Goal: Task Accomplishment & Management: Manage account settings

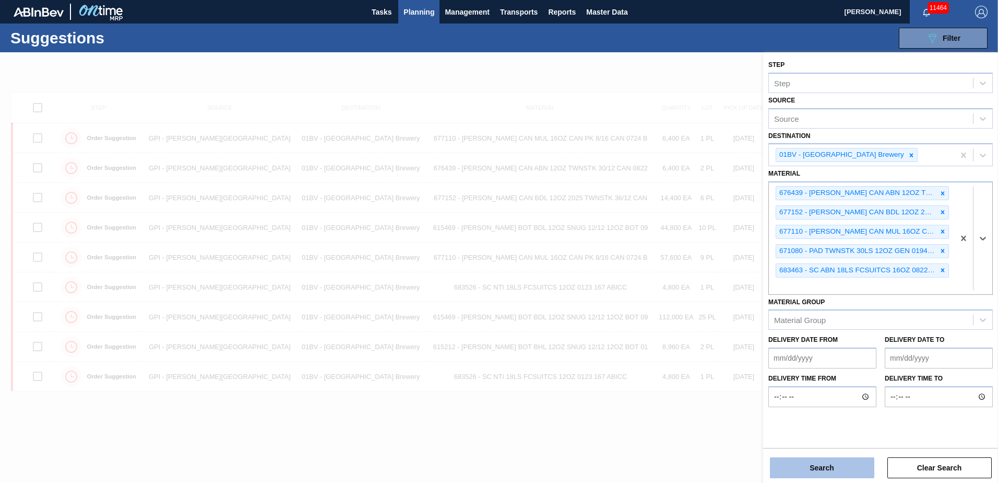
click at [833, 468] on button "Search" at bounding box center [822, 467] width 104 height 21
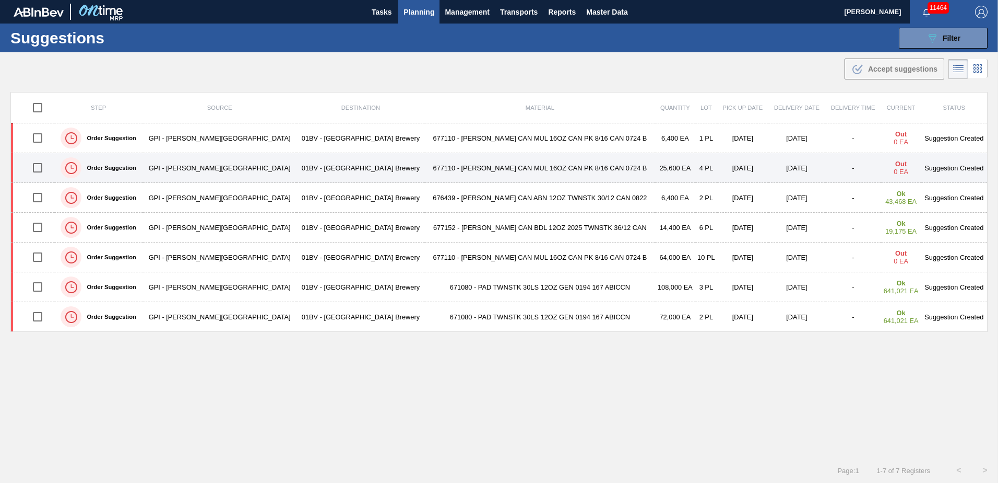
drag, startPoint x: 40, startPoint y: 195, endPoint x: 310, endPoint y: 162, distance: 271.5
click at [40, 195] on input "checkbox" at bounding box center [38, 197] width 22 height 22
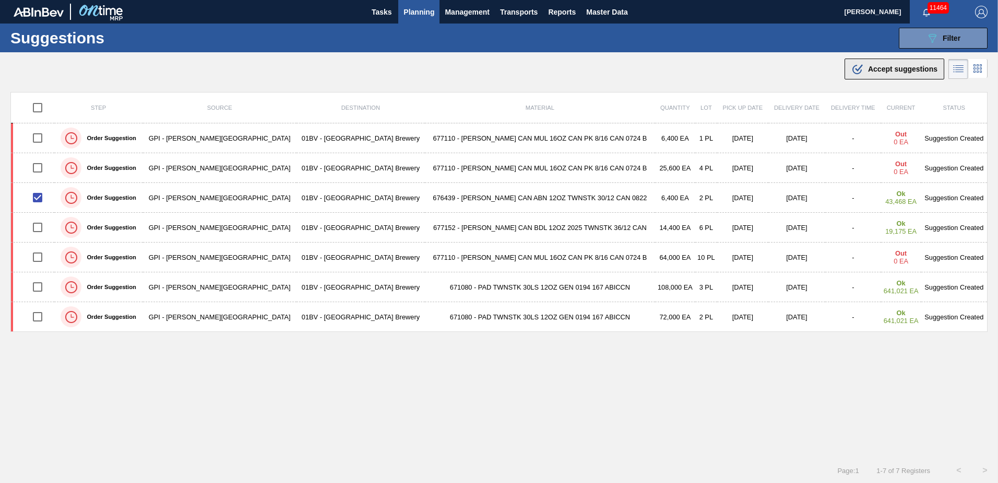
click at [871, 64] on div ".b{fill:var(--color-action-default)} Accept suggestions" at bounding box center [895, 69] width 86 height 13
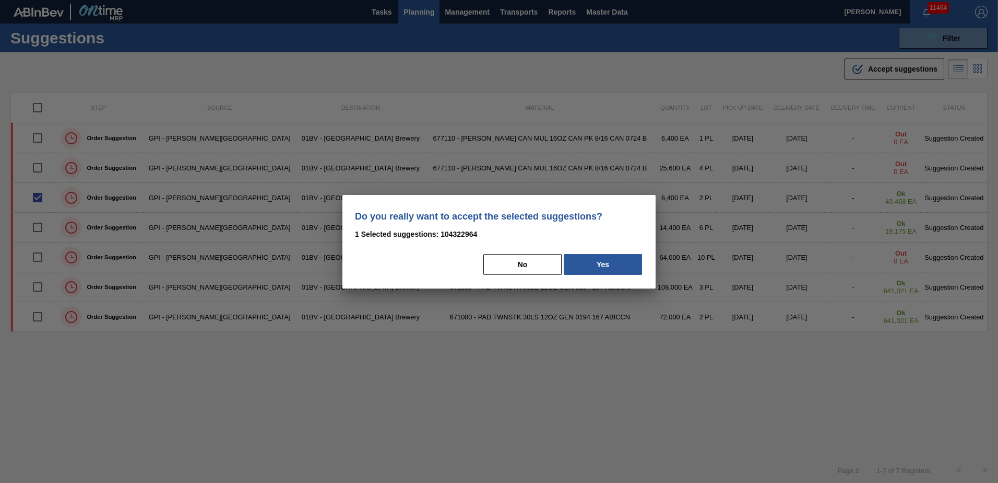
click at [608, 268] on button "Yes" at bounding box center [603, 264] width 78 height 21
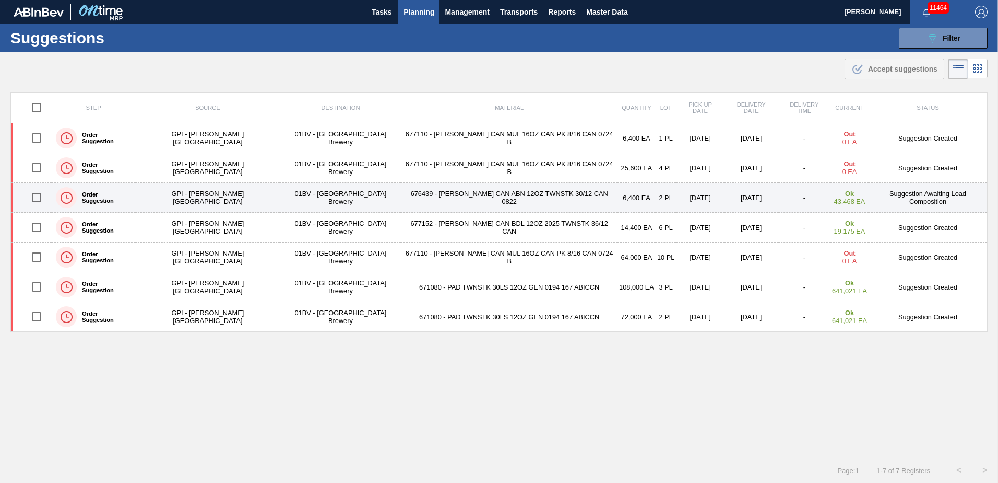
click at [36, 198] on input "checkbox" at bounding box center [37, 197] width 22 height 22
checkbox input "true"
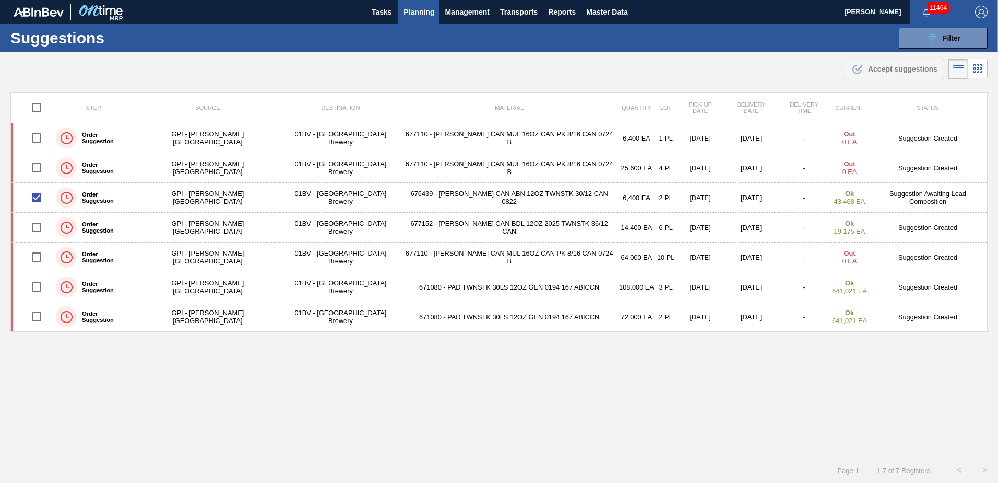
drag, startPoint x: 311, startPoint y: 402, endPoint x: 313, endPoint y: 395, distance: 6.6
click at [311, 400] on div "Step Source Destination Material Quantity Lot Pick up Date Delivery Date Delive…" at bounding box center [499, 265] width 978 height 347
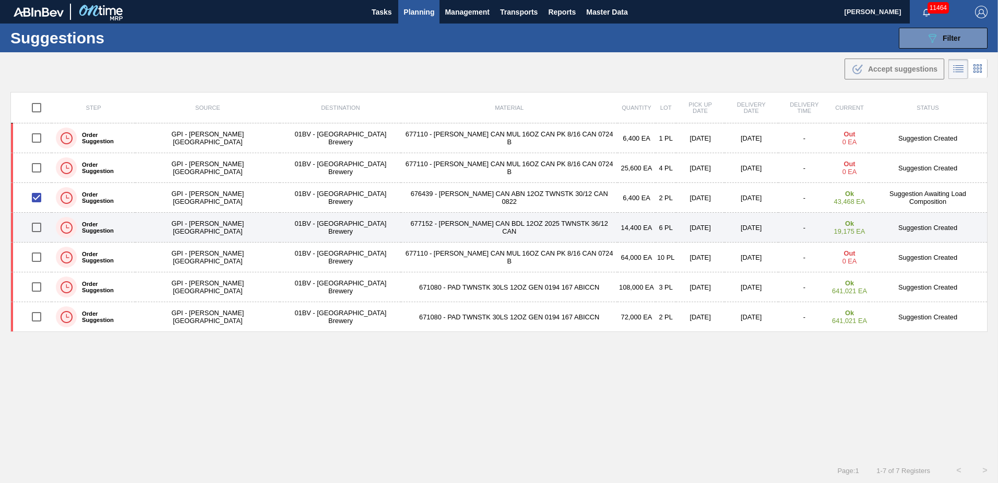
click at [44, 227] on input "checkbox" at bounding box center [37, 227] width 22 height 22
click at [38, 225] on input "checkbox" at bounding box center [37, 227] width 22 height 22
checkbox input "false"
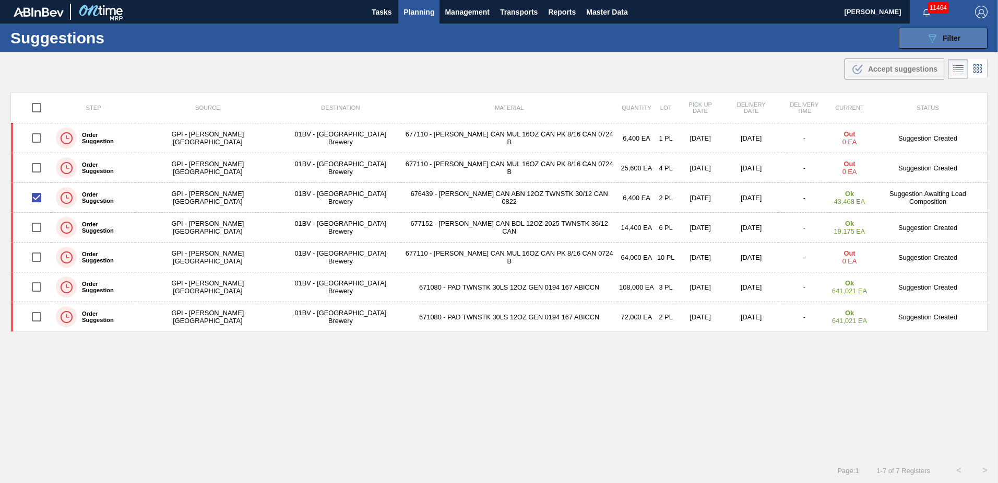
click at [937, 34] on div "089F7B8B-B2A5-4AFE-B5C0-19BA573D28AC Filter" at bounding box center [943, 38] width 34 height 13
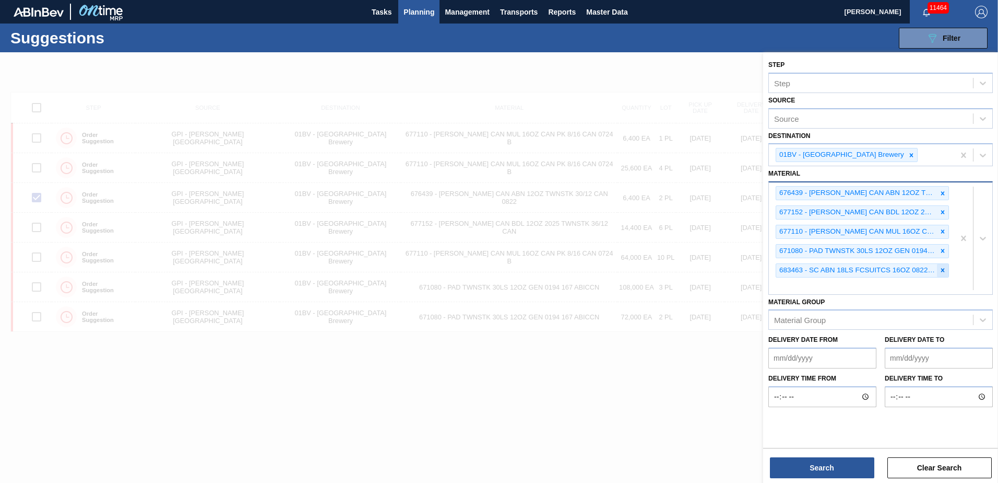
click at [943, 268] on icon at bounding box center [942, 269] width 7 height 7
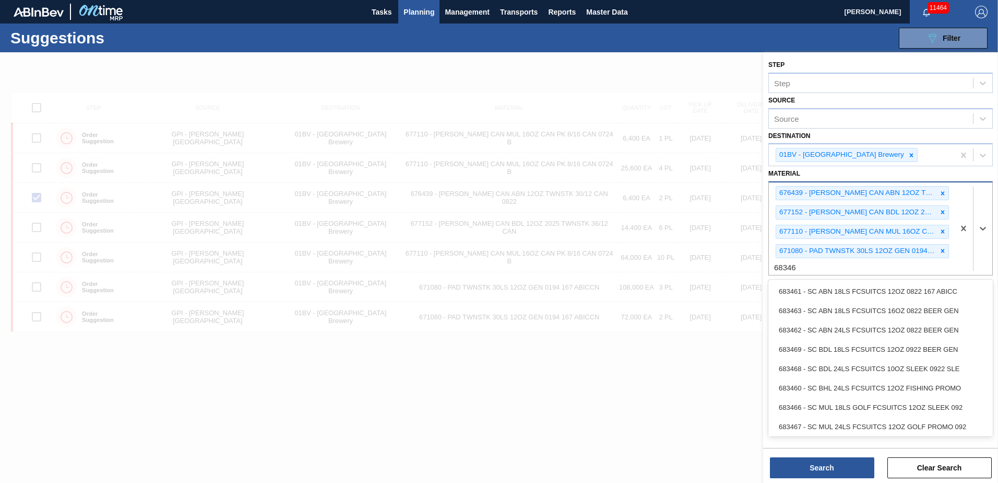
type input "683461"
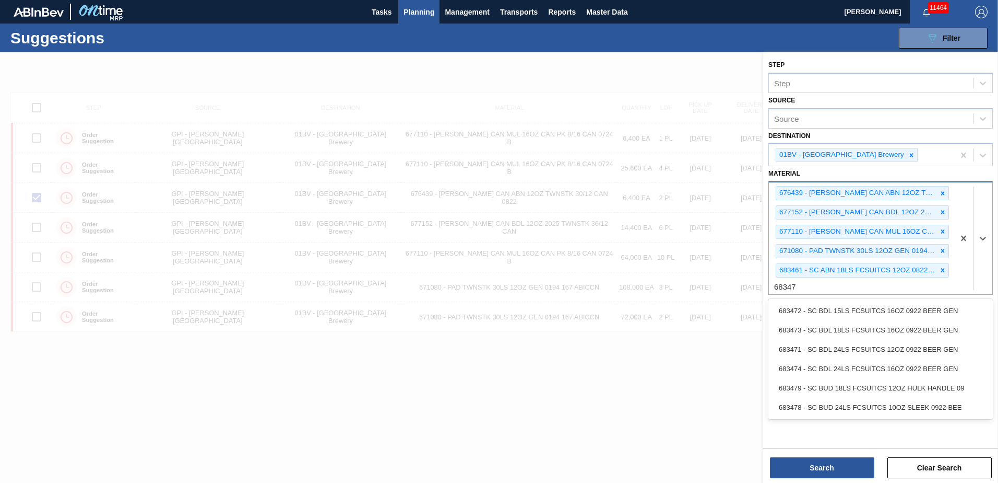
type input "683479"
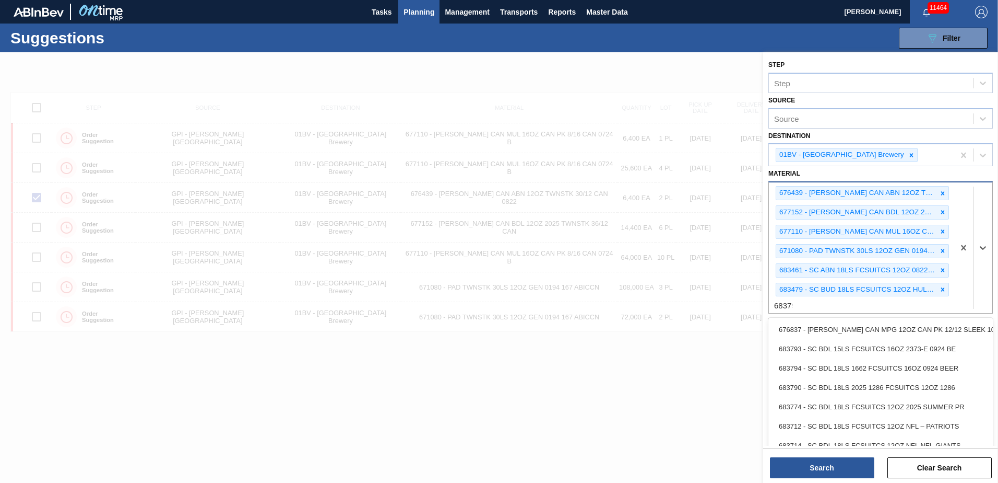
type input "683792"
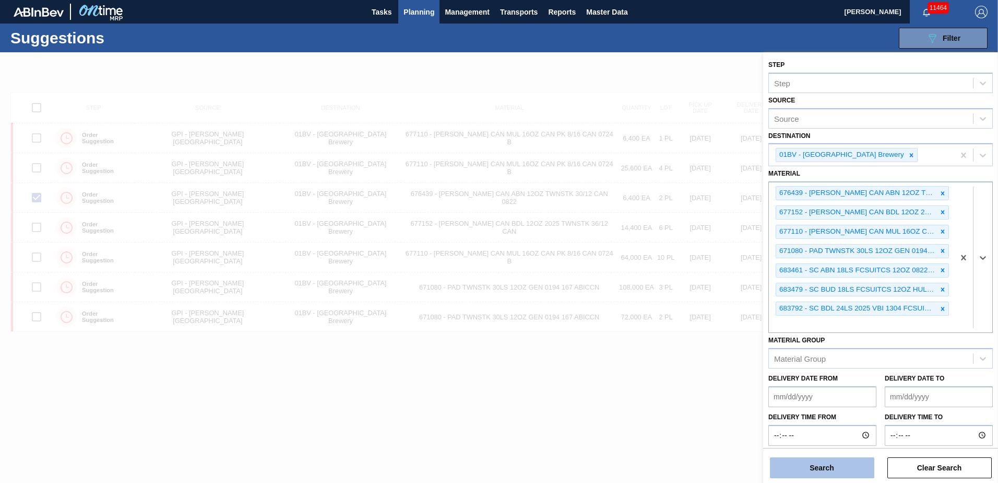
click at [807, 466] on button "Search" at bounding box center [822, 467] width 104 height 21
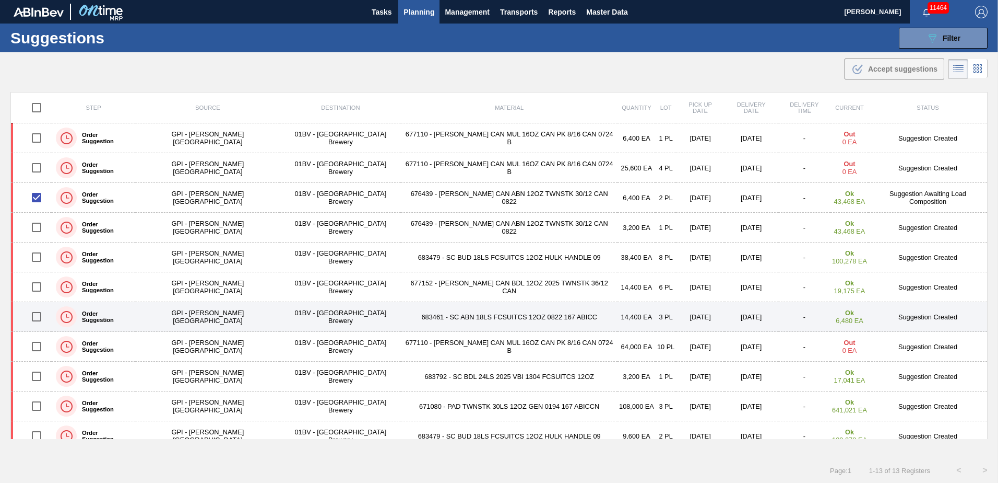
click at [42, 318] on input "checkbox" at bounding box center [37, 316] width 22 height 22
checkbox input "true"
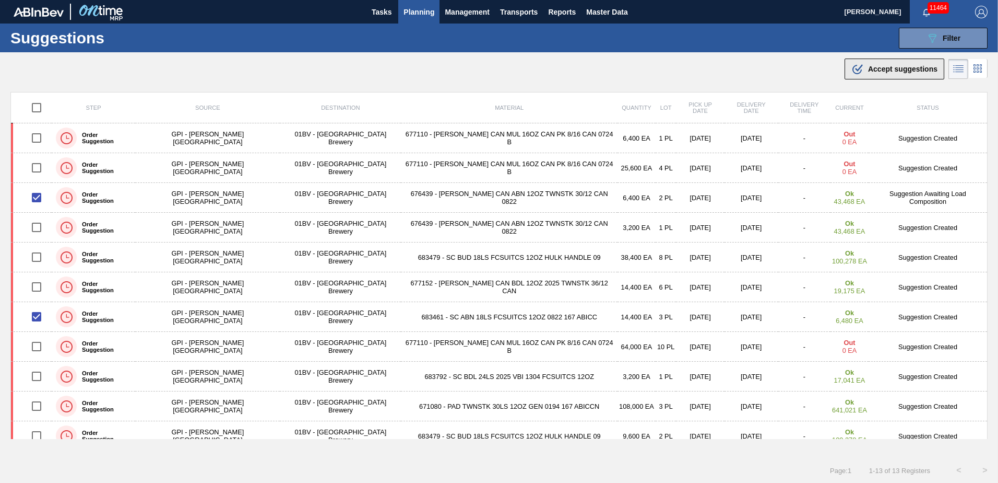
click at [881, 73] on span "Accept suggestions" at bounding box center [902, 69] width 69 height 8
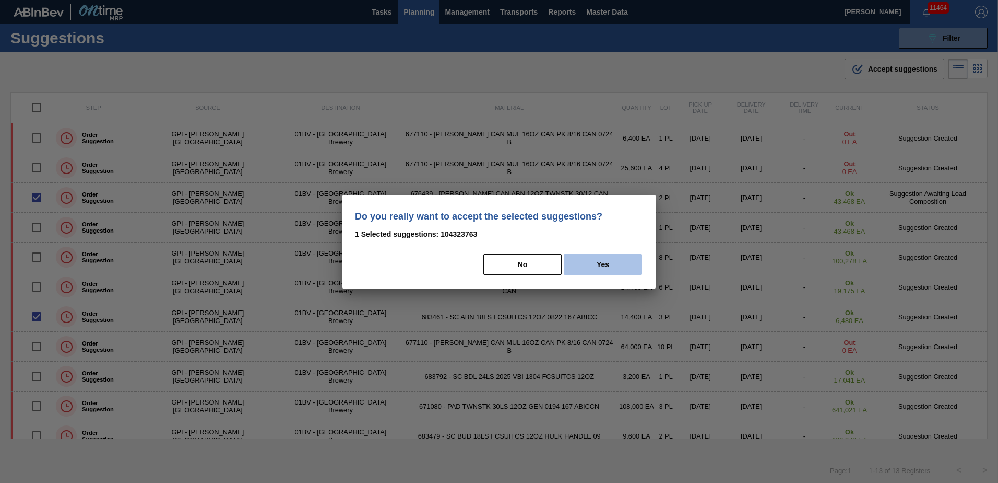
click at [609, 272] on button "Yes" at bounding box center [603, 264] width 78 height 21
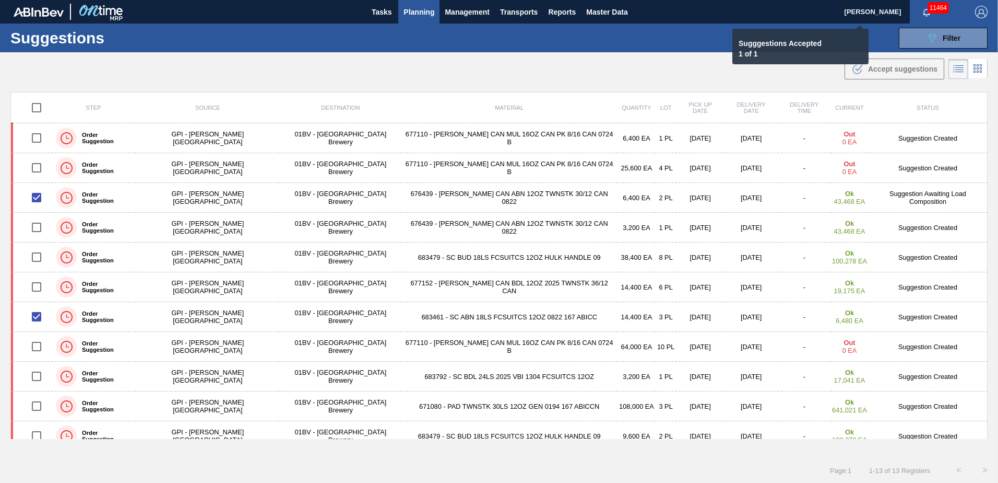
checkbox input "false"
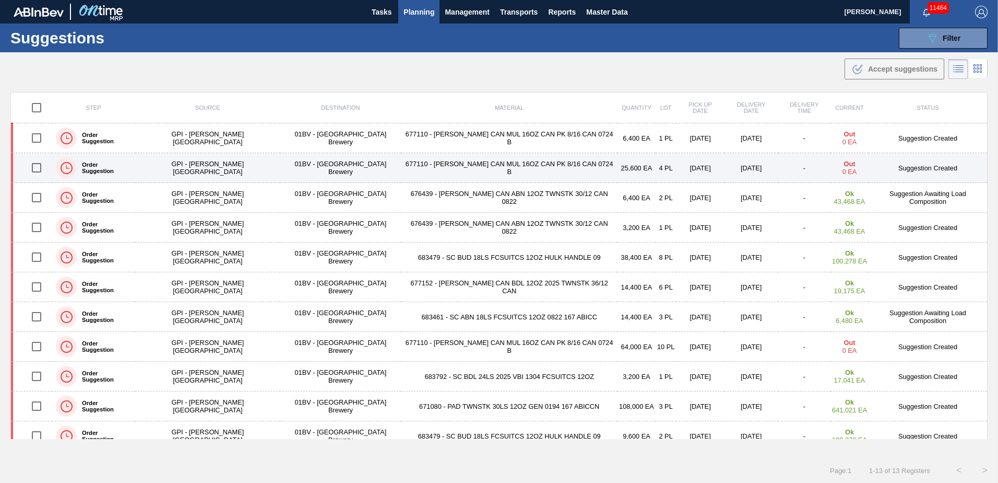
drag, startPoint x: 35, startPoint y: 169, endPoint x: 55, endPoint y: 169, distance: 20.4
click at [36, 169] on input "checkbox" at bounding box center [37, 168] width 22 height 22
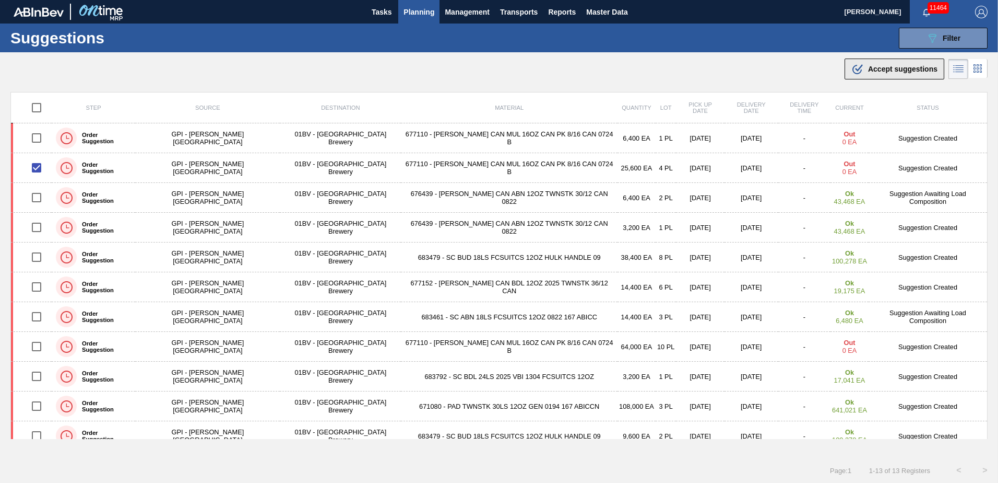
click at [877, 72] on span "Accept suggestions" at bounding box center [902, 69] width 69 height 8
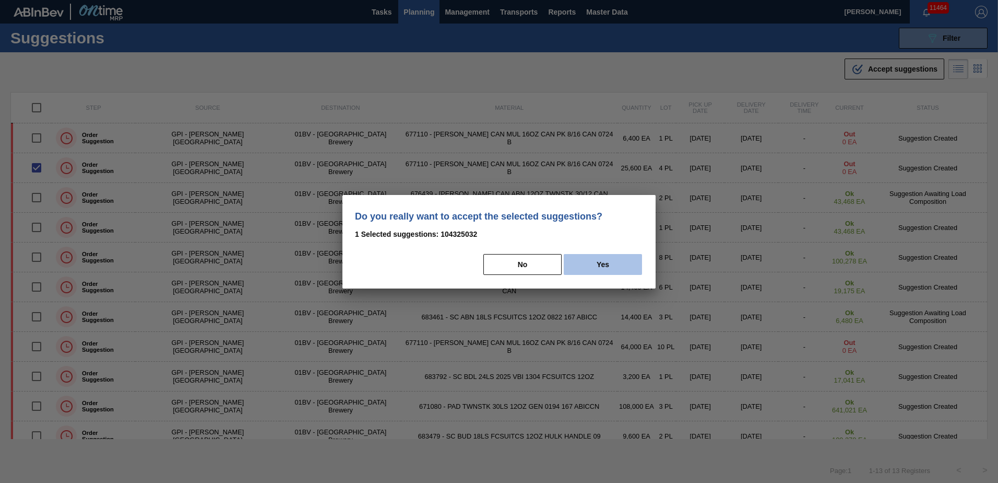
click at [600, 266] on button "Yes" at bounding box center [603, 264] width 78 height 21
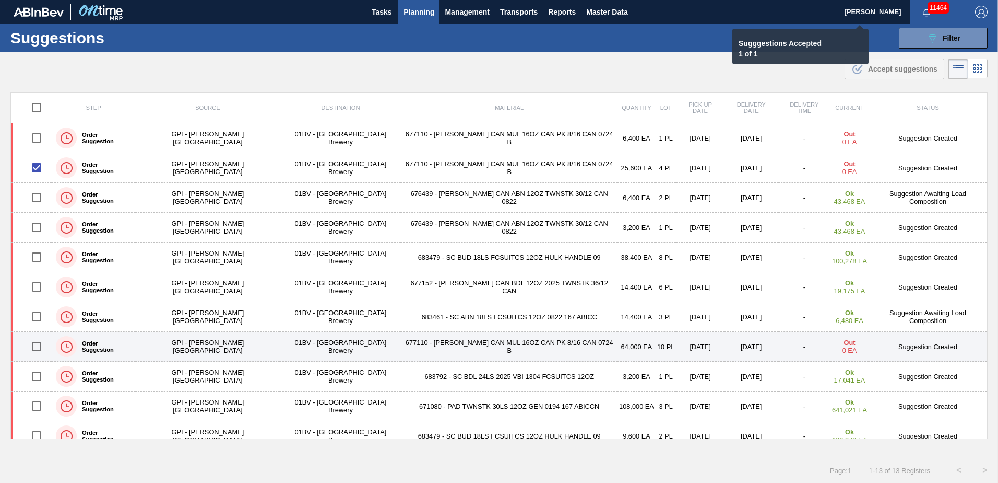
checkbox input "false"
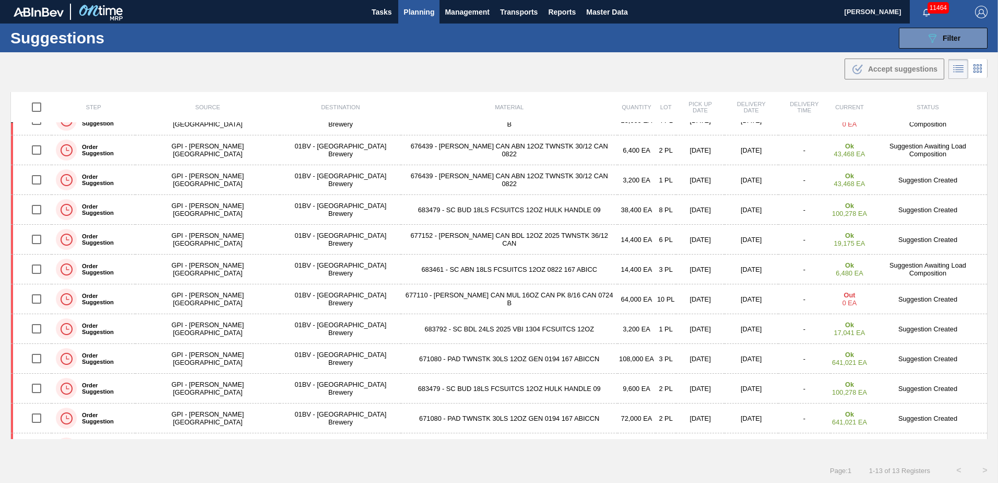
scroll to position [72, 0]
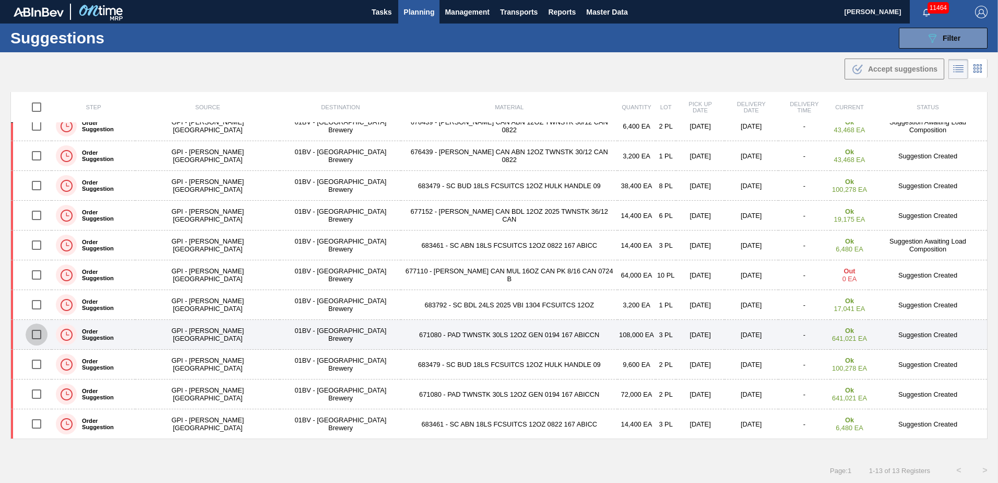
click at [44, 335] on input "checkbox" at bounding box center [37, 334] width 22 height 22
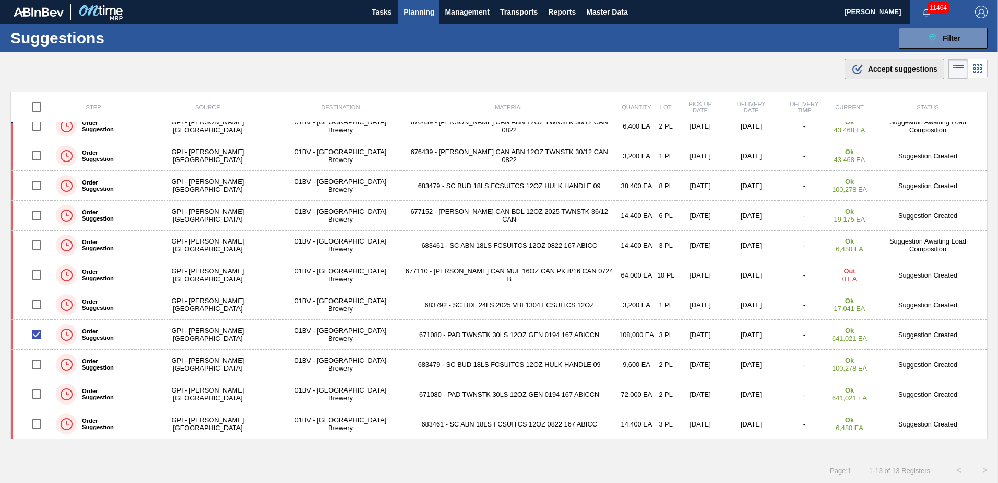
click at [883, 66] on span "Accept suggestions" at bounding box center [902, 69] width 69 height 8
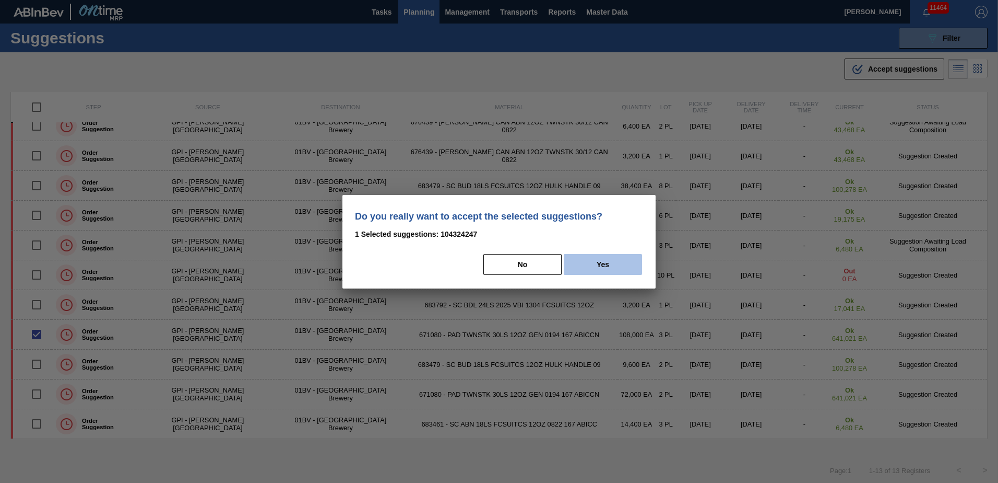
click at [608, 262] on button "Yes" at bounding box center [603, 264] width 78 height 21
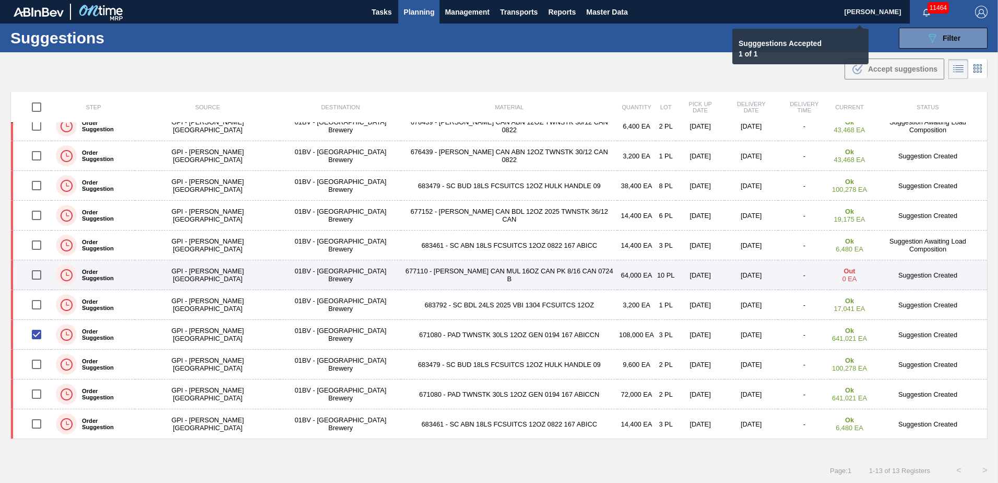
checkbox input "false"
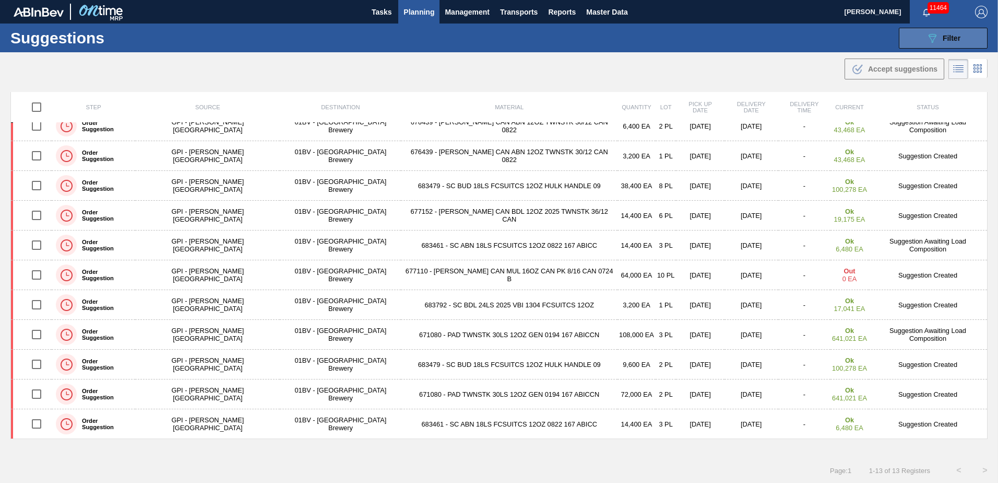
click at [935, 38] on icon "089F7B8B-B2A5-4AFE-B5C0-19BA573D28AC" at bounding box center [932, 38] width 13 height 13
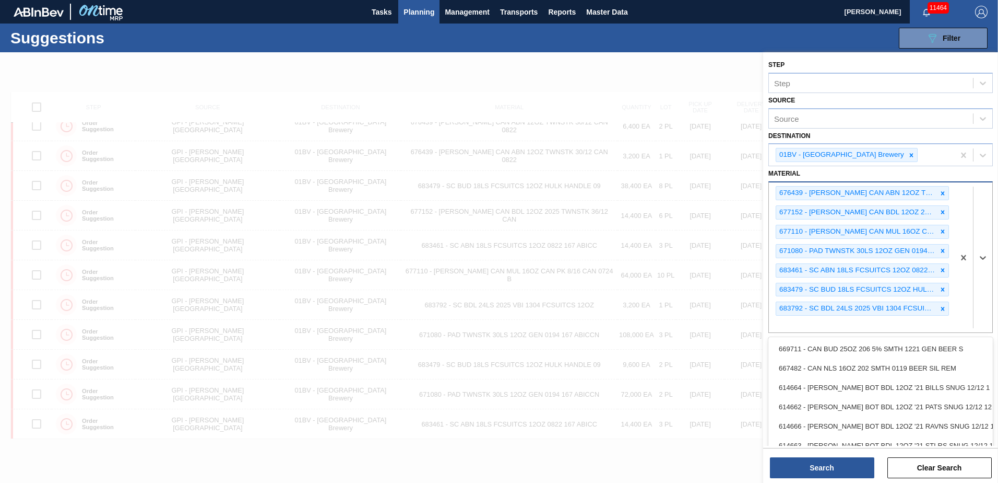
drag, startPoint x: 795, startPoint y: 316, endPoint x: 801, endPoint y: 323, distance: 8.9
click at [796, 316] on div "676439 - CARR CAN ABN 12OZ TWNSTK 30/12 CAN 0822 677152 - CARR CAN BDL 12OZ 202…" at bounding box center [861, 257] width 185 height 150
type input "683790"
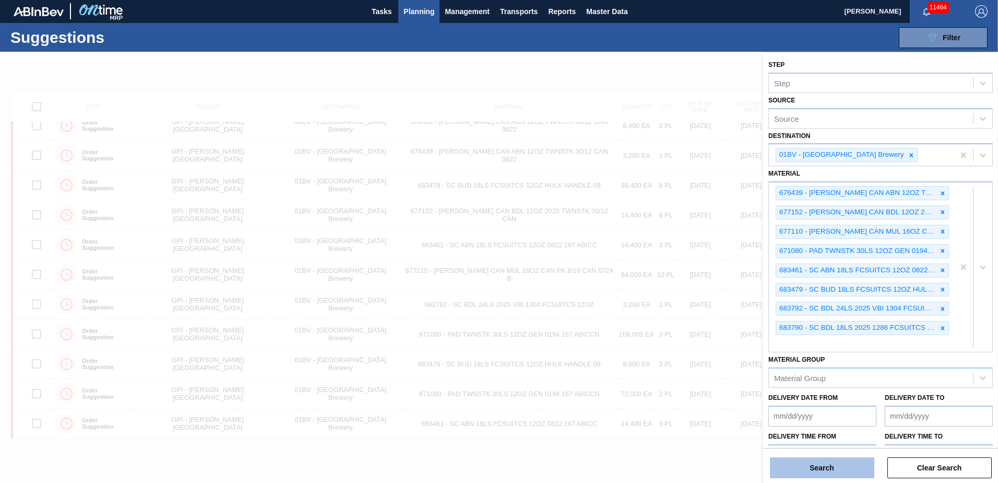
click at [827, 469] on button "Search" at bounding box center [822, 467] width 104 height 21
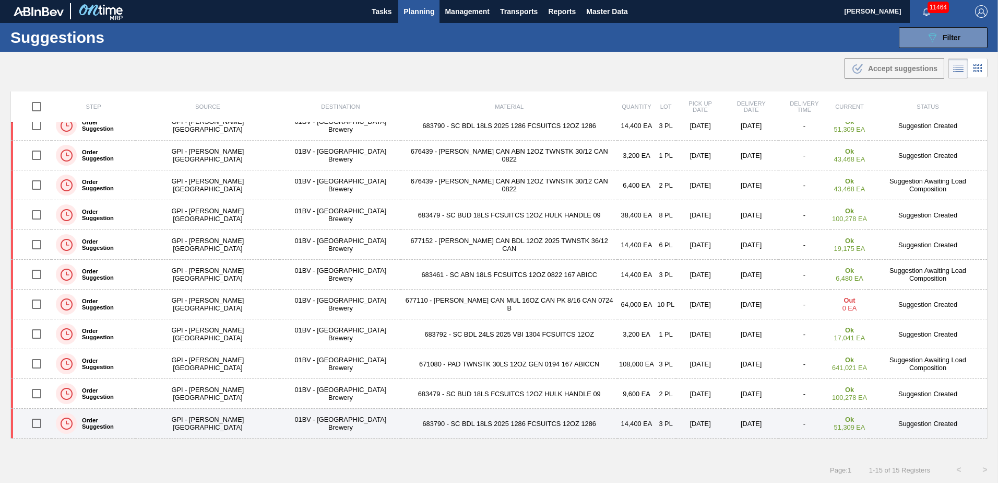
click at [39, 421] on input "checkbox" at bounding box center [37, 423] width 22 height 22
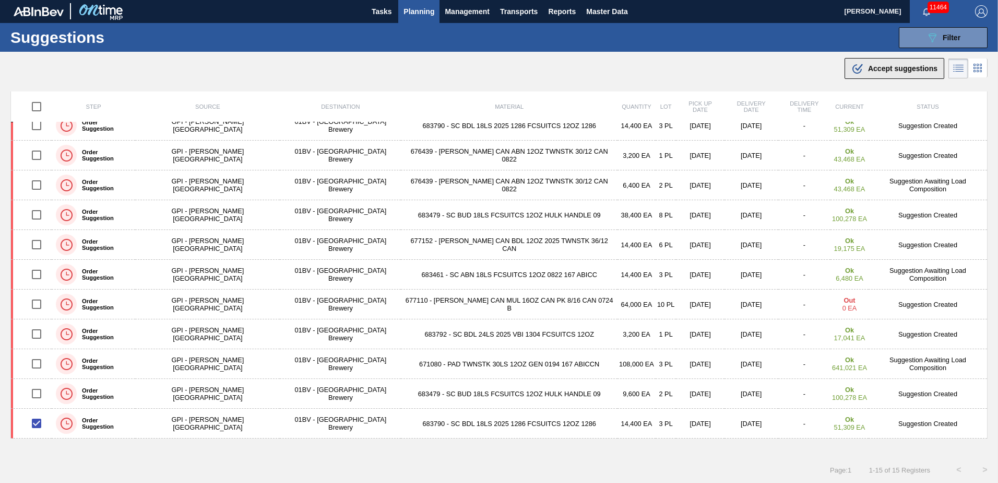
click at [874, 68] on span "Accept suggestions" at bounding box center [902, 68] width 69 height 8
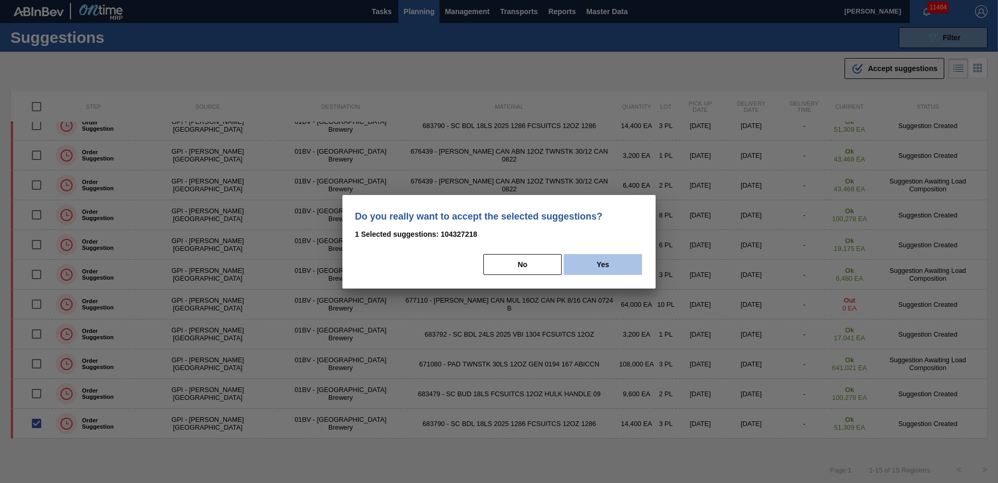
click at [602, 267] on button "Yes" at bounding box center [603, 264] width 78 height 21
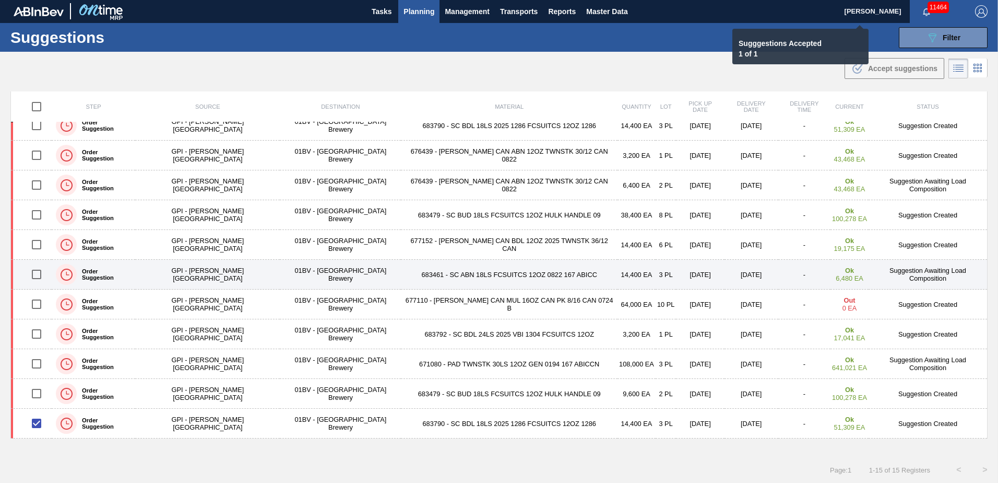
checkbox input "false"
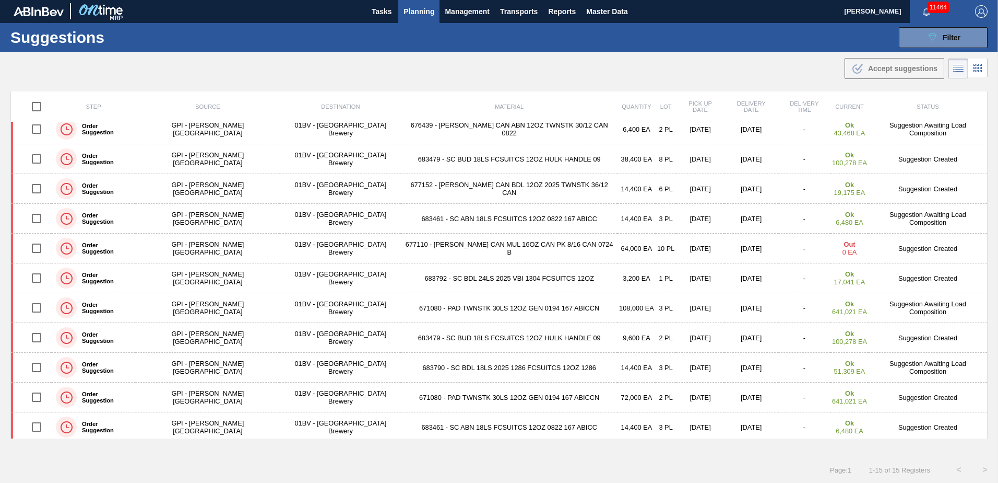
scroll to position [131, 0]
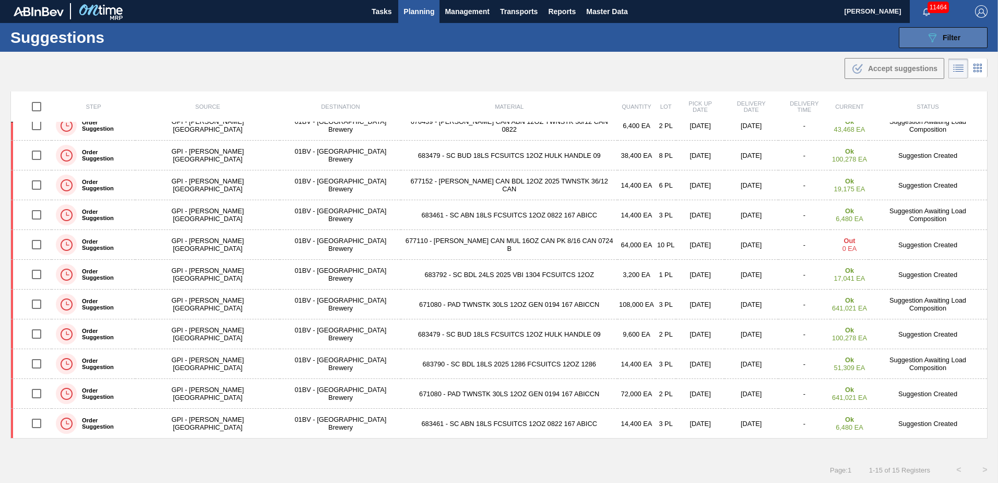
click at [948, 39] on span "Filter" at bounding box center [952, 37] width 18 height 8
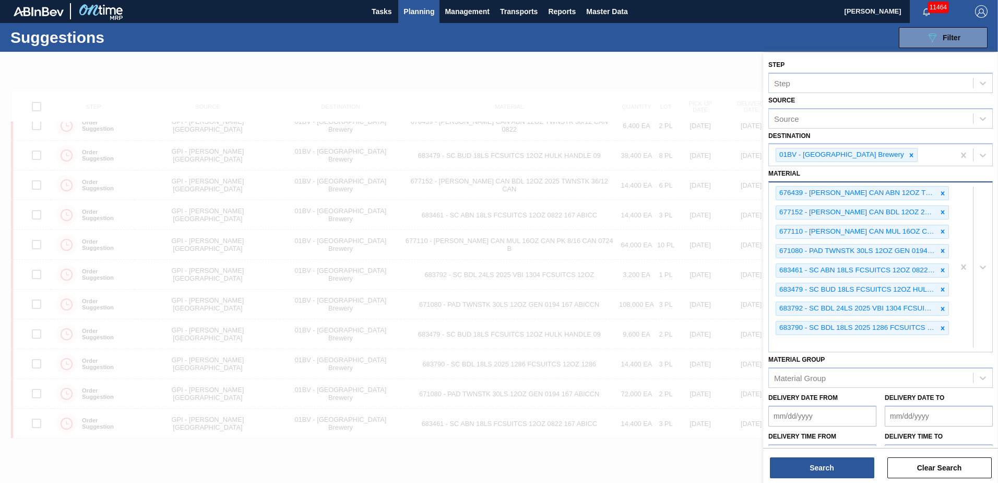
click at [807, 342] on div "676439 - CARR CAN ABN 12OZ TWNSTK 30/12 CAN 0822 677152 - CARR CAN BDL 12OZ 202…" at bounding box center [861, 266] width 185 height 169
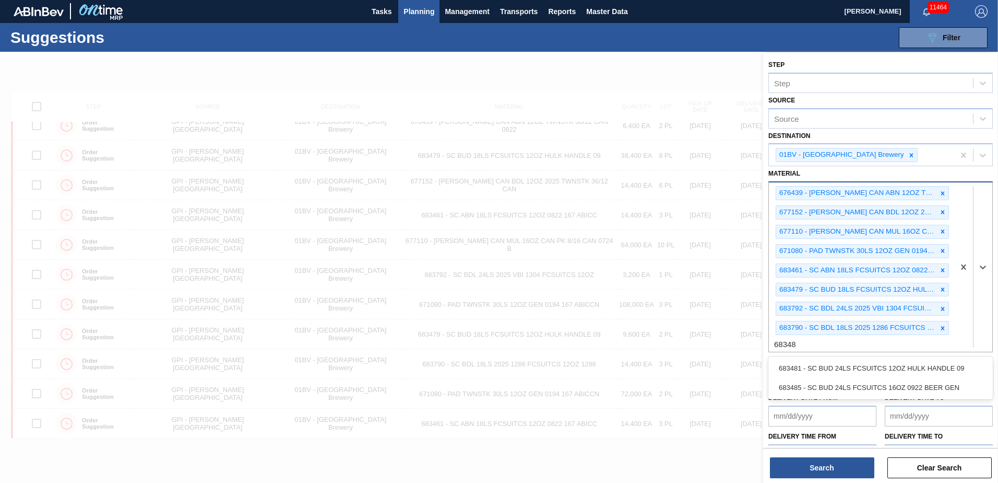
type input "683481"
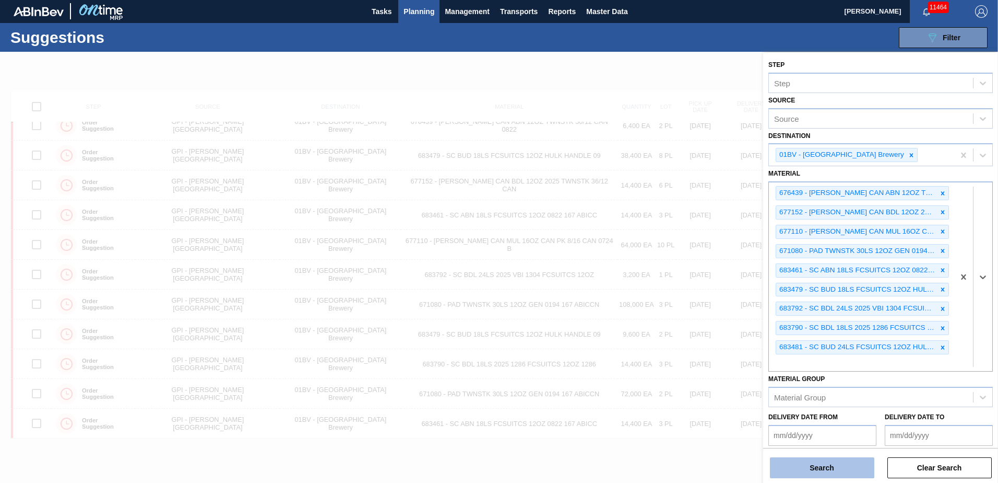
click at [812, 471] on button "Search" at bounding box center [822, 467] width 104 height 21
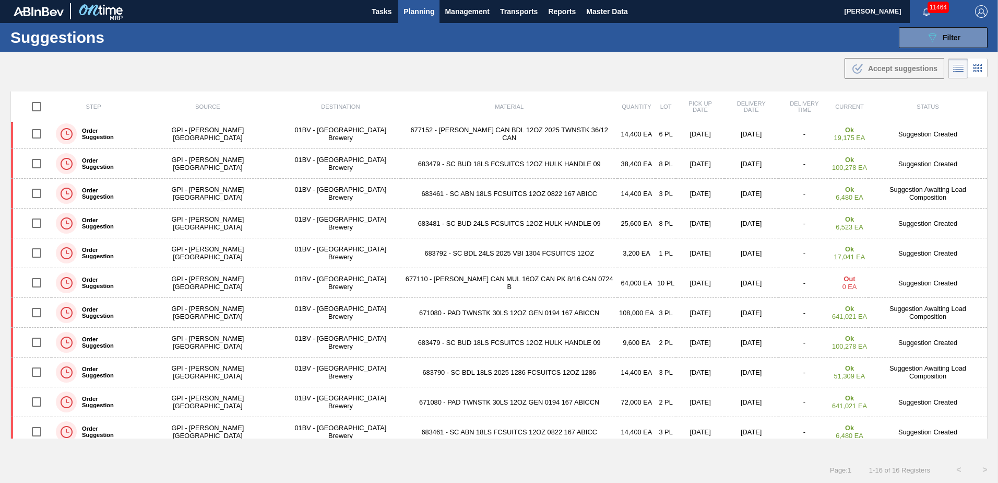
scroll to position [161, 0]
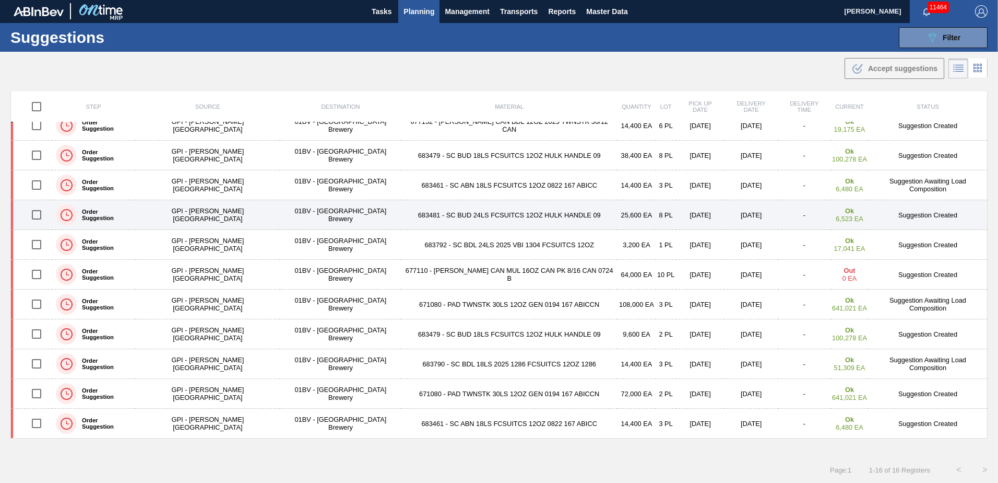
click at [39, 216] on input "checkbox" at bounding box center [37, 215] width 22 height 22
checkbox input "true"
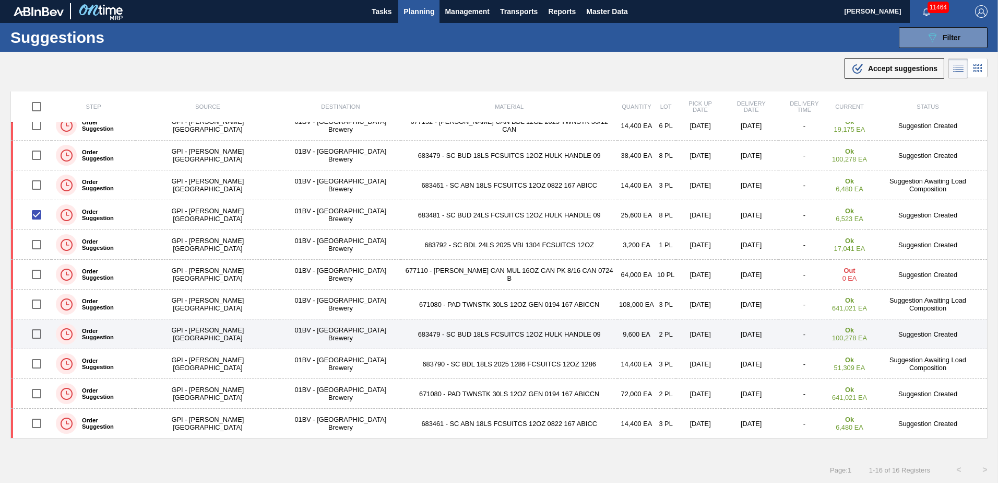
click at [37, 331] on input "checkbox" at bounding box center [37, 334] width 22 height 22
checkbox input "true"
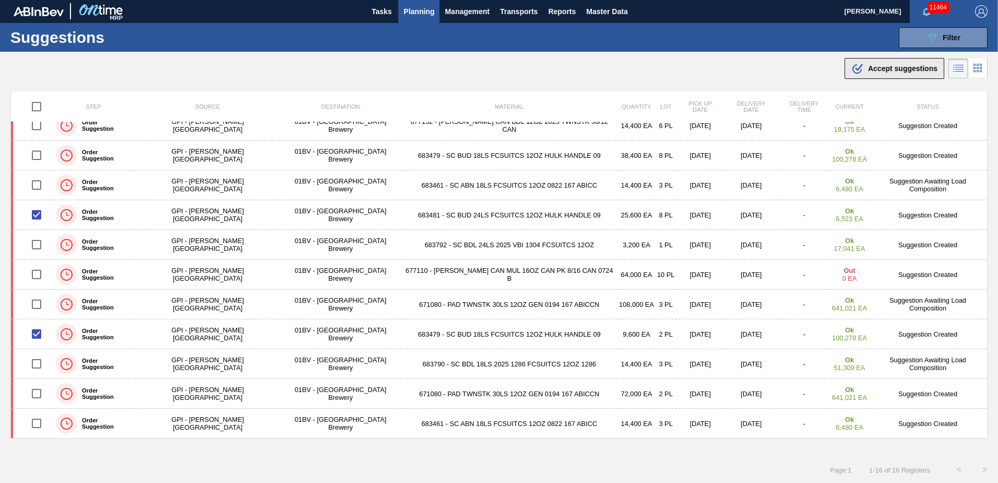
click at [877, 68] on span "Accept suggestions" at bounding box center [902, 68] width 69 height 8
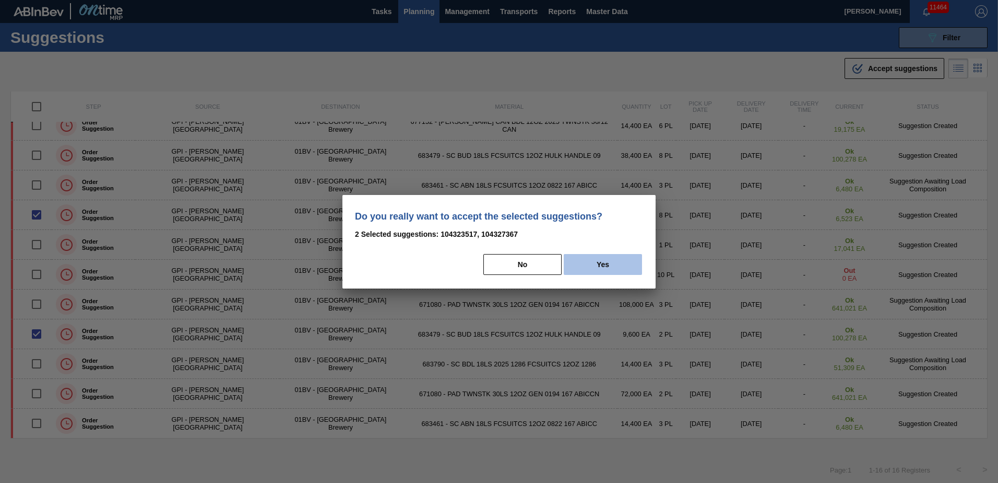
click at [610, 263] on button "Yes" at bounding box center [603, 264] width 78 height 21
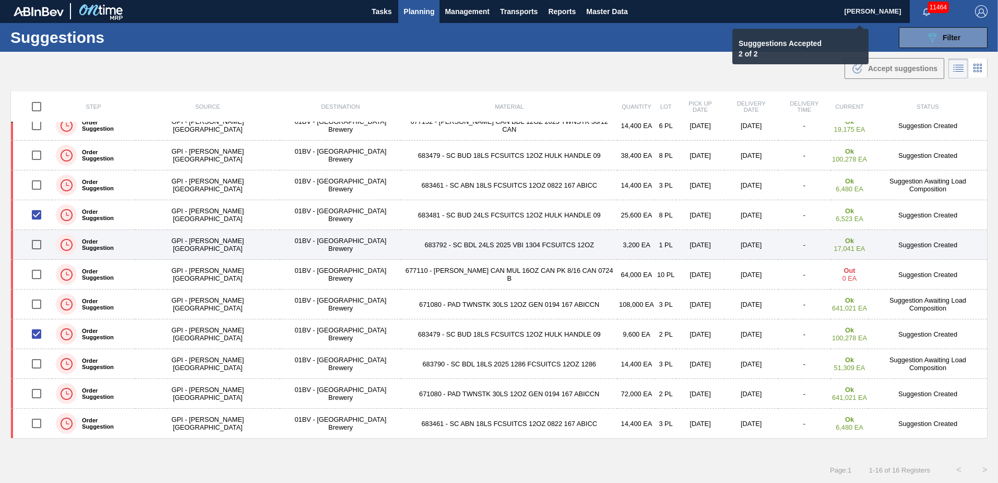
checkbox input "false"
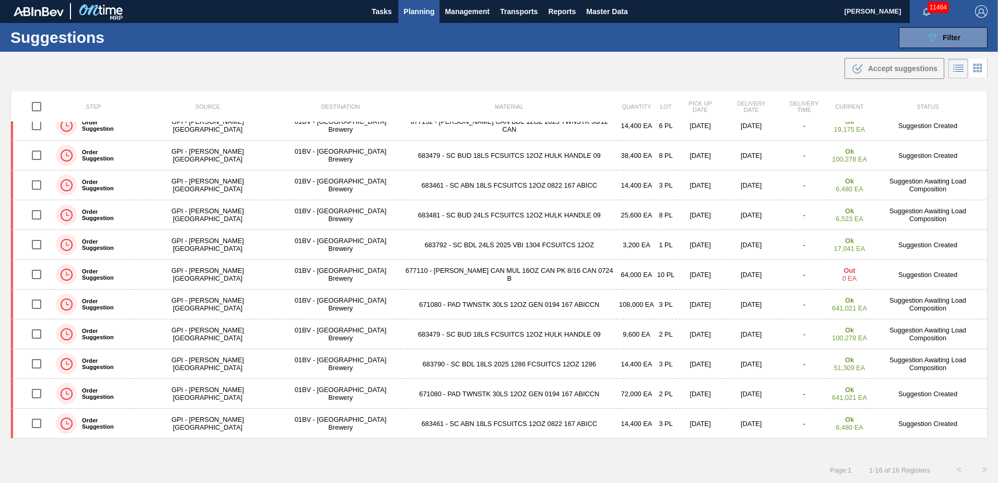
click at [420, 13] on span "Planning" at bounding box center [419, 11] width 31 height 13
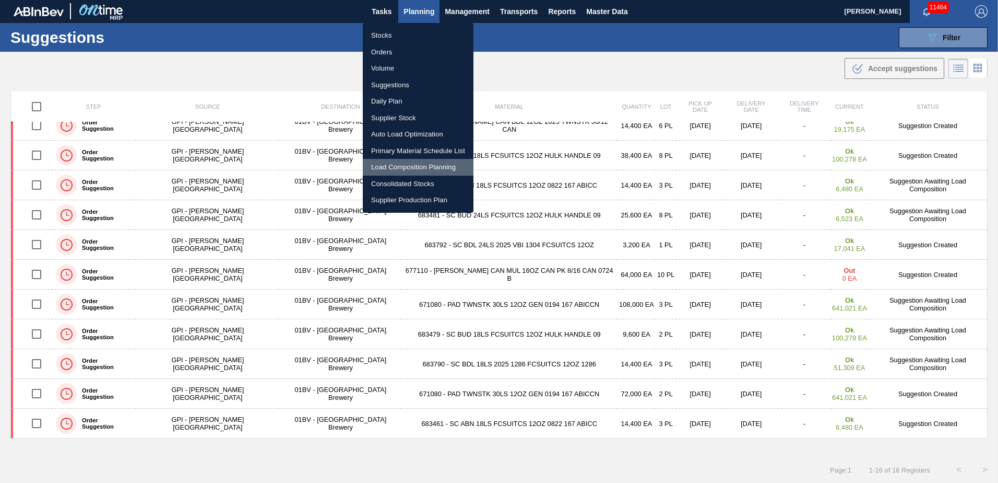
click at [399, 169] on li "Load Composition Planning" at bounding box center [418, 167] width 111 height 17
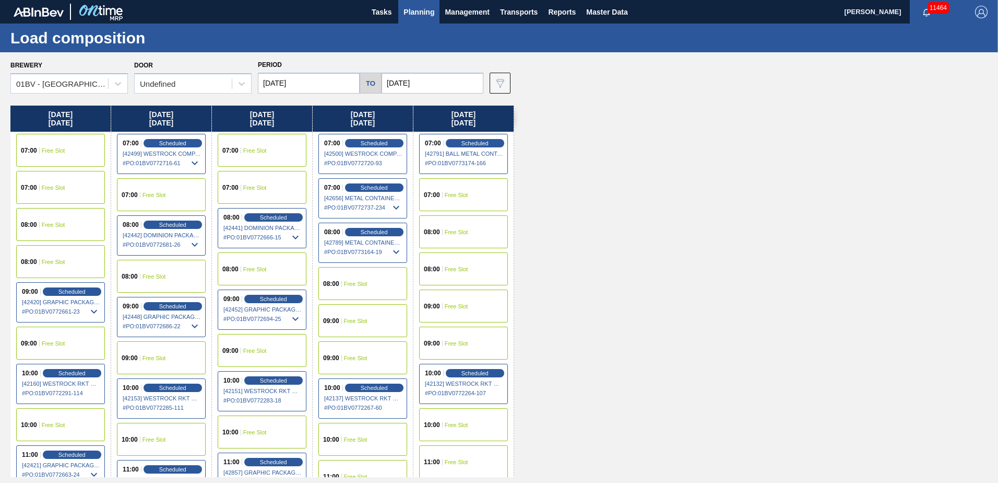
click at [348, 322] on span "Free Slot" at bounding box center [355, 321] width 23 height 6
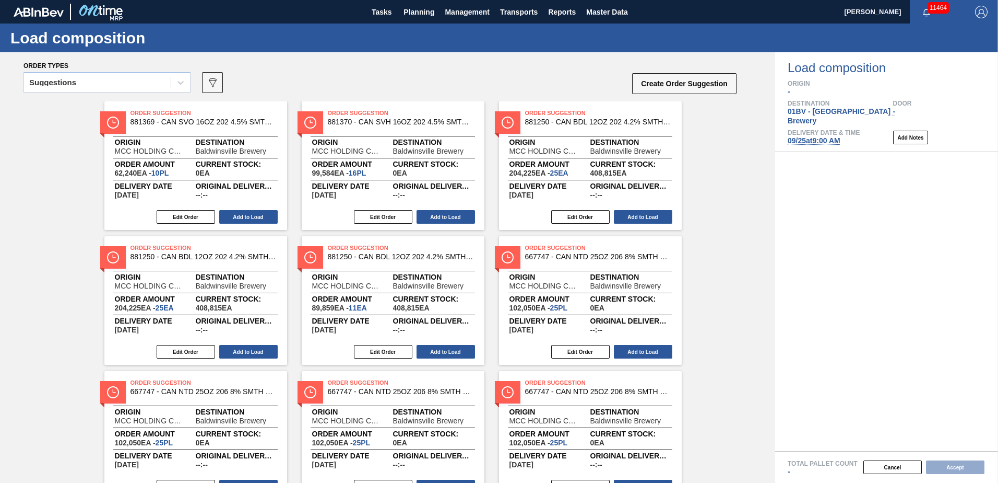
click at [179, 83] on icon at bounding box center [181, 83] width 6 height 4
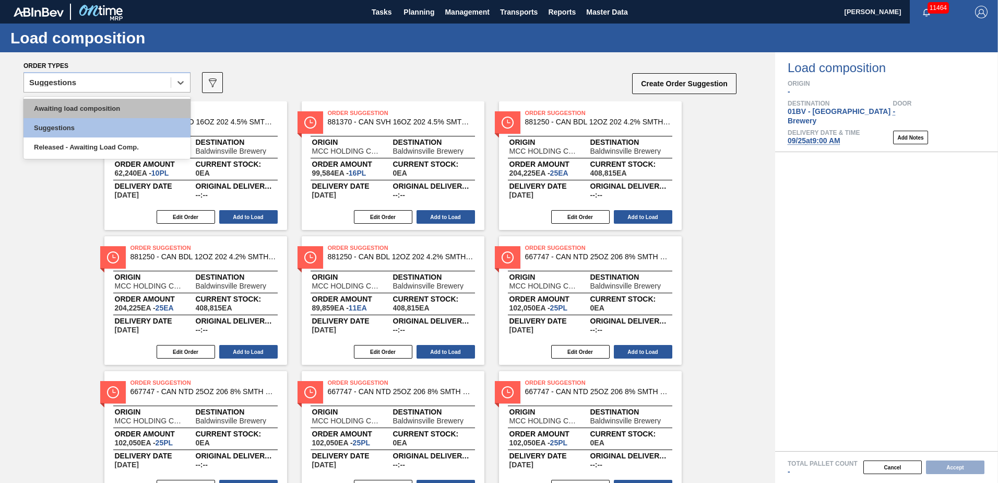
click at [104, 105] on div "Awaiting load composition" at bounding box center [106, 108] width 167 height 19
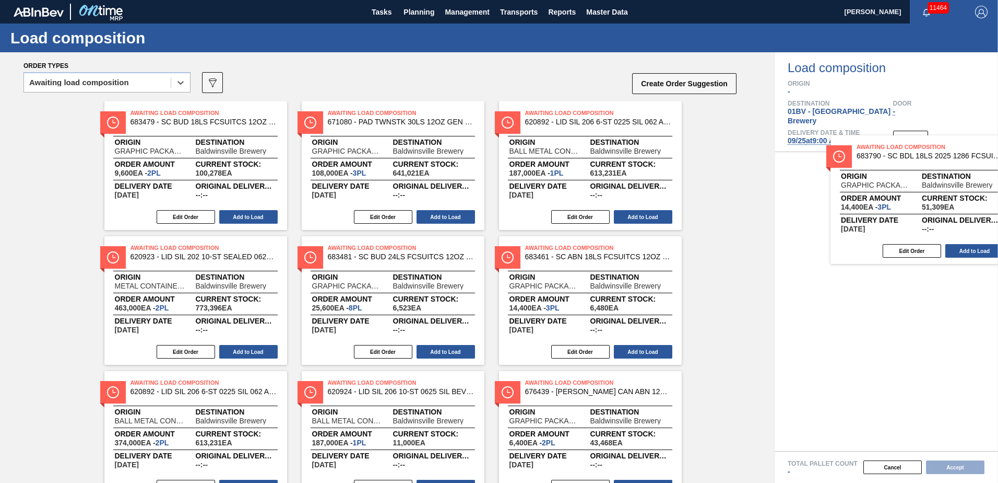
drag, startPoint x: 147, startPoint y: 128, endPoint x: 884, endPoint y: 162, distance: 737.6
click at [884, 162] on div "Order types option Awaiting load composition, selected. Select is focused ,type…" at bounding box center [499, 267] width 998 height 430
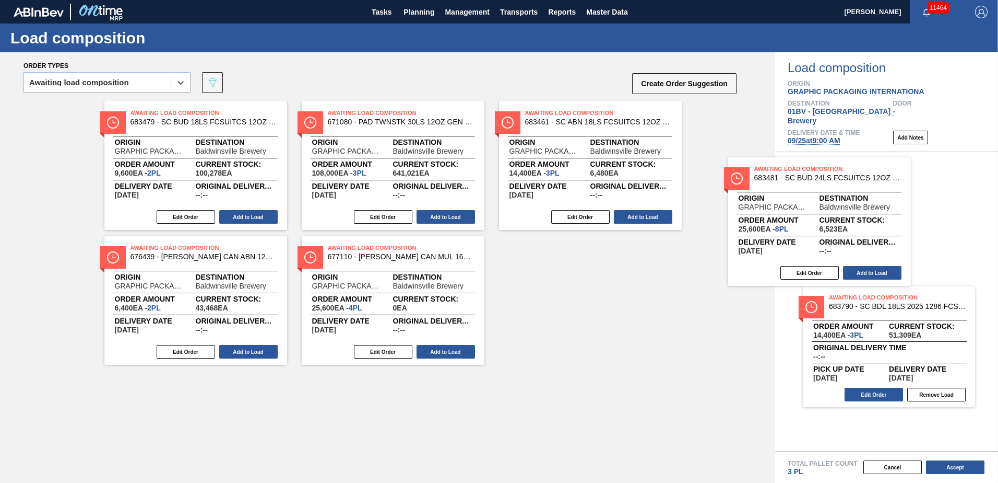
drag, startPoint x: 535, startPoint y: 122, endPoint x: 768, endPoint y: 178, distance: 240.0
click at [768, 178] on div "Awaiting Load Composition 683479 - SC BUD 18LS FCSUITCS 12OZ HULK HANDLE 09 Ori…" at bounding box center [387, 232] width 775 height 263
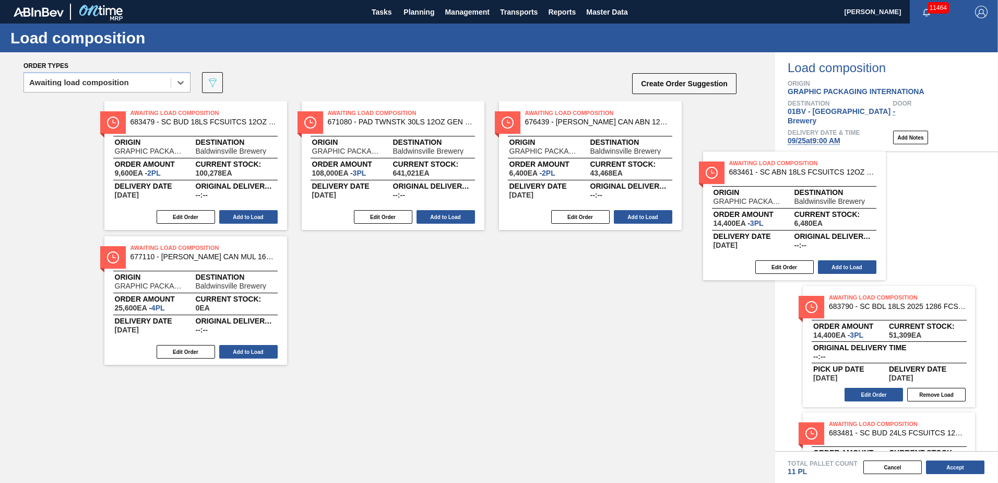
drag, startPoint x: 530, startPoint y: 116, endPoint x: 788, endPoint y: 175, distance: 265.0
click at [788, 175] on div "Order types option Awaiting load composition, selected. Select is focused ,type…" at bounding box center [499, 267] width 998 height 430
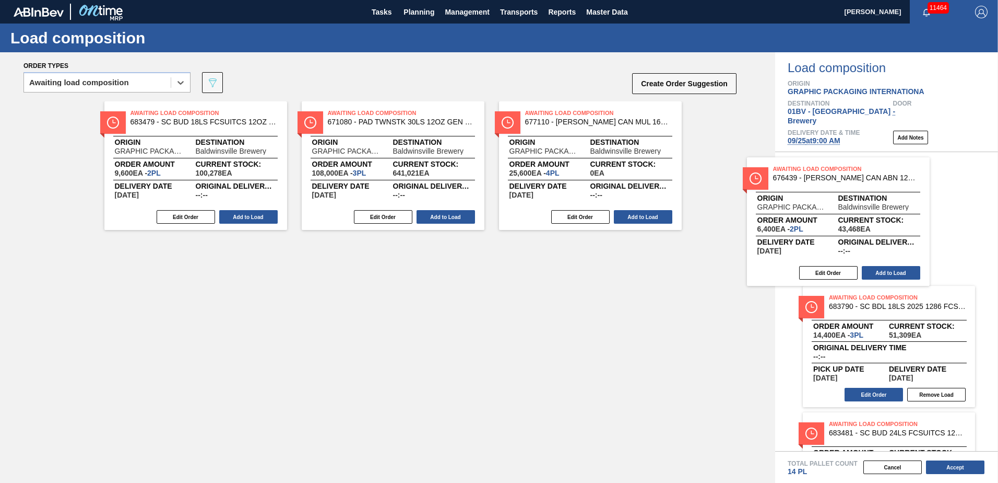
drag, startPoint x: 537, startPoint y: 115, endPoint x: 792, endPoint y: 173, distance: 261.9
click at [794, 172] on div "Order types option Awaiting load composition, selected. Select is focused ,type…" at bounding box center [499, 267] width 998 height 430
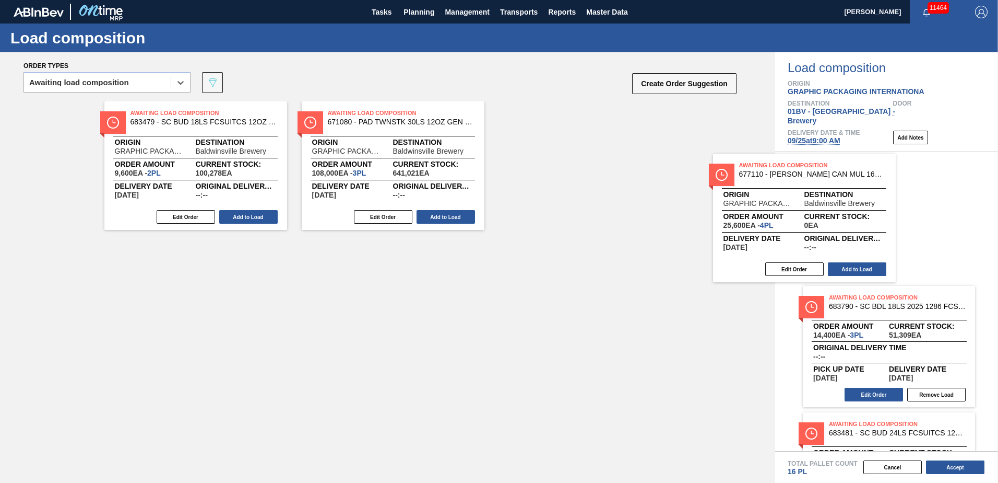
drag, startPoint x: 590, startPoint y: 145, endPoint x: 783, endPoint y: 184, distance: 197.8
click at [766, 184] on div "Awaiting Load Composition 683479 - SC BUD 18LS FCSUITCS 12OZ HULK HANDLE 09 Ori…" at bounding box center [387, 165] width 775 height 128
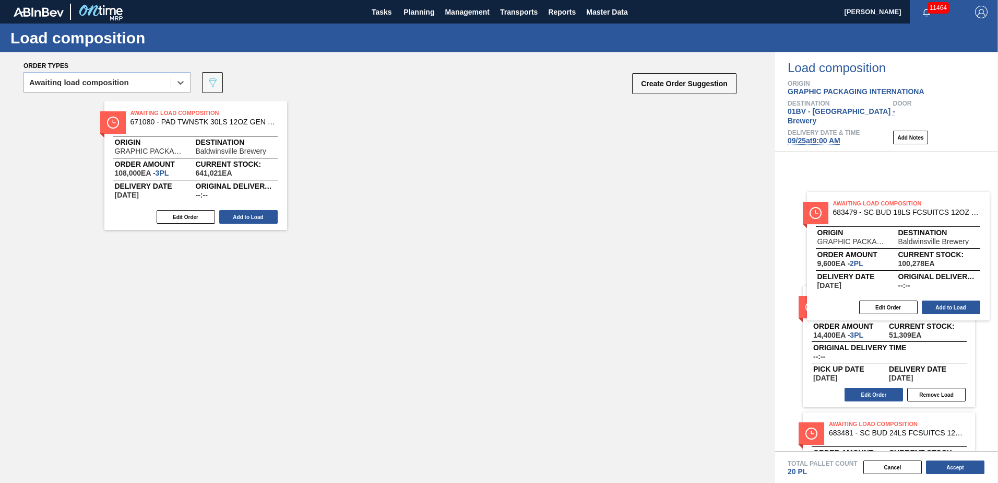
drag, startPoint x: 136, startPoint y: 123, endPoint x: 849, endPoint y: 216, distance: 719.3
click at [849, 216] on div "Order types option Awaiting load composition, selected. Select is focused ,type…" at bounding box center [499, 267] width 998 height 430
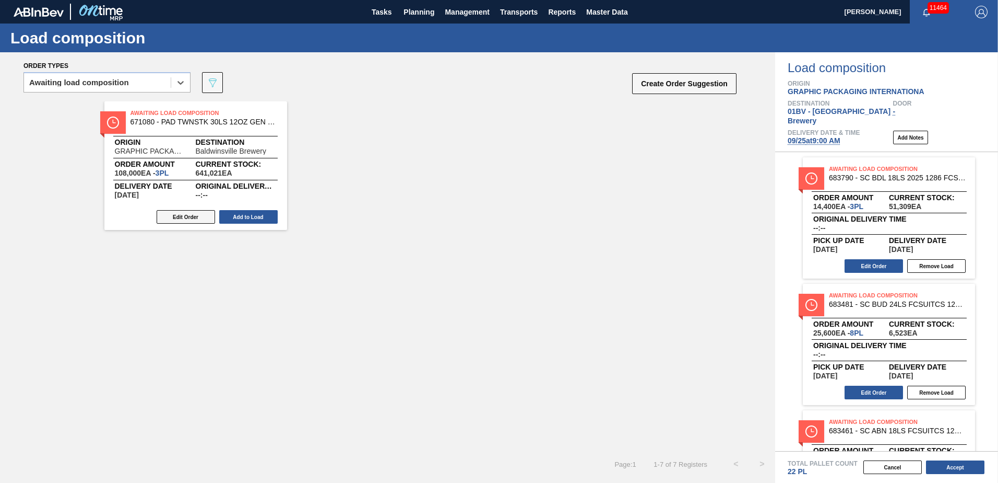
click at [174, 219] on button "Edit Order" at bounding box center [186, 217] width 58 height 14
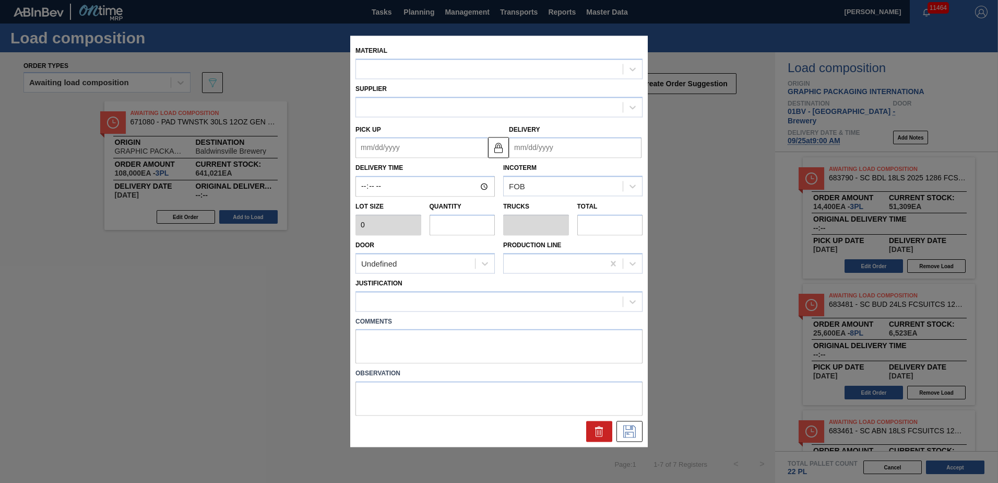
type input "36,000"
type input "3"
type input "0.163"
type input "108,000"
type up "10/02/2025"
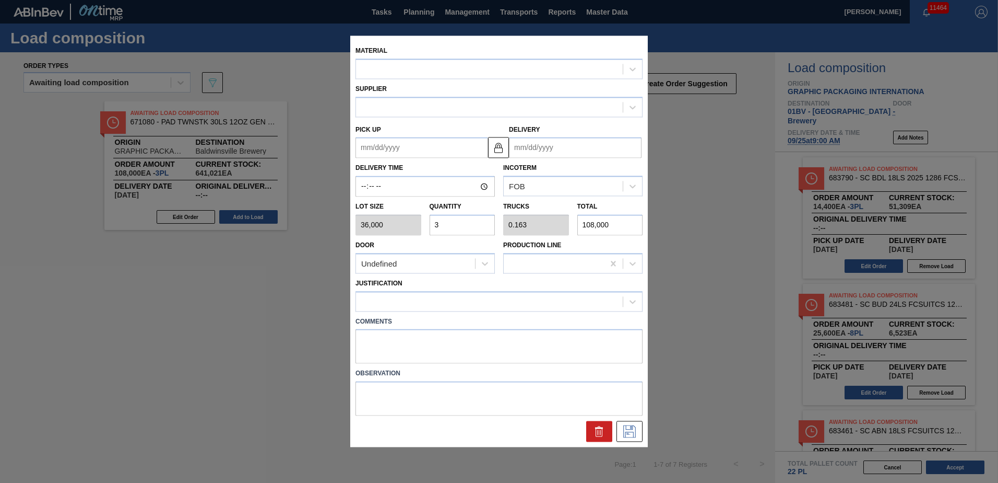
type input "[DATE]"
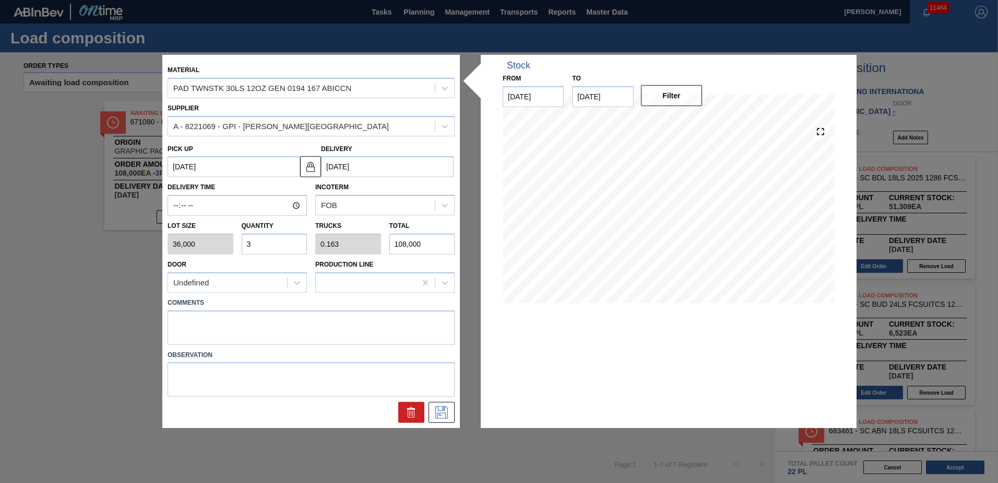
drag, startPoint x: 277, startPoint y: 243, endPoint x: 8, endPoint y: 235, distance: 269.6
click at [9, 236] on div "Material PAD TWNSTK 30LS 12OZ GEN 0194 167 ABICCN Supplier A - 8221069 - GPI - …" at bounding box center [499, 241] width 998 height 483
type input "4"
type input "0.217"
type input "144,000"
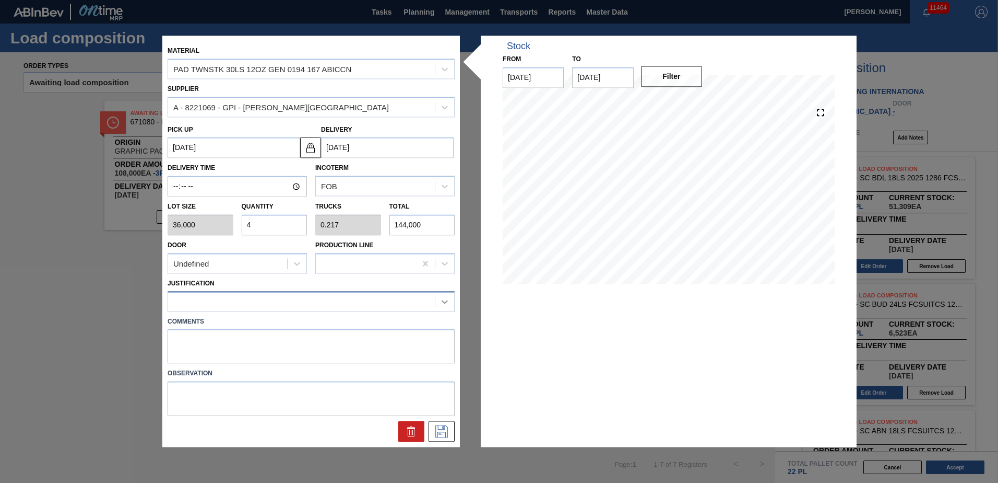
type input "4"
click at [441, 303] on icon at bounding box center [445, 301] width 10 height 10
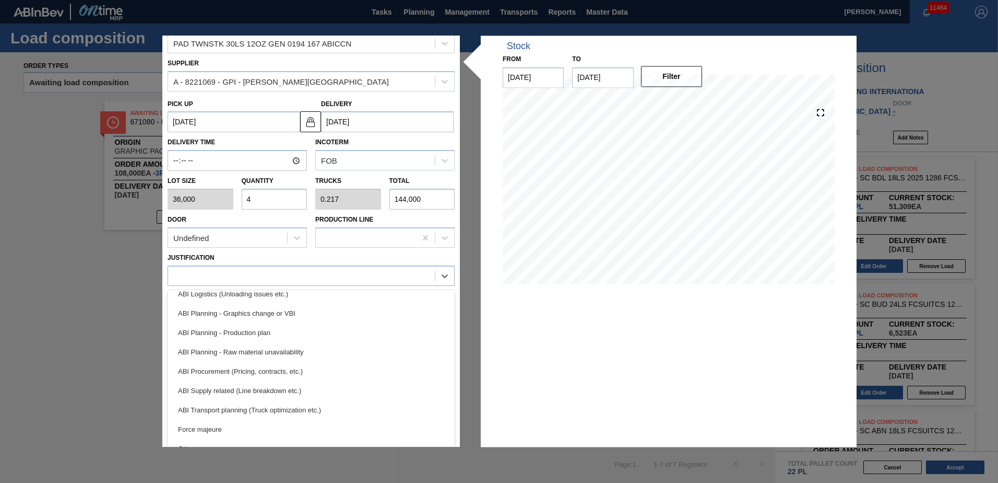
scroll to position [112, 0]
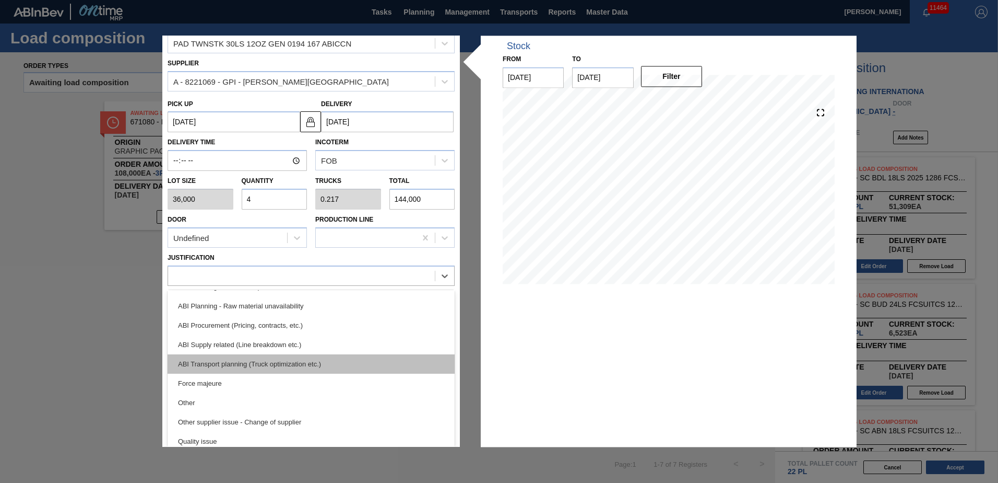
click at [249, 361] on div "ABI Transport planning (Truck optimization etc.)" at bounding box center [311, 363] width 287 height 19
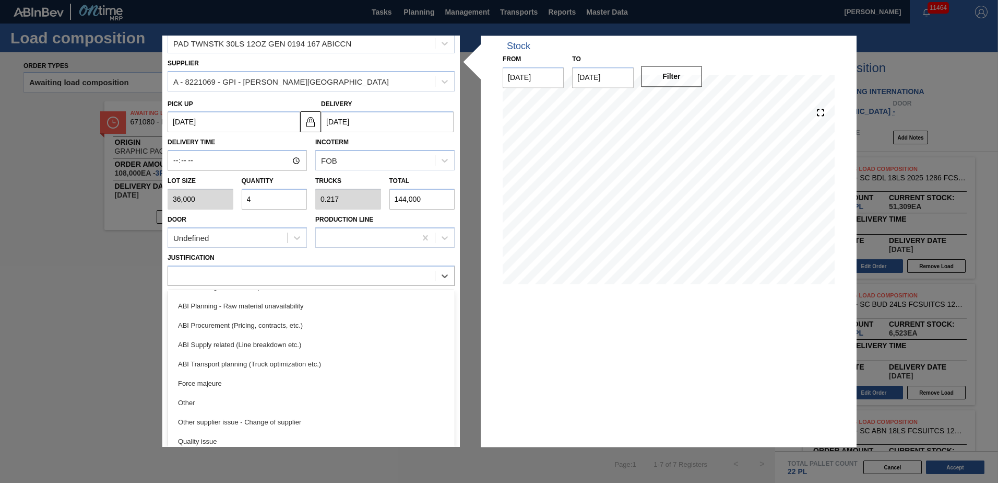
scroll to position [0, 0]
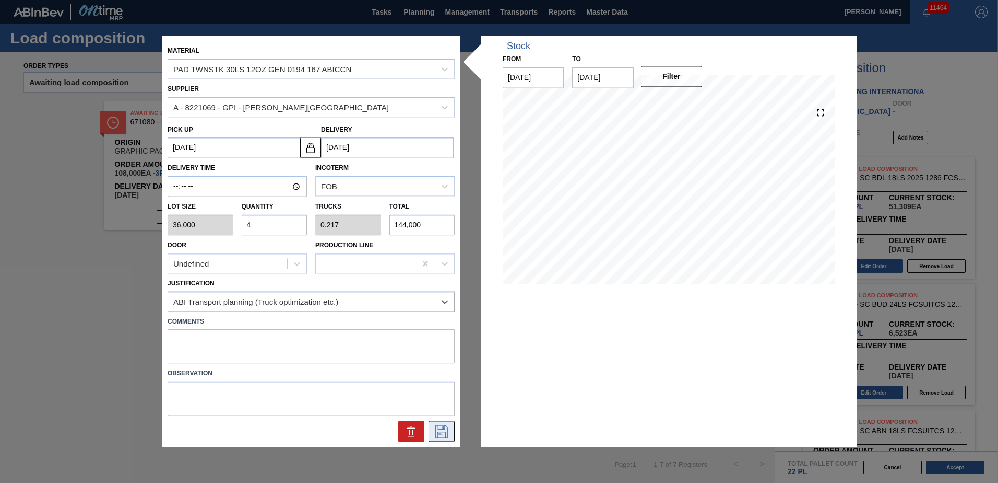
click at [439, 429] on icon at bounding box center [441, 431] width 17 height 13
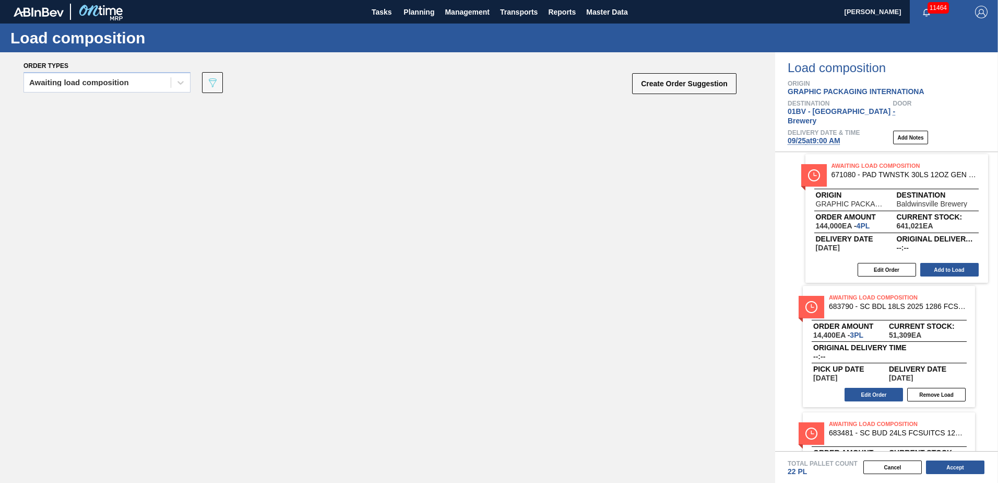
drag, startPoint x: 173, startPoint y: 111, endPoint x: 920, endPoint y: 163, distance: 748.6
click at [920, 163] on div "Order types Awaiting load composition 089F7B8B-B2A5-4AFE-B5C0-19BA573D28AC Crea…" at bounding box center [499, 267] width 998 height 430
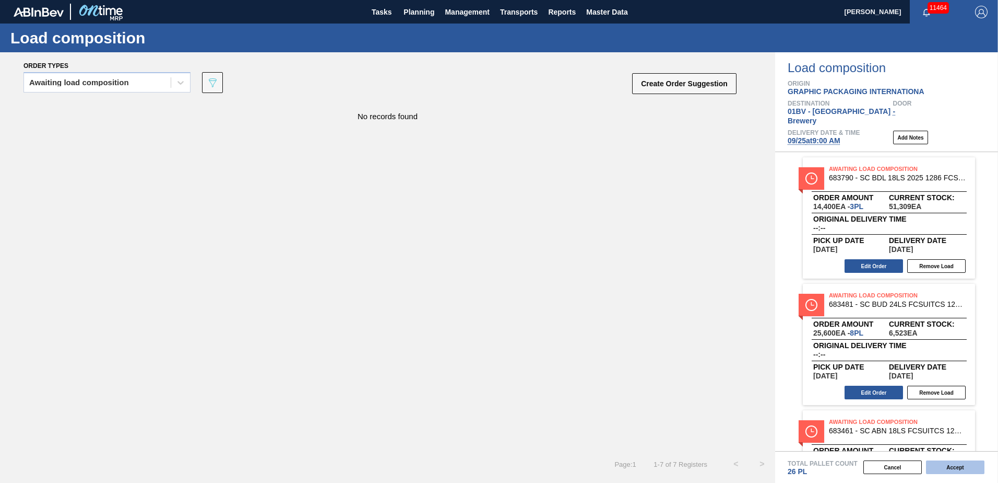
click at [952, 468] on button "Accept" at bounding box center [955, 467] width 58 height 14
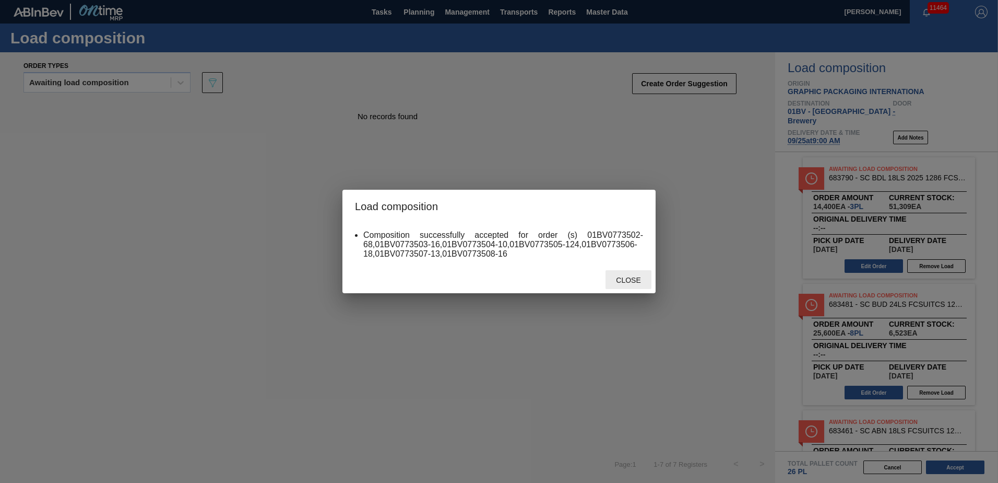
click at [628, 280] on span "Close" at bounding box center [628, 280] width 41 height 8
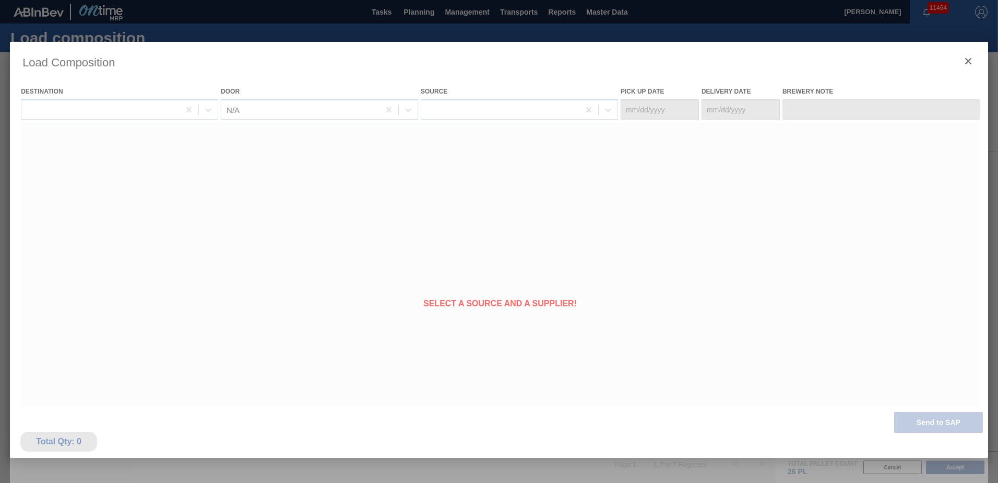
type Date "09/21/2025"
type Date "09/25/2025"
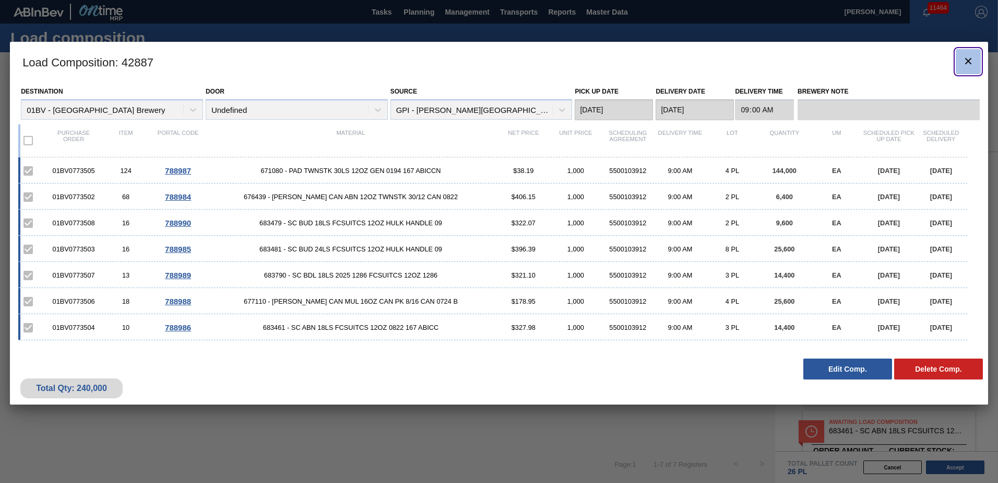
click at [970, 59] on icon "botão de ícone" at bounding box center [969, 61] width 6 height 6
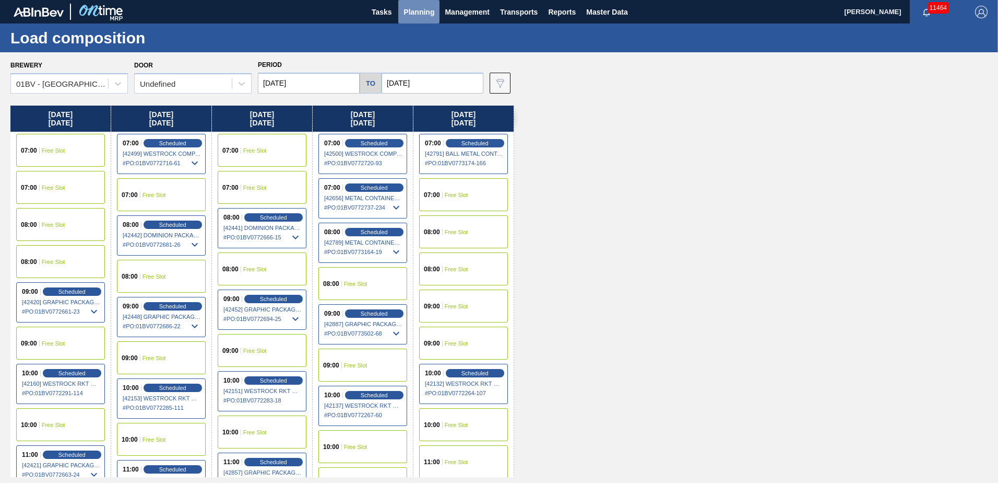
click at [418, 4] on button "Planning" at bounding box center [418, 11] width 41 height 23
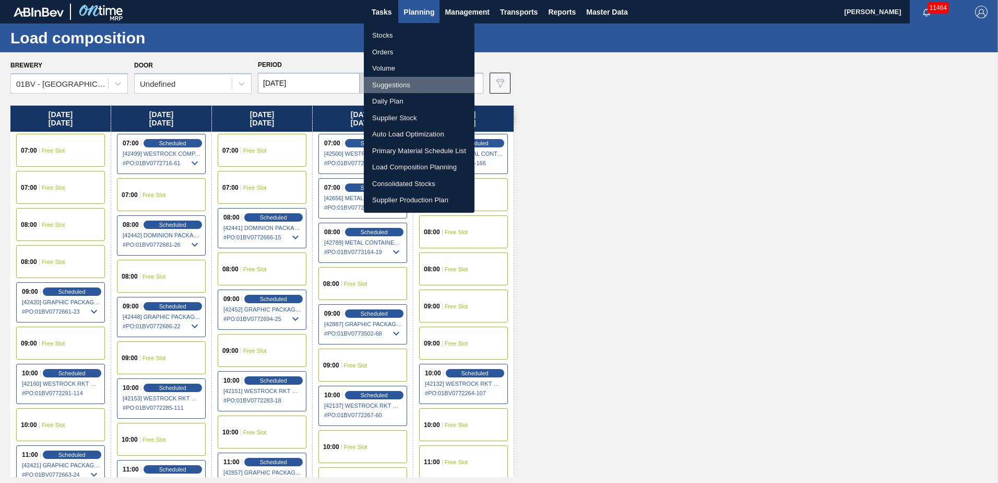
click at [392, 85] on li "Suggestions" at bounding box center [419, 85] width 111 height 17
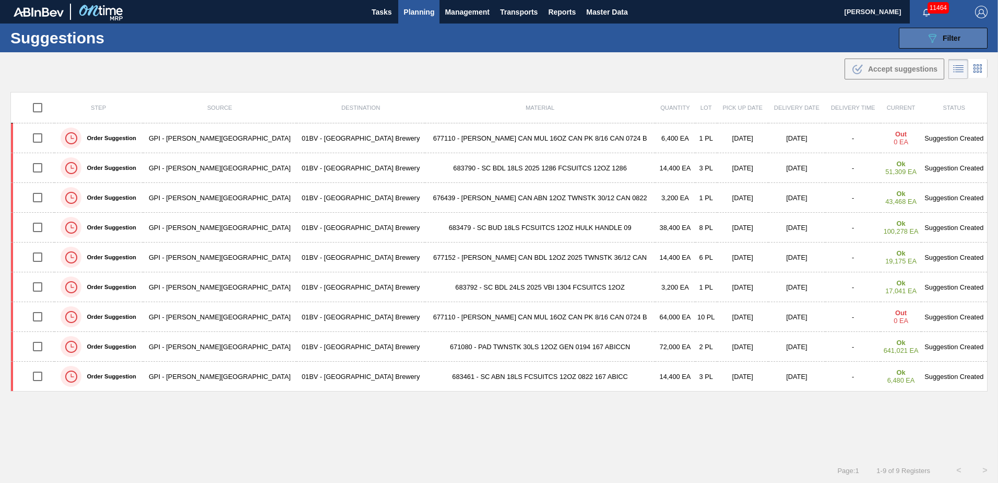
click at [938, 37] on div "089F7B8B-B2A5-4AFE-B5C0-19BA573D28AC Filter" at bounding box center [943, 38] width 34 height 13
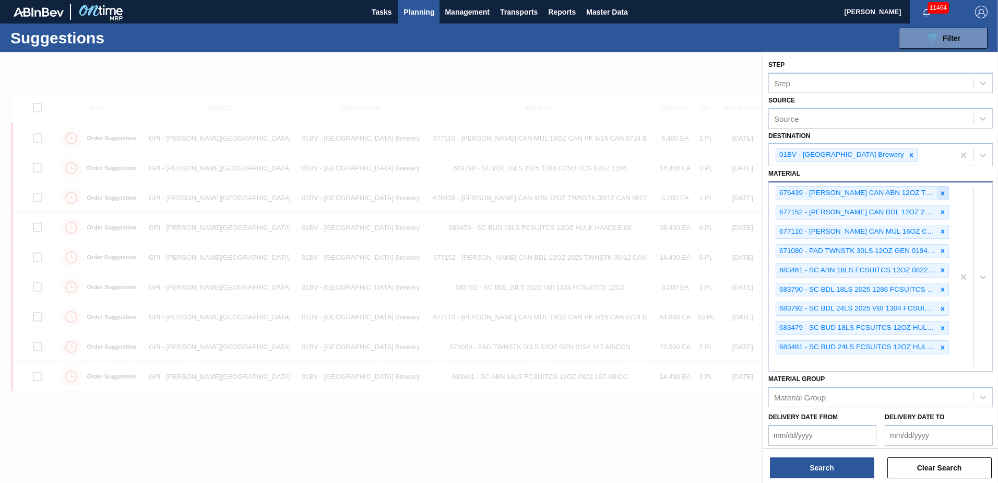
click at [942, 192] on icon at bounding box center [944, 193] width 4 height 4
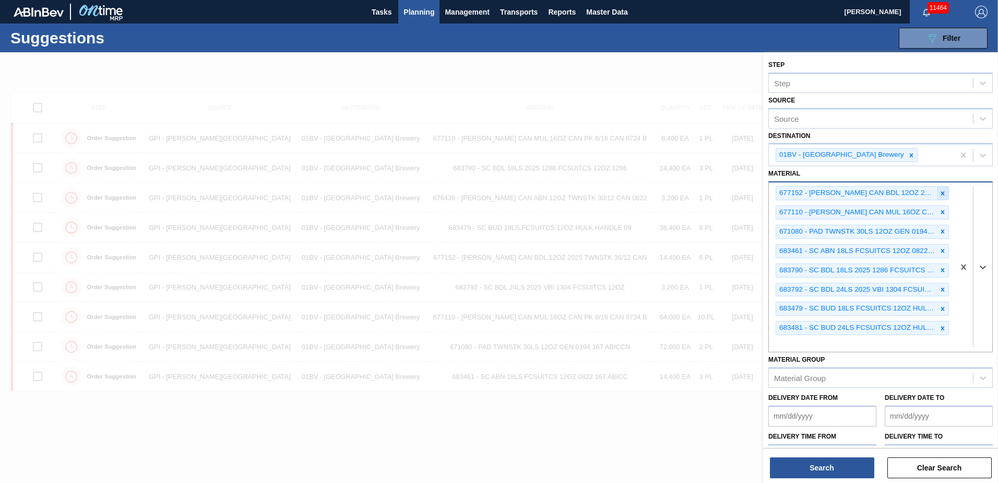
click at [941, 191] on icon at bounding box center [942, 193] width 7 height 7
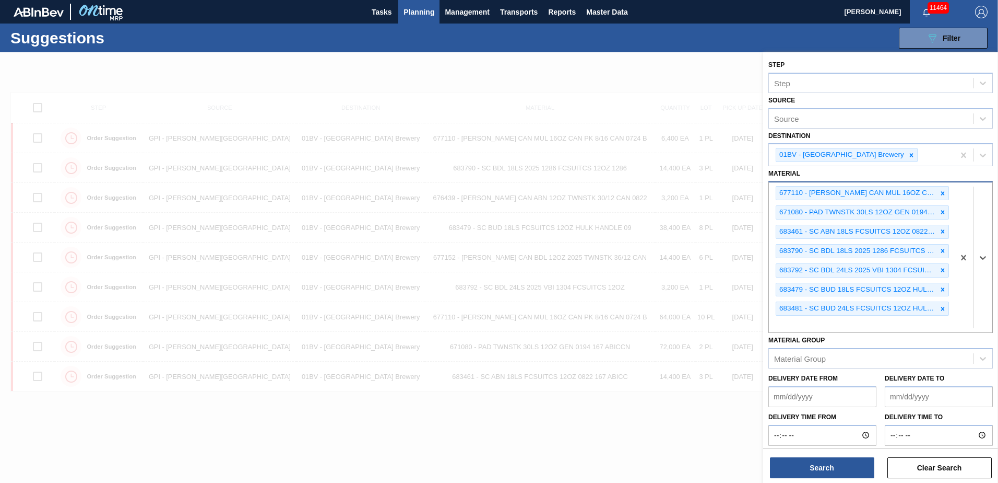
click at [941, 191] on icon at bounding box center [942, 193] width 7 height 7
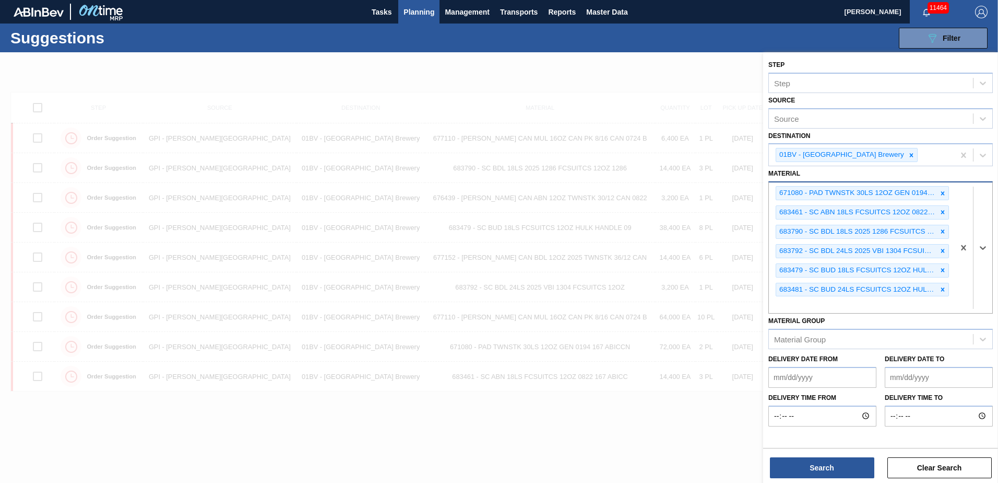
click at [941, 191] on icon at bounding box center [942, 193] width 7 height 7
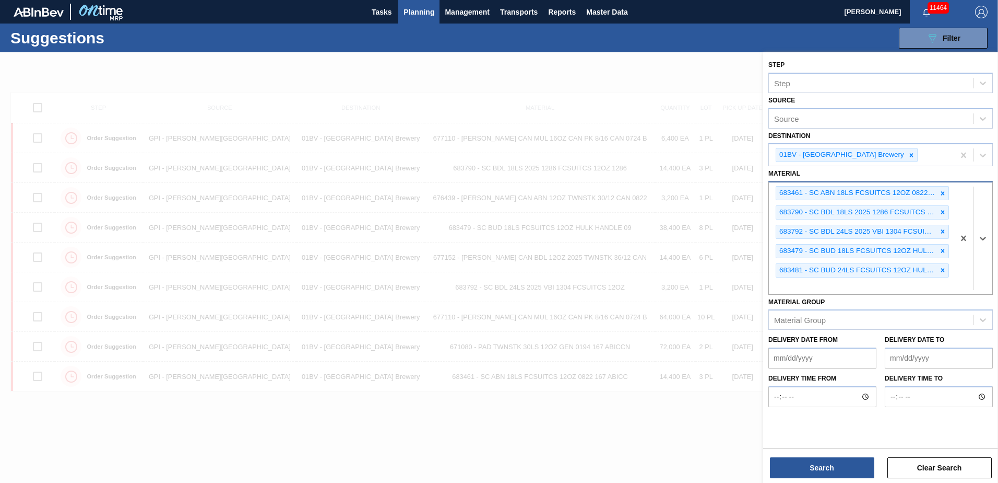
click at [941, 191] on icon at bounding box center [942, 193] width 7 height 7
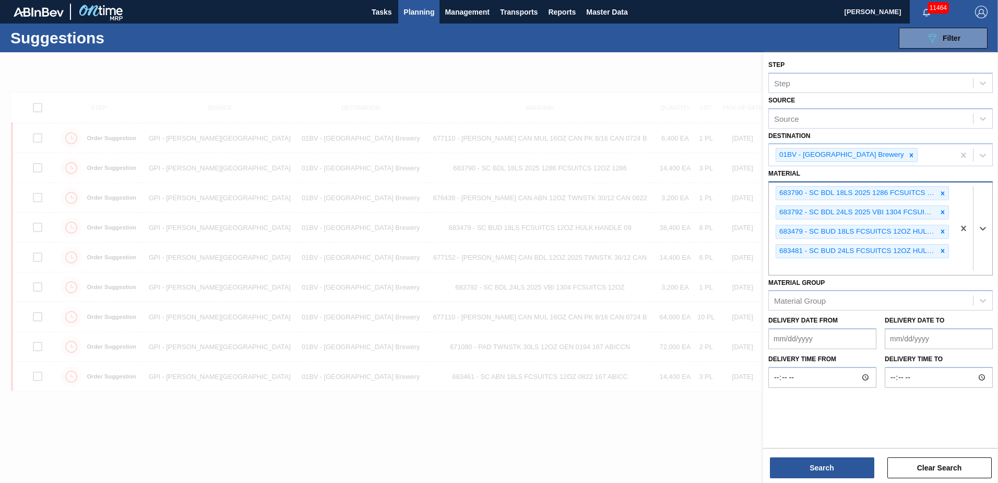
click at [941, 191] on icon at bounding box center [942, 193] width 7 height 7
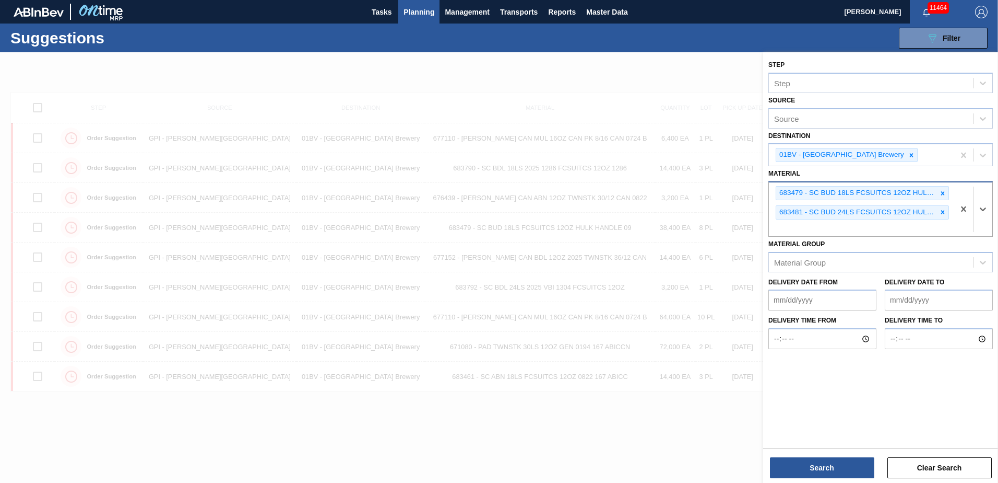
click at [941, 191] on icon at bounding box center [942, 193] width 7 height 7
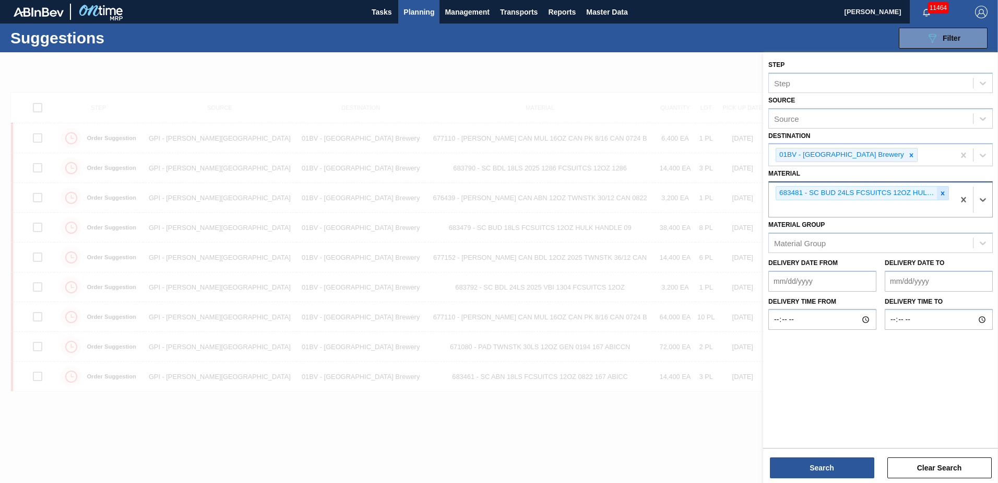
click at [941, 190] on icon at bounding box center [942, 193] width 7 height 7
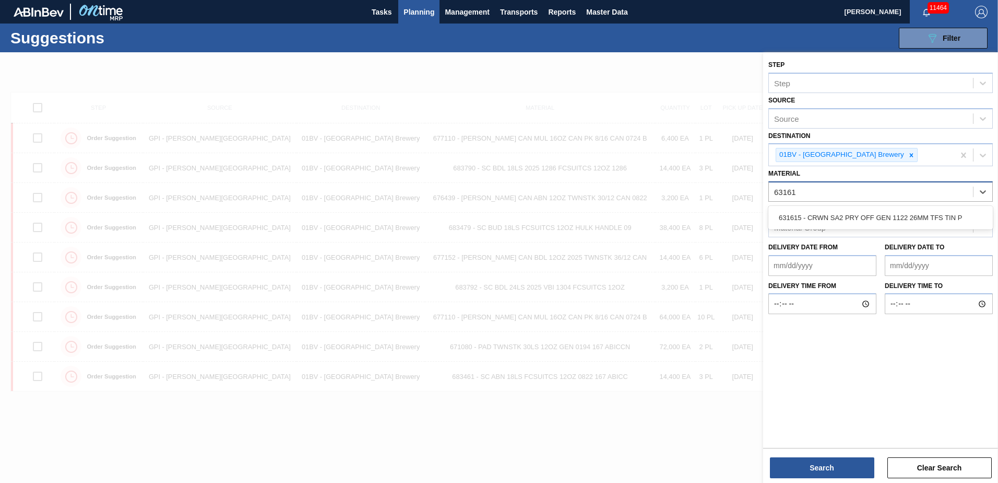
type input "631615"
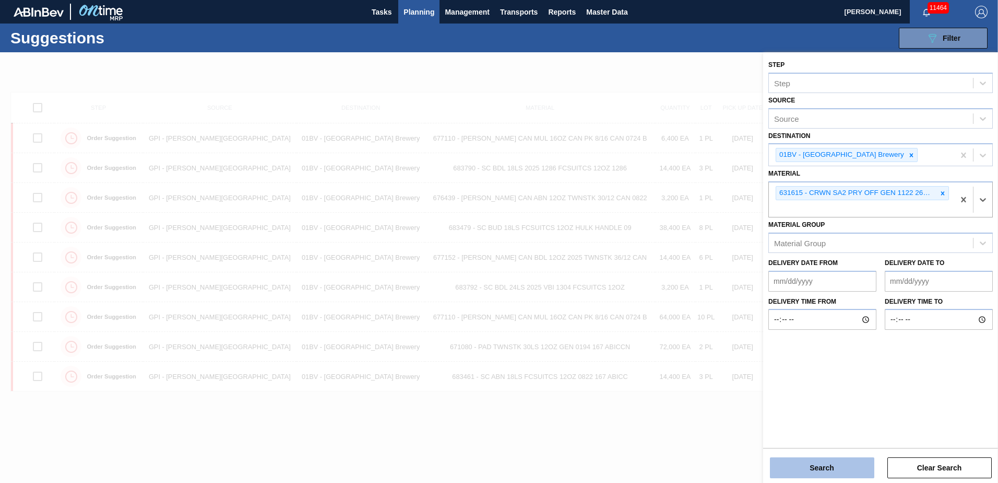
click at [826, 463] on button "Search" at bounding box center [822, 467] width 104 height 21
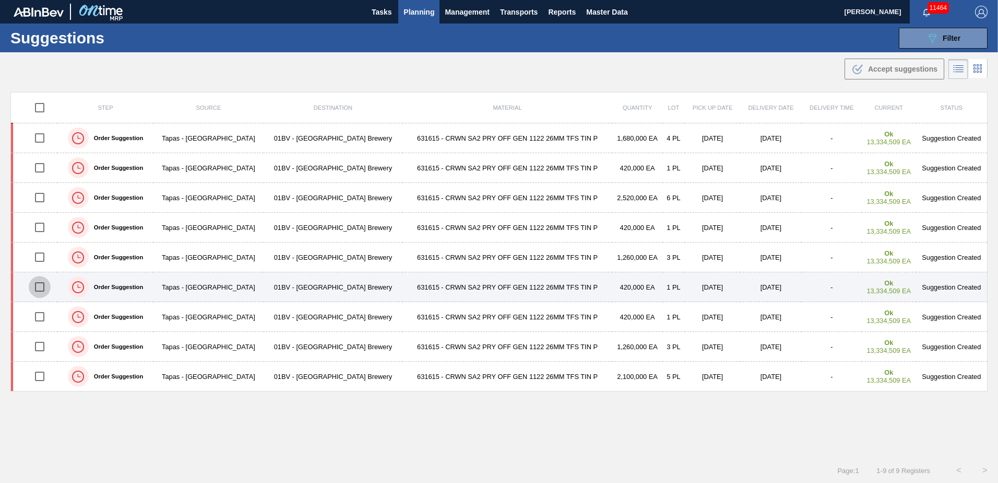
click at [41, 289] on input "checkbox" at bounding box center [40, 287] width 22 height 22
checkbox input "true"
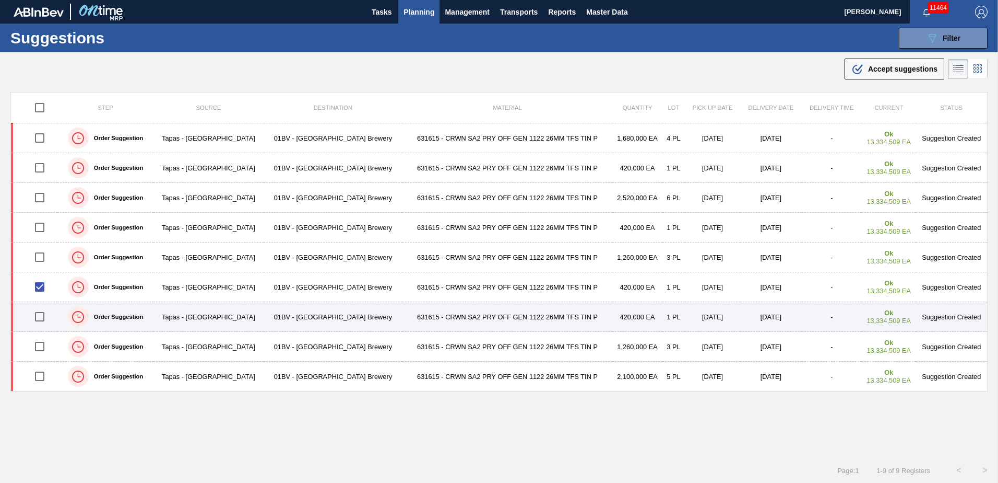
drag, startPoint x: 43, startPoint y: 311, endPoint x: 44, endPoint y: 317, distance: 6.4
click at [43, 312] on input "checkbox" at bounding box center [40, 316] width 22 height 22
checkbox input "true"
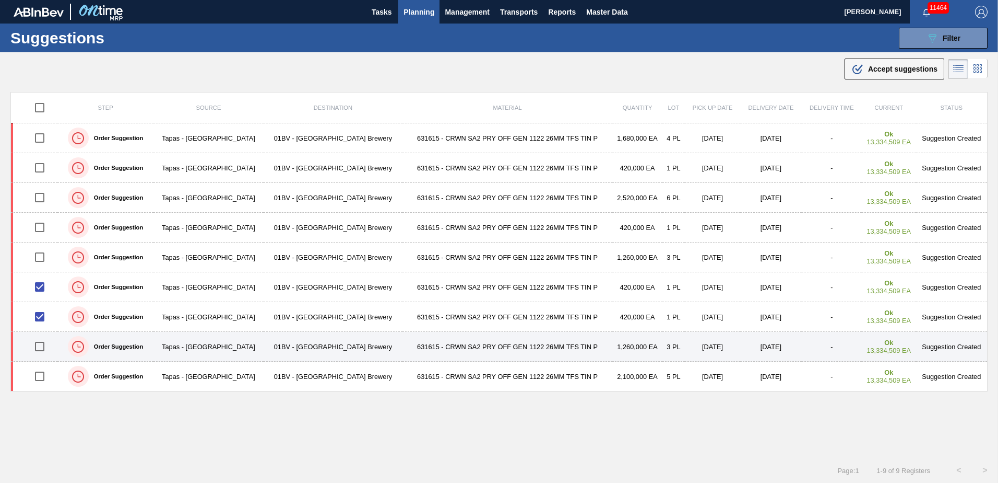
click at [43, 348] on input "checkbox" at bounding box center [40, 346] width 22 height 22
checkbox input "true"
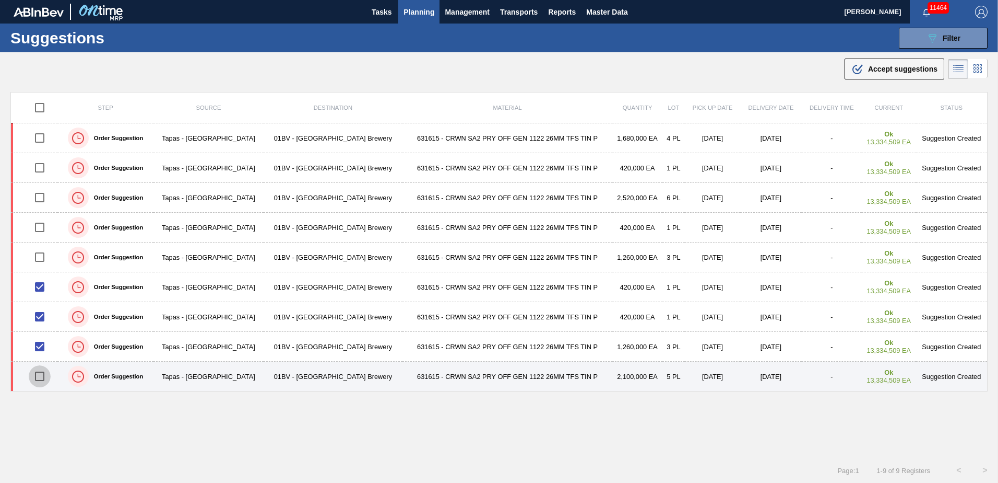
drag, startPoint x: 43, startPoint y: 377, endPoint x: 127, endPoint y: 370, distance: 84.4
click at [42, 377] on input "checkbox" at bounding box center [40, 376] width 22 height 22
checkbox input "true"
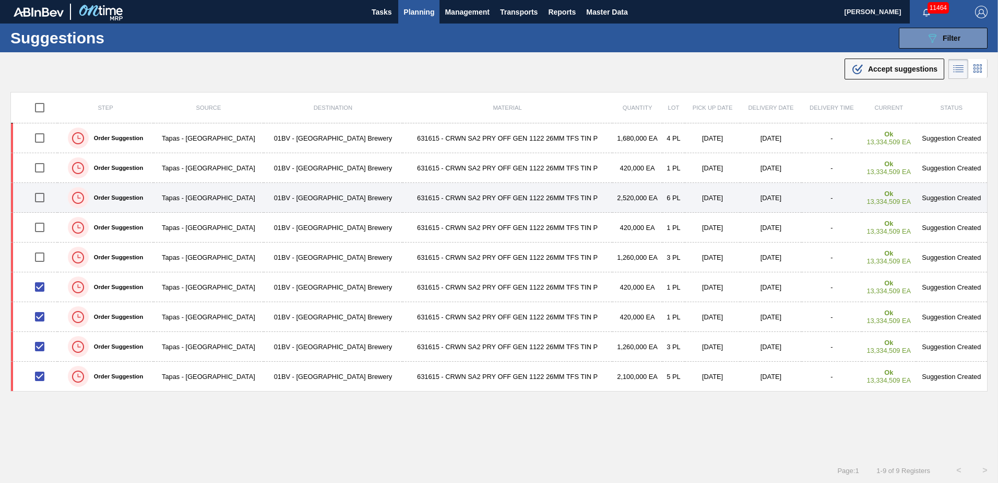
click at [41, 196] on input "checkbox" at bounding box center [40, 197] width 22 height 22
checkbox input "true"
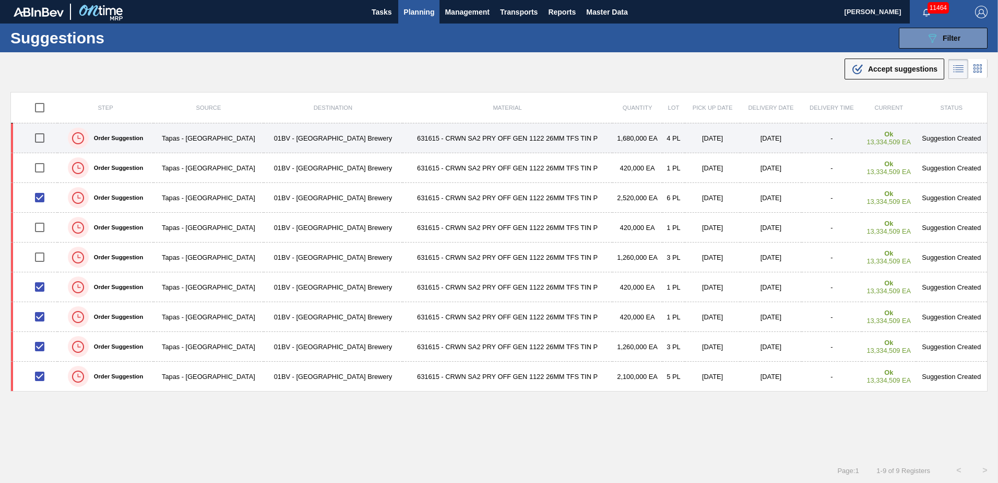
click at [43, 142] on input "checkbox" at bounding box center [40, 138] width 22 height 22
checkbox input "true"
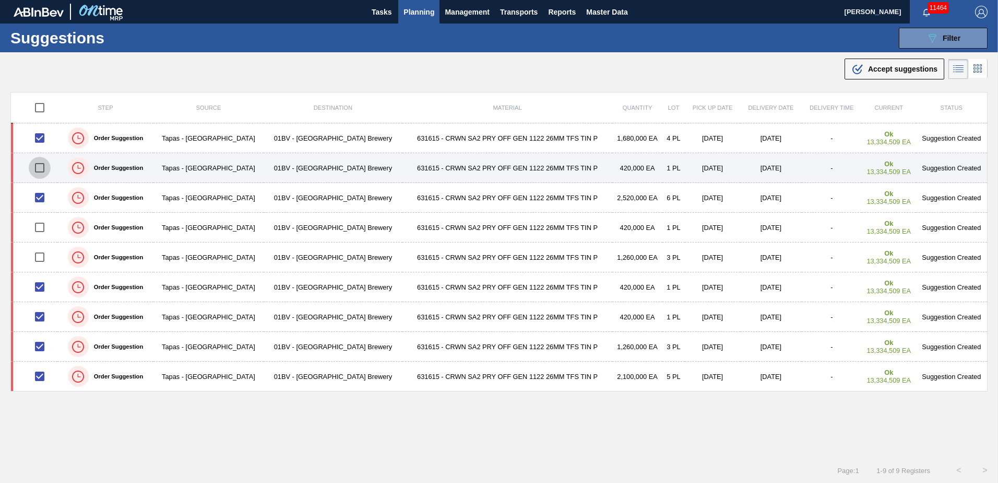
click at [42, 168] on input "checkbox" at bounding box center [40, 168] width 22 height 22
checkbox input "true"
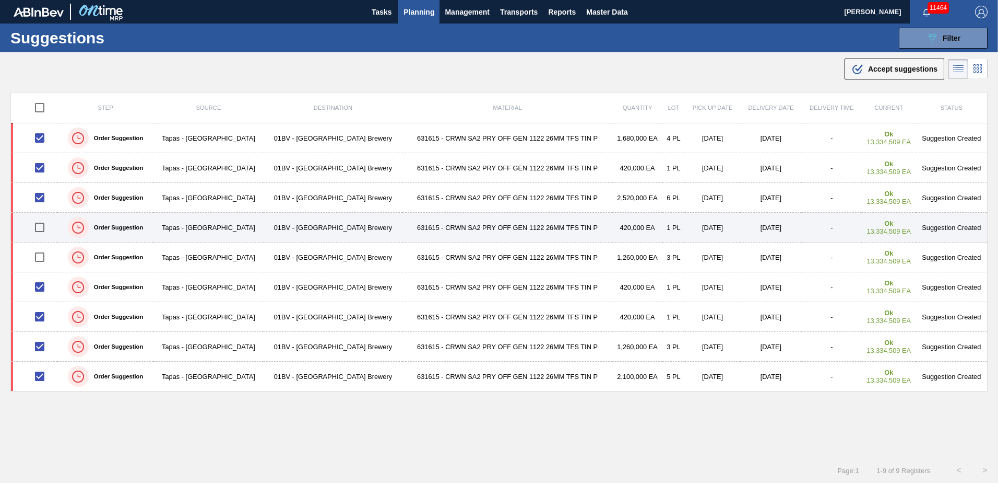
drag, startPoint x: 44, startPoint y: 229, endPoint x: 51, endPoint y: 226, distance: 7.8
click at [45, 229] on input "checkbox" at bounding box center [40, 227] width 22 height 22
checkbox input "true"
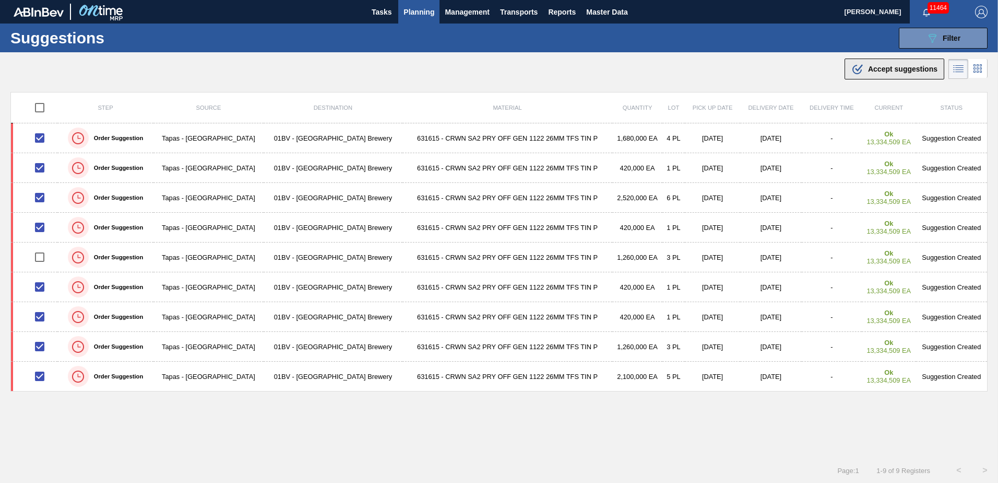
click at [872, 68] on span "Accept suggestions" at bounding box center [902, 69] width 69 height 8
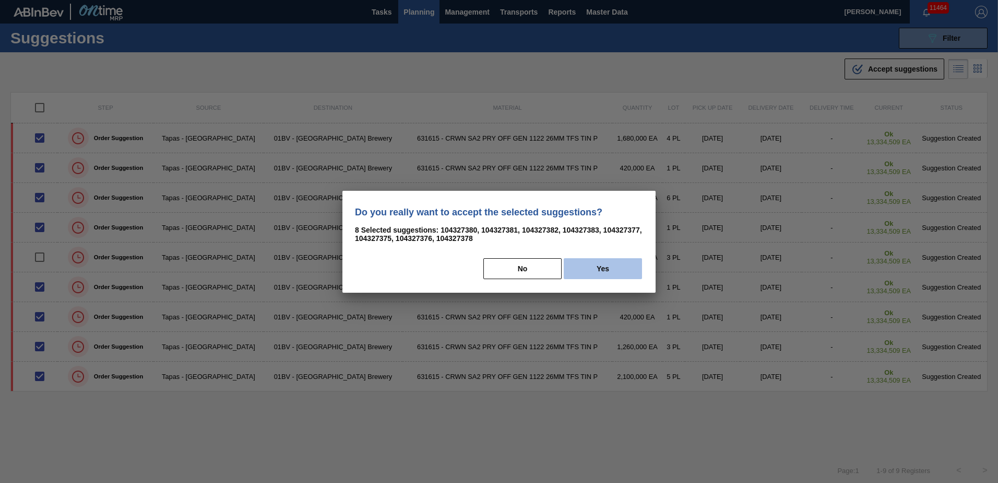
click at [606, 265] on button "Yes" at bounding box center [603, 268] width 78 height 21
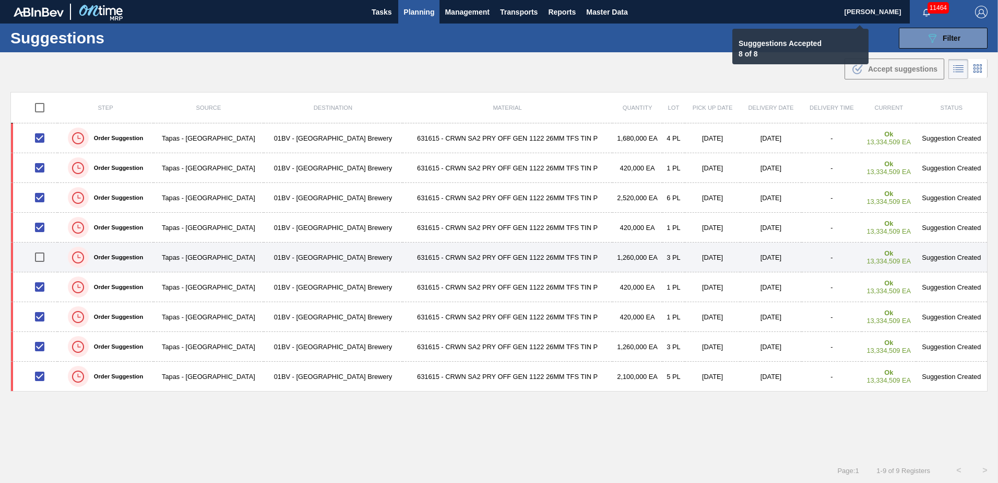
checkbox input "false"
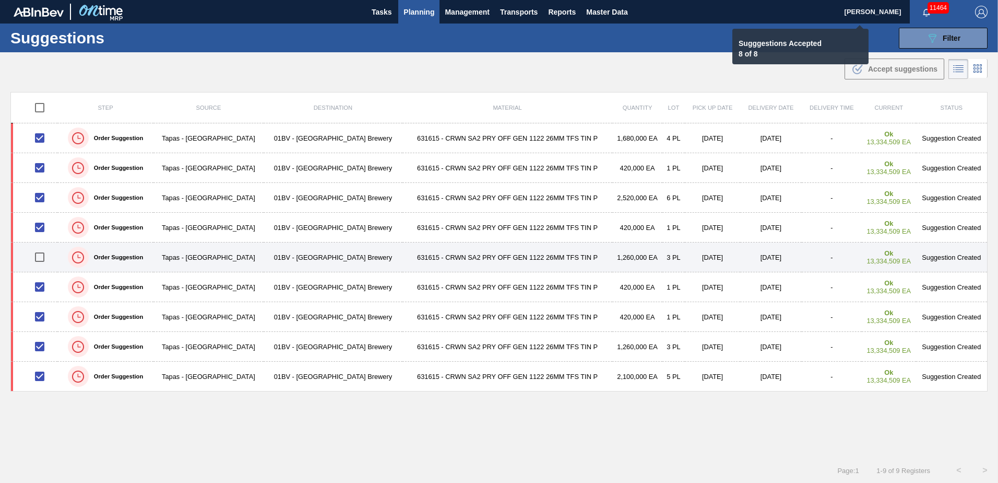
checkbox input "false"
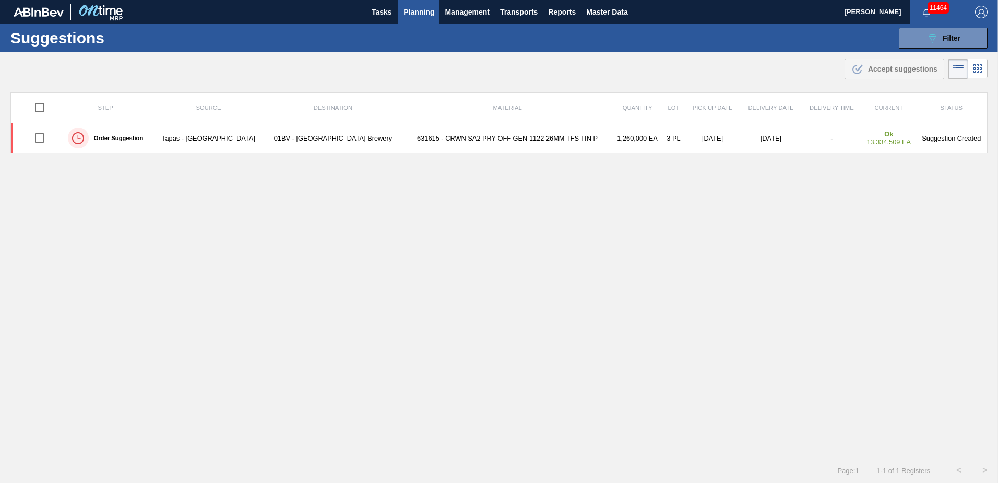
click at [414, 14] on span "Planning" at bounding box center [419, 12] width 31 height 13
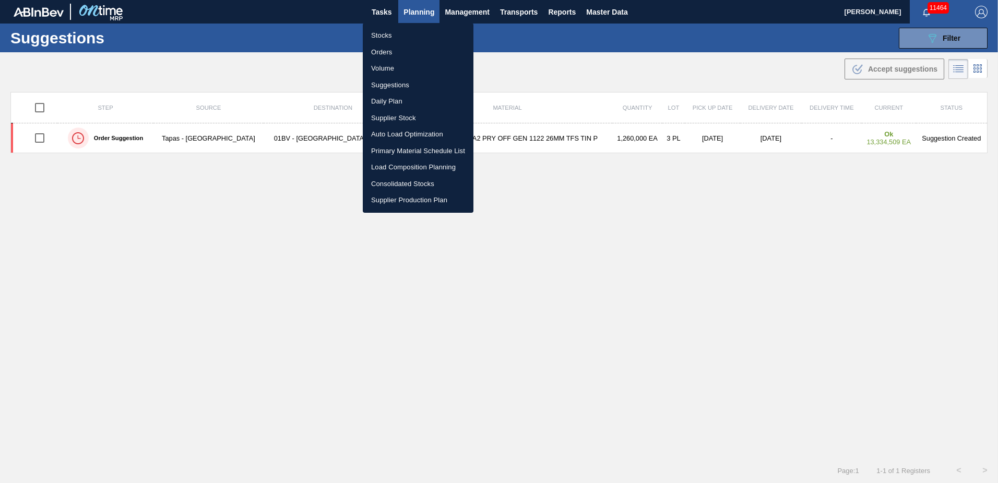
click at [395, 168] on li "Load Composition Planning" at bounding box center [418, 167] width 111 height 17
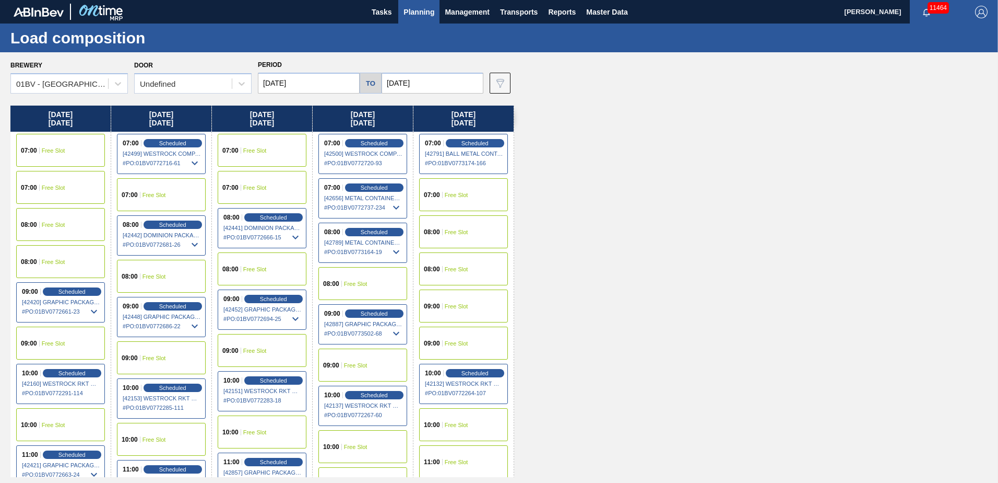
click at [429, 77] on input "09/26/2025" at bounding box center [433, 83] width 102 height 21
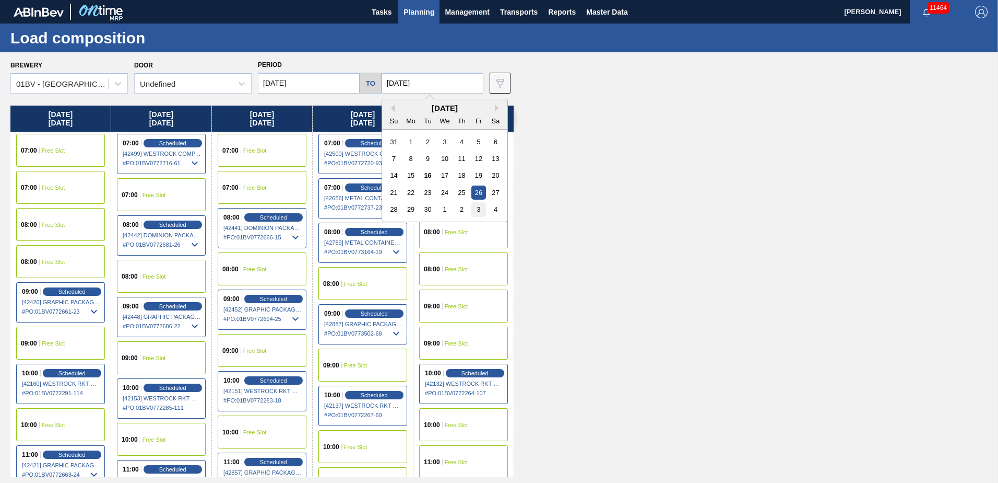
click at [475, 210] on div "3" at bounding box center [479, 209] width 14 height 14
type input "10/03/2025"
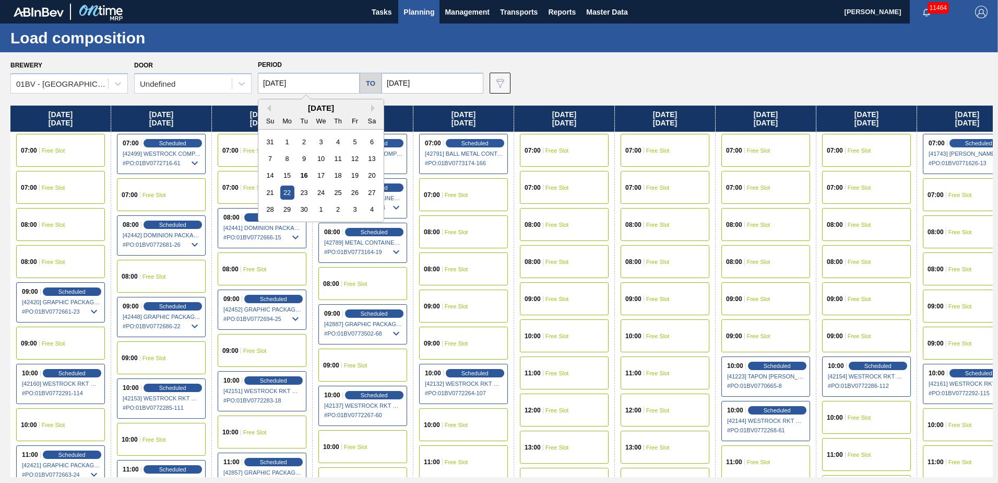
click at [323, 81] on input "[DATE]" at bounding box center [309, 83] width 102 height 21
click at [372, 109] on button "Next Month" at bounding box center [374, 107] width 7 height 7
click at [288, 173] on div "13" at bounding box center [287, 175] width 14 height 14
type input "[DATE]"
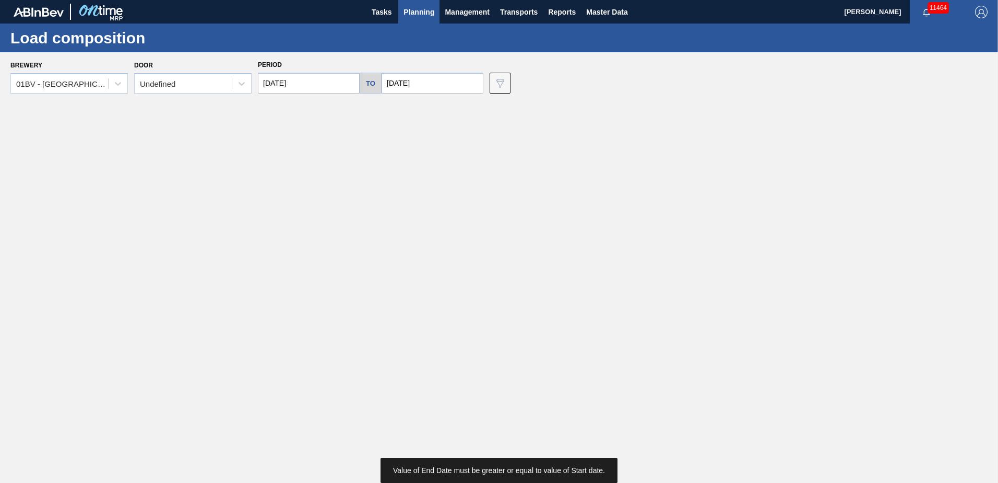
click at [426, 85] on input "10/03/2025" at bounding box center [433, 83] width 102 height 21
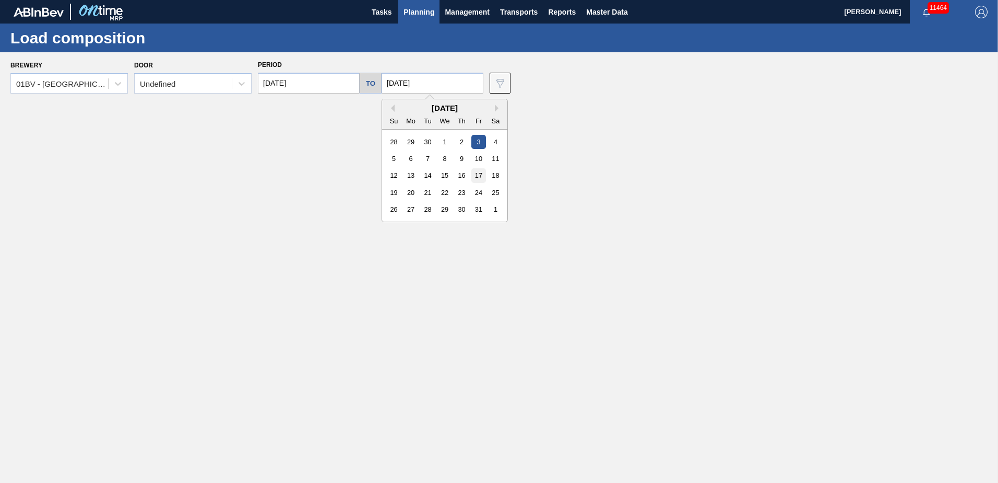
click at [474, 176] on div "17" at bounding box center [479, 175] width 14 height 14
type input "[DATE]"
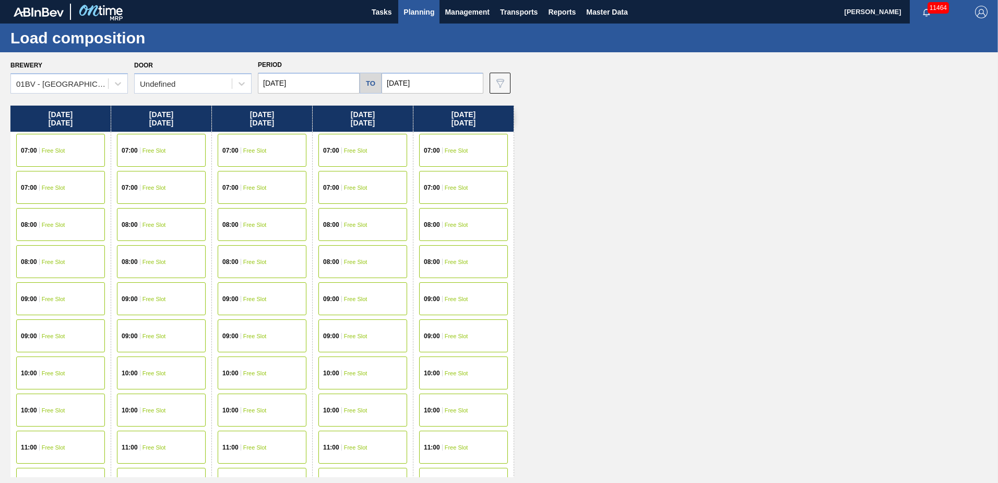
click at [48, 375] on span "Free Slot" at bounding box center [53, 373] width 23 height 6
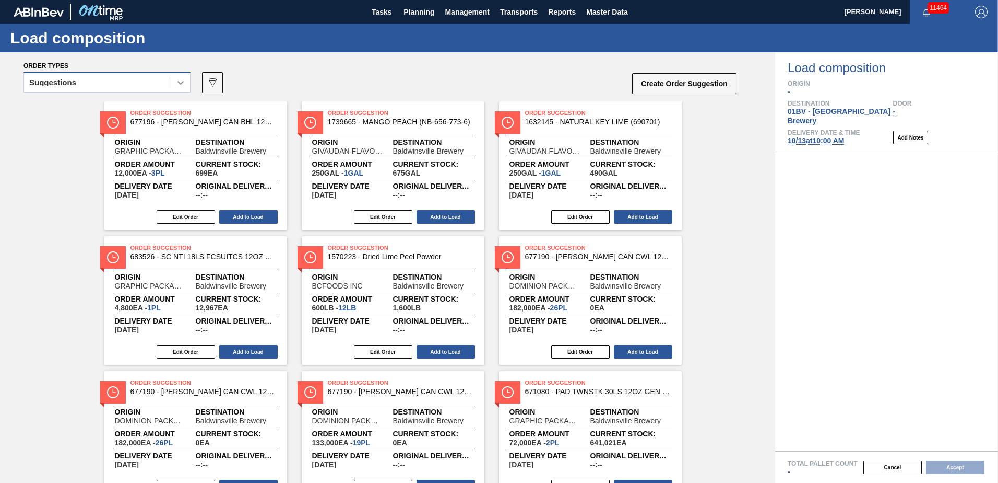
click at [177, 79] on icon at bounding box center [180, 82] width 10 height 10
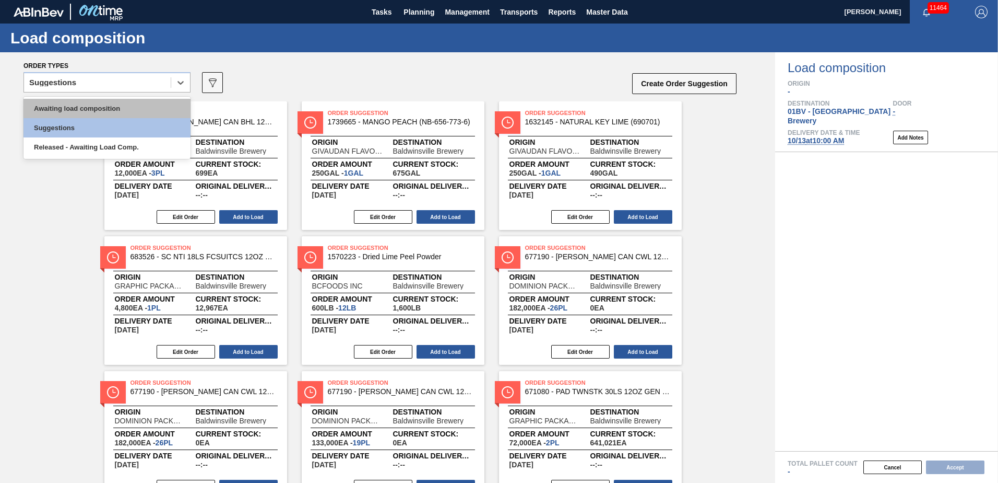
click at [135, 107] on div "Awaiting load composition" at bounding box center [106, 108] width 167 height 19
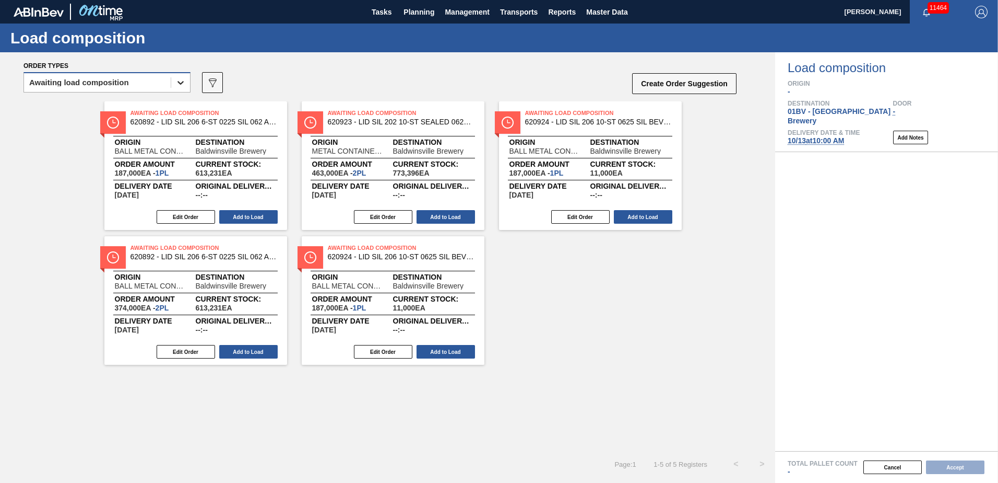
click at [173, 82] on div at bounding box center [180, 82] width 19 height 19
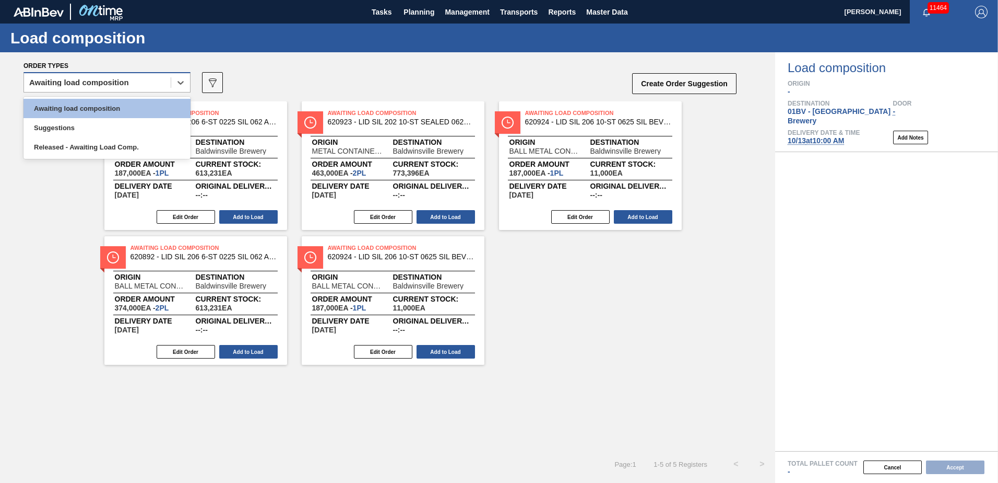
click at [191, 80] on div "option Awaiting load composition, selected. option Awaiting load composition fo…" at bounding box center [380, 85] width 714 height 31
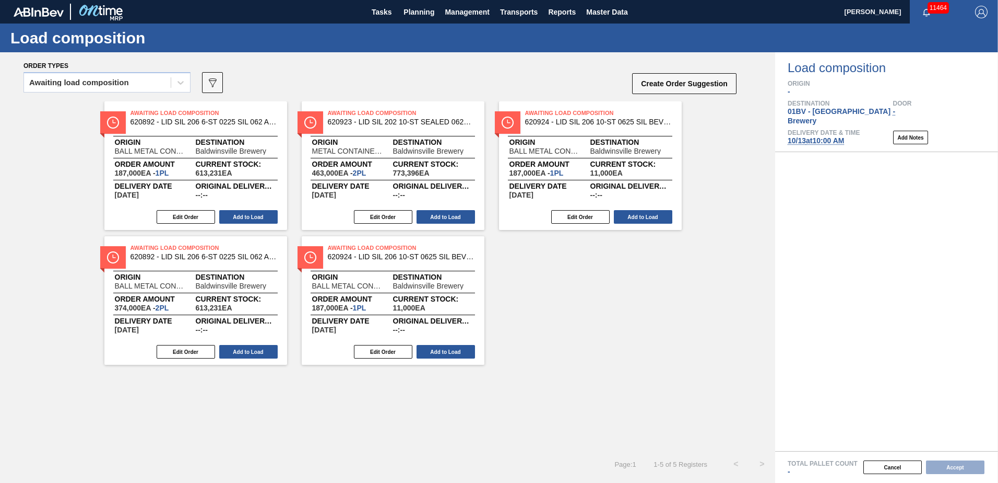
click at [331, 69] on div "Order types" at bounding box center [380, 65] width 714 height 9
click at [424, 2] on button "Planning" at bounding box center [418, 11] width 41 height 23
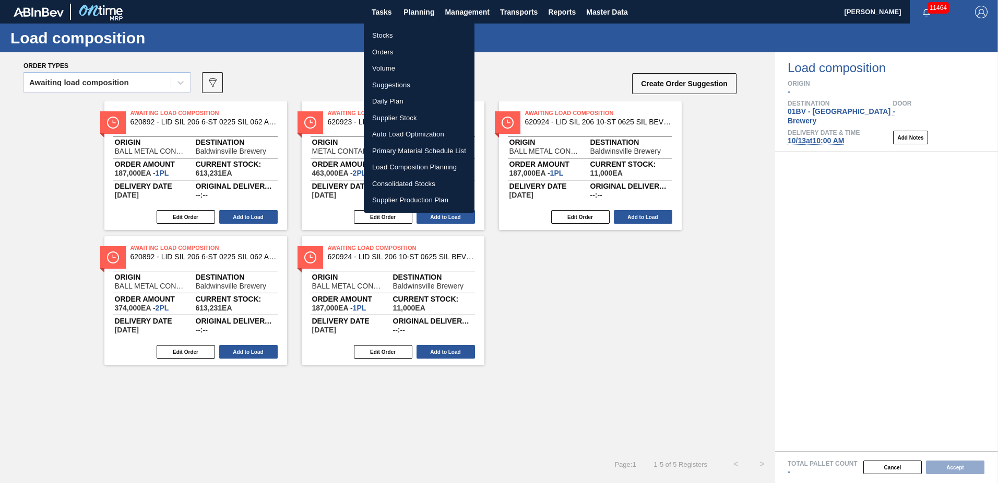
click at [398, 84] on li "Suggestions" at bounding box center [419, 85] width 111 height 17
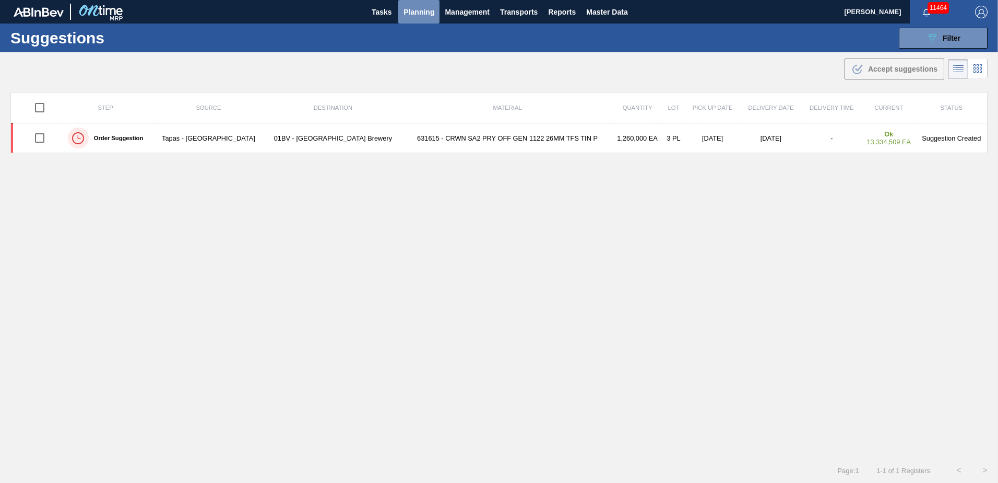
click at [413, 9] on span "Planning" at bounding box center [419, 12] width 31 height 13
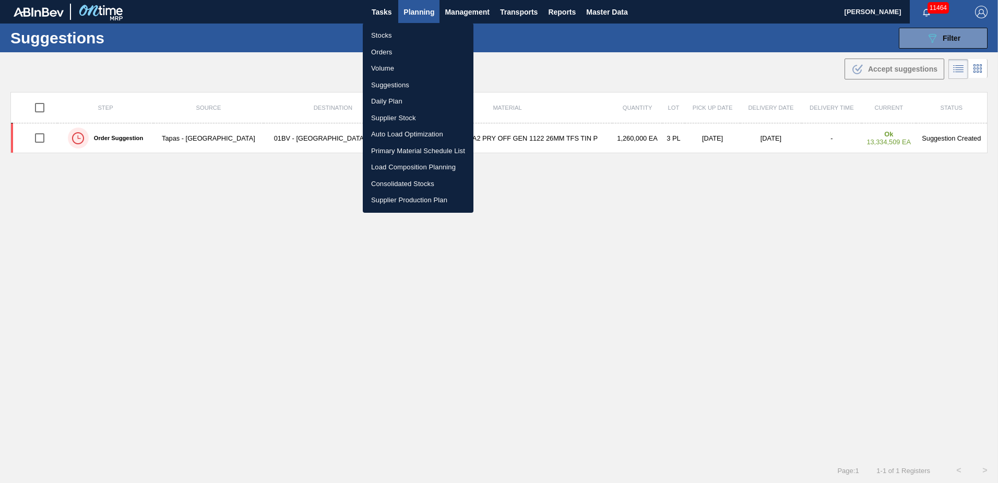
click at [406, 167] on li "Load Composition Planning" at bounding box center [418, 167] width 111 height 17
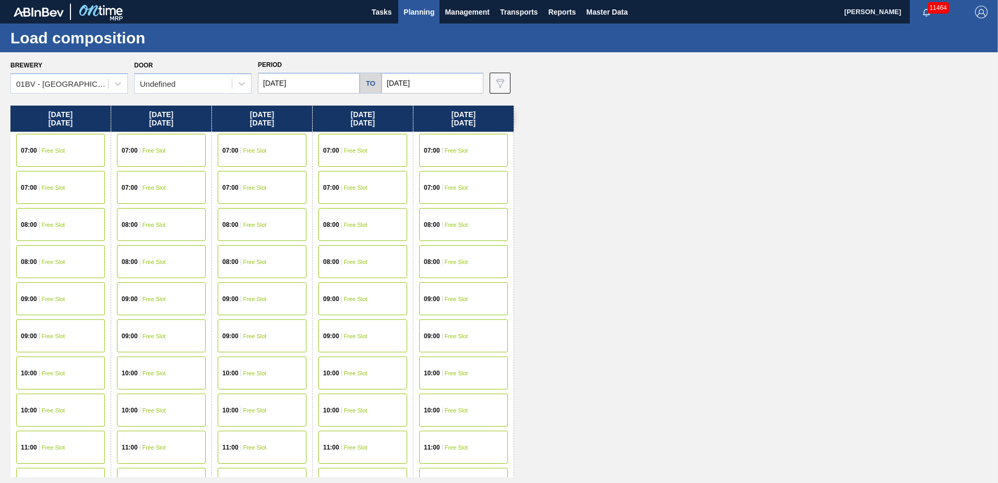
click at [52, 376] on div "10:00 Free Slot" at bounding box center [60, 372] width 89 height 33
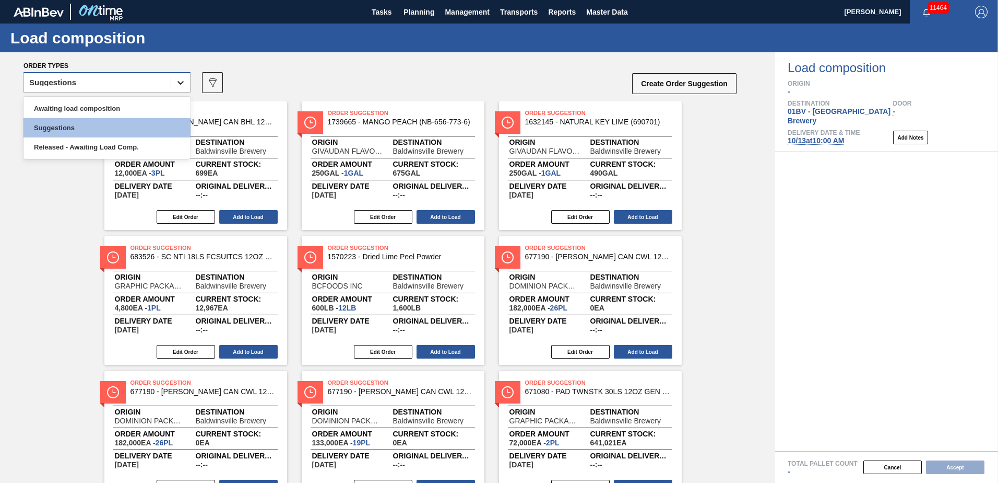
click at [181, 84] on icon at bounding box center [181, 83] width 6 height 4
click at [100, 110] on div "Awaiting load composition" at bounding box center [106, 108] width 167 height 19
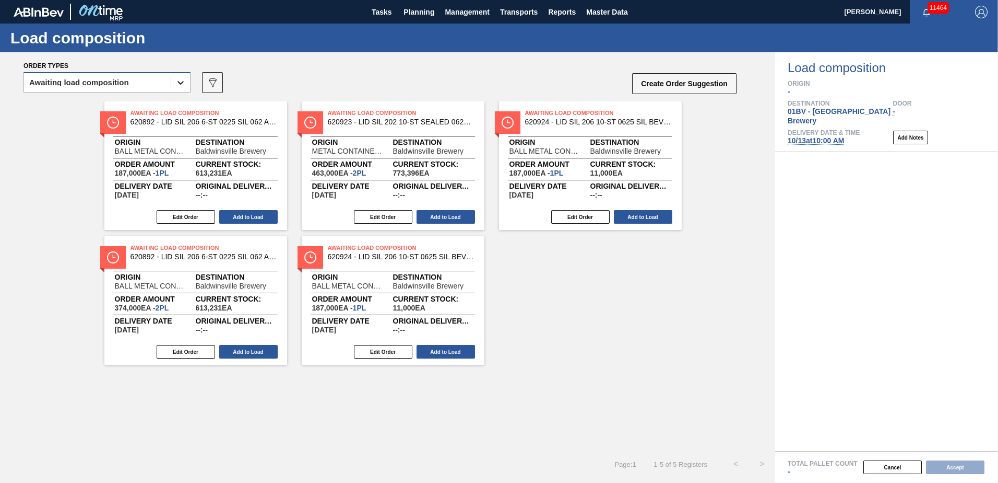
click at [176, 83] on icon at bounding box center [180, 82] width 10 height 10
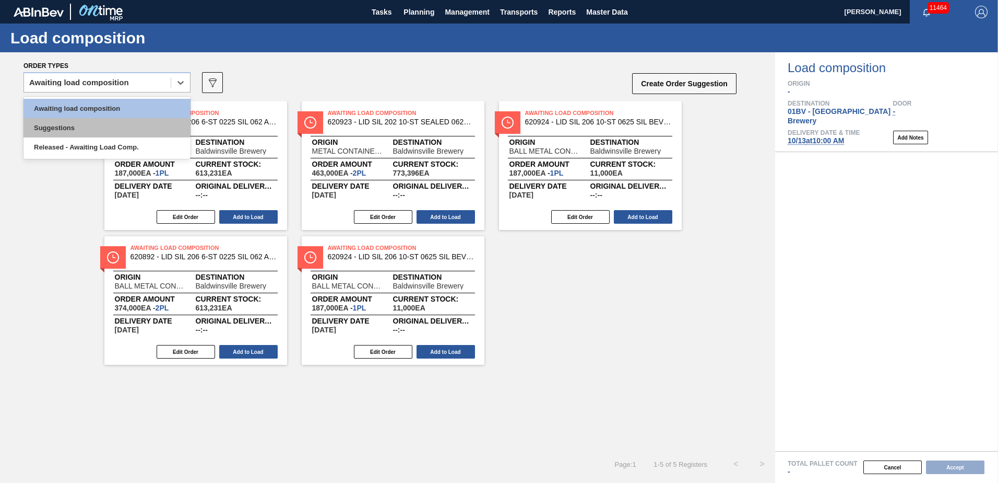
click at [93, 133] on div "Suggestions" at bounding box center [106, 127] width 167 height 19
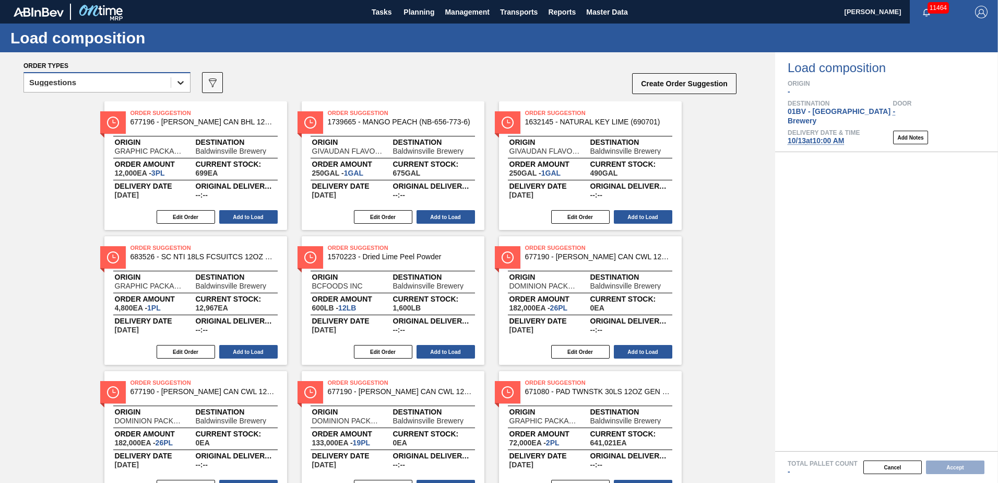
click at [181, 80] on icon at bounding box center [180, 82] width 10 height 10
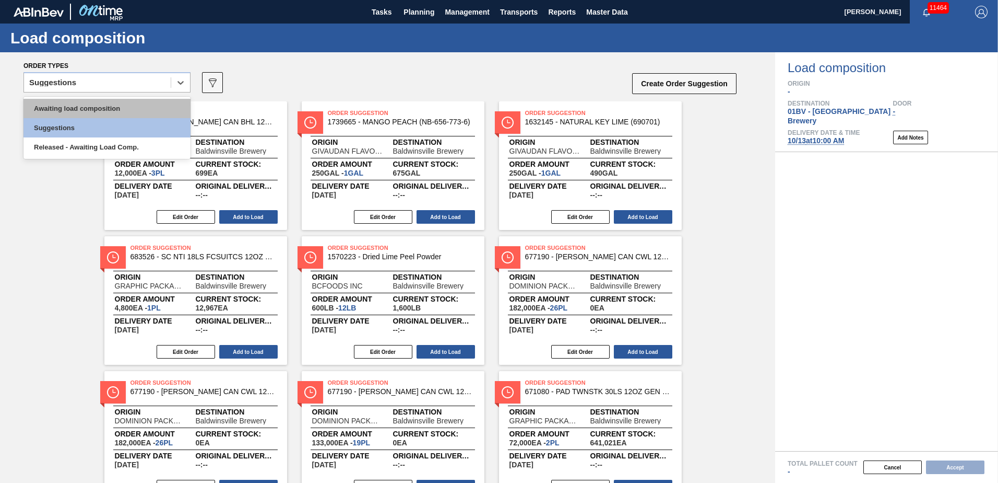
click at [100, 104] on div "Awaiting load composition" at bounding box center [106, 108] width 167 height 19
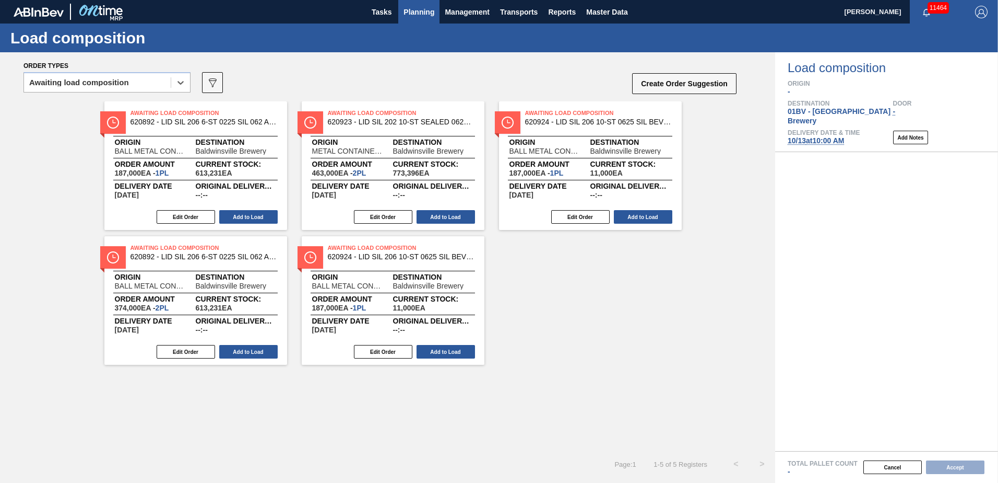
click at [411, 15] on span "Planning" at bounding box center [419, 12] width 31 height 13
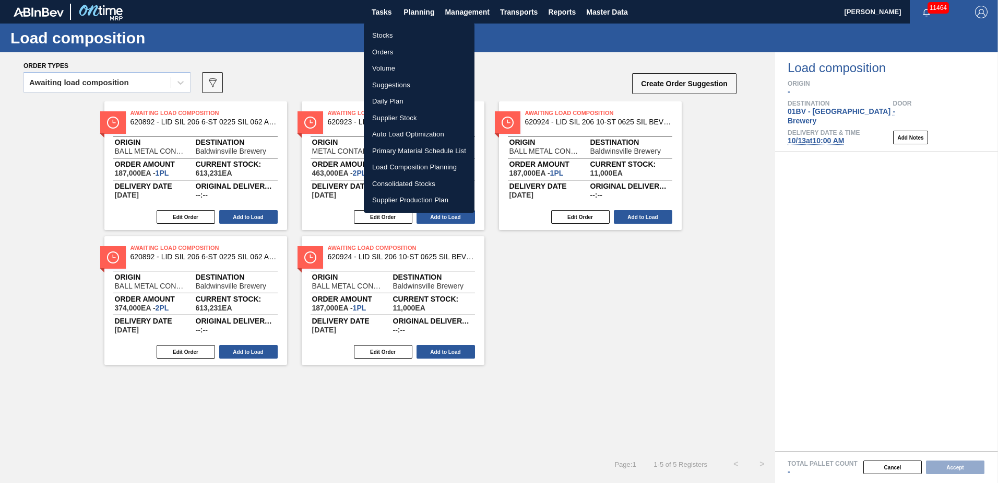
click at [392, 85] on li "Suggestions" at bounding box center [419, 85] width 111 height 17
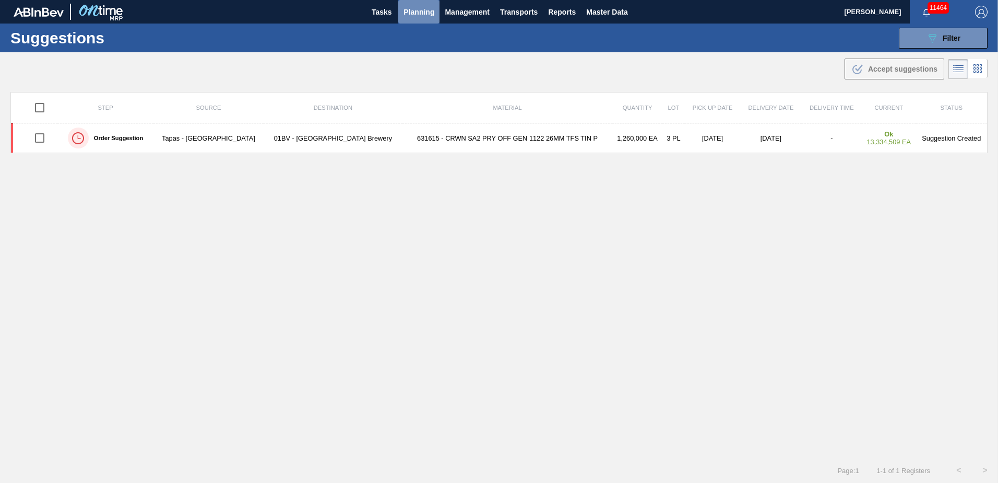
click at [430, 9] on span "Planning" at bounding box center [419, 12] width 31 height 13
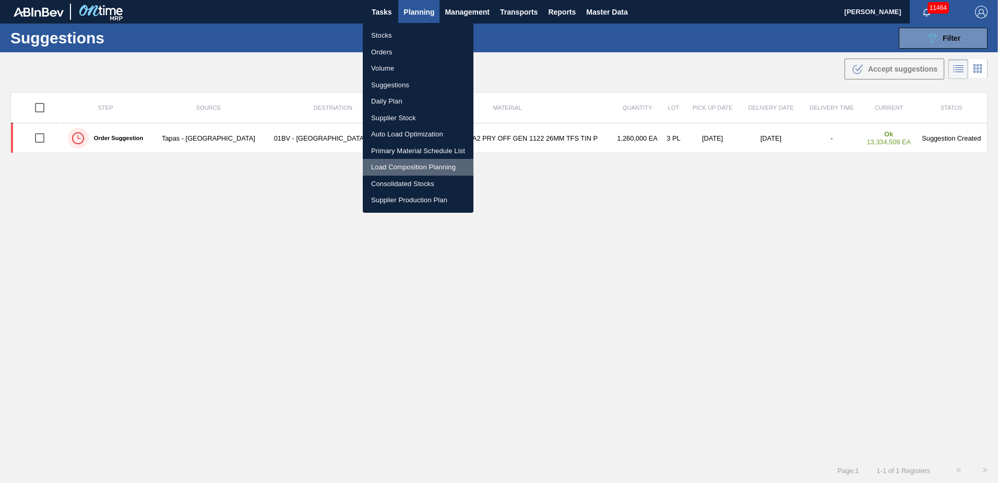
click at [407, 168] on li "Load Composition Planning" at bounding box center [418, 167] width 111 height 17
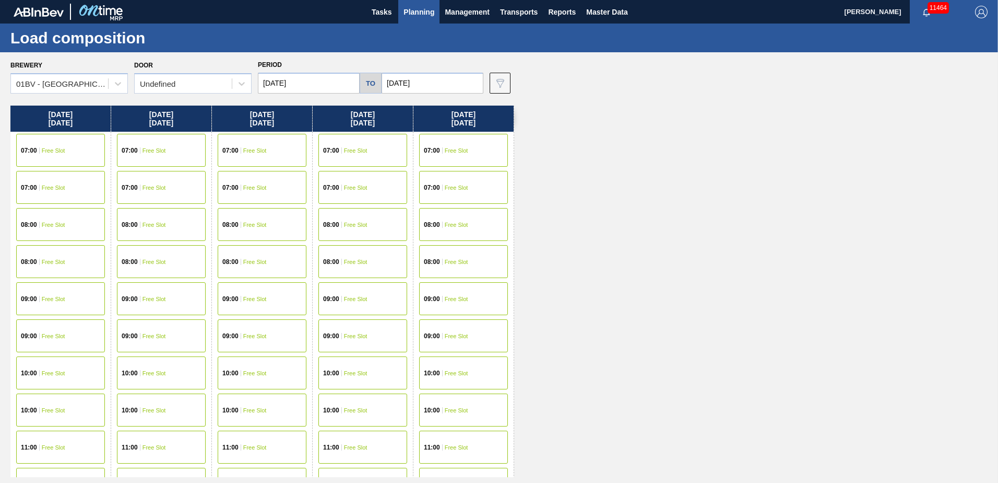
click at [45, 371] on span "Free Slot" at bounding box center [53, 373] width 23 height 6
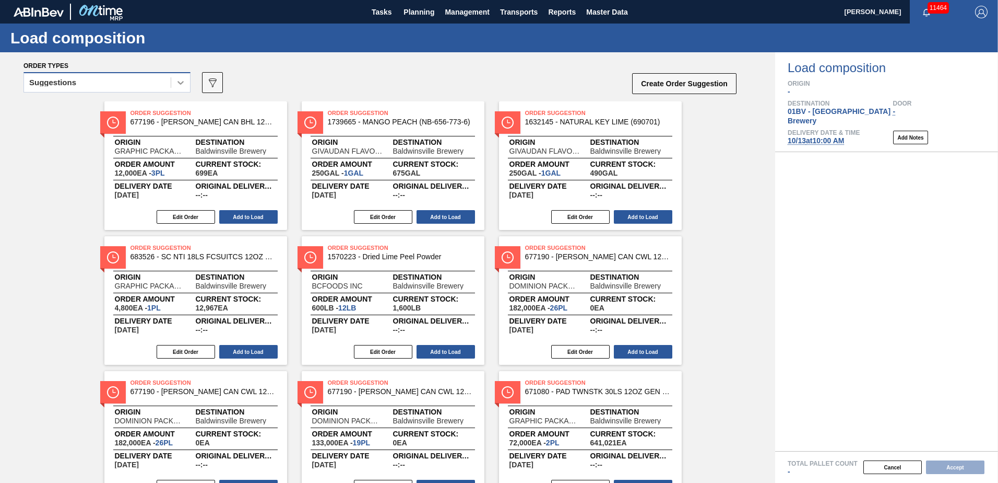
click at [180, 84] on icon at bounding box center [181, 83] width 6 height 4
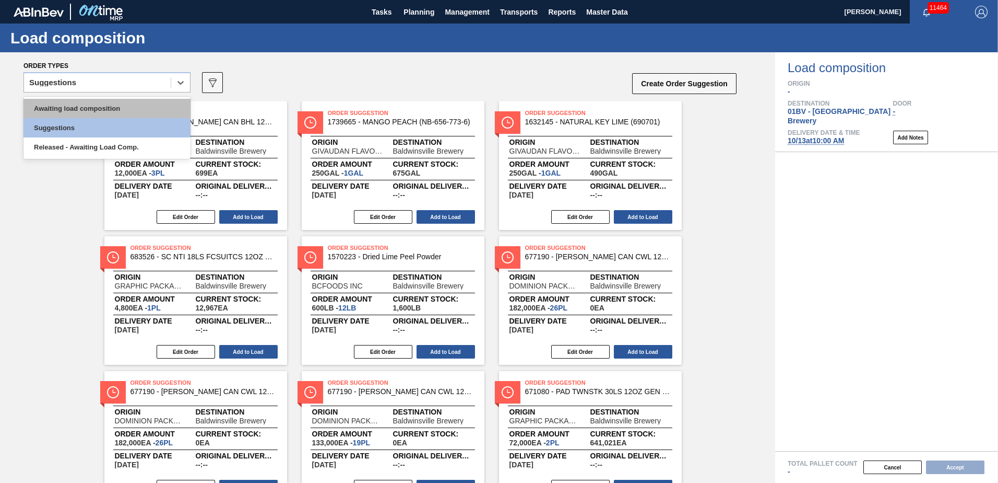
click at [127, 106] on div "Awaiting load composition" at bounding box center [106, 108] width 167 height 19
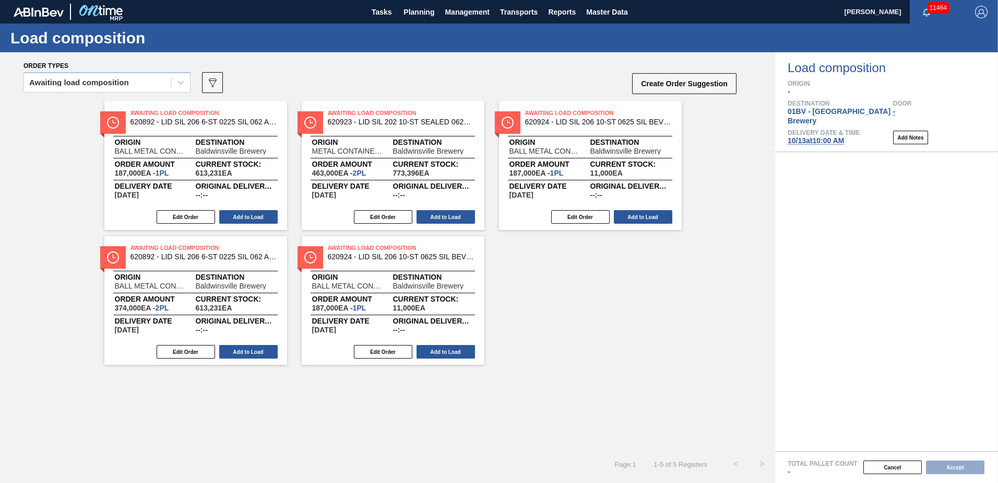
click at [321, 86] on div "Awaiting load composition 089F7B8B-B2A5-4AFE-B5C0-19BA573D28AC Create Order Sug…" at bounding box center [380, 85] width 714 height 31
click at [415, 8] on span "Planning" at bounding box center [419, 12] width 31 height 13
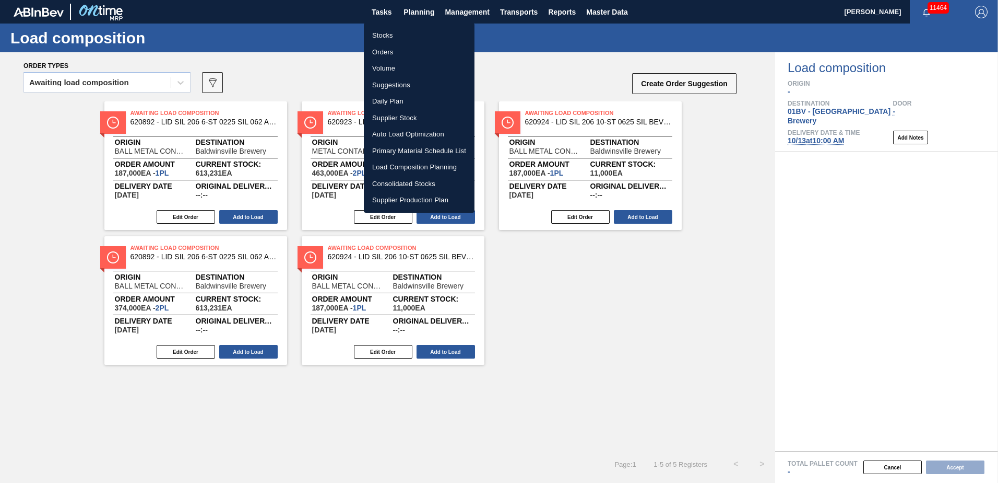
click at [394, 89] on li "Suggestions" at bounding box center [419, 85] width 111 height 17
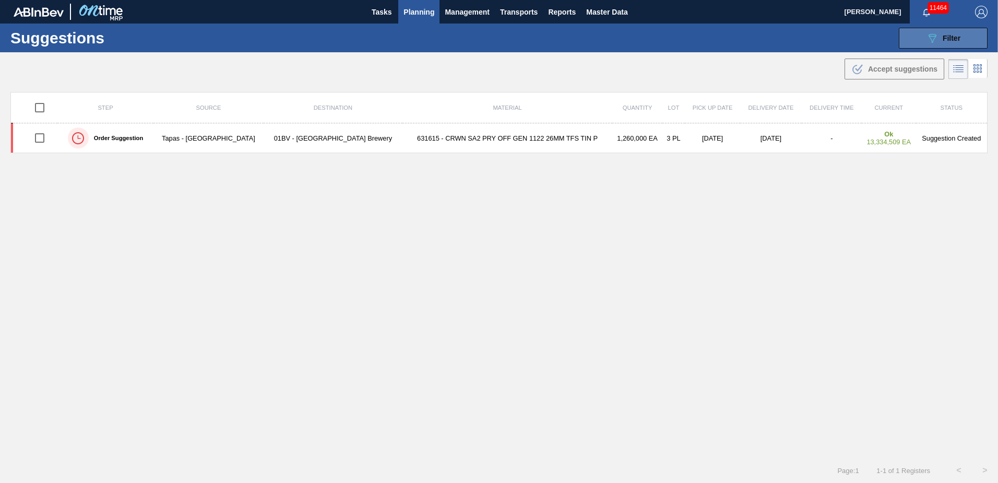
click at [948, 38] on span "Filter" at bounding box center [952, 38] width 18 height 8
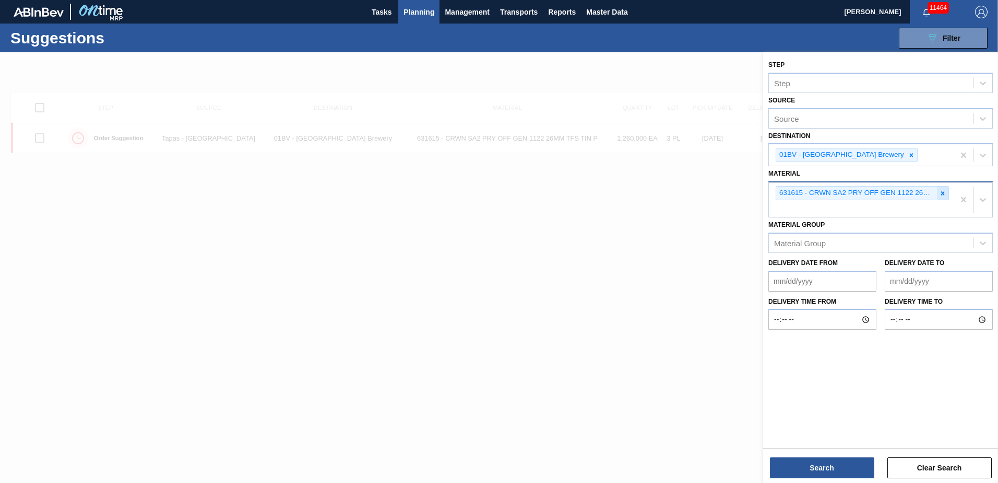
click at [942, 193] on icon at bounding box center [942, 193] width 7 height 7
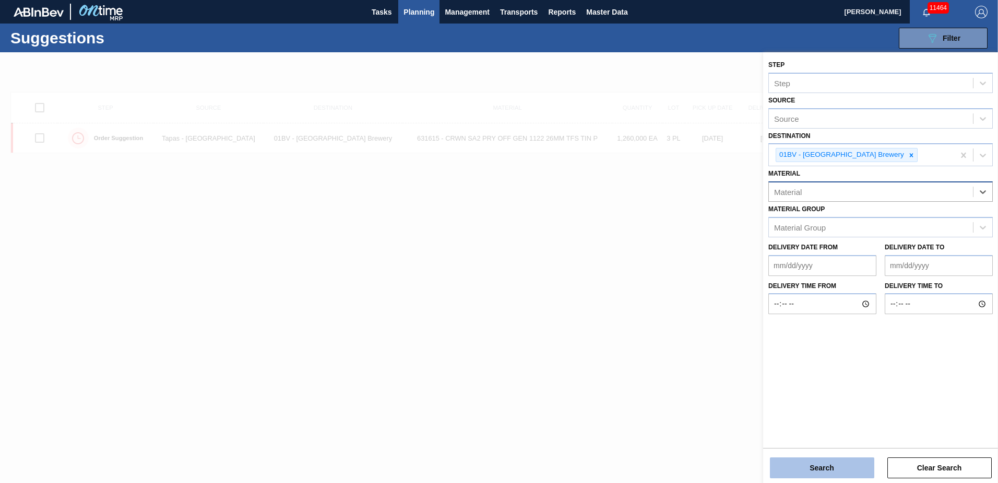
click at [819, 471] on button "Search" at bounding box center [822, 467] width 104 height 21
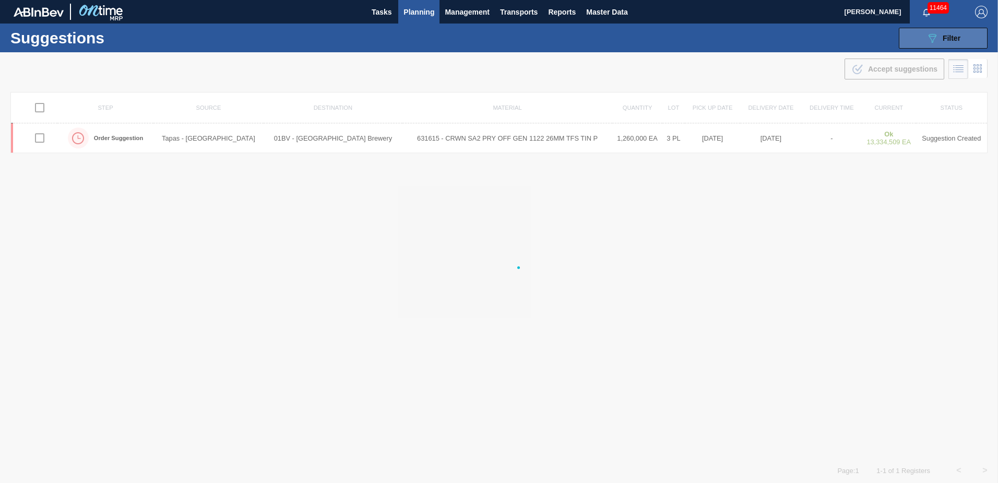
click at [949, 34] on span "Filter" at bounding box center [952, 38] width 18 height 8
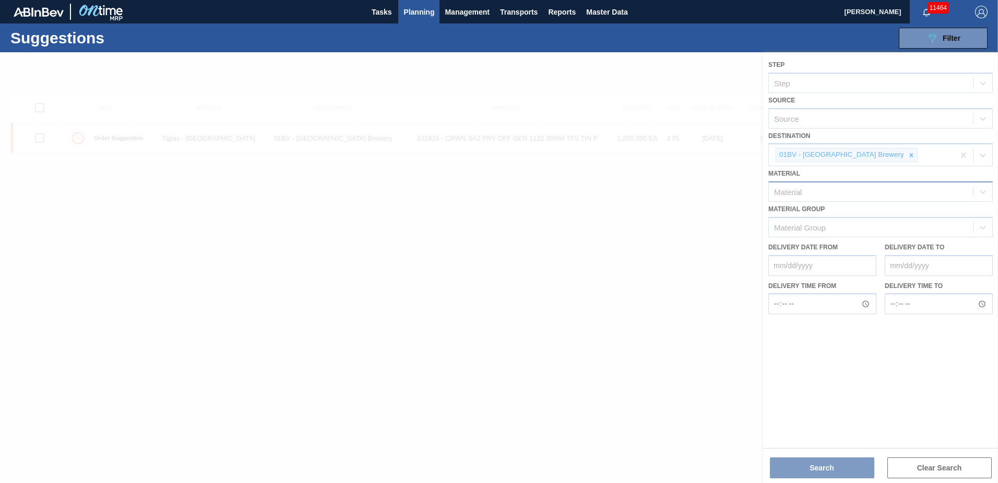
drag, startPoint x: 581, startPoint y: 244, endPoint x: 710, endPoint y: 179, distance: 143.9
click at [585, 241] on div at bounding box center [499, 267] width 998 height 430
click at [676, 361] on div at bounding box center [499, 267] width 998 height 430
click at [981, 11] on img "button" at bounding box center [982, 12] width 13 height 13
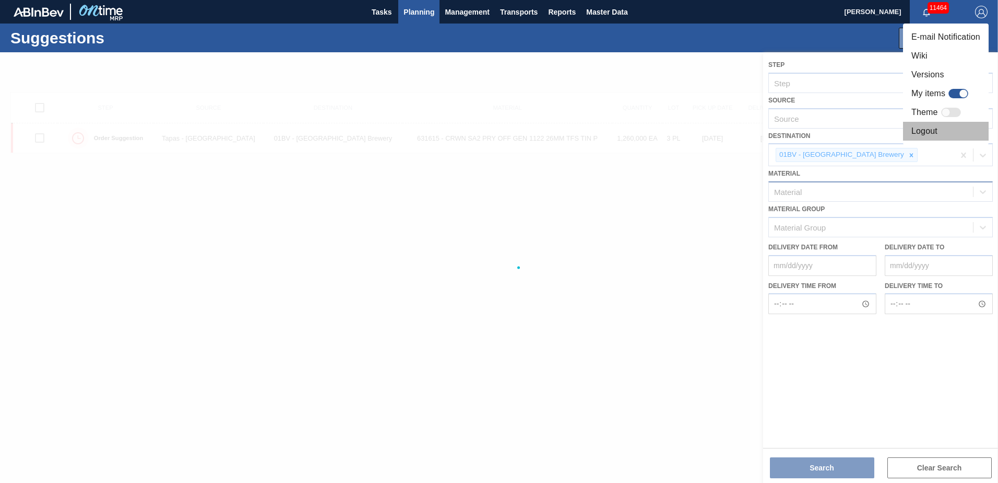
click at [924, 131] on li "Logout" at bounding box center [946, 131] width 86 height 19
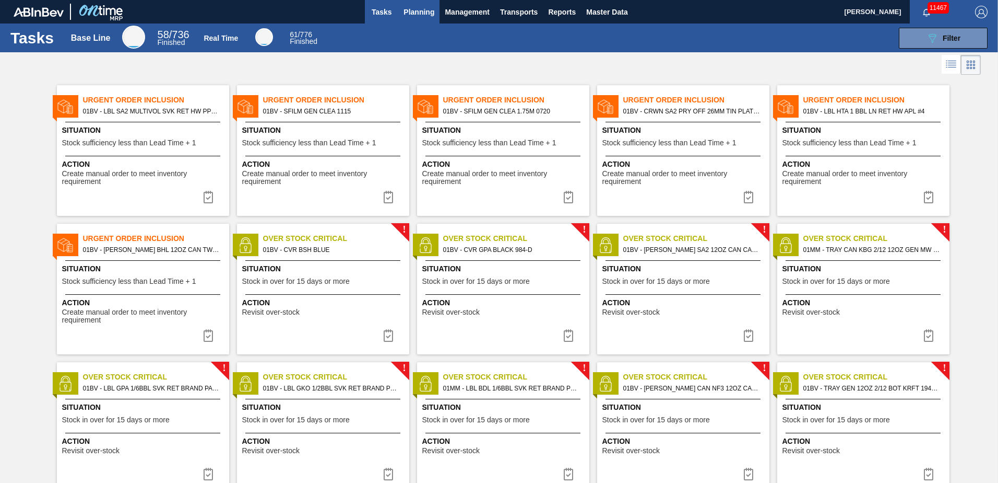
click at [422, 16] on span "Planning" at bounding box center [419, 12] width 31 height 13
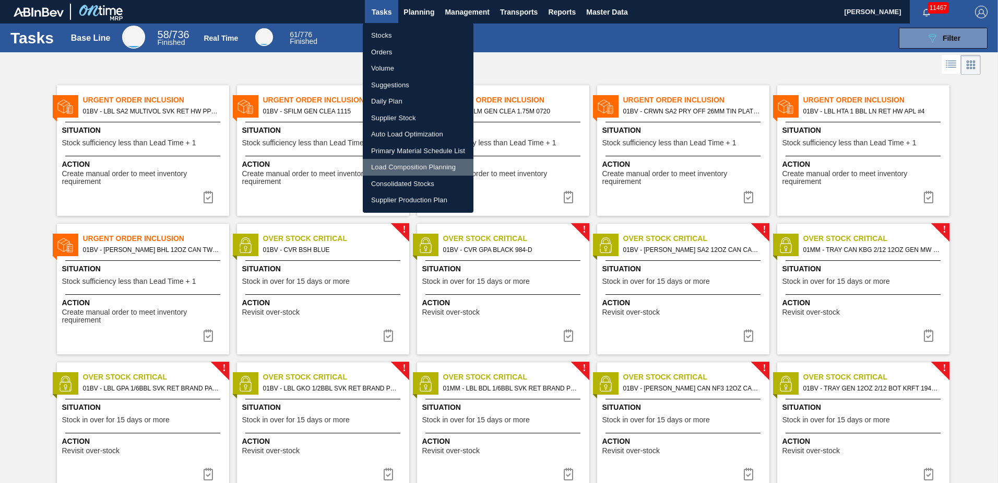
click at [406, 170] on li "Load Composition Planning" at bounding box center [418, 167] width 111 height 17
checkbox input "true"
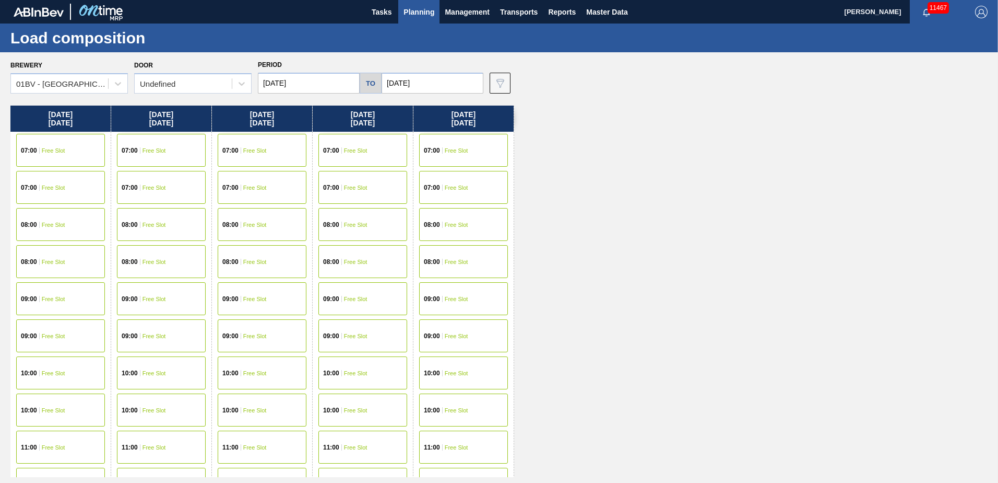
click at [42, 375] on span "Free Slot" at bounding box center [53, 373] width 23 height 6
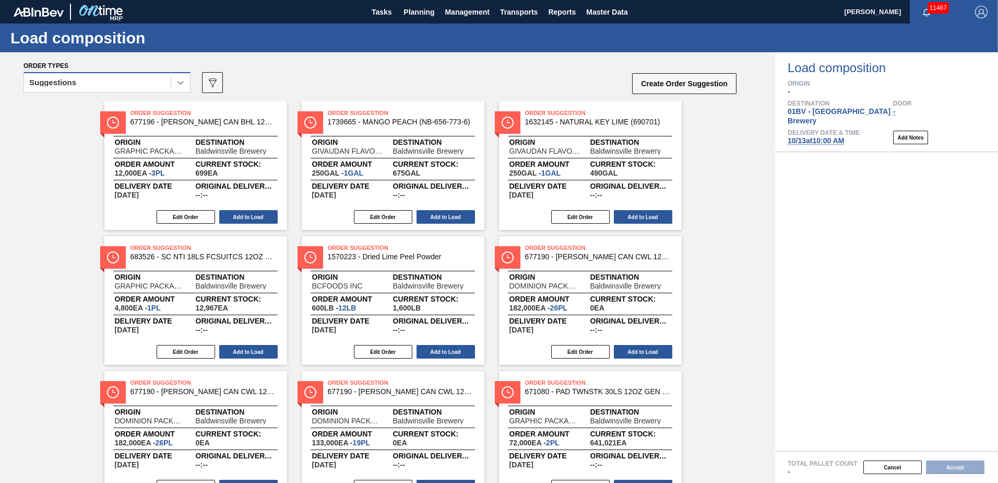
click at [180, 83] on icon at bounding box center [181, 83] width 6 height 4
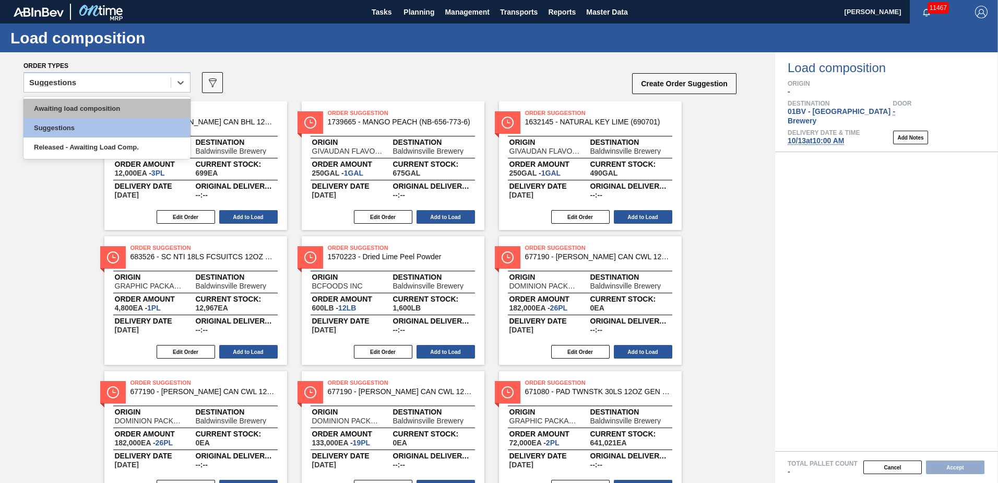
click at [110, 110] on div "Awaiting load composition" at bounding box center [106, 108] width 167 height 19
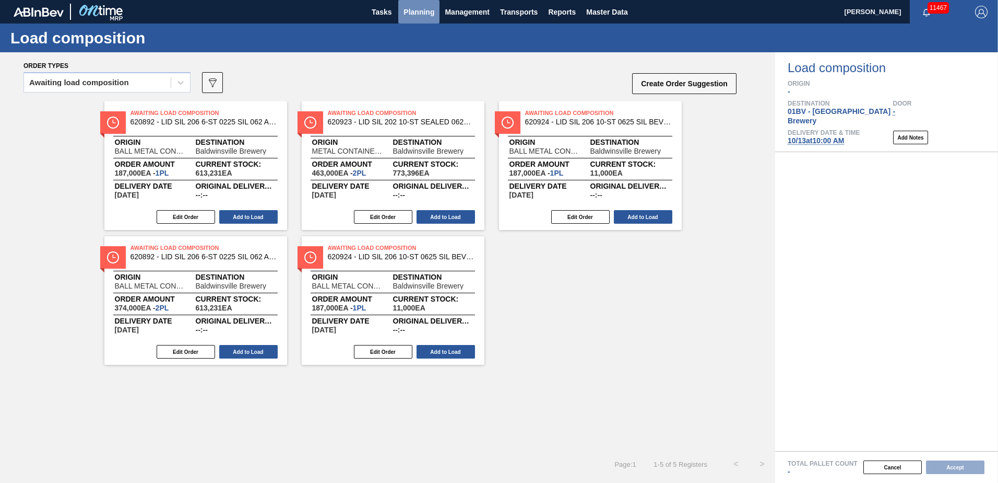
click at [412, 14] on span "Planning" at bounding box center [419, 12] width 31 height 13
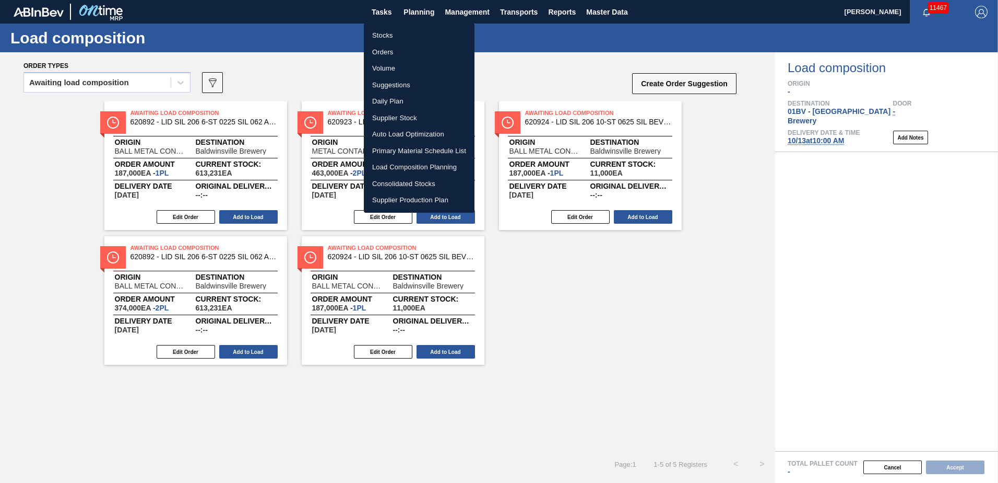
click at [390, 78] on li "Suggestions" at bounding box center [419, 85] width 111 height 17
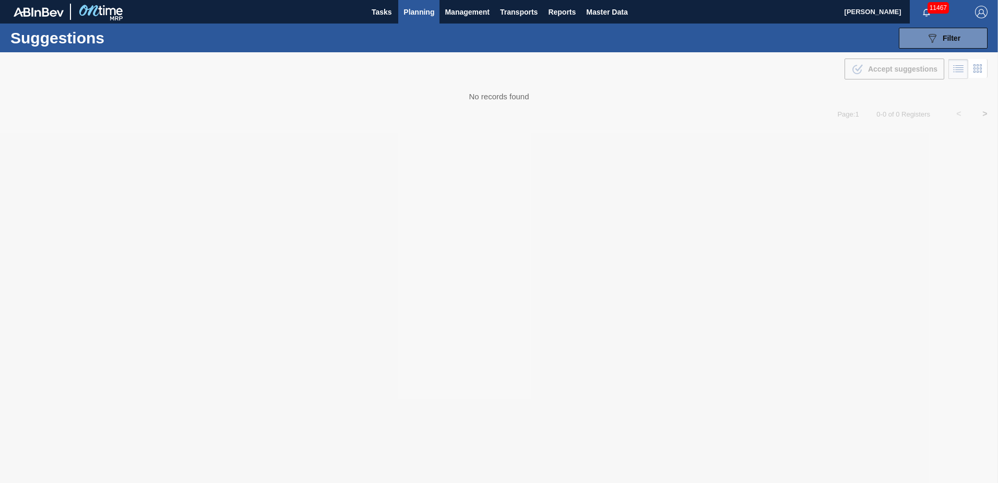
click at [979, 11] on img "button" at bounding box center [982, 12] width 13 height 13
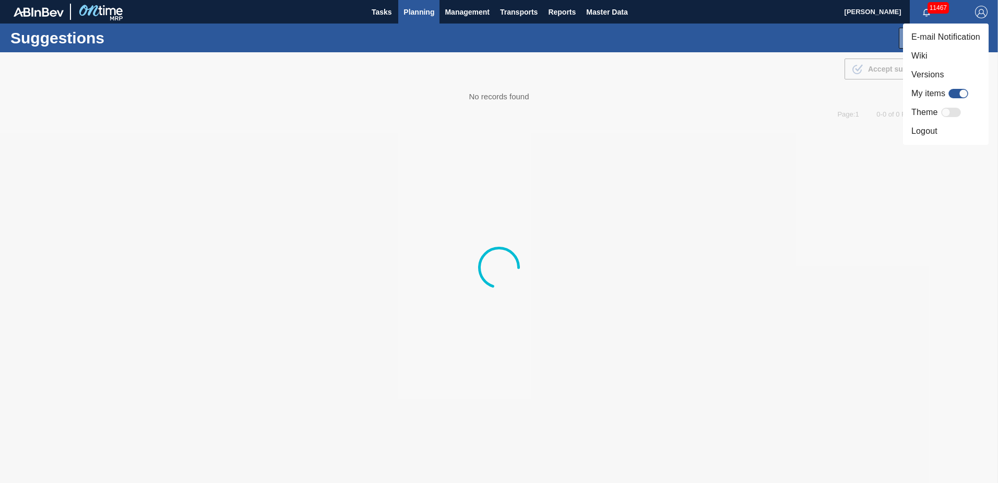
click at [933, 127] on li "Logout" at bounding box center [946, 131] width 86 height 19
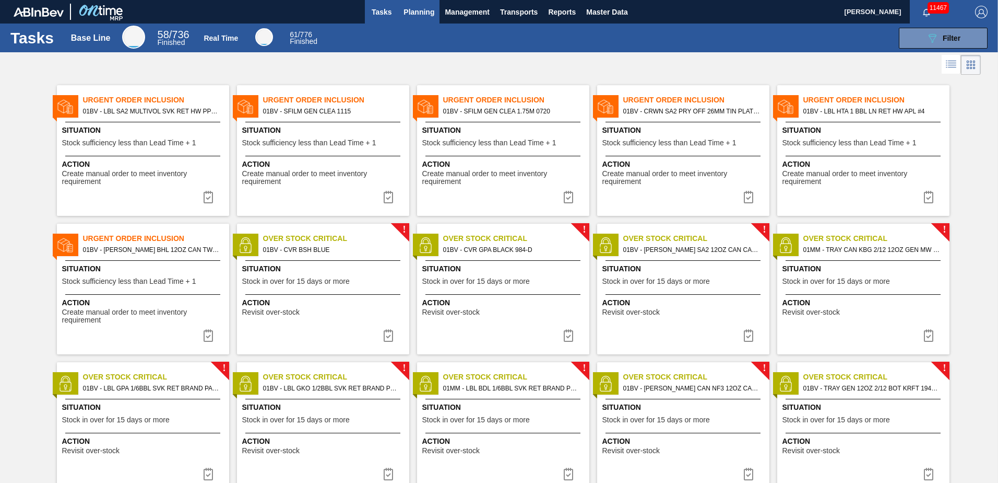
click at [414, 8] on span "Planning" at bounding box center [419, 12] width 31 height 13
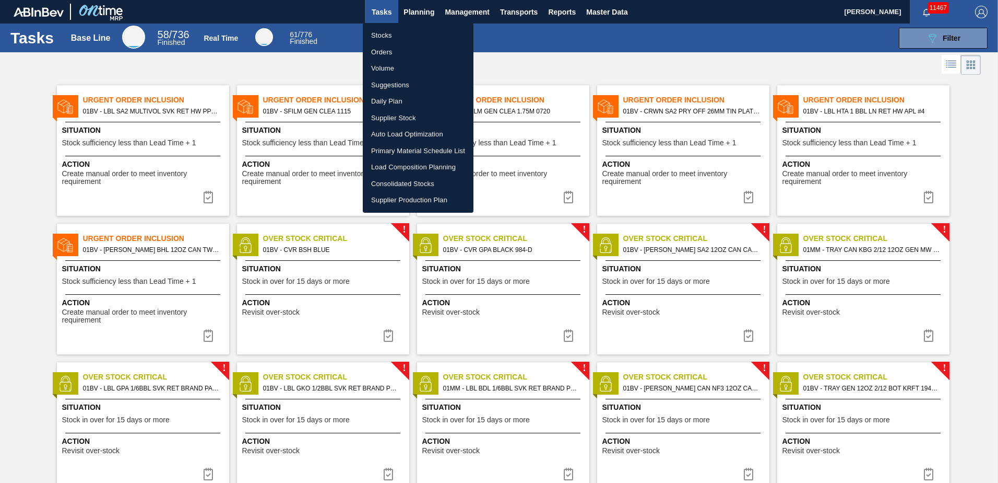
click at [400, 76] on li "Volume" at bounding box center [418, 68] width 111 height 17
checkbox input "true"
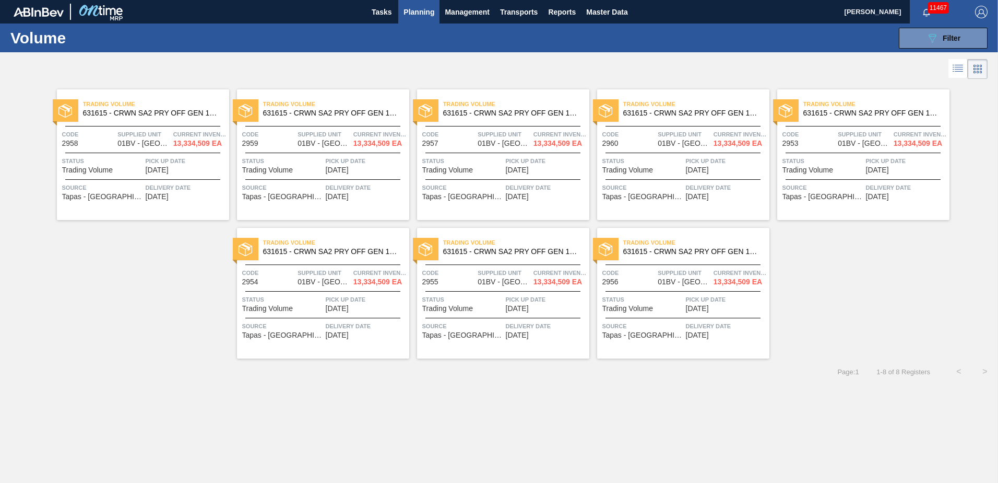
click at [419, 7] on span "Planning" at bounding box center [419, 12] width 31 height 13
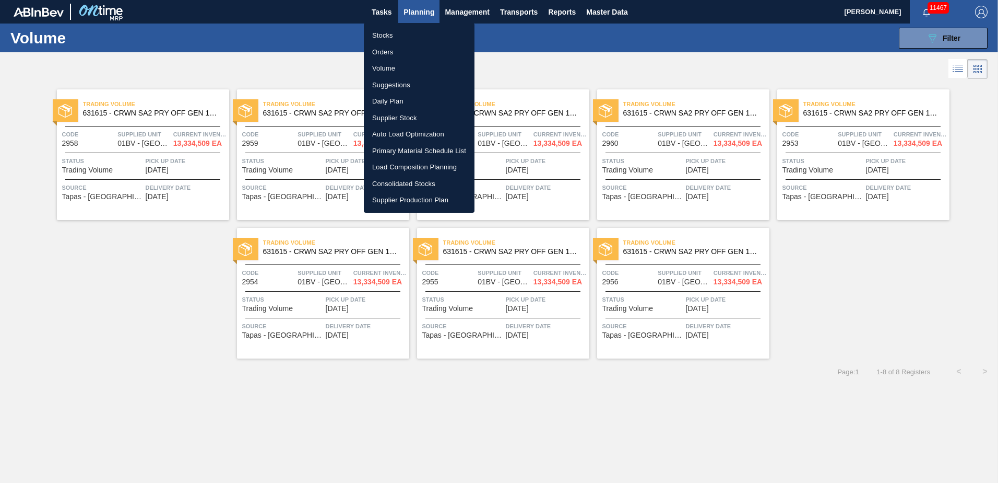
click at [391, 85] on li "Suggestions" at bounding box center [419, 85] width 111 height 17
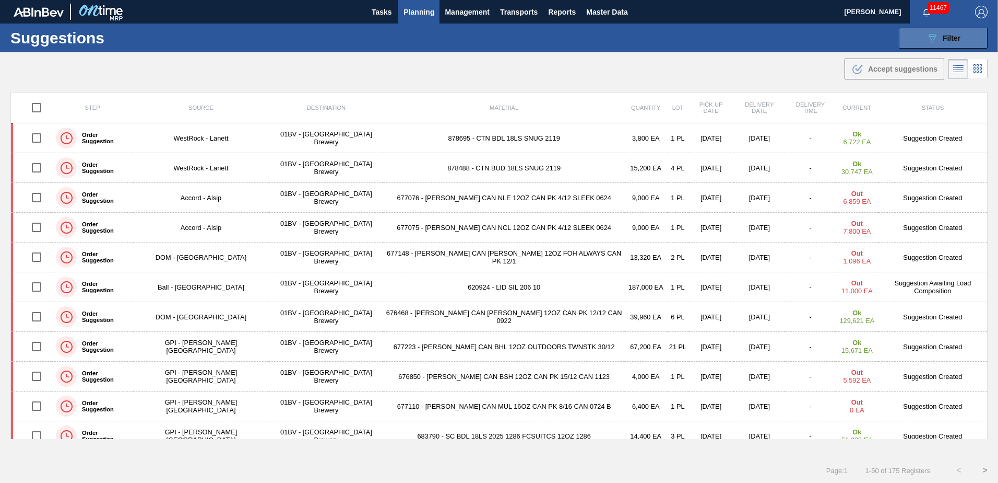
click at [946, 37] on span "Filter" at bounding box center [952, 38] width 18 height 8
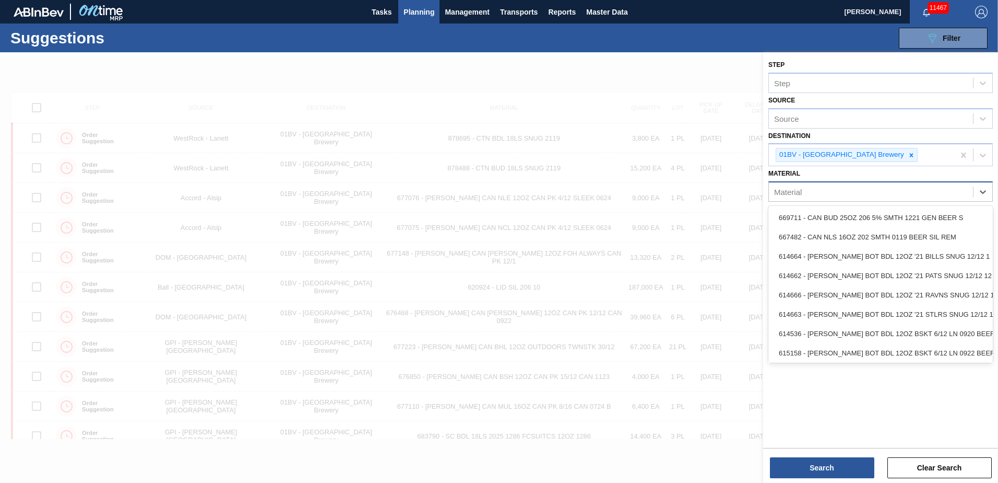
click at [805, 192] on div "Material" at bounding box center [871, 191] width 204 height 15
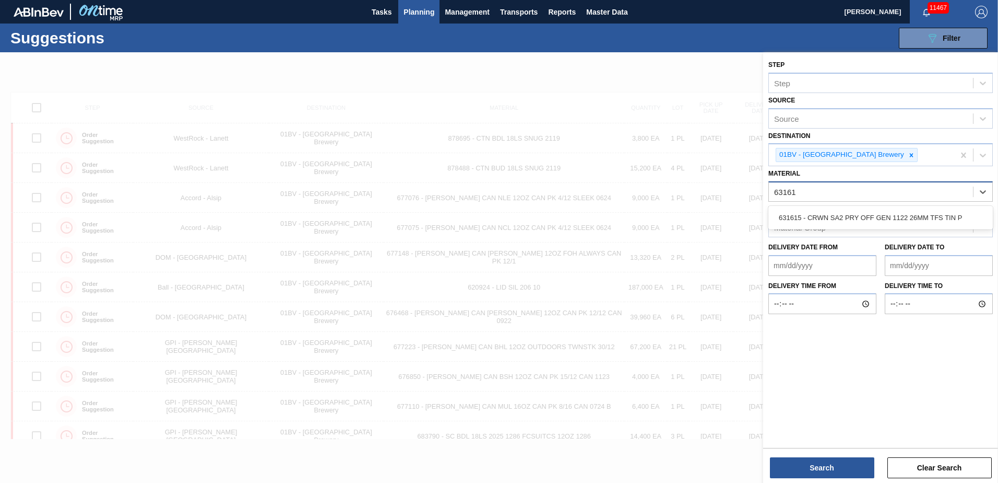
type input "631615"
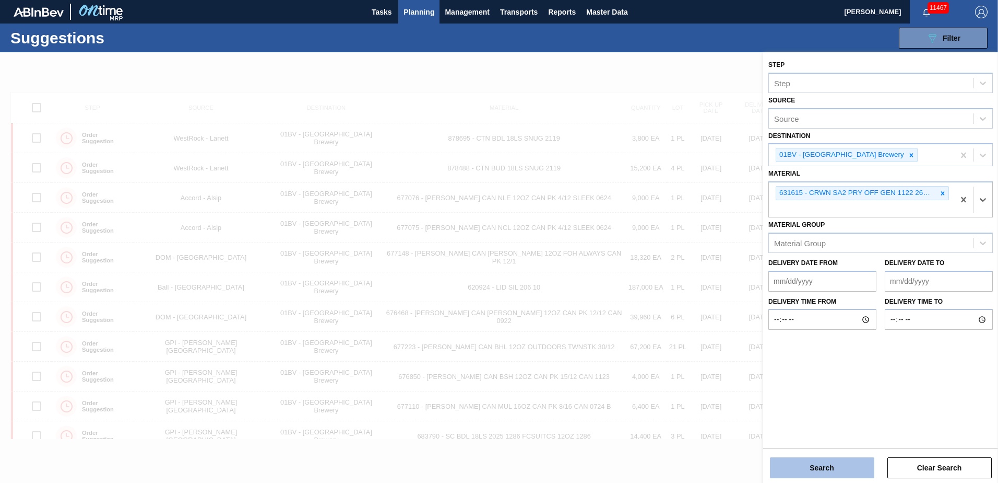
click at [817, 462] on button "Search" at bounding box center [822, 467] width 104 height 21
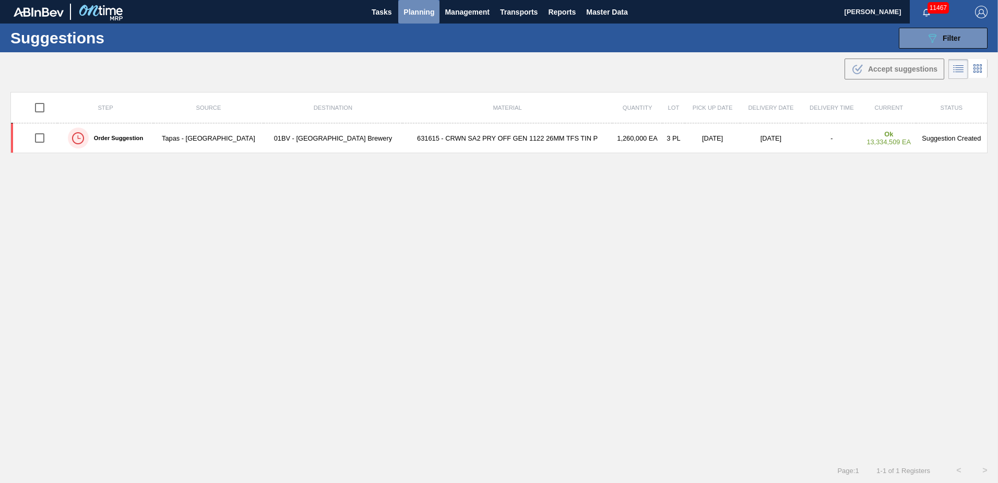
click at [415, 9] on span "Planning" at bounding box center [419, 12] width 31 height 13
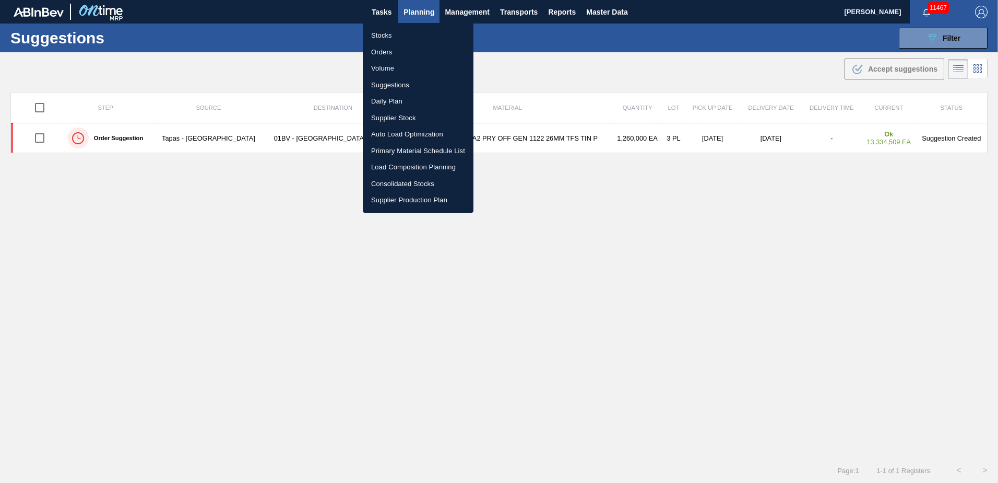
click at [402, 167] on li "Load Composition Planning" at bounding box center [418, 167] width 111 height 17
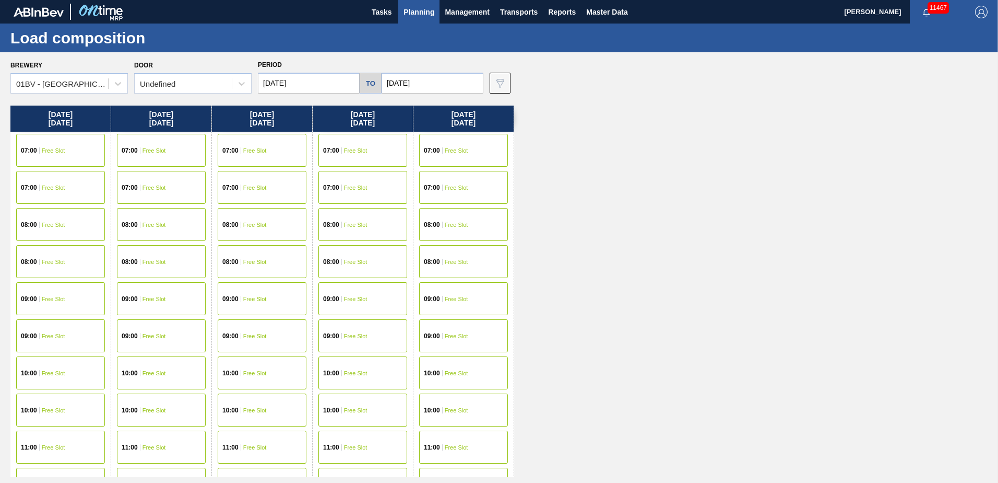
click at [54, 372] on span "Free Slot" at bounding box center [53, 373] width 23 height 6
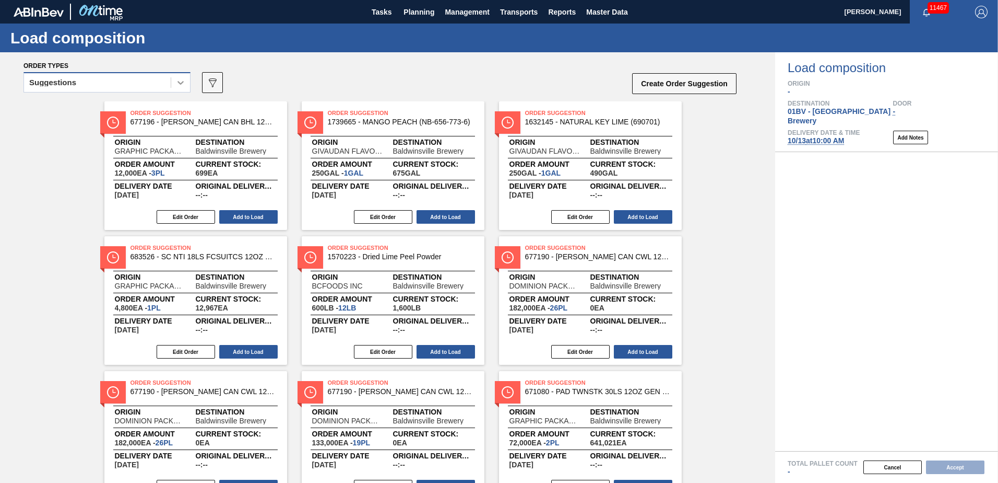
click at [181, 85] on icon at bounding box center [180, 82] width 10 height 10
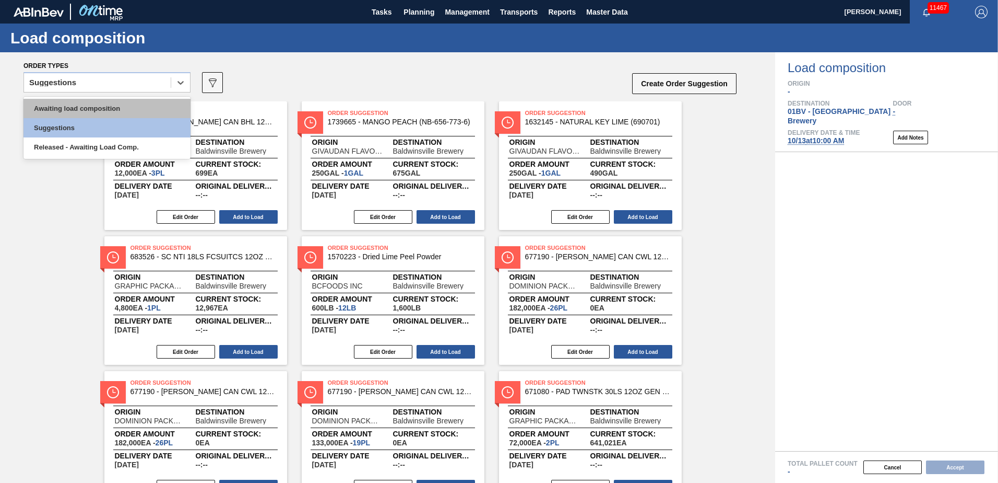
click at [130, 105] on div "Awaiting load composition" at bounding box center [106, 108] width 167 height 19
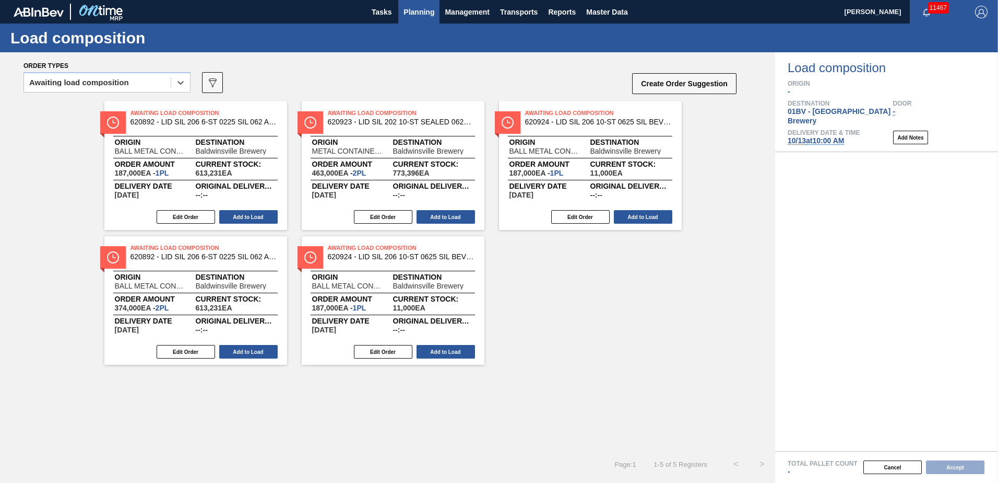
click at [426, 9] on span "Planning" at bounding box center [419, 12] width 31 height 13
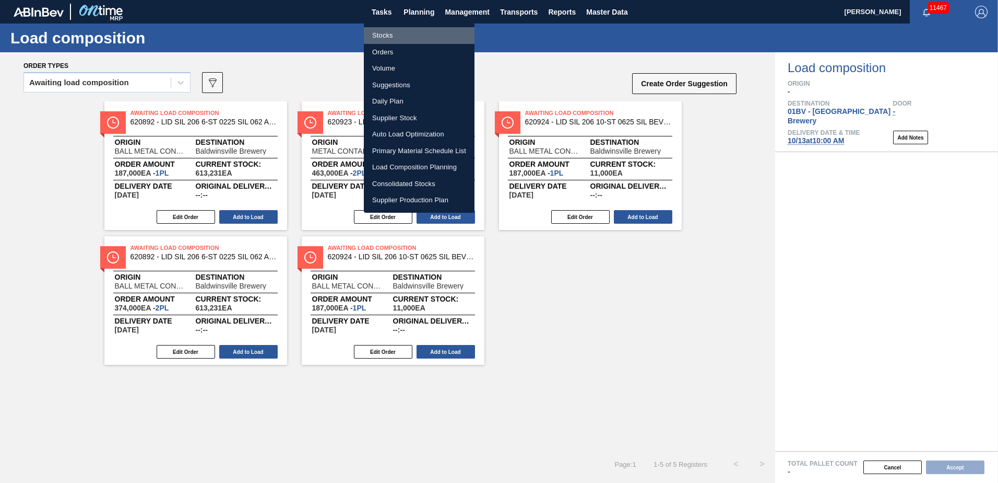
click at [384, 36] on li "Stocks" at bounding box center [419, 35] width 111 height 17
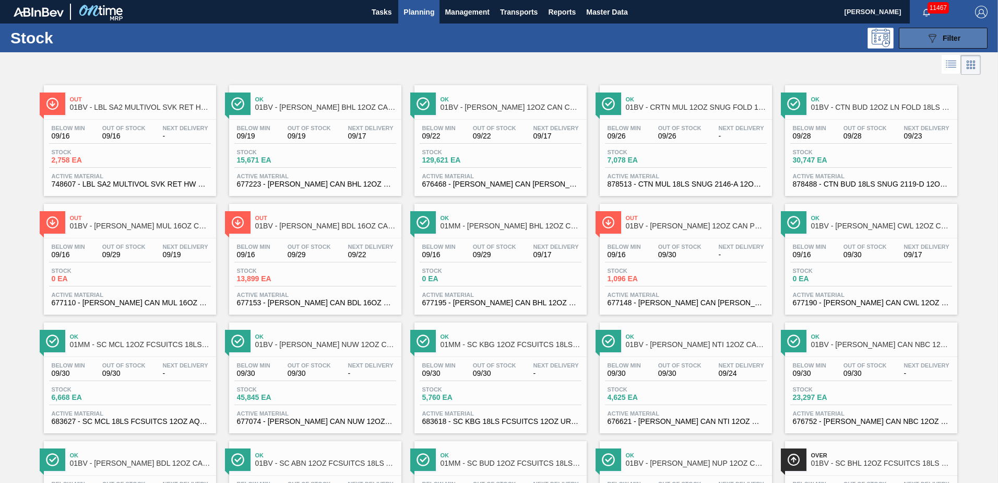
click at [948, 40] on span "Filter" at bounding box center [952, 38] width 18 height 8
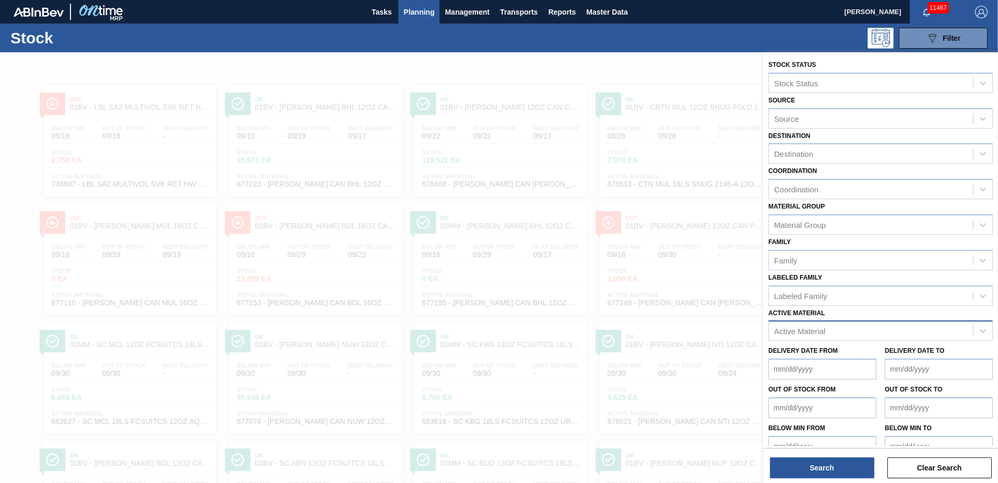
click at [836, 331] on div "Active Material" at bounding box center [871, 330] width 204 height 15
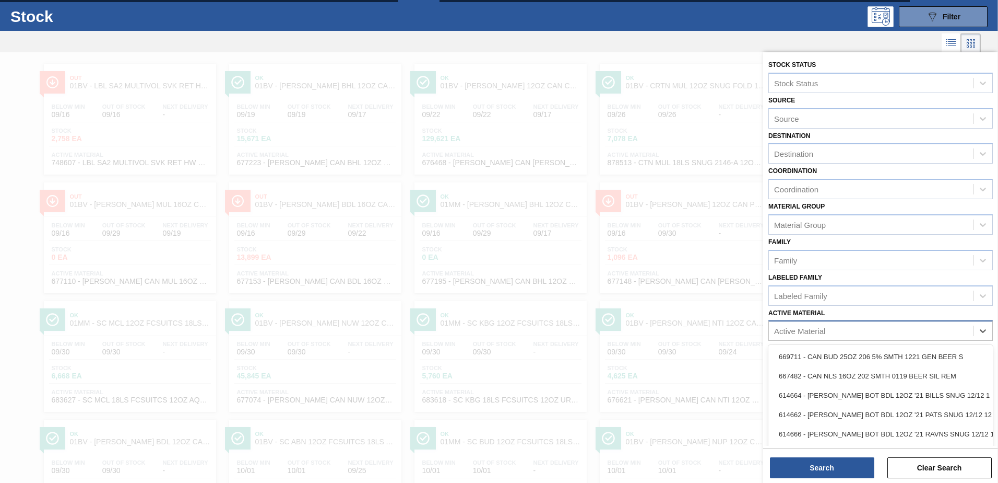
scroll to position [23, 0]
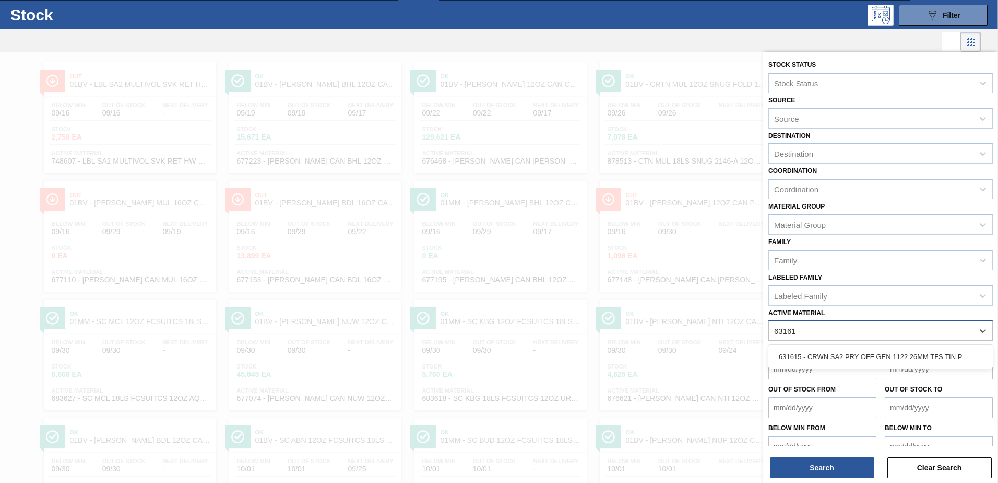
type Material "631615"
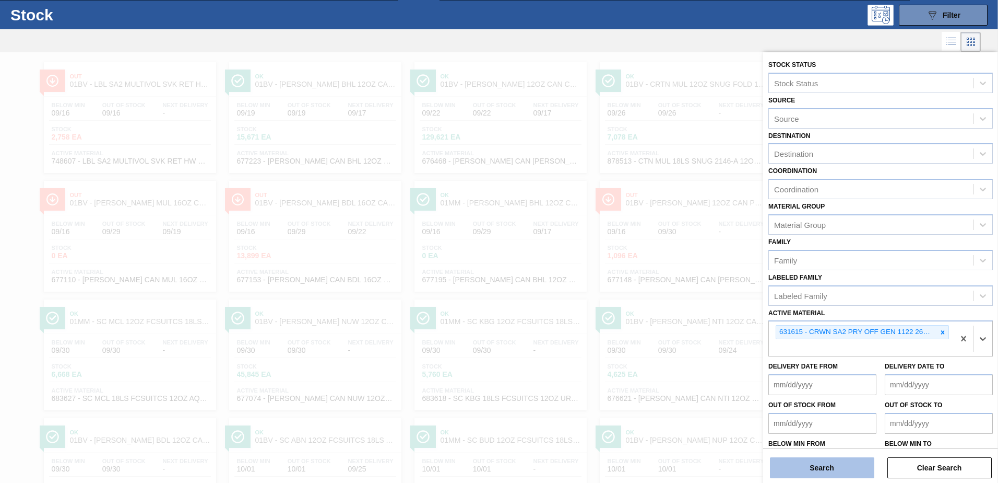
click at [821, 466] on button "Search" at bounding box center [822, 467] width 104 height 21
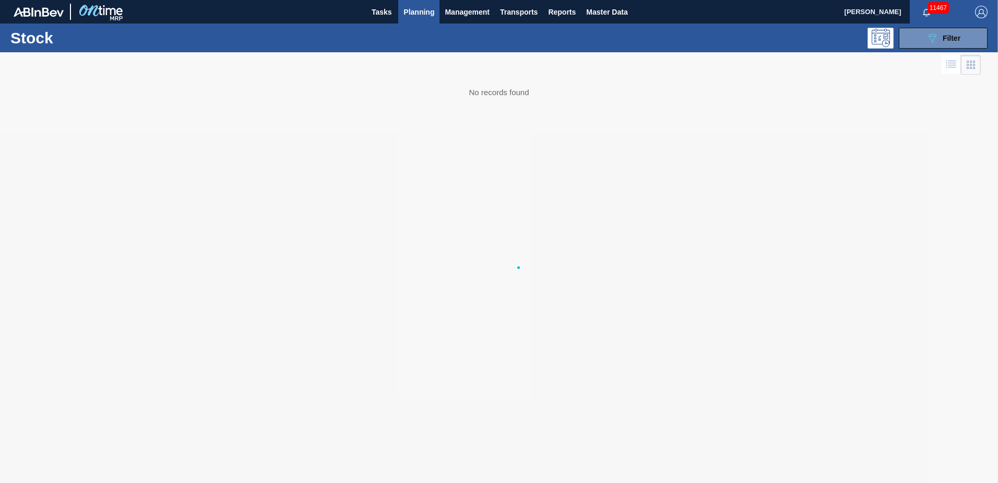
scroll to position [0, 0]
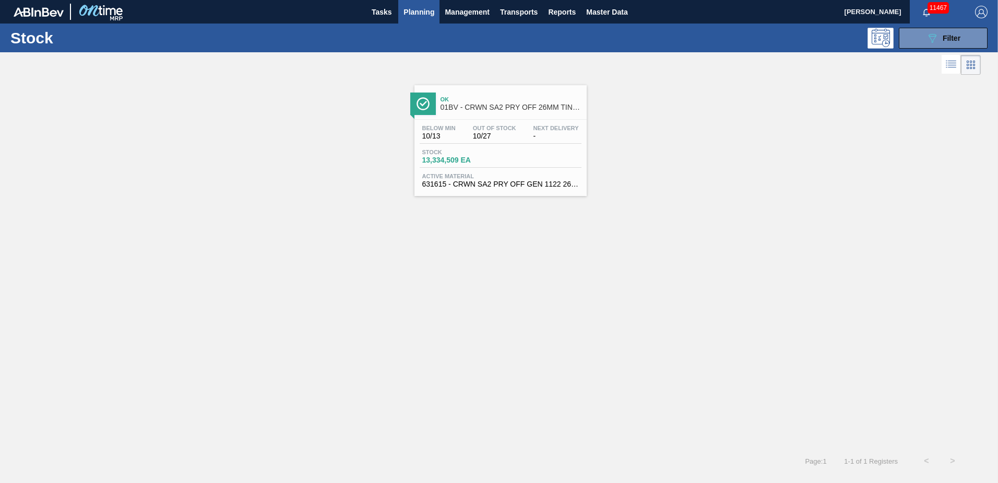
click at [491, 112] on div "Ok 01BV - CRWN SA2 PRY OFF 26MM TIN PLATE VS. TIN FREE" at bounding box center [511, 103] width 141 height 23
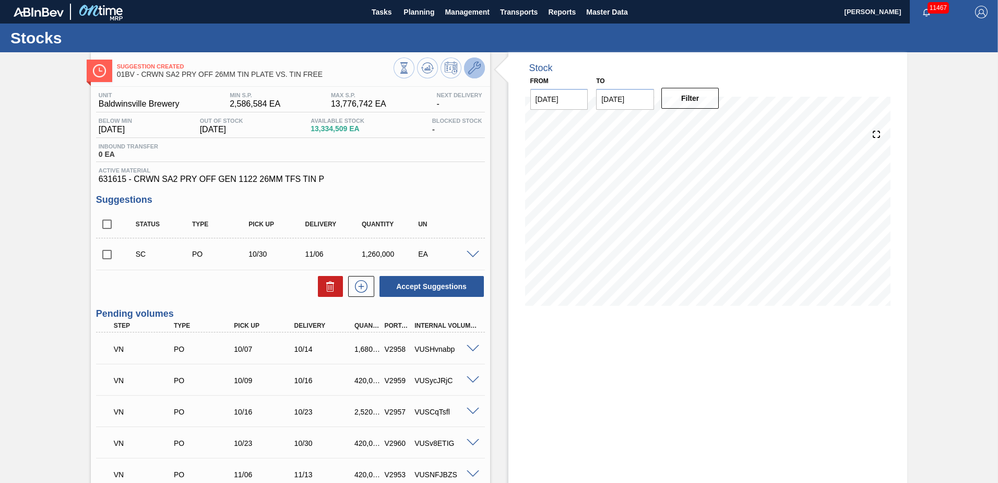
click at [472, 66] on icon at bounding box center [474, 68] width 13 height 13
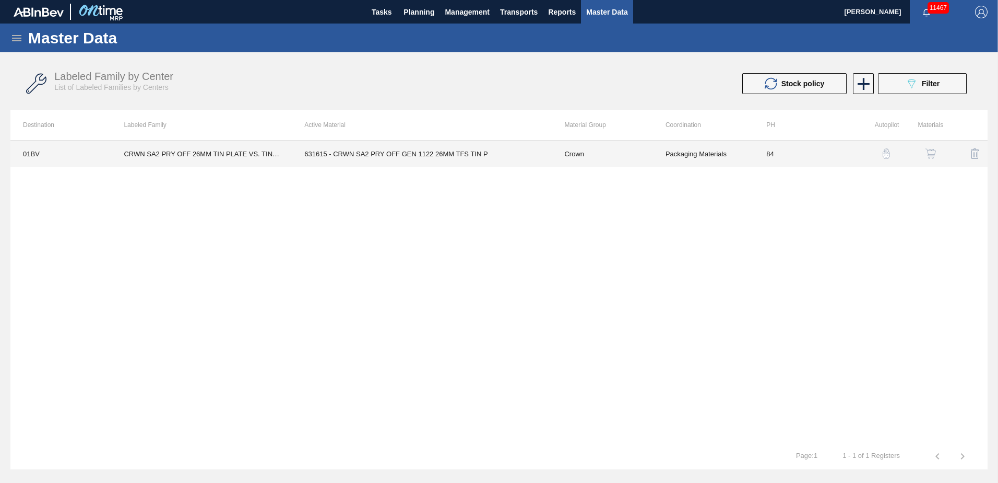
click at [392, 153] on td "631615 - CRWN SA2 PRY OFF GEN 1122 26MM TFS TIN P" at bounding box center [422, 153] width 260 height 26
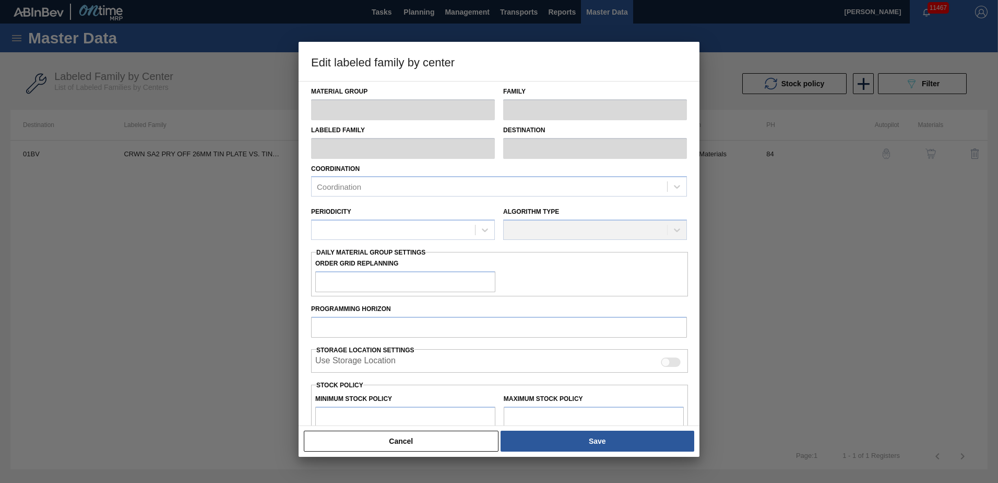
type input "Crown"
type input "Crowns"
type input "CRWN SA2 PRY OFF 26MM TIN PLATE VS. TIN FREE"
type input "01BV - [GEOGRAPHIC_DATA] Brewery"
type input "0"
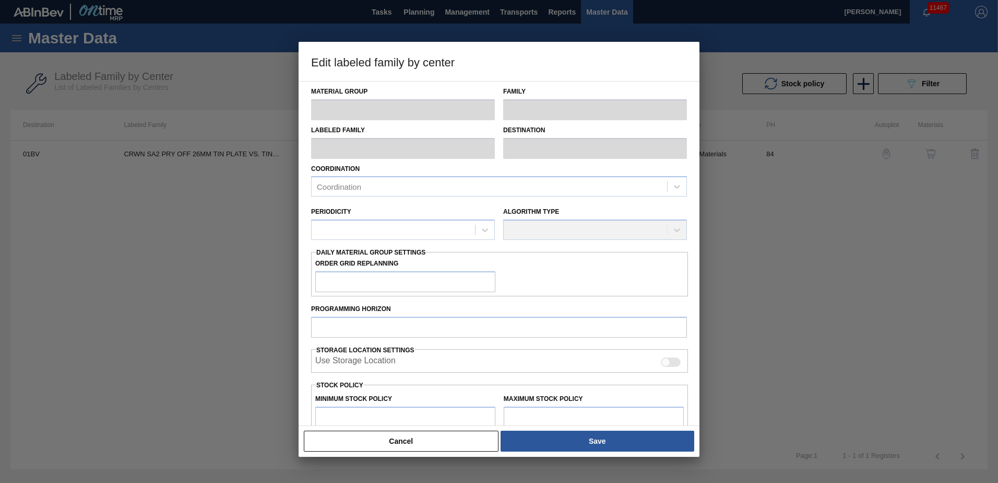
type input "84"
type input "2,586,584"
type input "13,776,742"
type input "0"
type input "2,586,584"
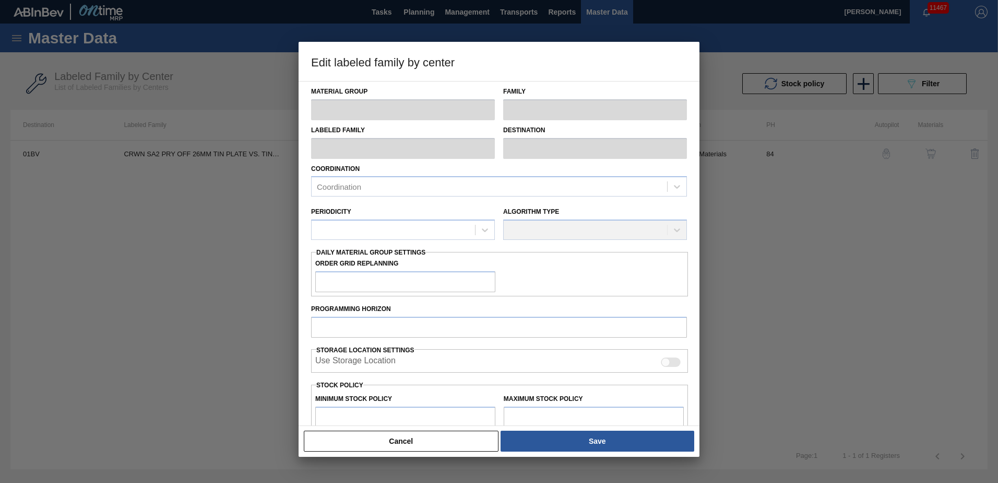
checkbox input "true"
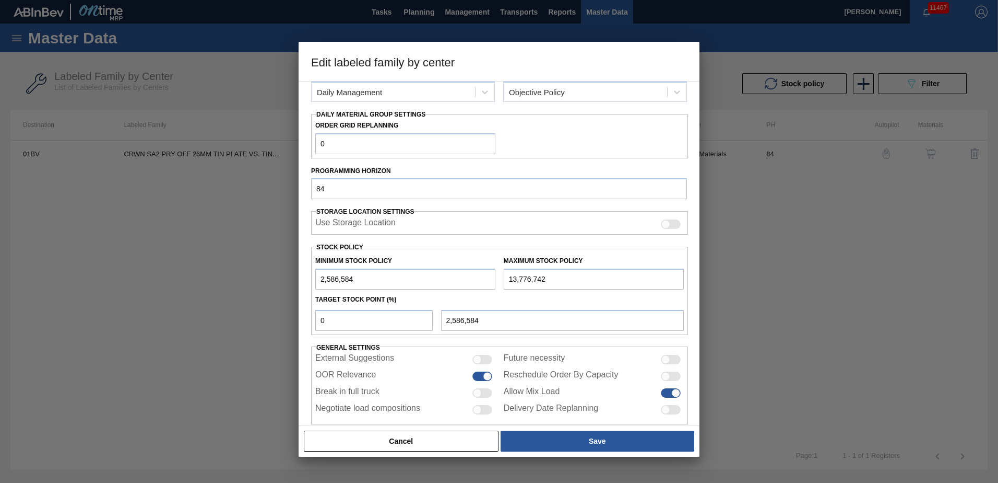
scroll to position [157, 0]
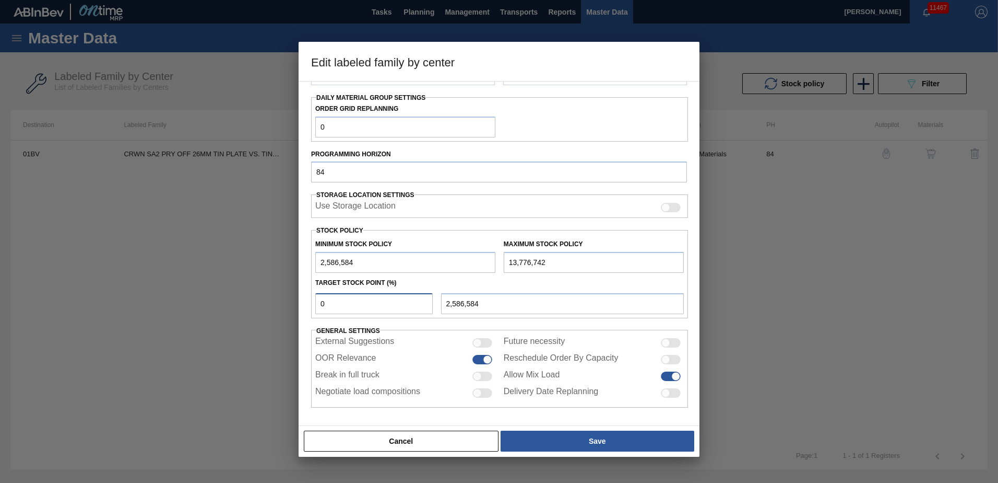
drag, startPoint x: 354, startPoint y: 300, endPoint x: 149, endPoint y: 300, distance: 204.7
click at [156, 300] on div "Edit labeled family by center Material Group Crown Family Crowns Labeled Family…" at bounding box center [499, 241] width 998 height 483
click at [78, 318] on div at bounding box center [499, 241] width 998 height 483
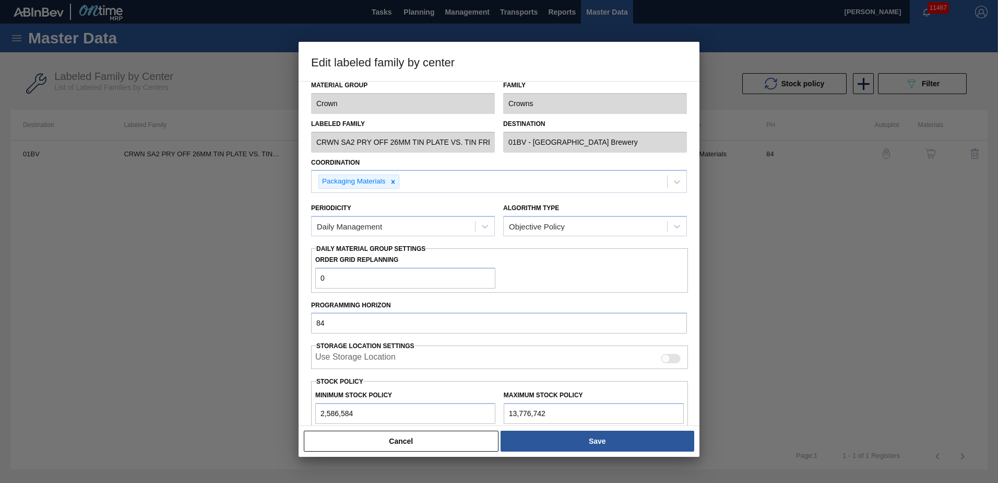
scroll to position [0, 0]
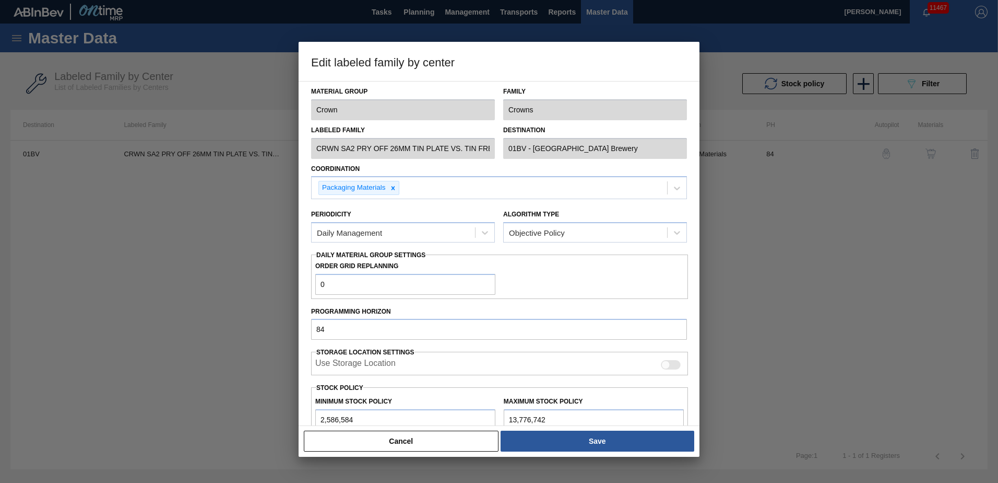
click at [815, 227] on div at bounding box center [499, 241] width 998 height 483
click at [208, 355] on div at bounding box center [499, 241] width 998 height 483
click at [395, 434] on button "Cancel" at bounding box center [401, 440] width 195 height 21
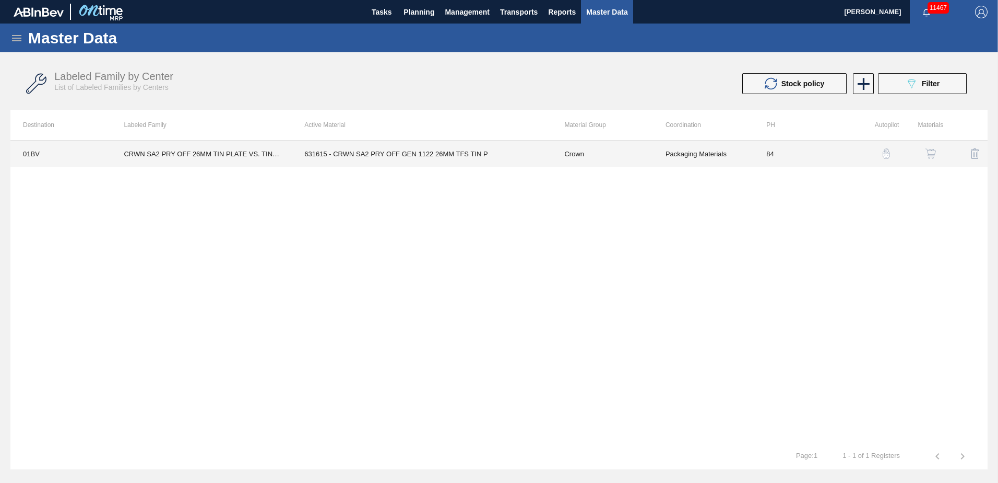
click at [677, 155] on td "Packaging Materials" at bounding box center [703, 153] width 101 height 26
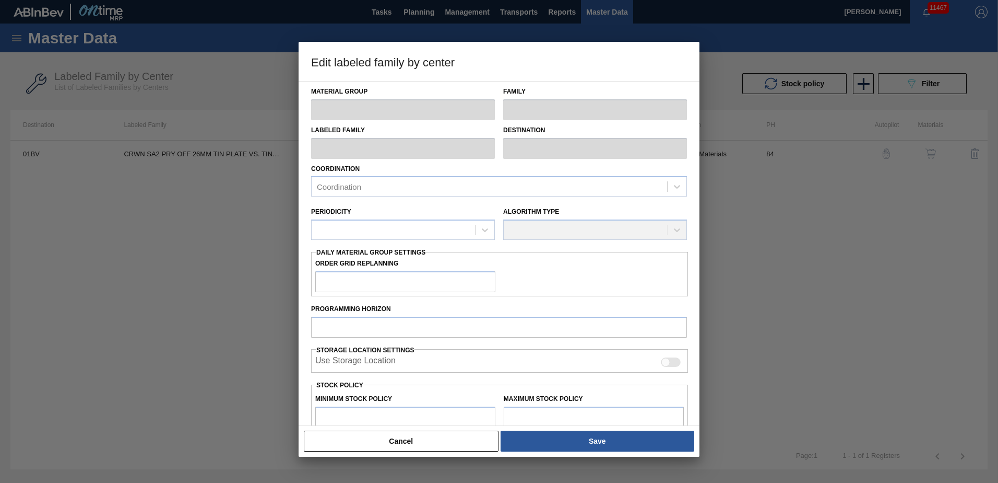
type input "Crown"
type input "Crowns"
type input "CRWN SA2 PRY OFF 26MM TIN PLATE VS. TIN FREE"
type input "01BV - [GEOGRAPHIC_DATA] Brewery"
type input "0"
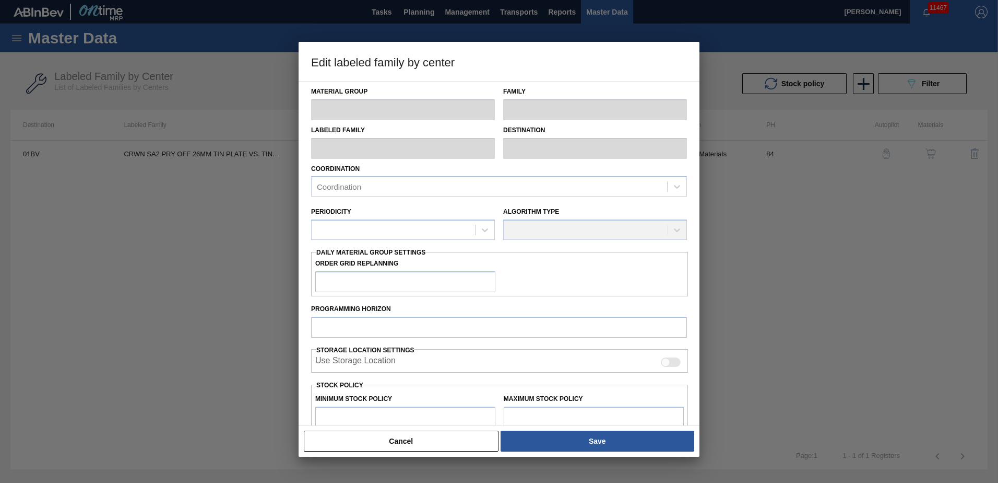
type input "84"
type input "2,586,584"
type input "13,776,742"
type input "0"
type input "2,586,584"
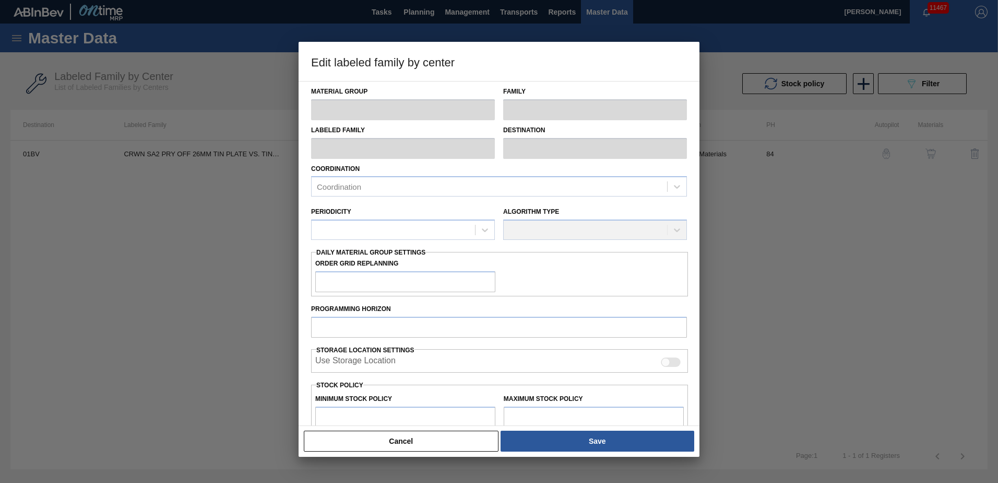
checkbox input "true"
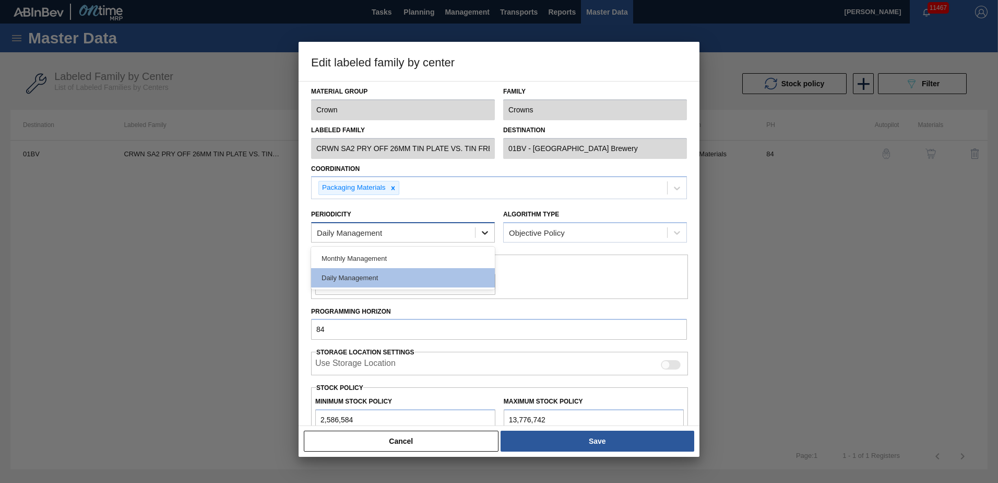
click at [486, 232] on icon at bounding box center [485, 233] width 6 height 4
click at [358, 279] on div "Daily Management" at bounding box center [403, 277] width 184 height 19
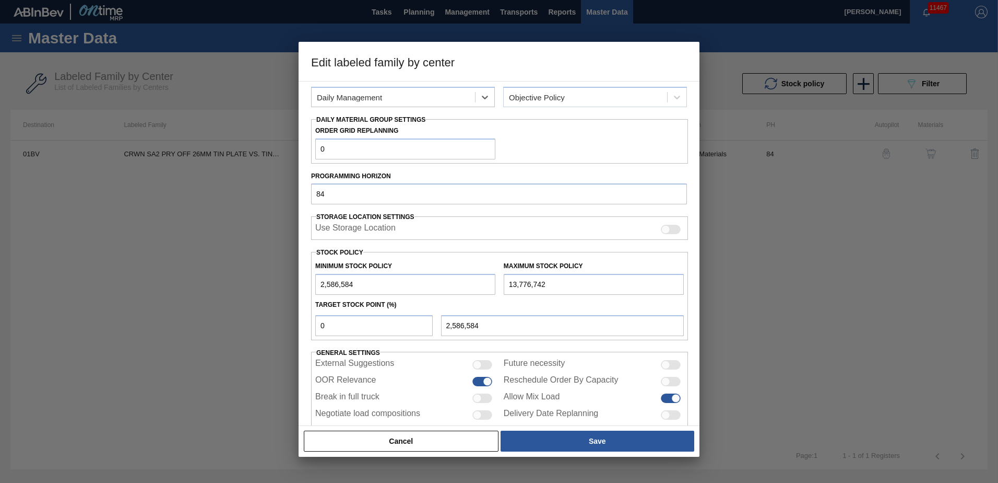
scroll to position [157, 0]
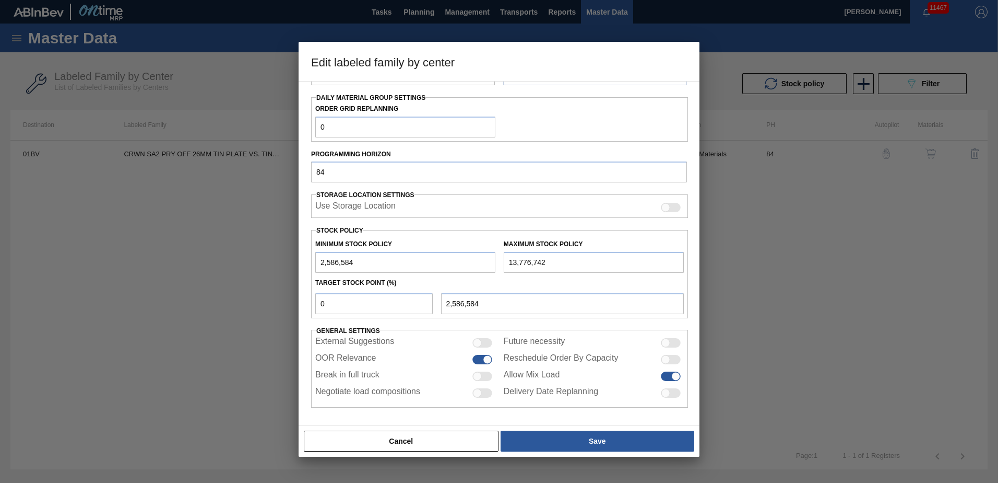
click at [391, 442] on button "Cancel" at bounding box center [401, 440] width 195 height 21
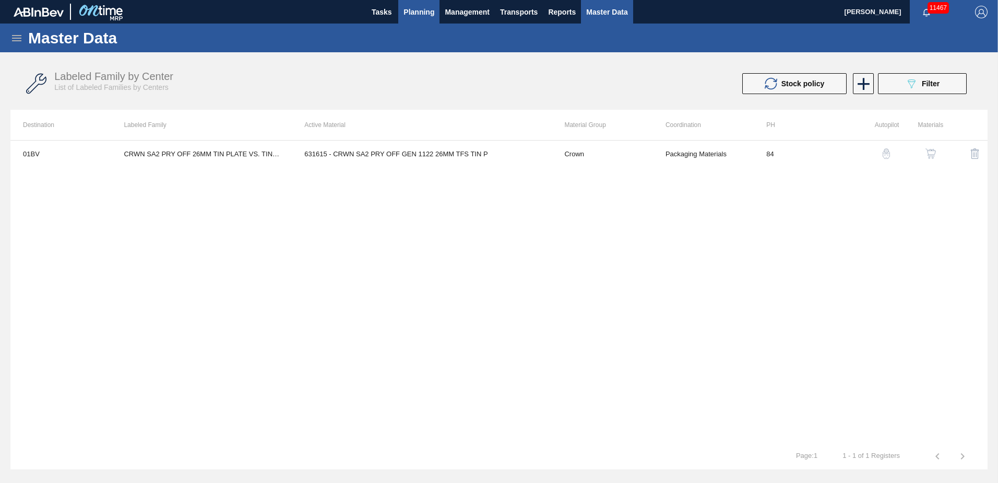
click at [414, 15] on span "Planning" at bounding box center [419, 12] width 31 height 13
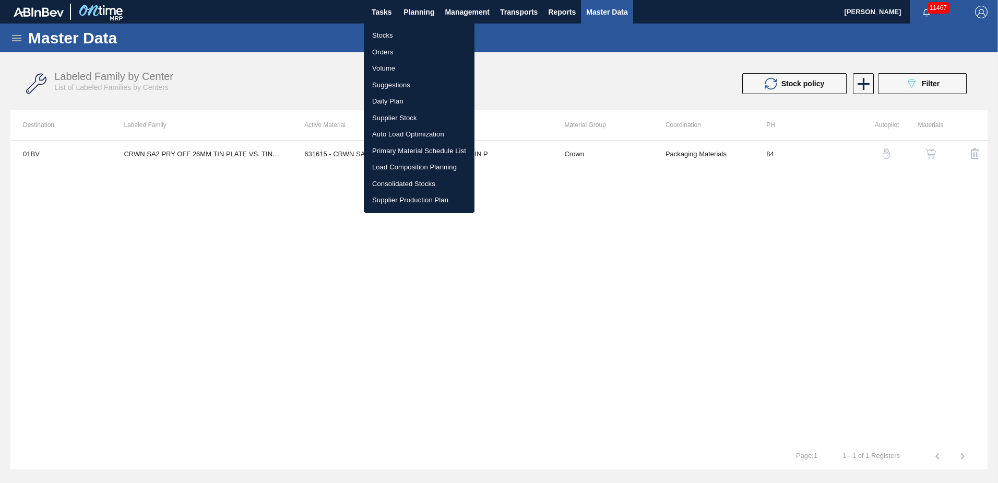
drag, startPoint x: 312, startPoint y: 273, endPoint x: 206, endPoint y: 215, distance: 121.1
click at [304, 269] on div at bounding box center [499, 241] width 998 height 483
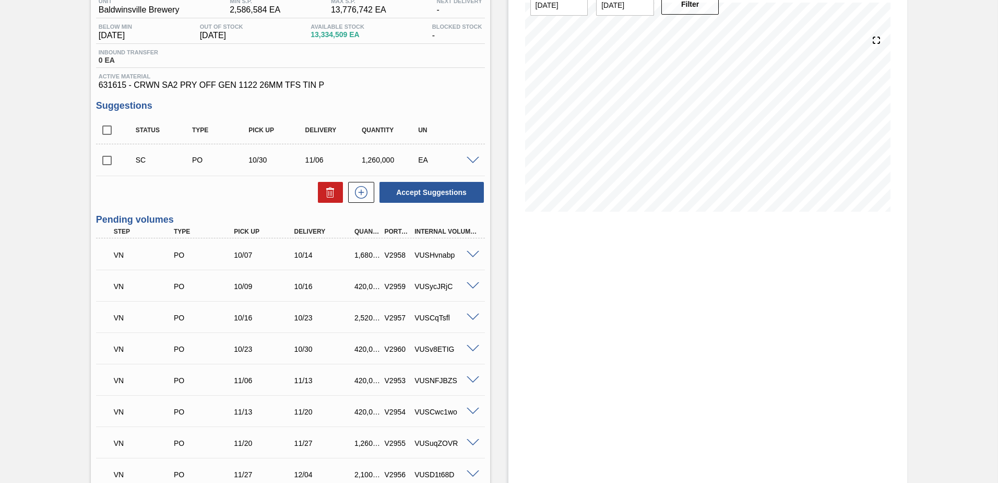
scroll to position [77, 0]
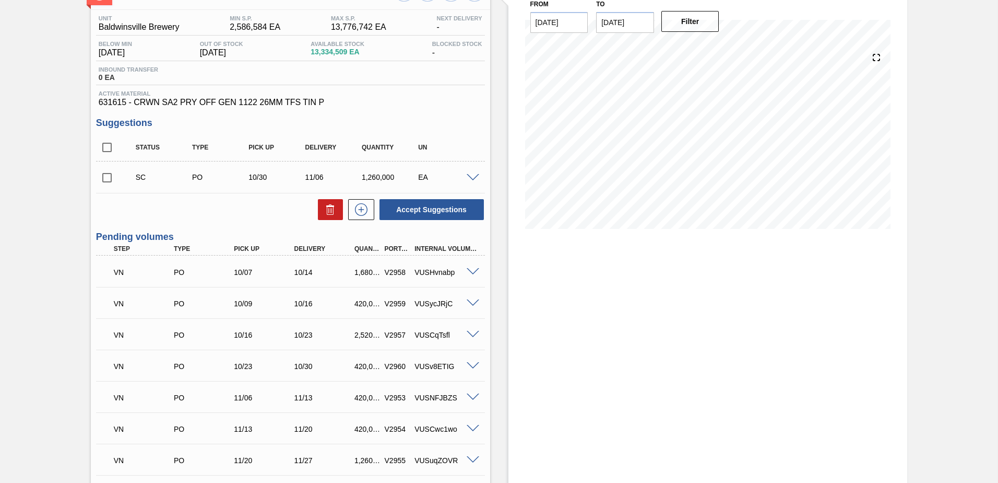
click at [472, 305] on span at bounding box center [473, 303] width 13 height 8
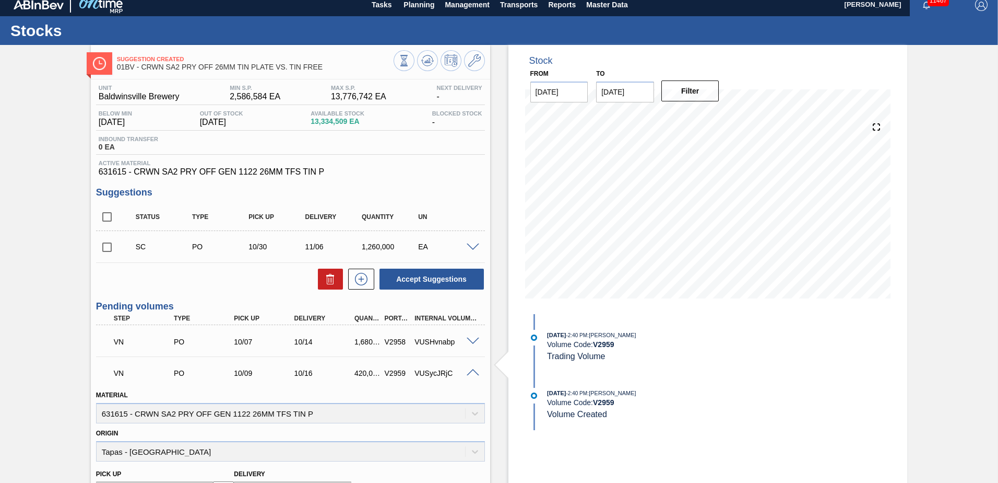
scroll to position [0, 0]
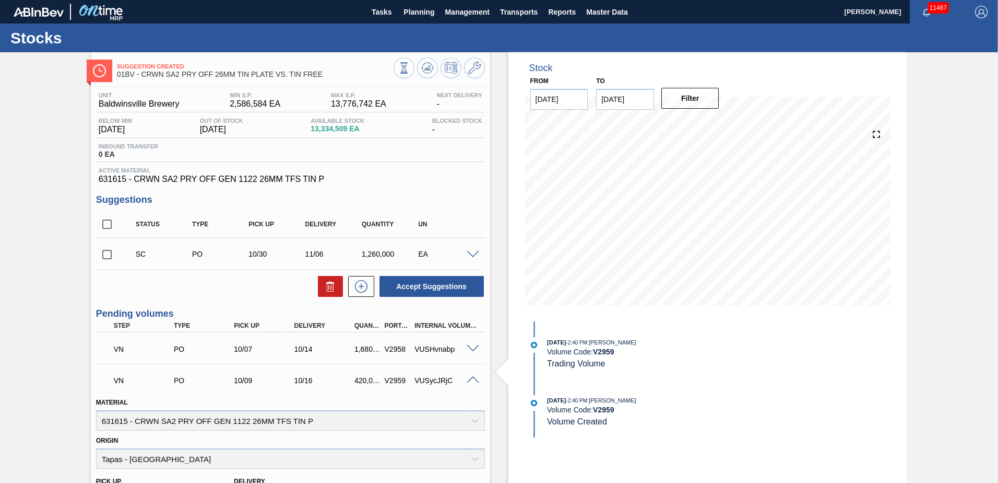
click at [448, 70] on icon at bounding box center [451, 68] width 13 height 13
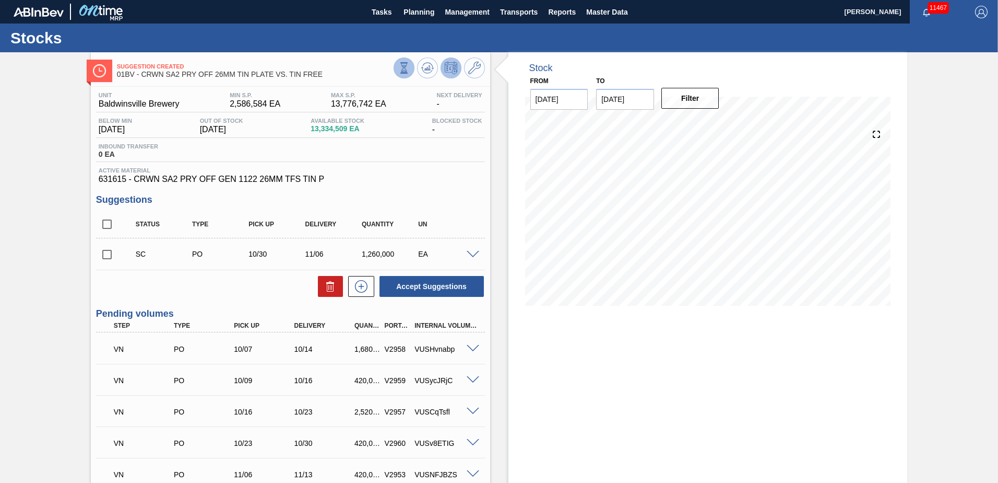
click at [403, 66] on icon at bounding box center [403, 67] width 11 height 11
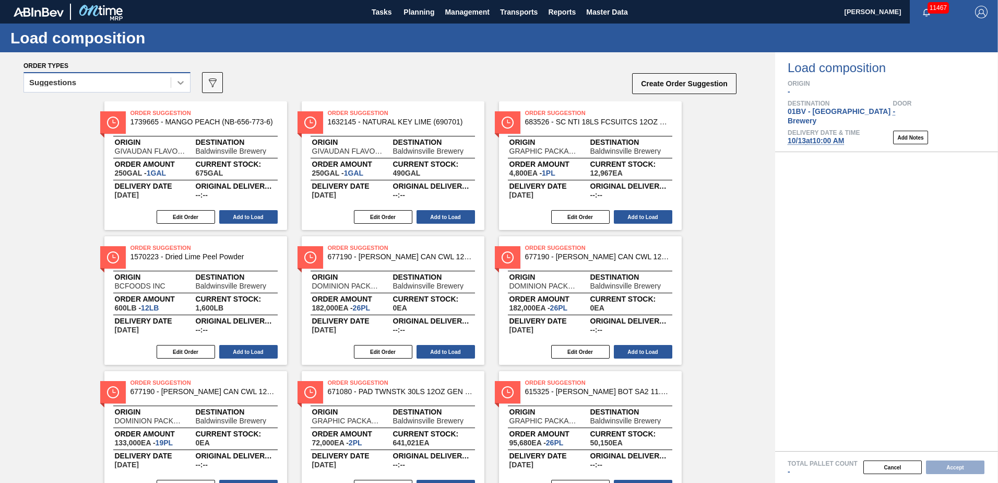
click at [180, 81] on icon at bounding box center [180, 82] width 10 height 10
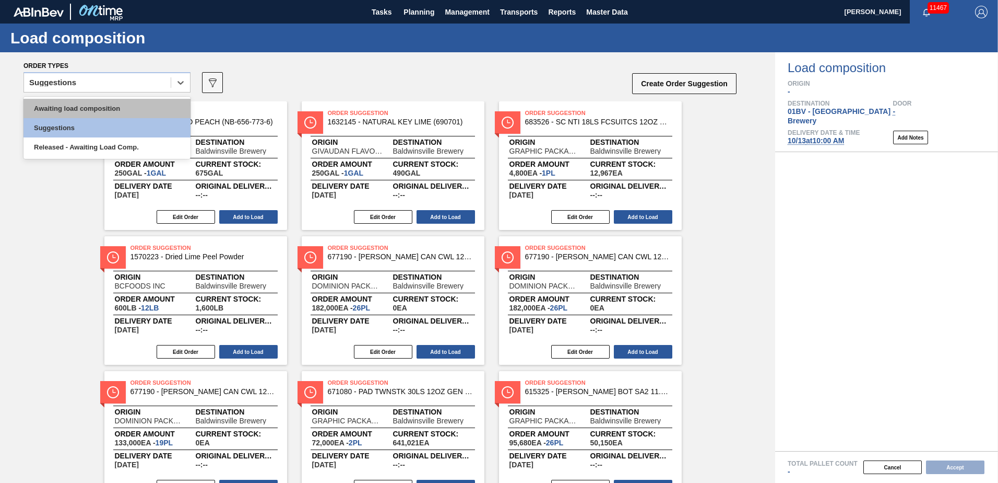
click at [105, 104] on div "Awaiting load composition" at bounding box center [106, 108] width 167 height 19
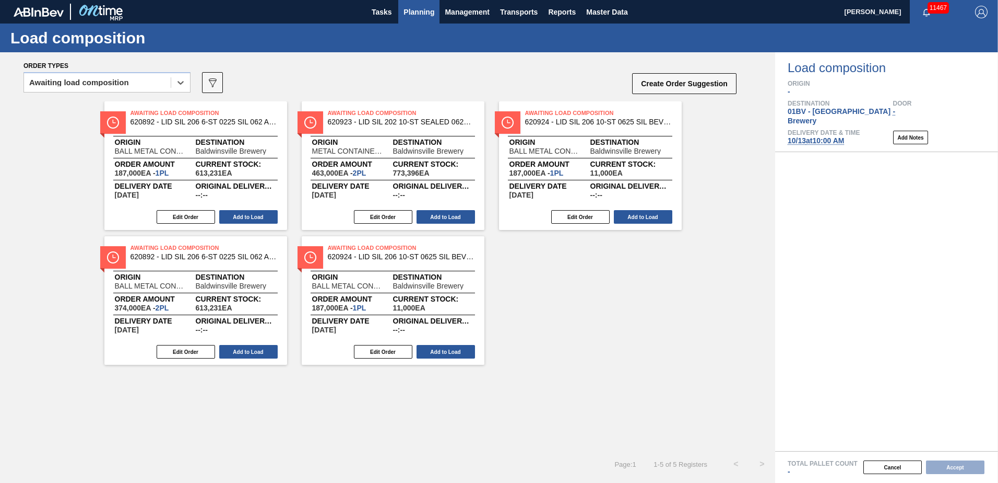
click at [429, 14] on span "Planning" at bounding box center [419, 12] width 31 height 13
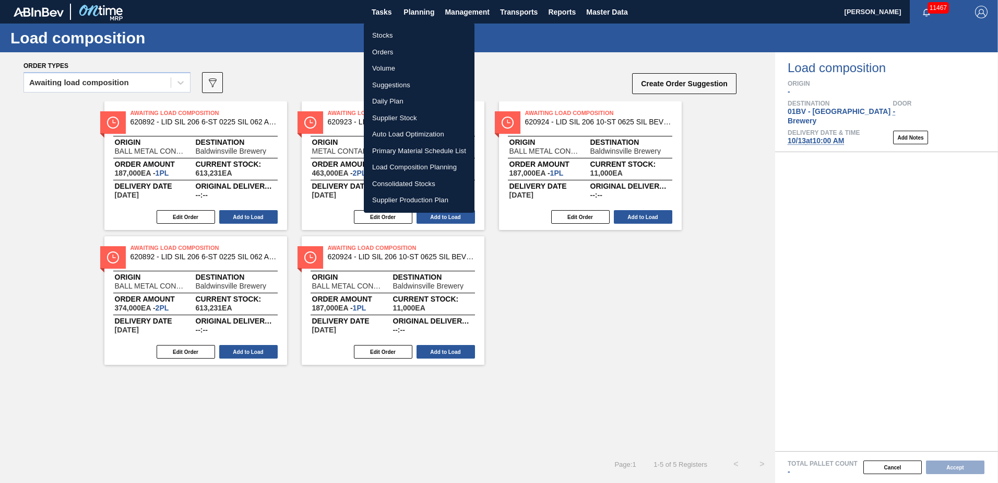
click at [394, 85] on li "Suggestions" at bounding box center [419, 85] width 111 height 17
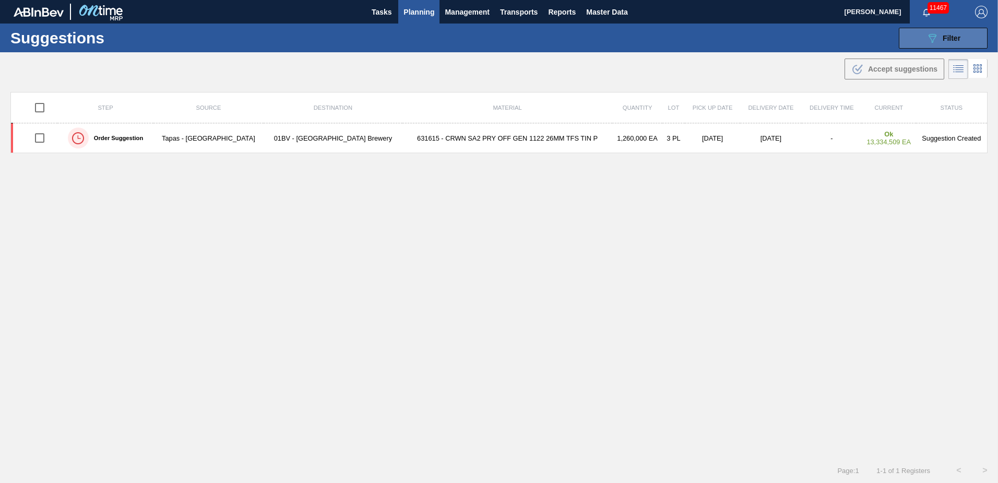
click at [924, 35] on button "089F7B8B-B2A5-4AFE-B5C0-19BA573D28AC Filter" at bounding box center [943, 38] width 89 height 21
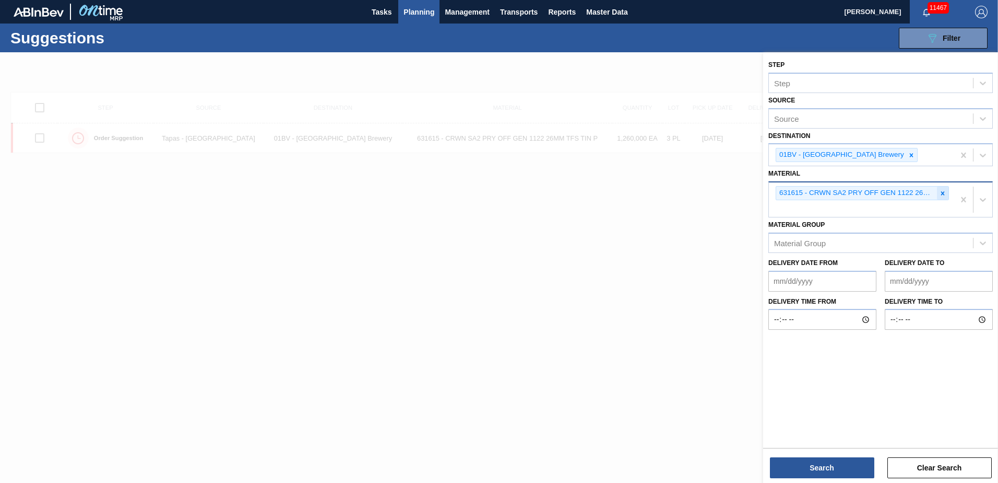
click at [942, 191] on icon at bounding box center [942, 193] width 7 height 7
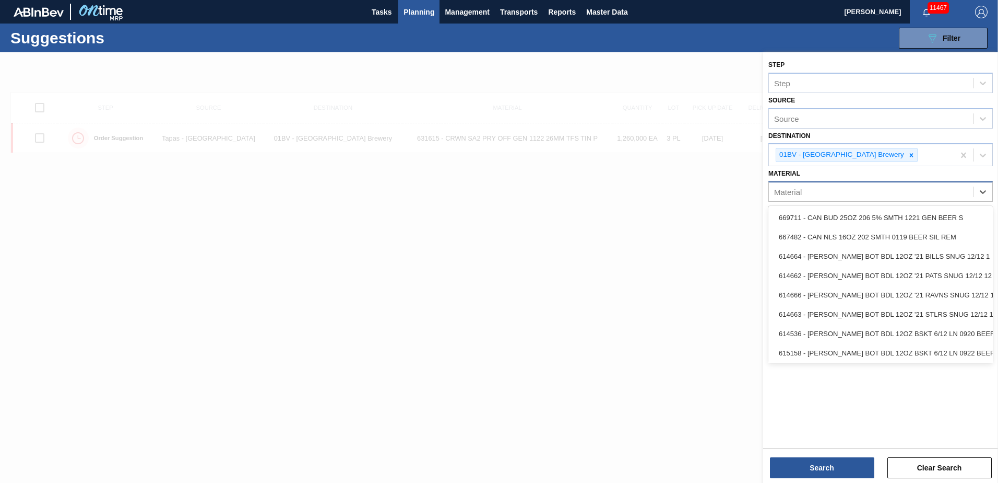
click at [805, 195] on div "Material" at bounding box center [871, 191] width 204 height 15
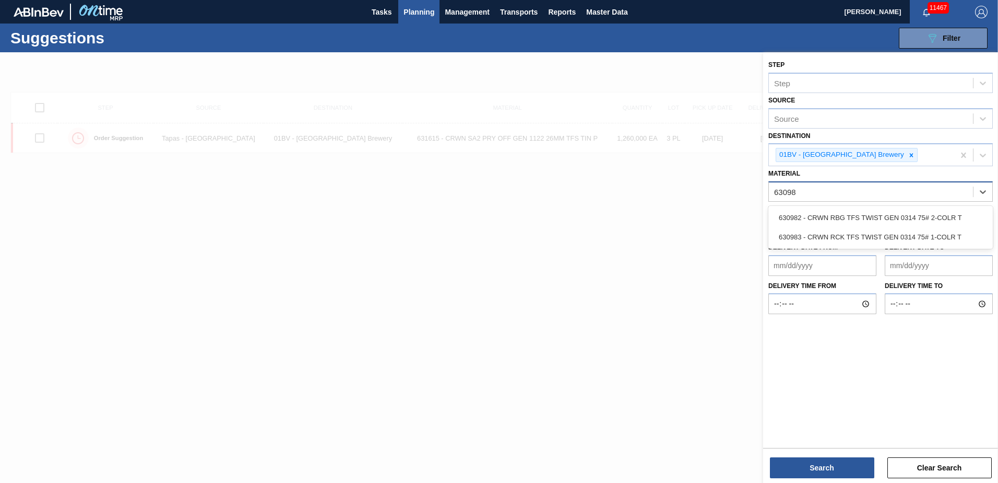
type input "630983"
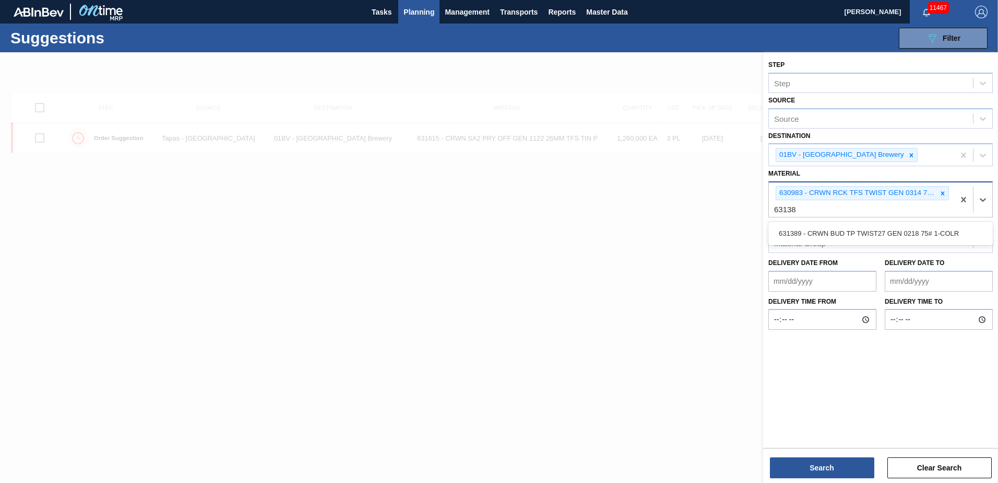
type input "631389"
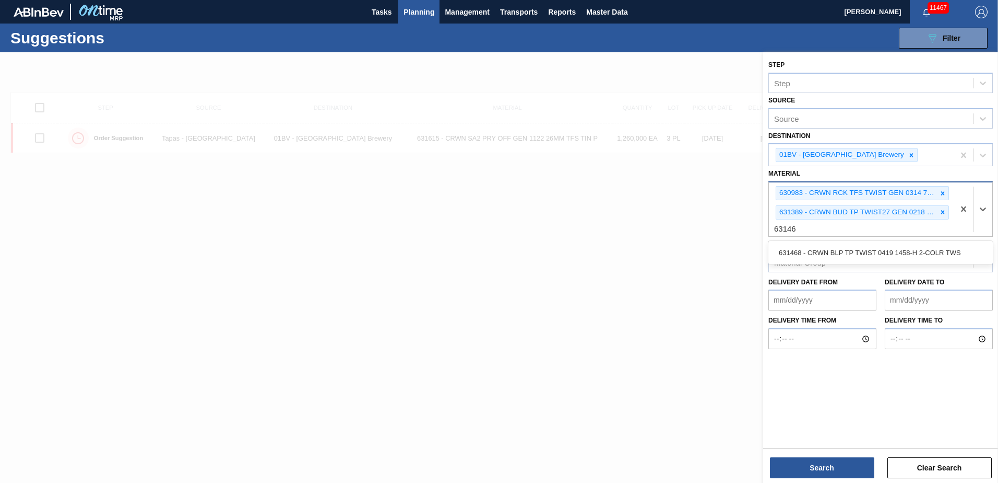
type input "631468"
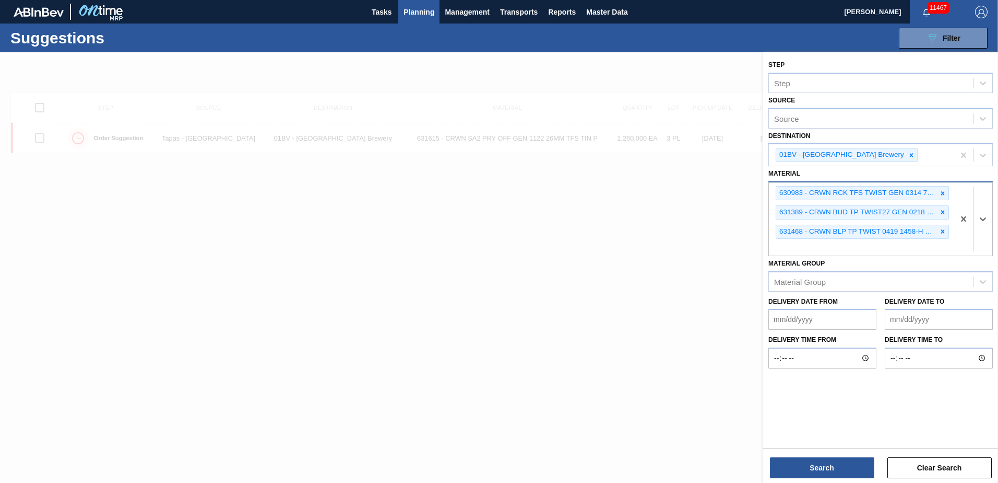
drag, startPoint x: 803, startPoint y: 244, endPoint x: 803, endPoint y: 252, distance: 7.9
click at [803, 244] on div "630983 - CRWN RCK TFS TWIST GEN 0314 75# 1-COLR T 631389 - CRWN BUD TP TWIST27 …" at bounding box center [861, 218] width 185 height 73
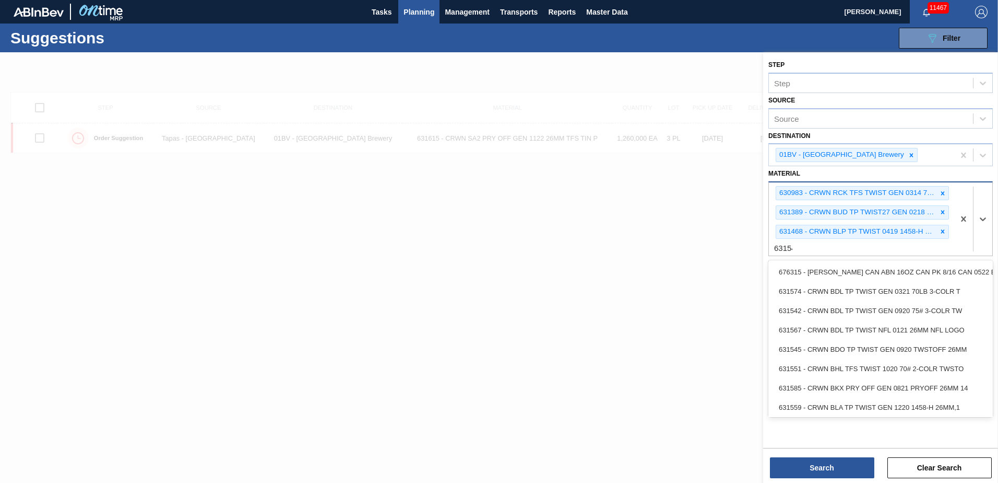
type input "631542"
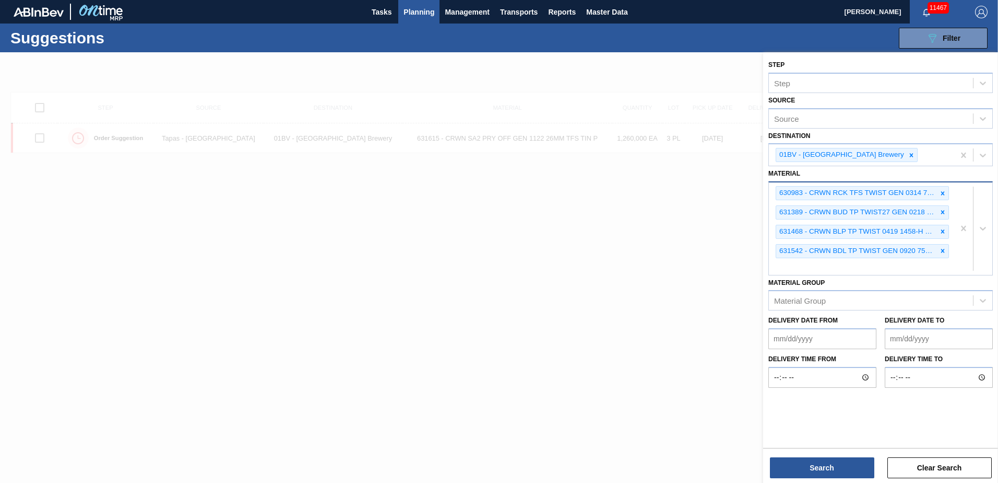
click at [797, 264] on div "630983 - CRWN RCK TFS TWIST GEN 0314 75# 1-COLR T 631389 - CRWN BUD TP TWIST27 …" at bounding box center [861, 228] width 185 height 92
type input "631683"
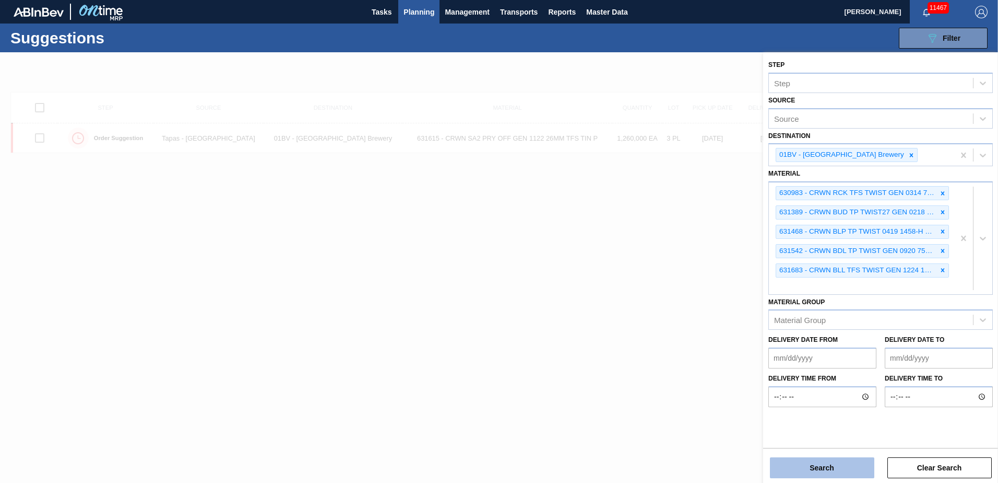
click at [826, 467] on button "Search" at bounding box center [822, 467] width 104 height 21
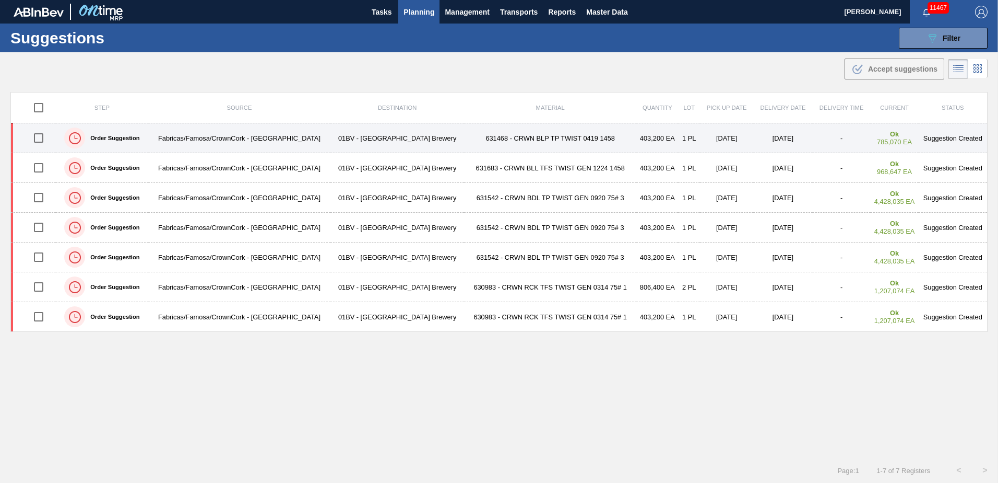
click at [38, 140] on input "checkbox" at bounding box center [39, 138] width 22 height 22
checkbox input "true"
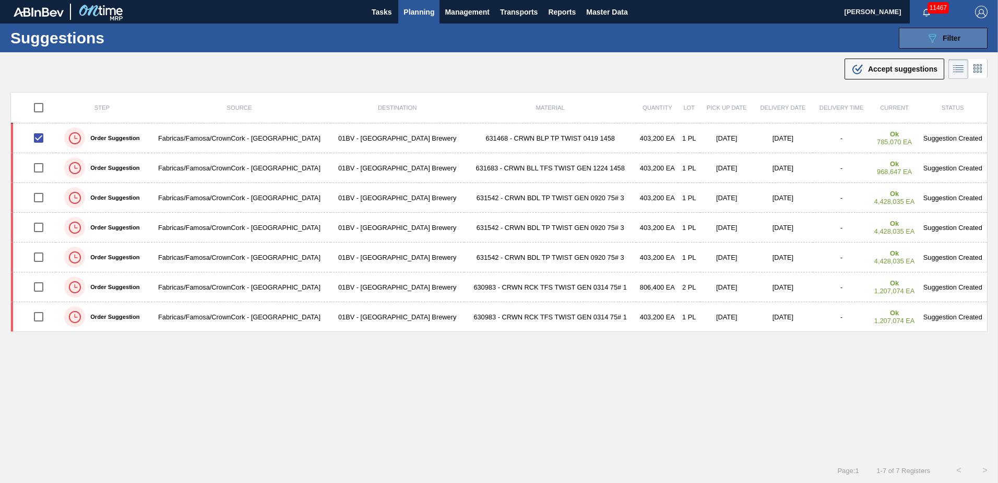
click at [935, 37] on icon "089F7B8B-B2A5-4AFE-B5C0-19BA573D28AC" at bounding box center [932, 38] width 13 height 13
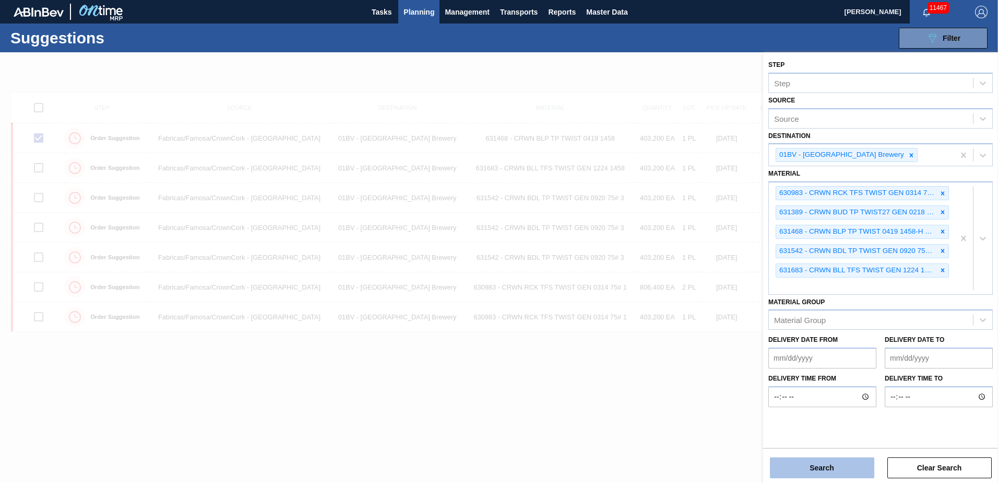
click at [820, 470] on button "Search" at bounding box center [822, 467] width 104 height 21
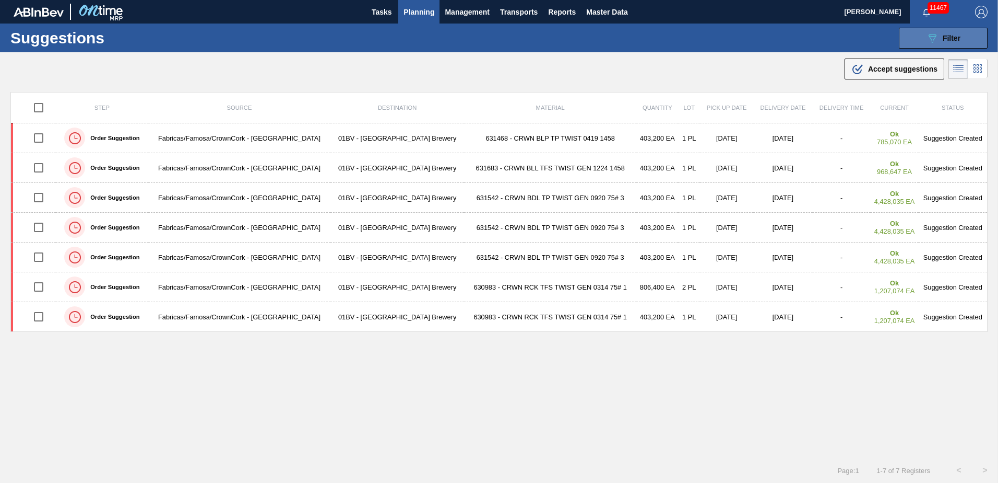
click at [975, 38] on button "089F7B8B-B2A5-4AFE-B5C0-19BA573D28AC Filter" at bounding box center [943, 38] width 89 height 21
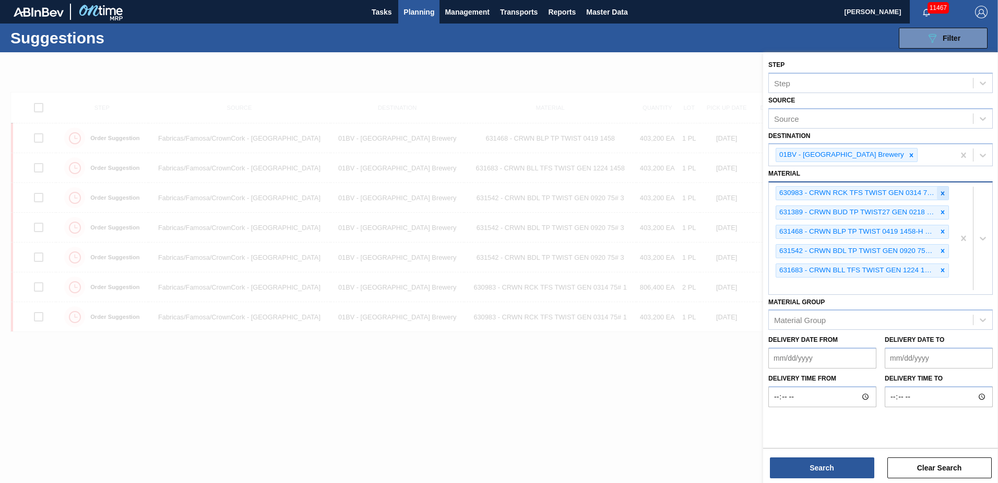
click at [942, 190] on icon at bounding box center [942, 193] width 7 height 7
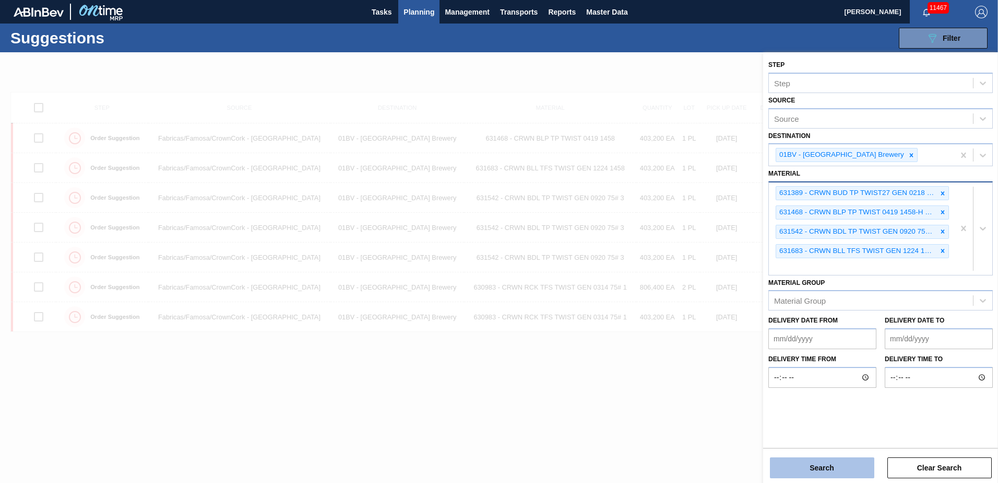
click at [835, 468] on button "Search" at bounding box center [822, 467] width 104 height 21
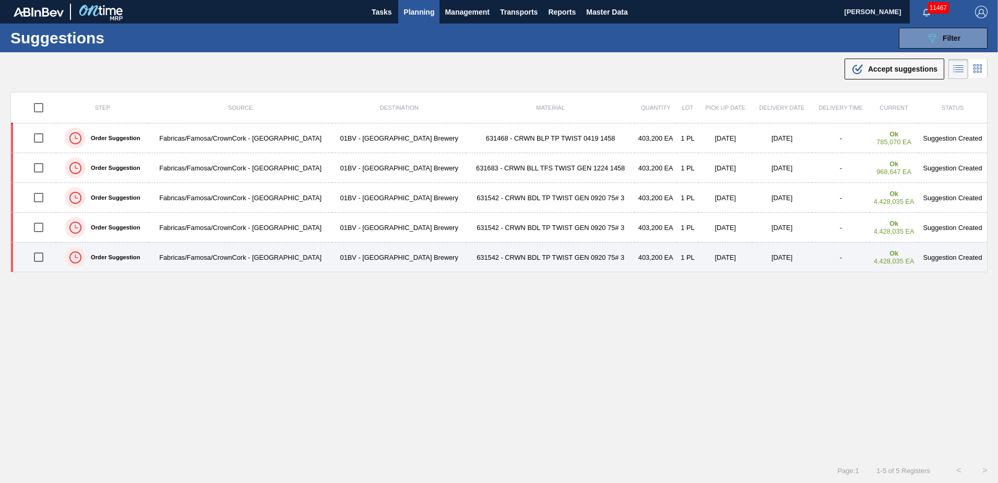
click at [510, 254] on td "631542 - CRWN BDL TP TWIST GEN 0920 75# 3" at bounding box center [550, 257] width 168 height 30
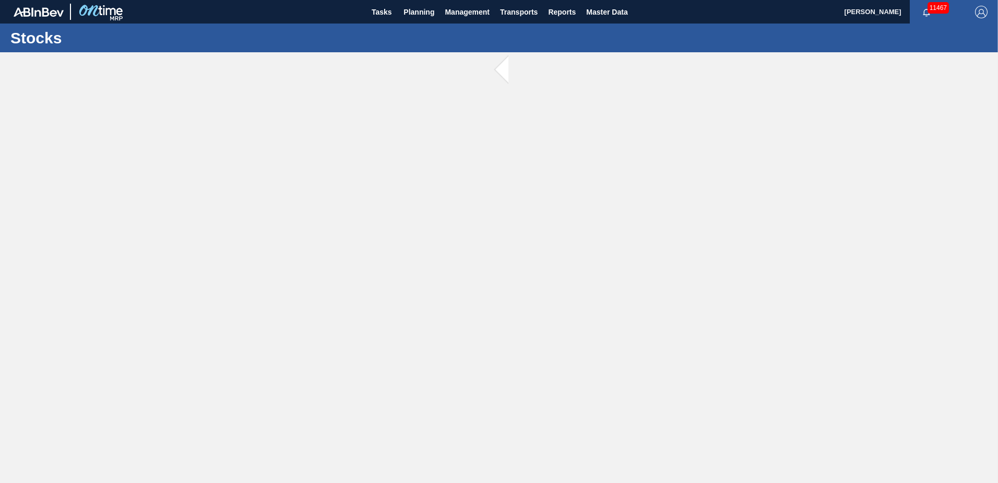
click at [510, 254] on main "Tasks Planning Management Transports Reports Master Data Kristin Lippert 11467 …" at bounding box center [499, 241] width 998 height 483
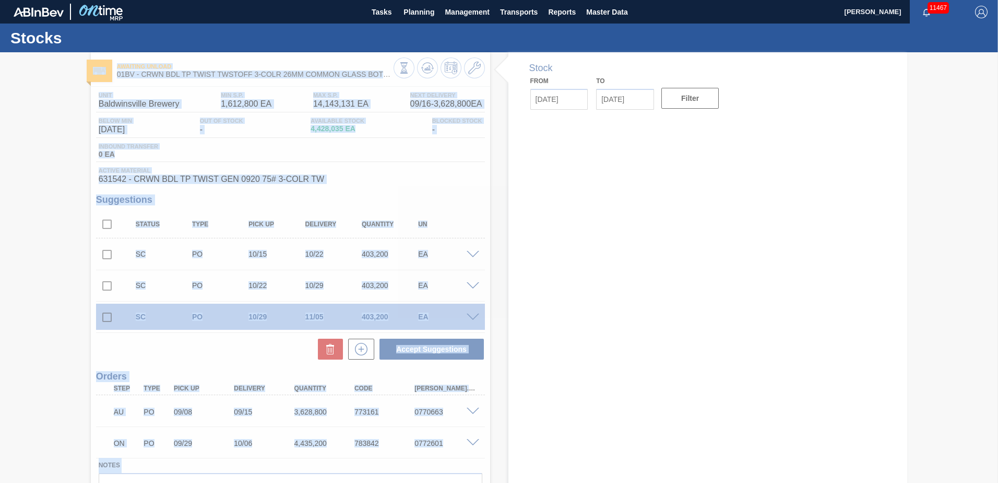
click at [314, 36] on div "Stocks" at bounding box center [499, 37] width 998 height 29
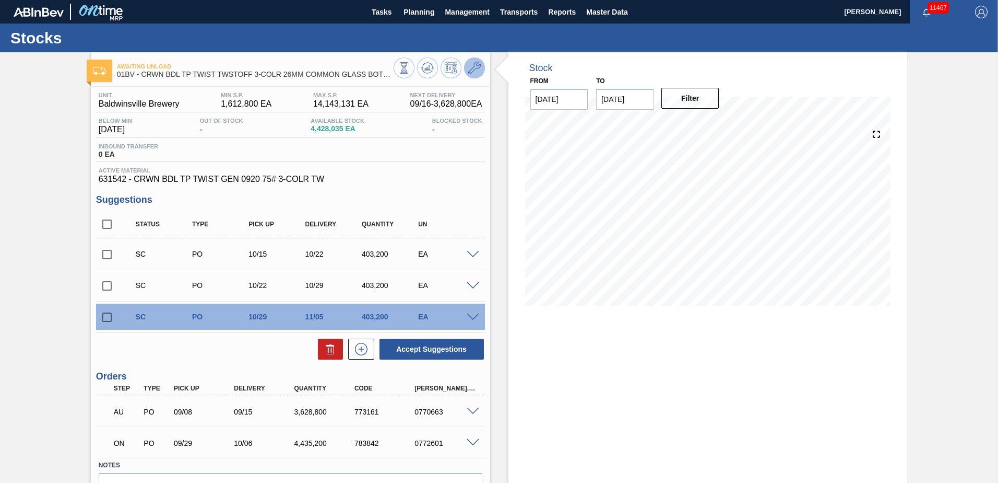
click at [470, 64] on icon at bounding box center [474, 68] width 13 height 13
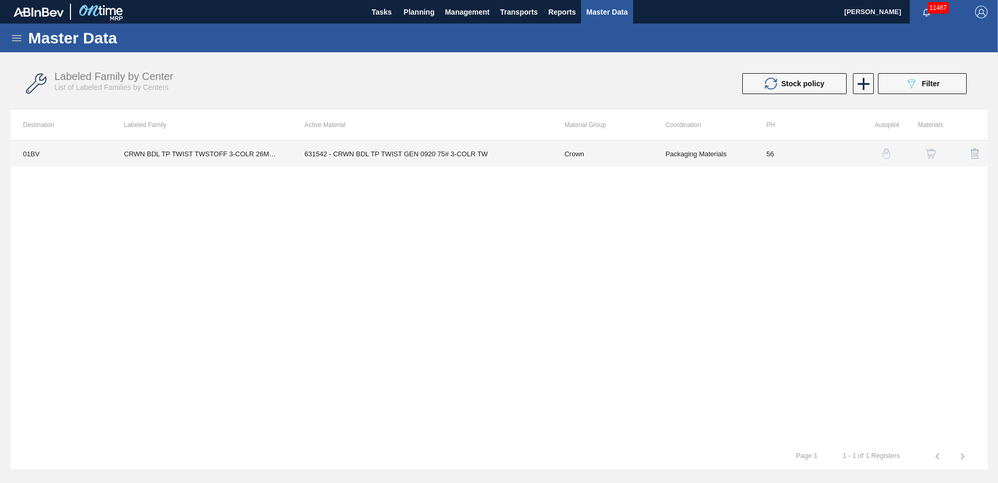
click at [404, 151] on td "631542 - CRWN BDL TP TWIST GEN 0920 75# 3-COLR TW" at bounding box center [422, 153] width 260 height 26
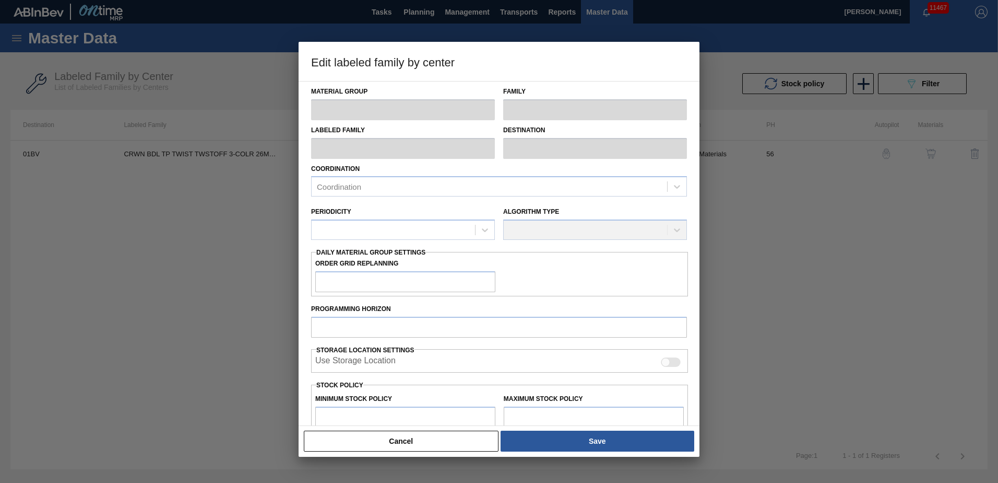
type input "Crown"
type input "Crowns"
type input "CRWN BDL TP TWIST TWSTOFF 3-COLR 26MM COMMON GLASS BOTTLE"
type input "01BV - [GEOGRAPHIC_DATA] Brewery"
type input "56"
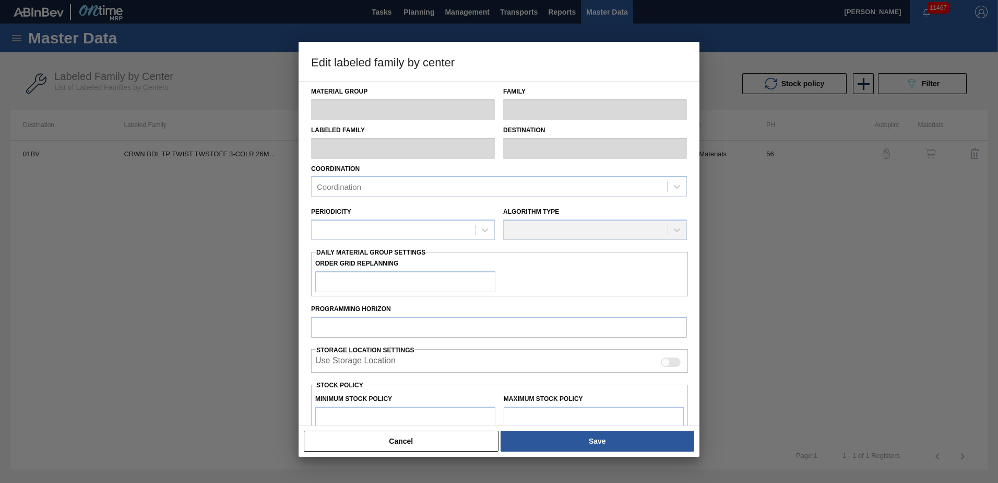
type input "1,612,800"
type input "14,143,131"
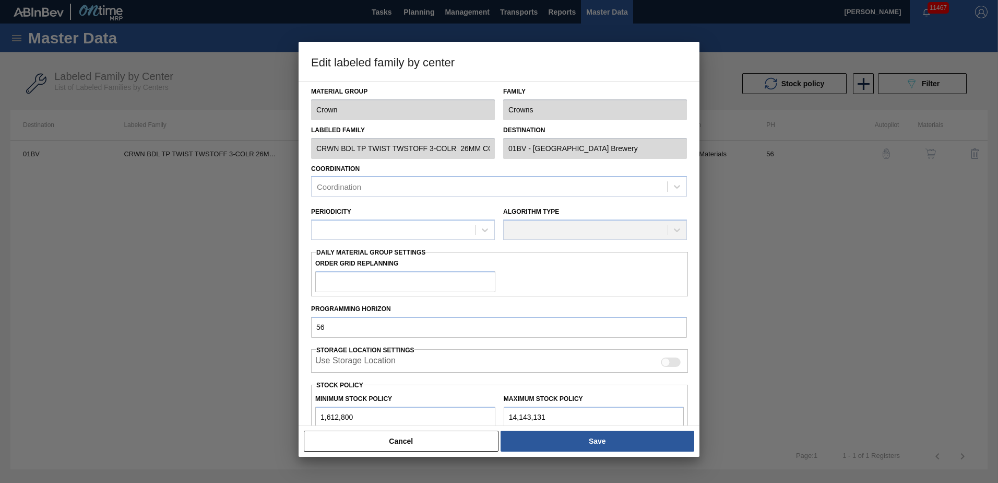
type input "0"
type input "1,612,800"
checkbox input "true"
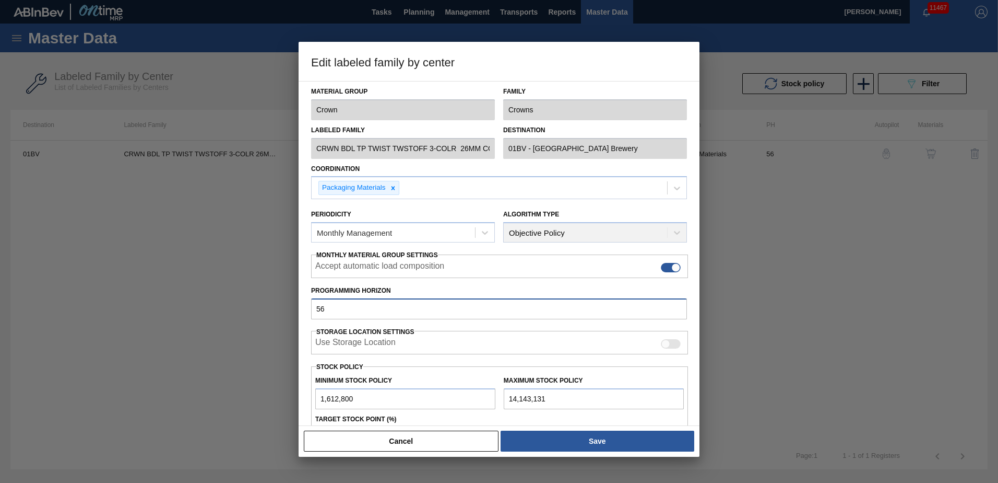
drag, startPoint x: 332, startPoint y: 309, endPoint x: 180, endPoint y: 299, distance: 152.8
click at [180, 299] on div "Edit labeled family by center Material Group Crown Family Crowns Labeled Family…" at bounding box center [499, 241] width 998 height 483
click at [428, 440] on button "Cancel" at bounding box center [401, 440] width 195 height 21
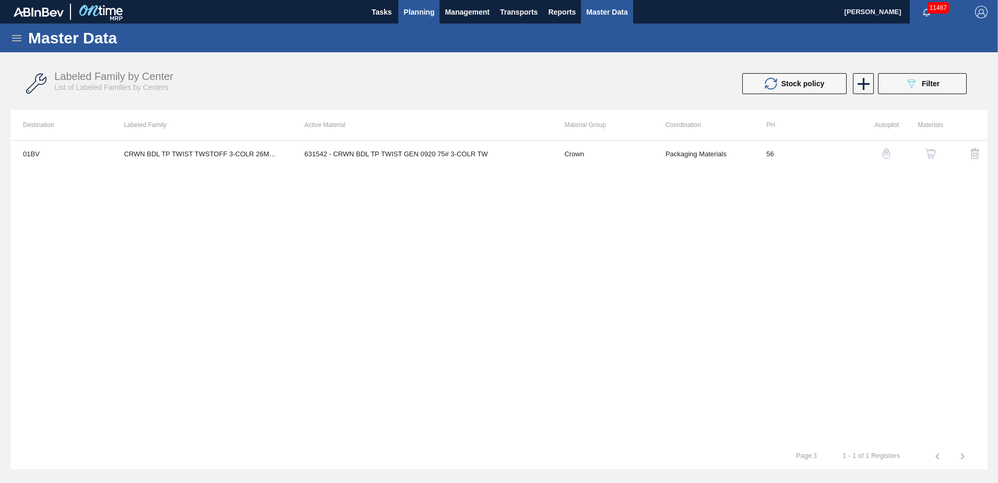
click at [416, 9] on span "Planning" at bounding box center [419, 12] width 31 height 13
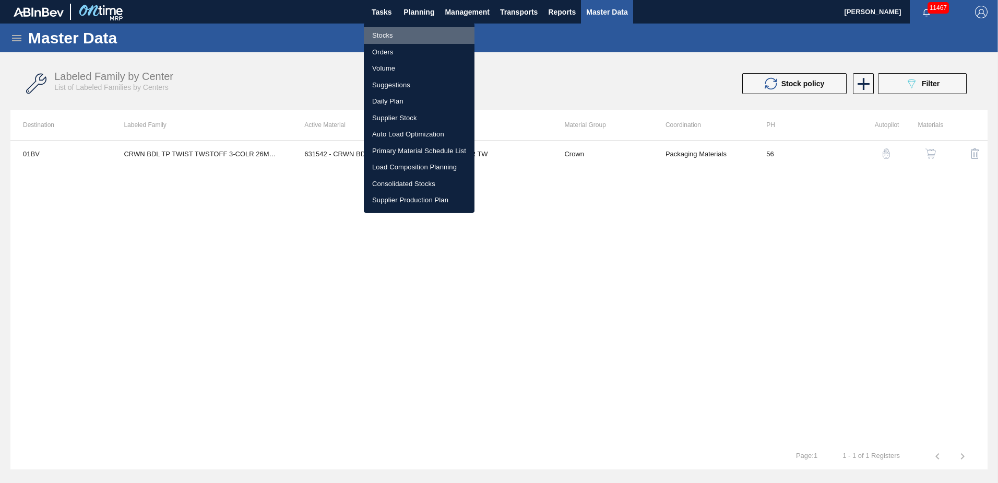
click at [387, 37] on li "Stocks" at bounding box center [419, 35] width 111 height 17
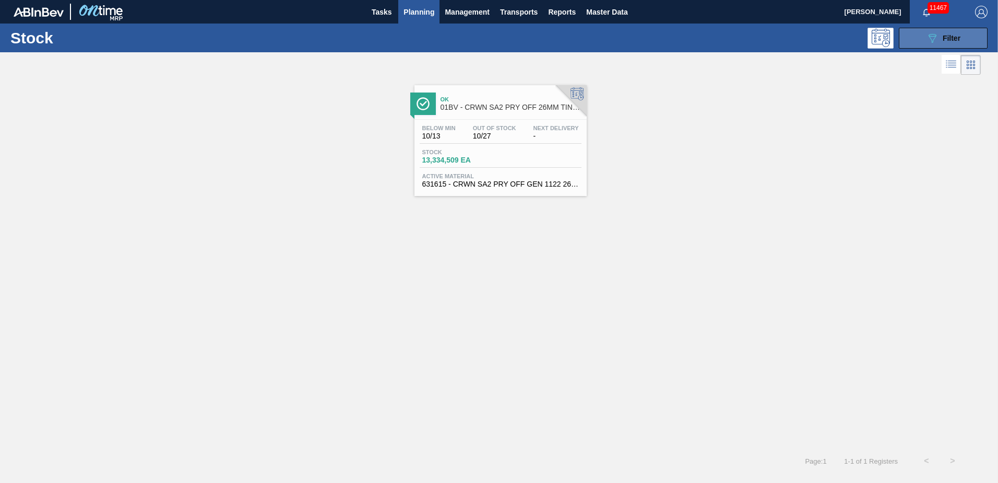
click at [943, 43] on div "089F7B8B-B2A5-4AFE-B5C0-19BA573D28AC Filter" at bounding box center [943, 38] width 34 height 13
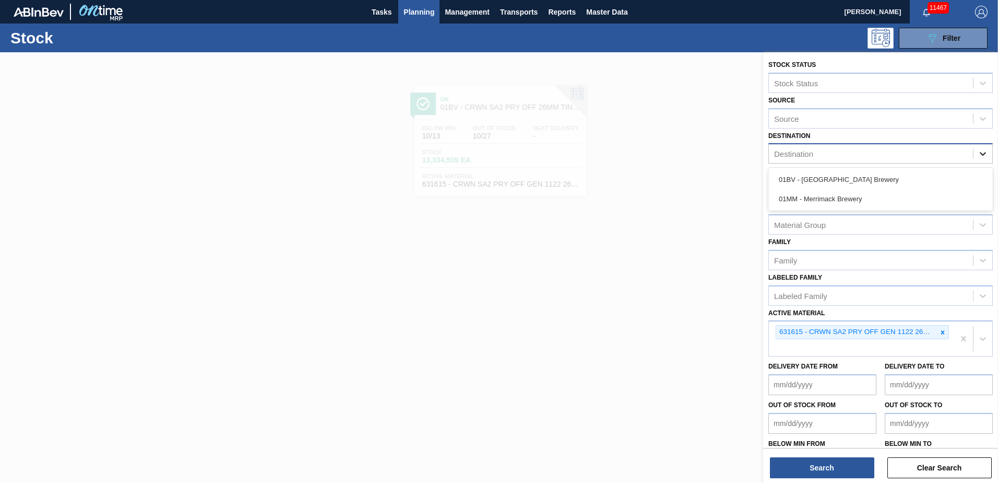
click at [980, 153] on icon at bounding box center [983, 154] width 6 height 4
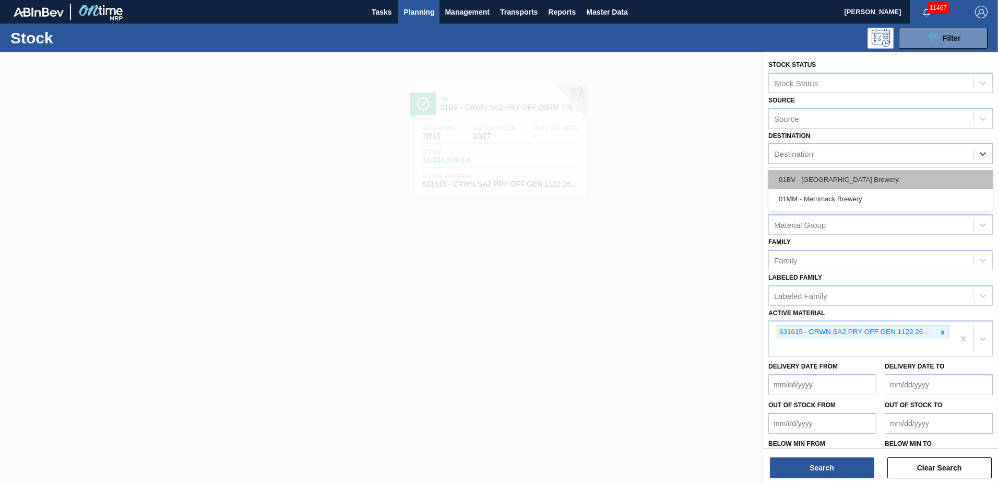
click at [863, 176] on div "01BV - [GEOGRAPHIC_DATA] Brewery" at bounding box center [881, 179] width 225 height 19
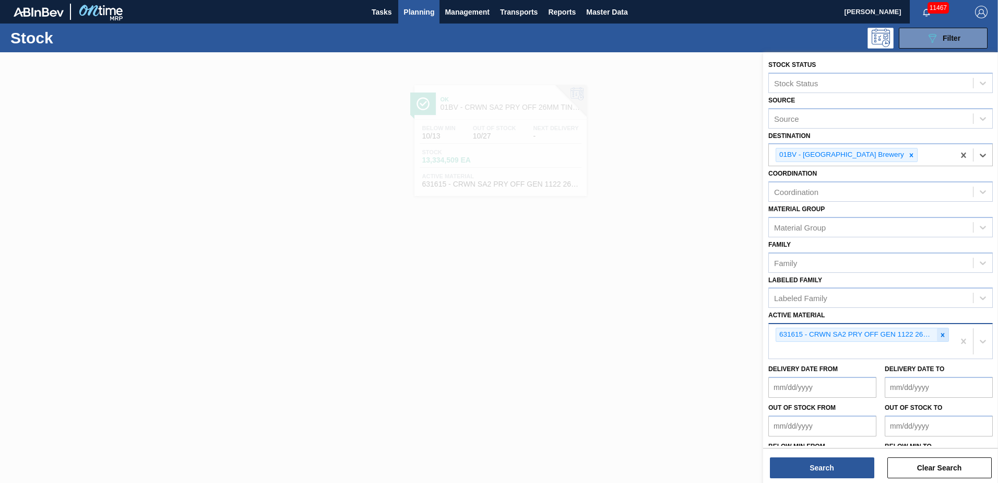
click at [941, 331] on icon at bounding box center [942, 334] width 7 height 7
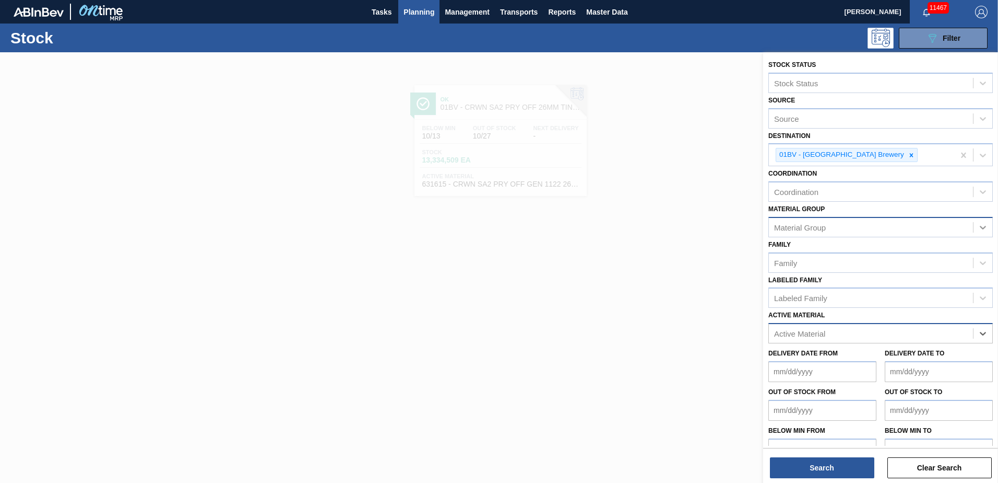
click at [980, 227] on icon at bounding box center [983, 228] width 6 height 4
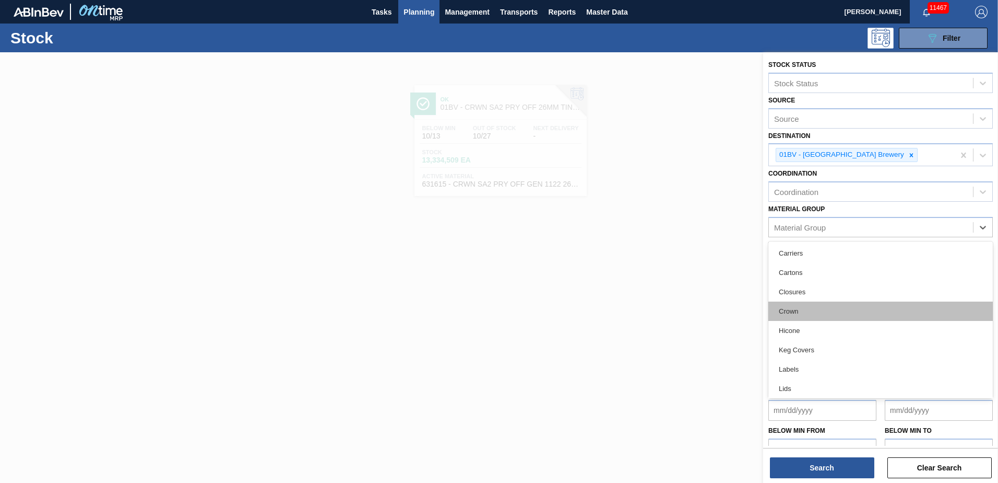
click at [812, 307] on div "Crown" at bounding box center [881, 310] width 225 height 19
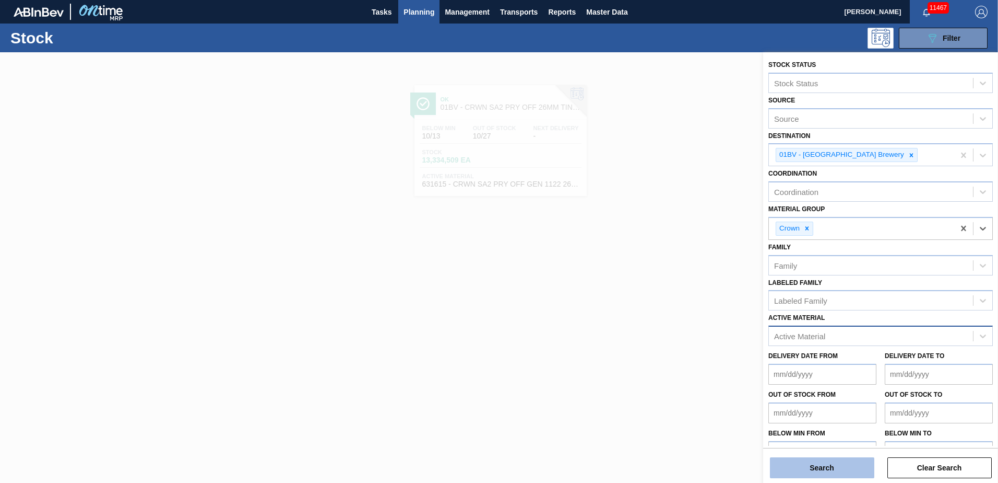
click at [805, 475] on button "Search" at bounding box center [822, 467] width 104 height 21
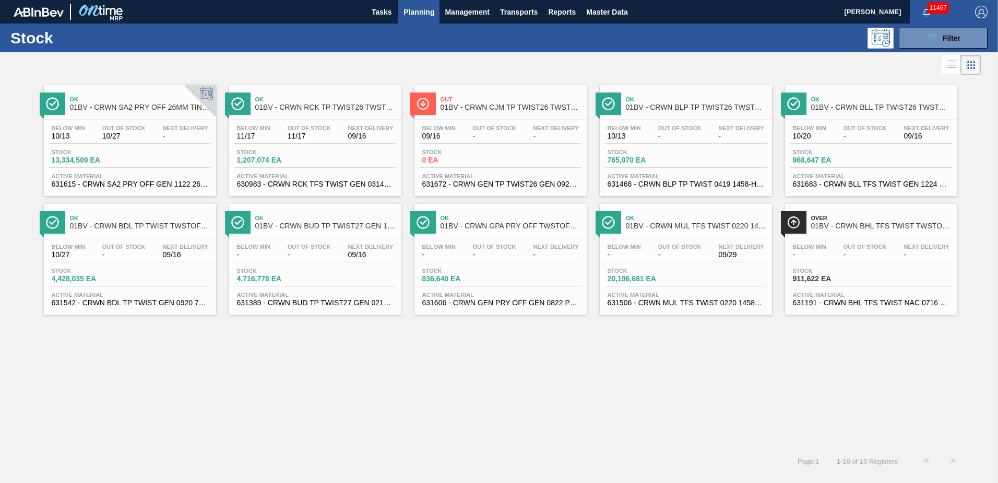
click at [109, 111] on span "01BV - CRWN SA2 PRY OFF 26MM TIN PLATE VS. TIN FREE" at bounding box center [140, 107] width 141 height 8
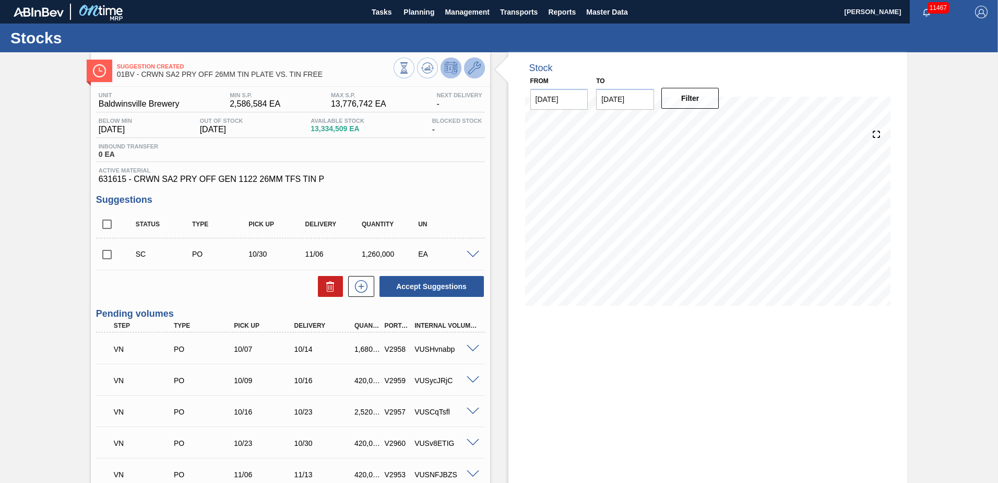
click at [466, 69] on button at bounding box center [474, 67] width 21 height 21
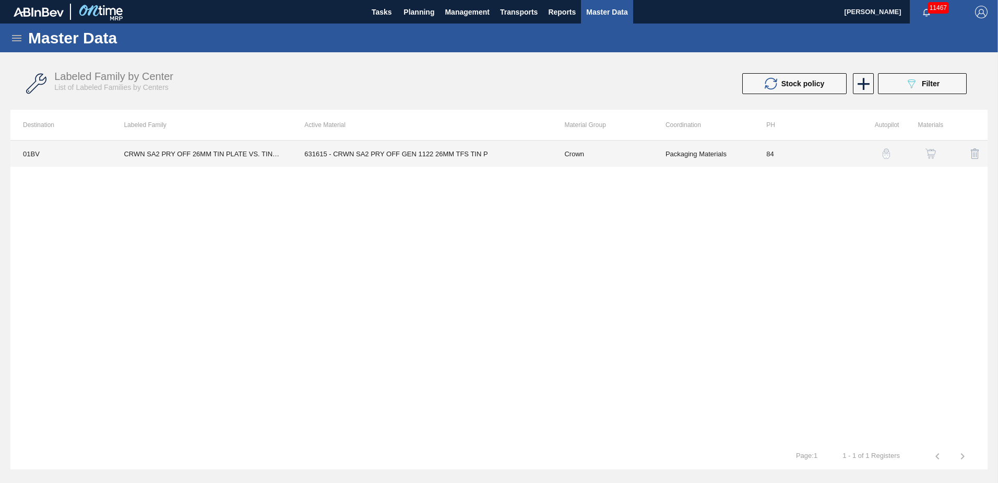
click at [363, 151] on td "631615 - CRWN SA2 PRY OFF GEN 1122 26MM TFS TIN P" at bounding box center [422, 153] width 260 height 26
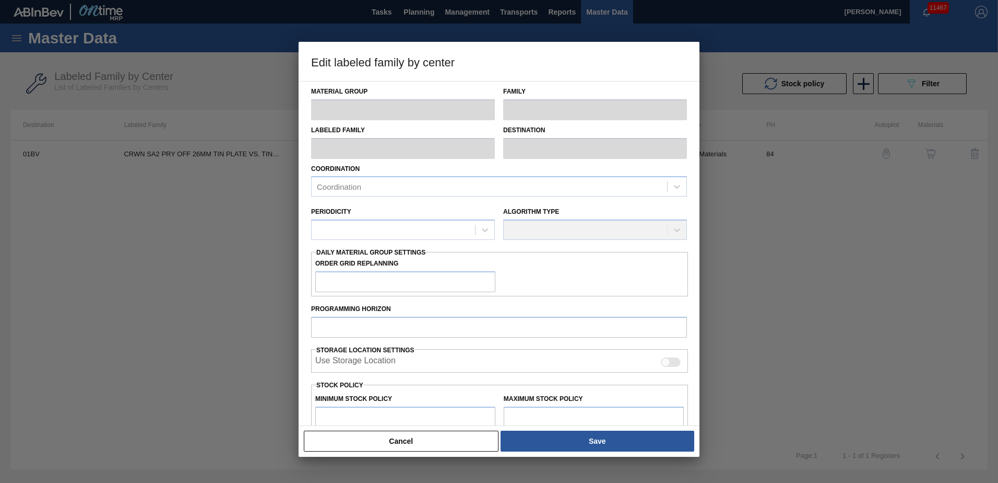
type input "Crown"
type input "Crowns"
type input "CRWN SA2 PRY OFF 26MM TIN PLATE VS. TIN FREE"
type input "01BV - [GEOGRAPHIC_DATA] Brewery"
type input "0"
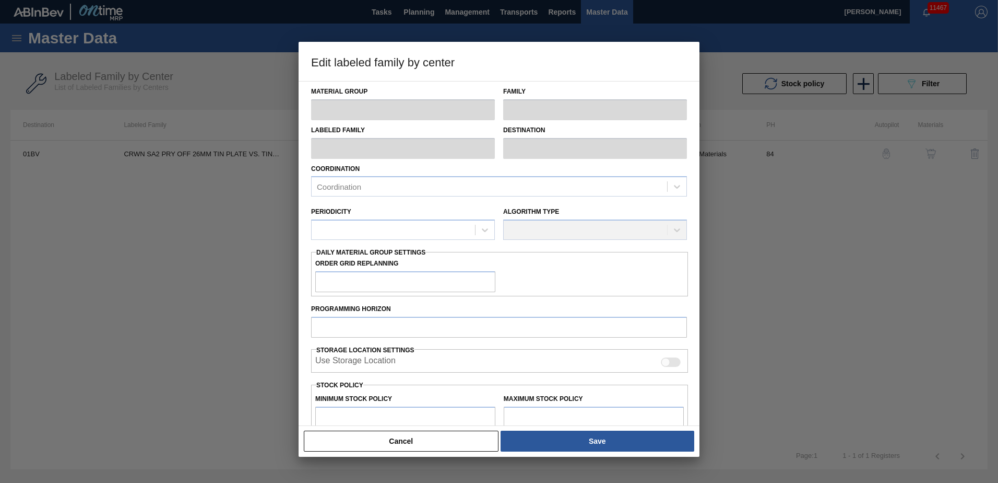
type input "84"
type input "2,586,584"
type input "13,776,742"
type input "0"
type input "2,586,584"
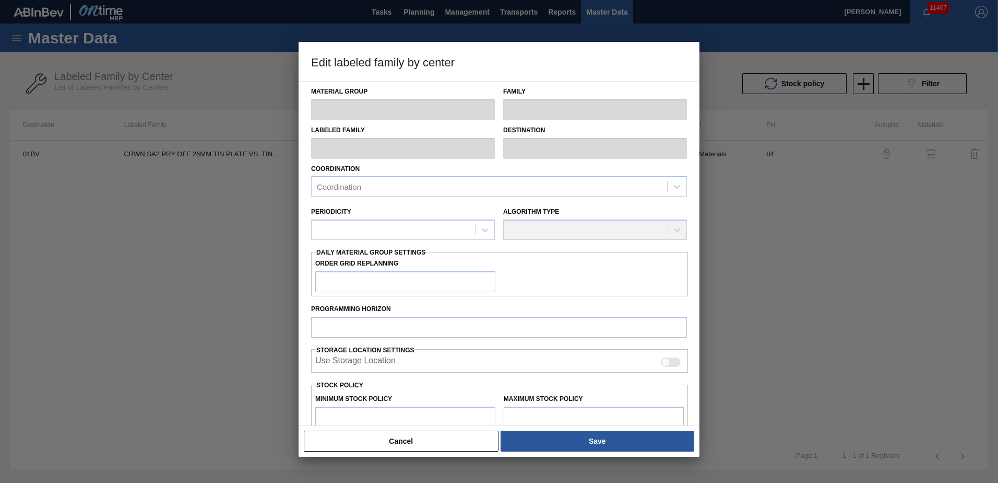
checkbox input "true"
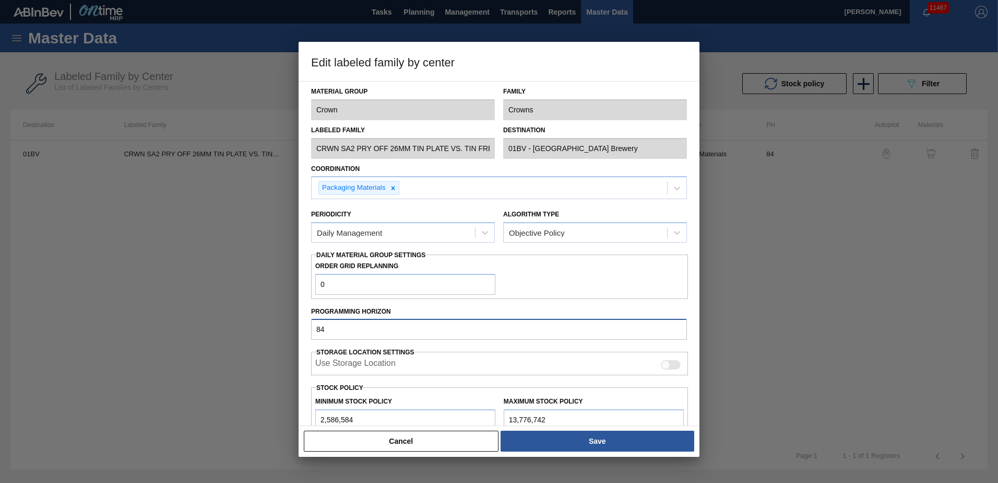
drag, startPoint x: 344, startPoint y: 326, endPoint x: 163, endPoint y: 333, distance: 180.3
click at [163, 333] on div "Edit labeled family by center Material Group Crown Family Crowns Labeled Family…" at bounding box center [499, 241] width 998 height 483
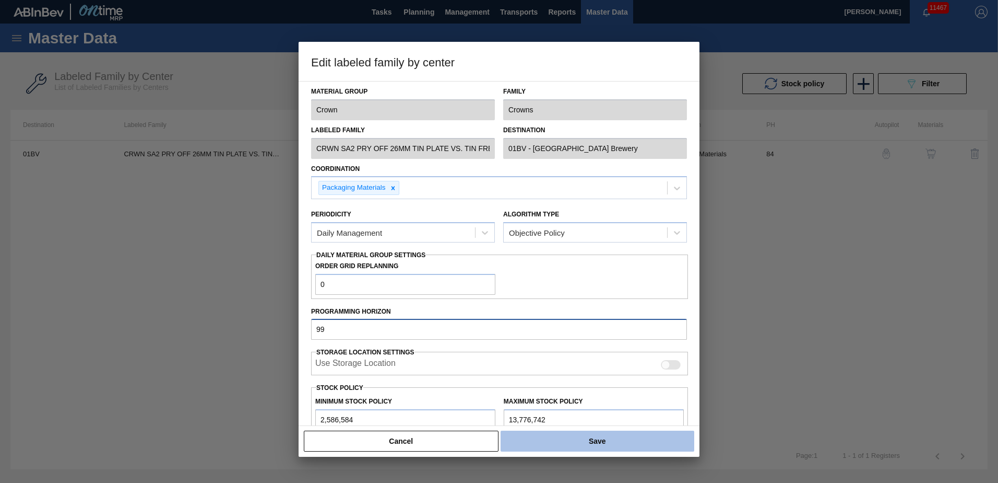
type input "99"
click at [592, 439] on button "Save" at bounding box center [598, 440] width 194 height 21
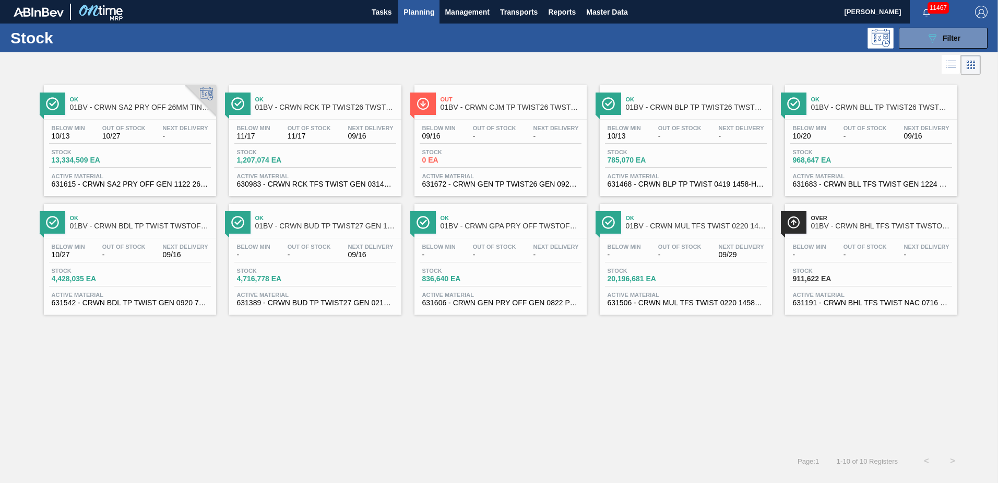
click at [308, 111] on div "Ok 01BV - CRWN RCK TP TWIST26 TWSTOFF 12 OZ 70 LB" at bounding box center [325, 103] width 141 height 23
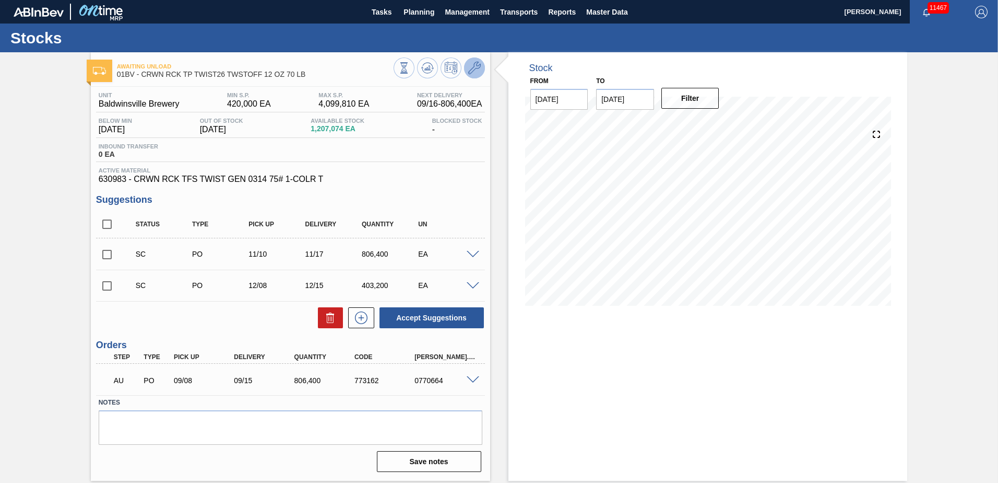
click at [474, 67] on icon at bounding box center [474, 68] width 13 height 13
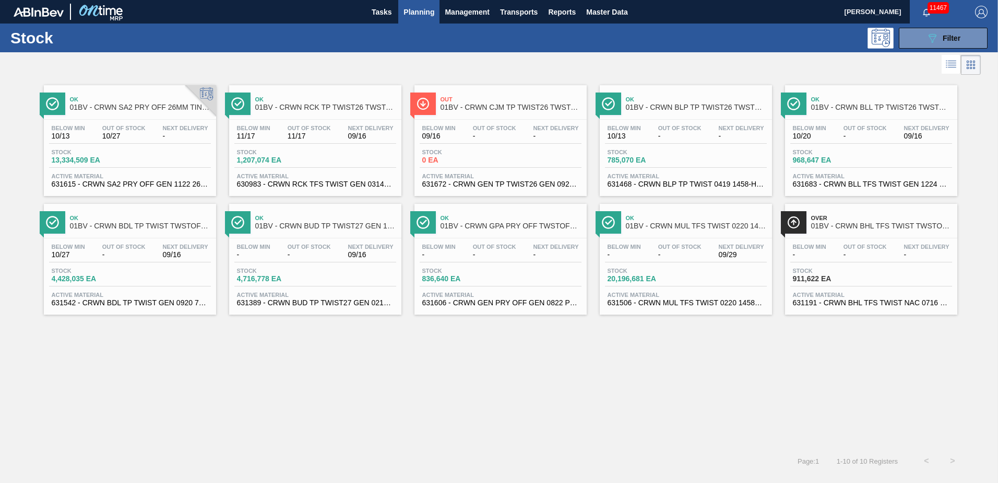
click at [674, 102] on span "Ok" at bounding box center [696, 99] width 141 height 6
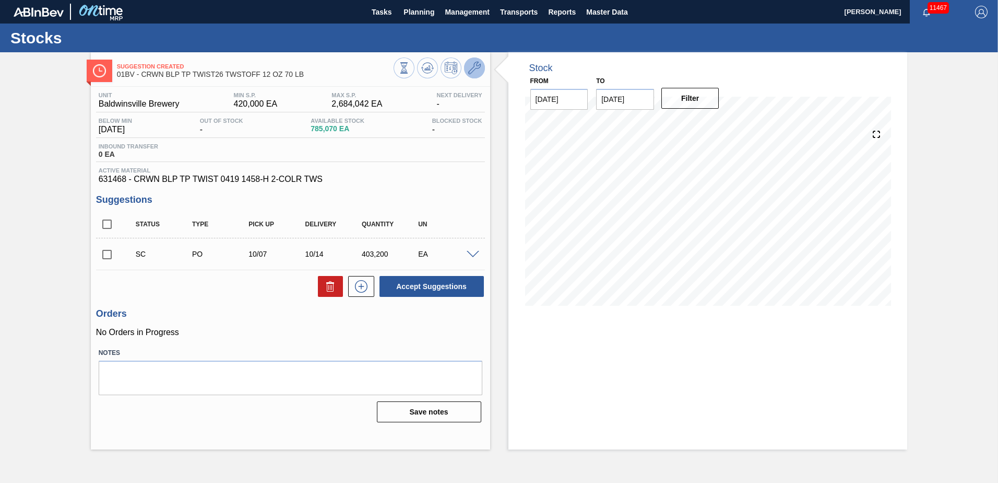
click at [480, 67] on icon at bounding box center [474, 68] width 13 height 13
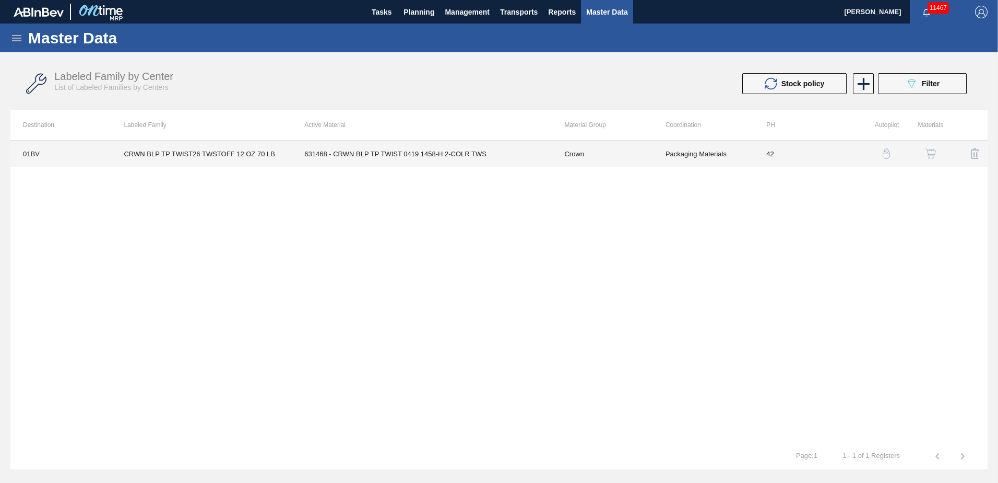
click at [370, 154] on td "631468 - CRWN BLP TP TWIST 0419 1458-H 2-COLR TWS" at bounding box center [422, 153] width 260 height 26
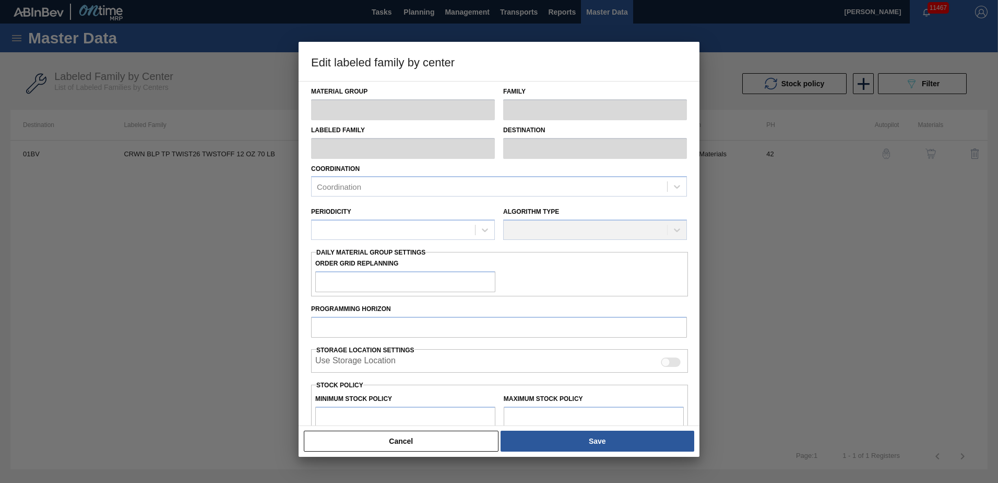
type input "Crown"
type input "Crowns"
type input "CRWN BLP TP TWIST26 TWSTOFF 12 OZ 70 LB"
type input "01BV - [GEOGRAPHIC_DATA] Brewery"
type input "42"
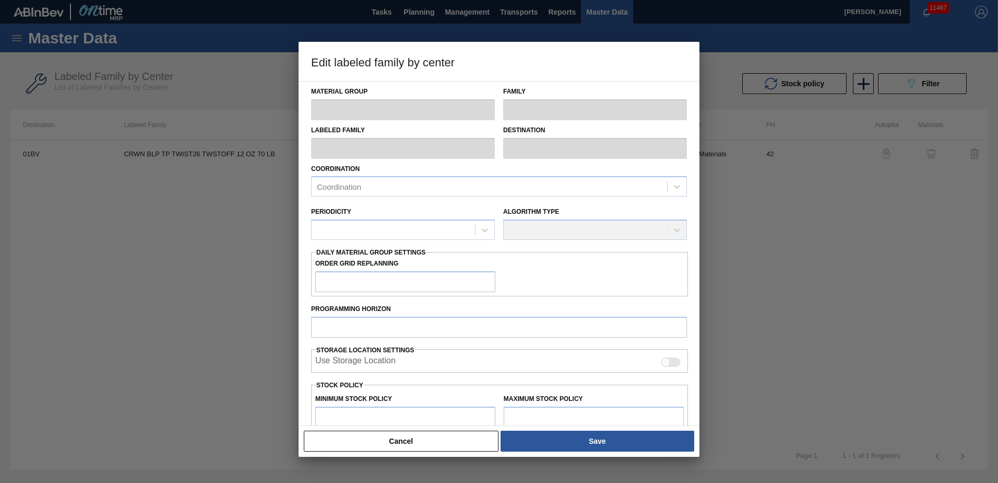
type input "420,000"
type input "2,684,042"
type input "0"
type input "420,000"
checkbox input "true"
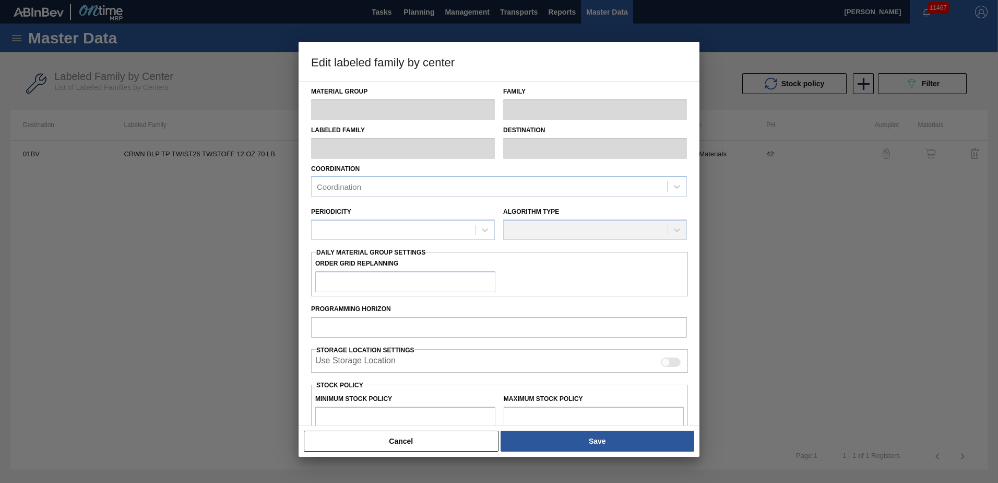
checkbox input "true"
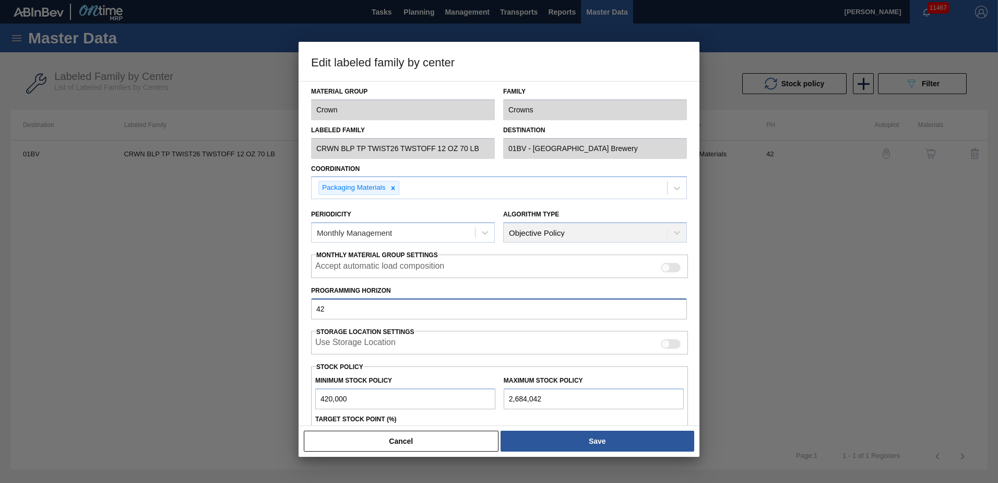
drag, startPoint x: 113, startPoint y: 315, endPoint x: 26, endPoint y: 327, distance: 88.5
click at [31, 326] on div "Edit labeled family by center Material Group Crown Family Crowns Labeled Family…" at bounding box center [499, 241] width 998 height 483
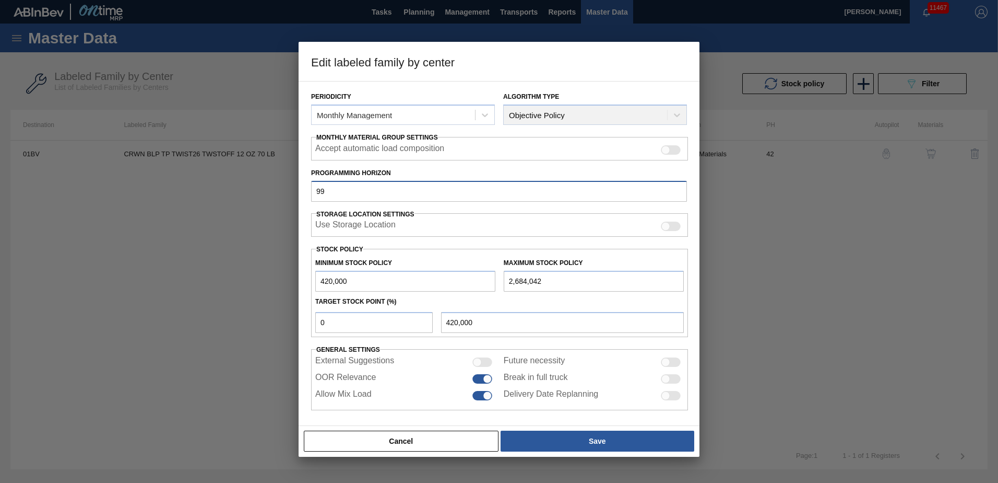
scroll to position [120, 0]
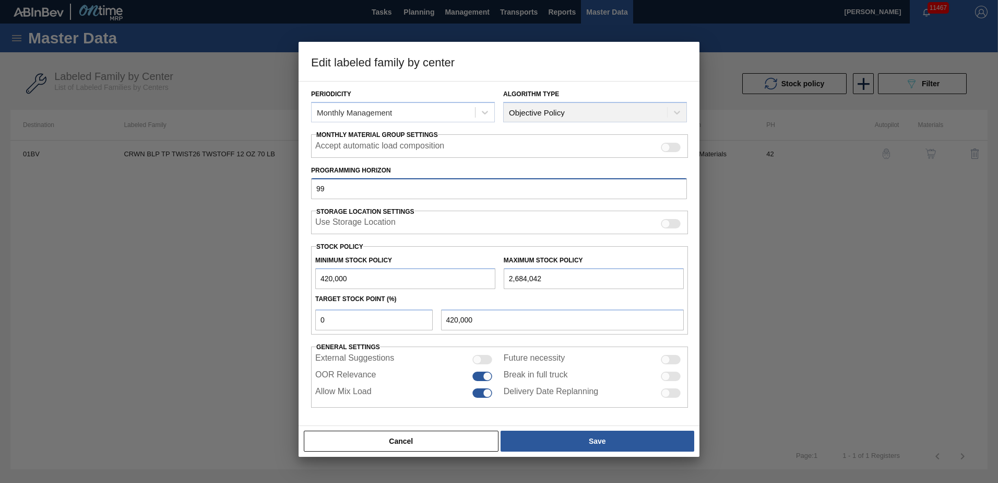
type input "99"
drag, startPoint x: 338, startPoint y: 325, endPoint x: 9, endPoint y: 326, distance: 329.5
click at [16, 326] on div "Edit labeled family by center Material Group Crown Family Crowns Labeled Family…" at bounding box center [499, 241] width 998 height 483
type input "2"
type input "465,281"
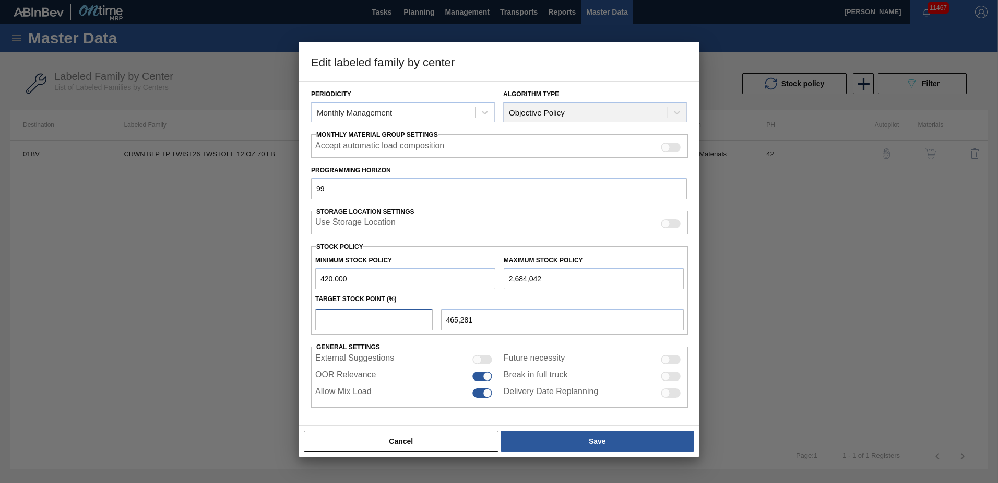
type input "420,000"
type input "5"
type input "533,202"
type input "420,000"
type input "1"
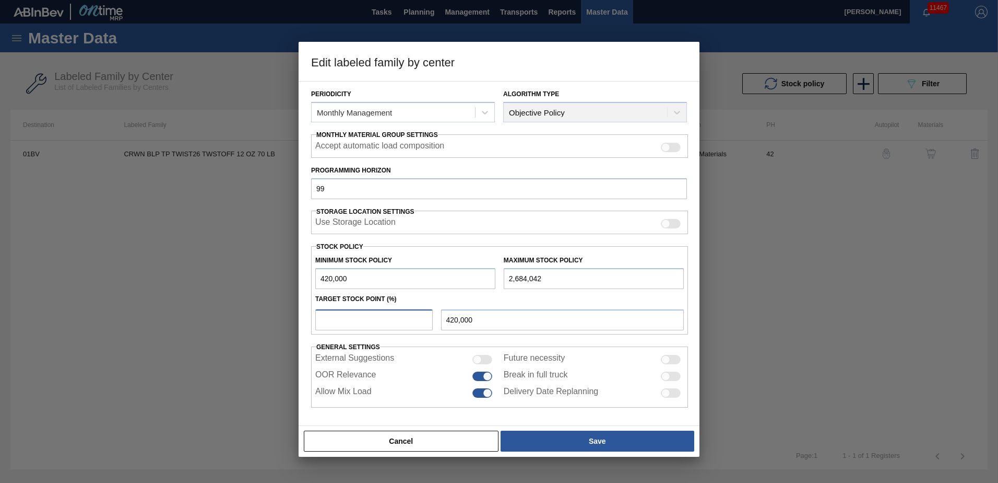
type input "442,640"
type input "10"
type input "646,404"
type input "1"
type input "442,640"
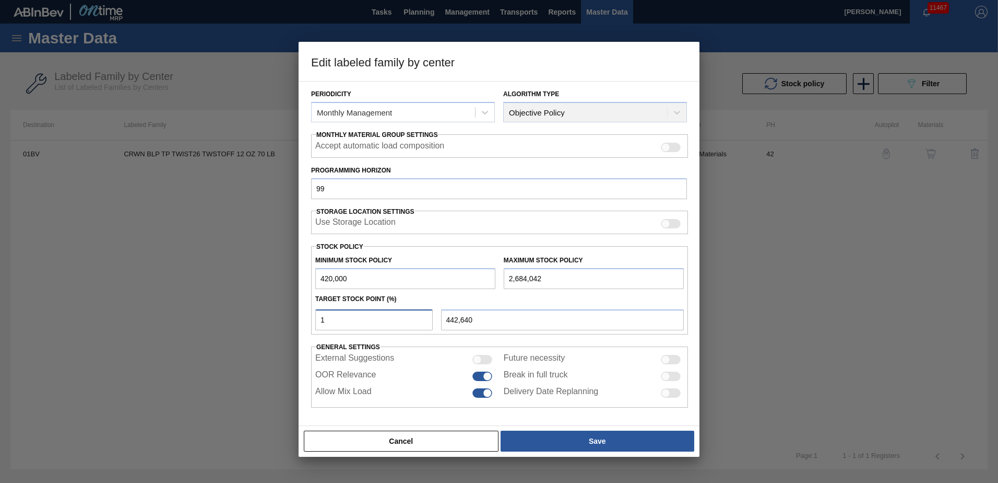
type input "420,000"
type input "1"
type input "442,640"
type input "12"
type input "691,685"
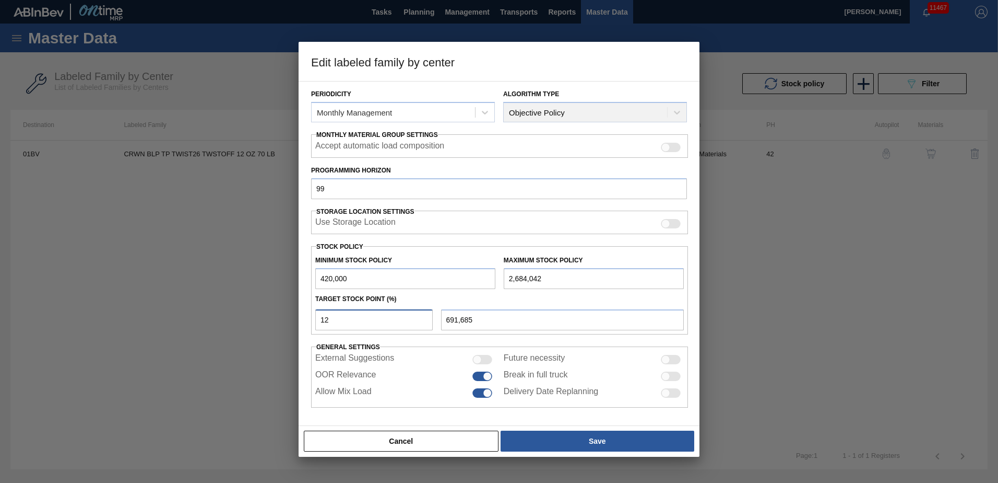
type input "1"
type input "442,640"
type input "420,000"
type input "2"
type input "465,281"
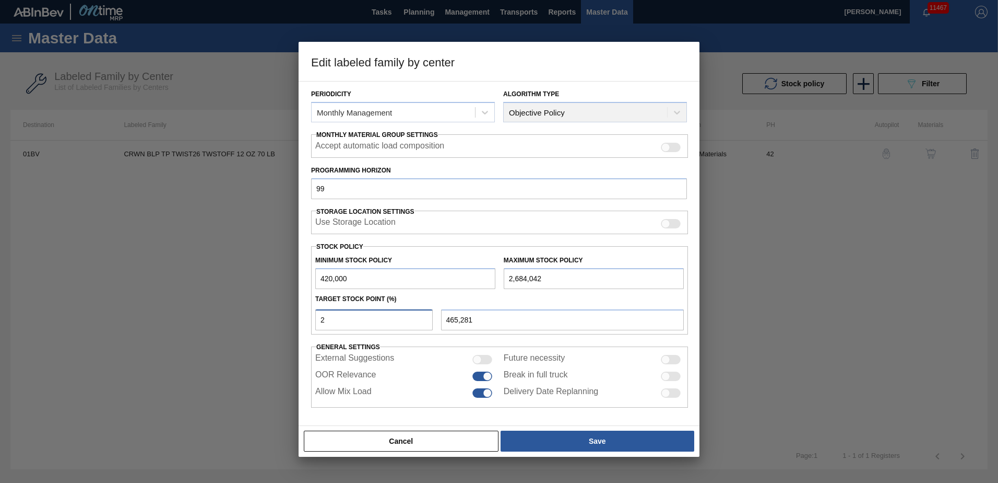
type input "20"
type input "872,808"
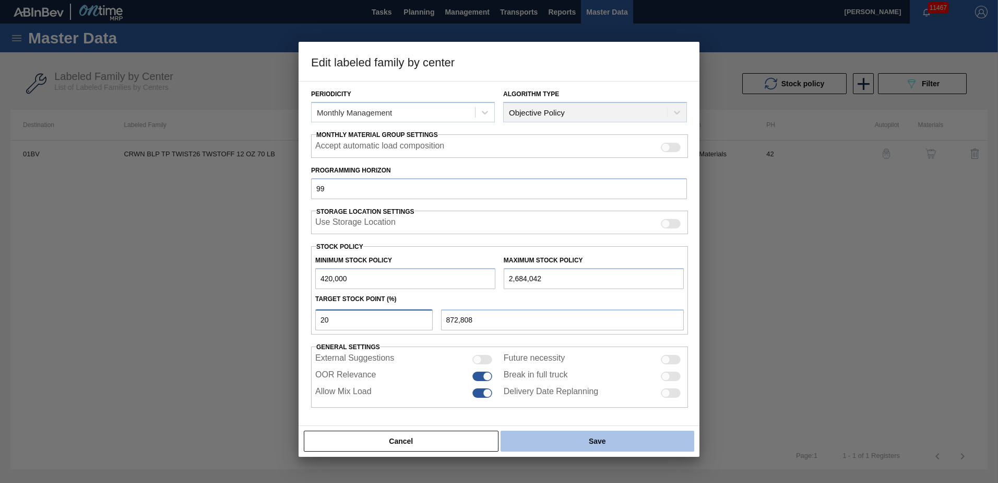
type input "20"
click at [604, 443] on button "Save" at bounding box center [598, 440] width 194 height 21
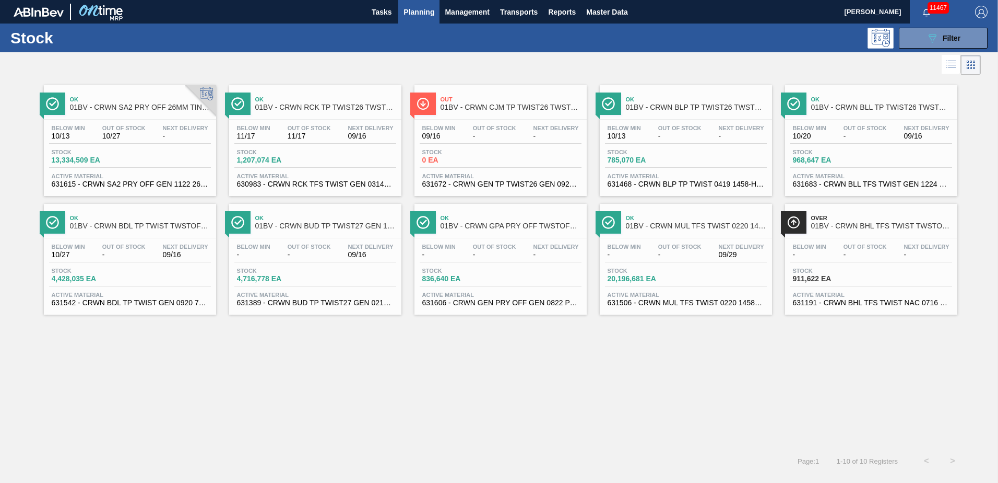
click at [855, 112] on div "Ok 01BV - CRWN BLL TP TWIST26 TWSTOFF 12 OZ 70 LB" at bounding box center [882, 103] width 141 height 23
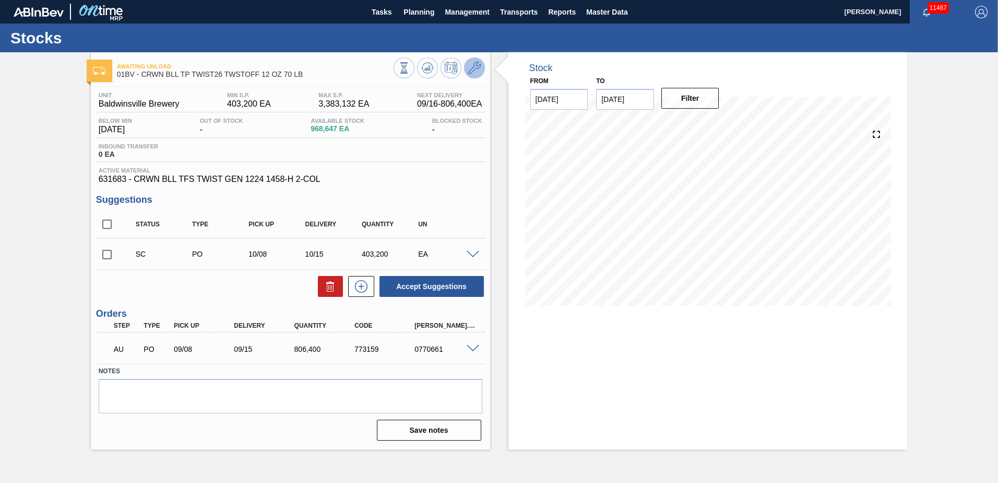
click at [473, 63] on icon at bounding box center [474, 68] width 13 height 13
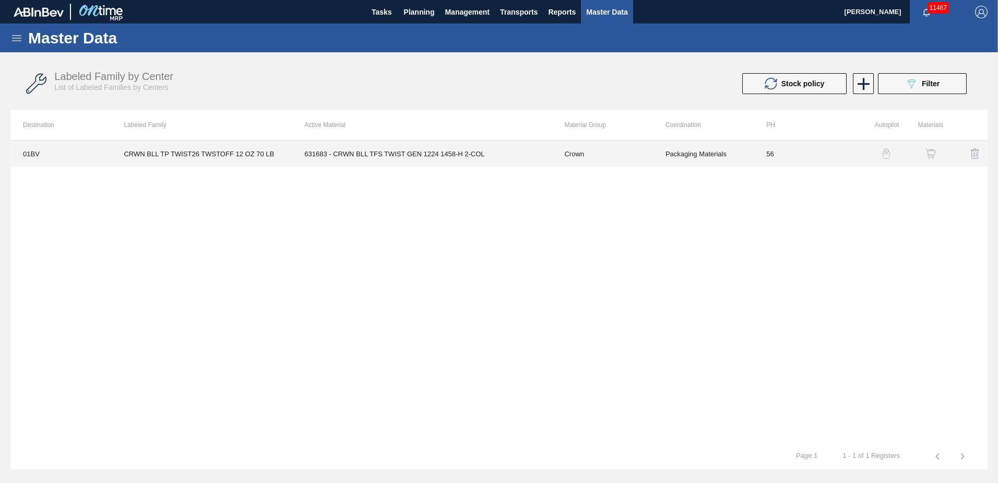
click at [412, 152] on td "631683 - CRWN BLL TFS TWIST GEN 1224 1458-H 2-COL" at bounding box center [422, 153] width 260 height 26
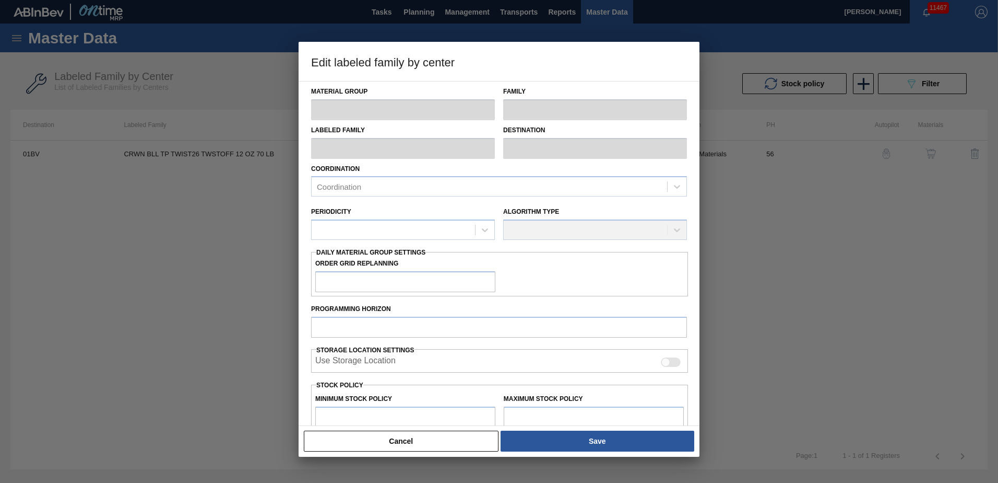
type input "Crown"
type input "Crowns"
type input "CRWN BLL TP TWIST26 TWSTOFF 12 OZ 70 LB"
type input "01BV - [GEOGRAPHIC_DATA] Brewery"
type input "56"
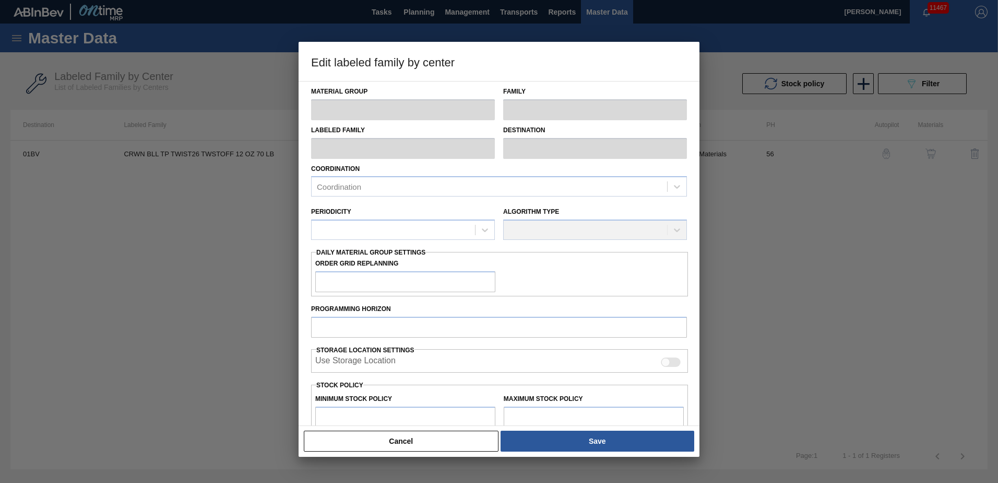
type input "403,200"
type input "3,383,132"
type input "0"
type input "403,200"
checkbox input "true"
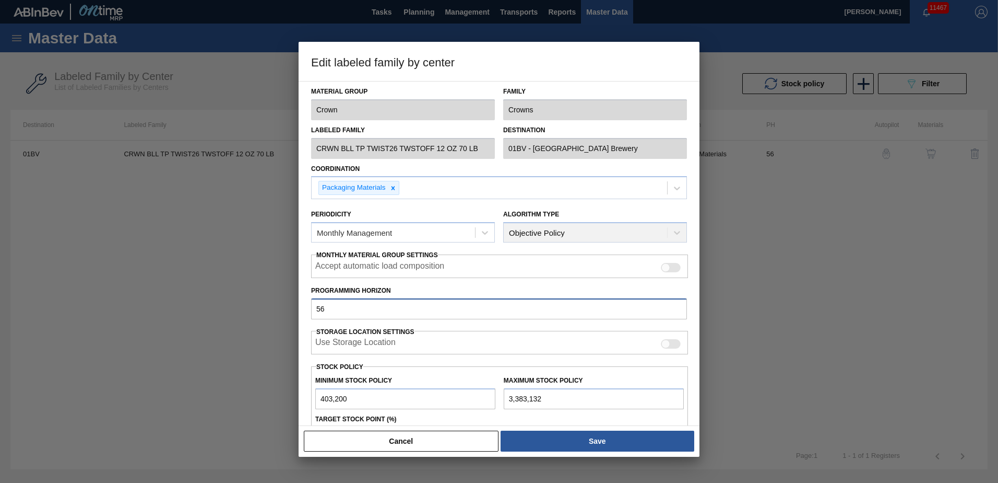
drag, startPoint x: 16, startPoint y: 315, endPoint x: 0, endPoint y: 309, distance: 16.7
click at [0, 0] on html "Tasks Planning Management Transports Reports Master Data Kristin Lippert 11467 …" at bounding box center [499, 0] width 998 height 0
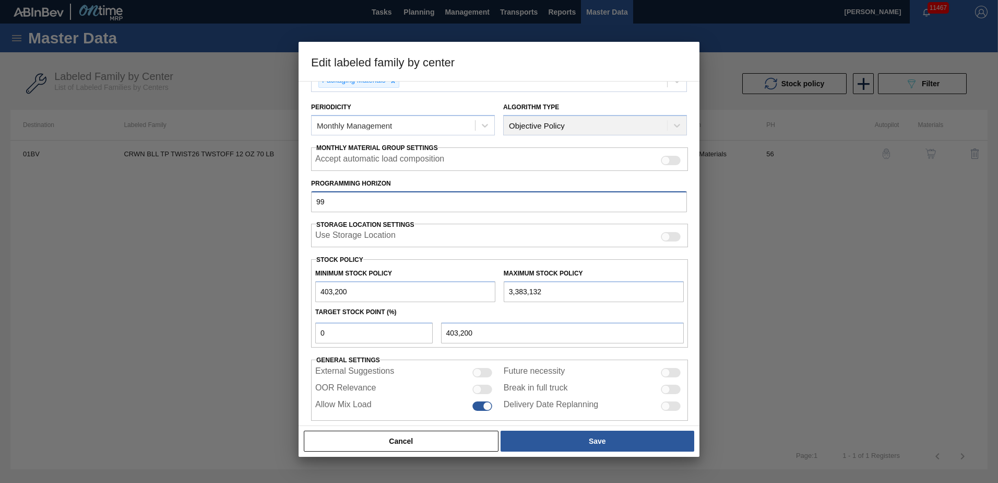
scroll to position [112, 0]
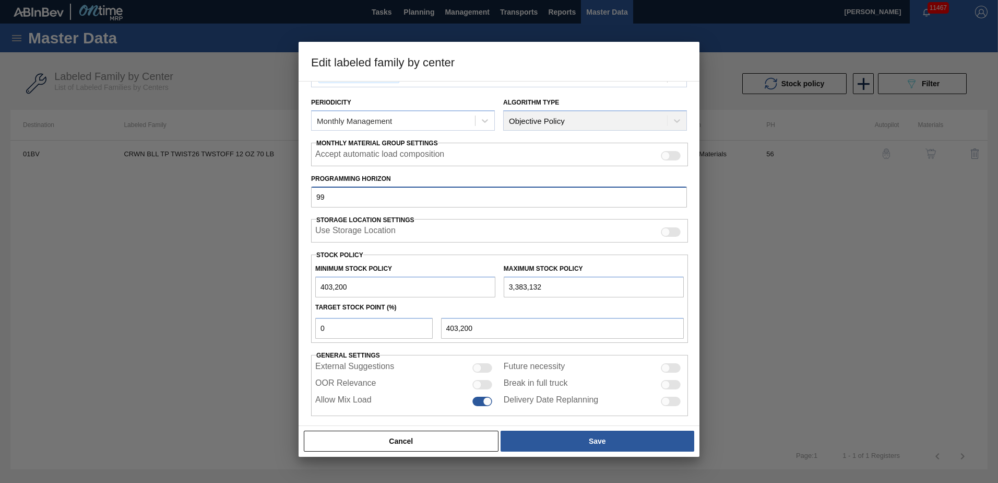
type input "99"
drag, startPoint x: 350, startPoint y: 328, endPoint x: 137, endPoint y: 313, distance: 214.1
click at [138, 313] on div "Edit labeled family by center Material Group Crown Family Crowns Labeled Family…" at bounding box center [499, 241] width 998 height 483
type input "2"
type input "462,799"
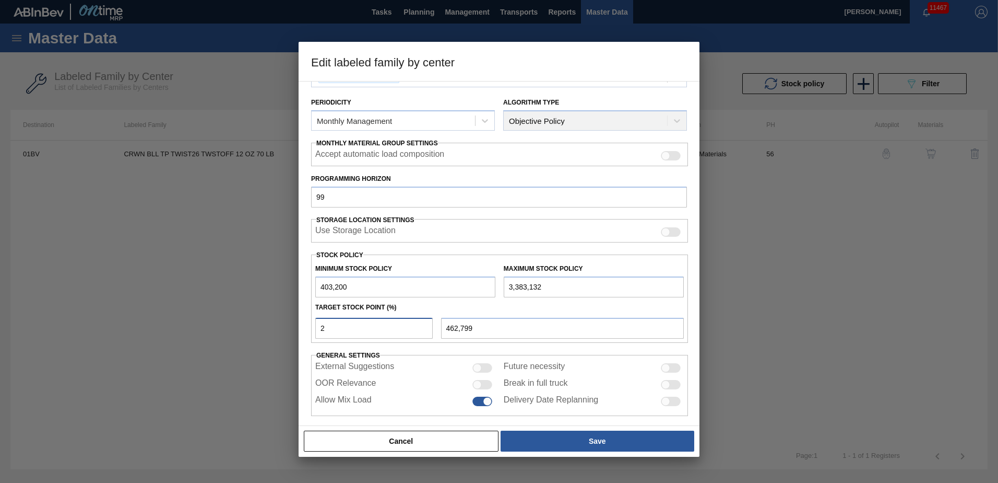
type input "20"
type input "999,186"
type input "2"
type input "462,799"
type input "403,200"
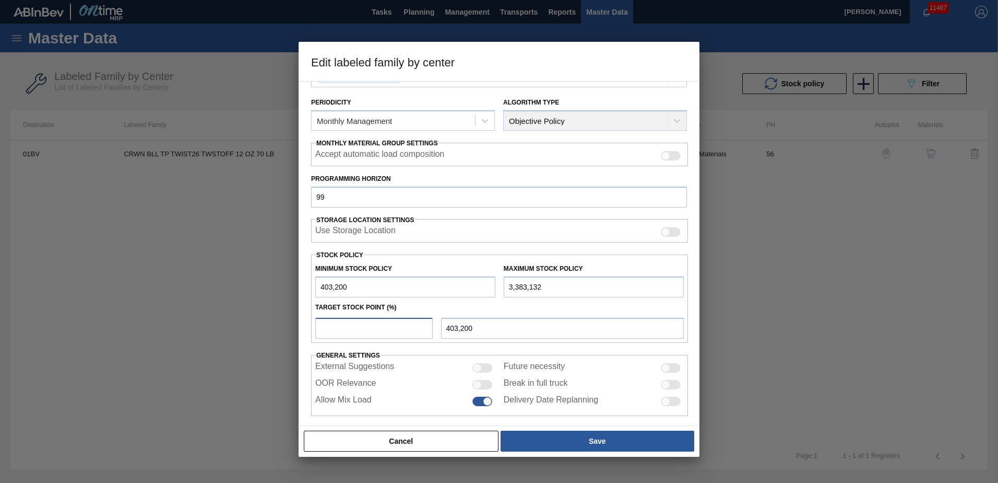
type input "1"
type input "432,999"
type input "18"
type input "939,588"
type input "1"
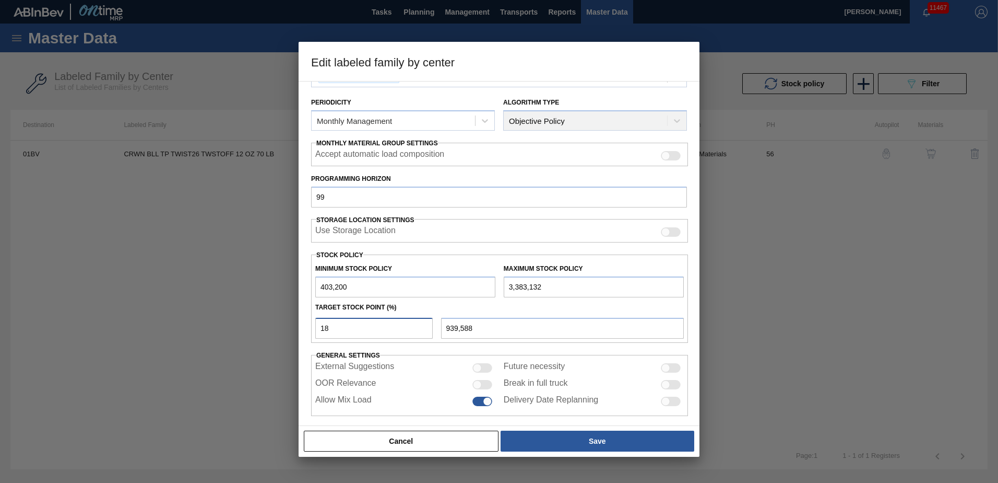
type input "432,999"
type input "403,200"
type input "1"
type input "432,999"
type input "10"
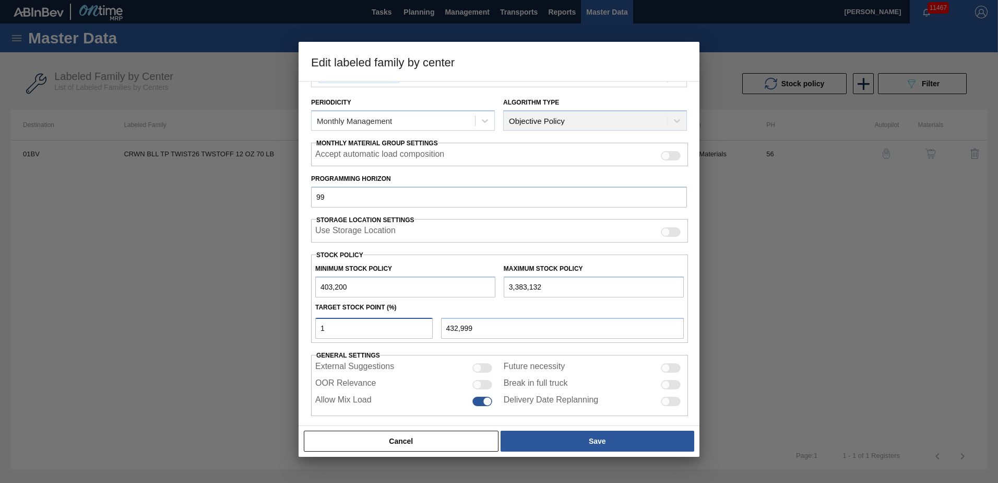
type input "701,193"
type input "1"
type input "432,999"
type input "403,200"
type input "1"
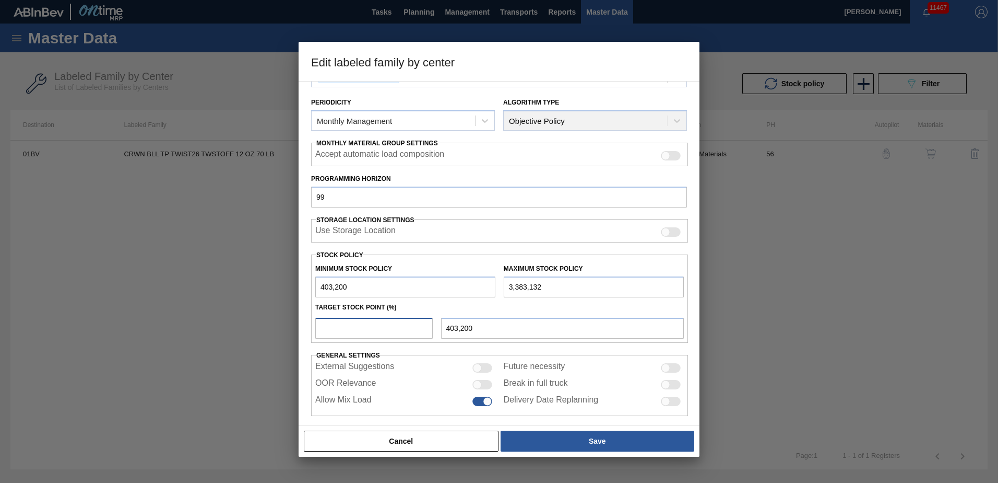
type input "432,999"
type input "14"
type input "820,390"
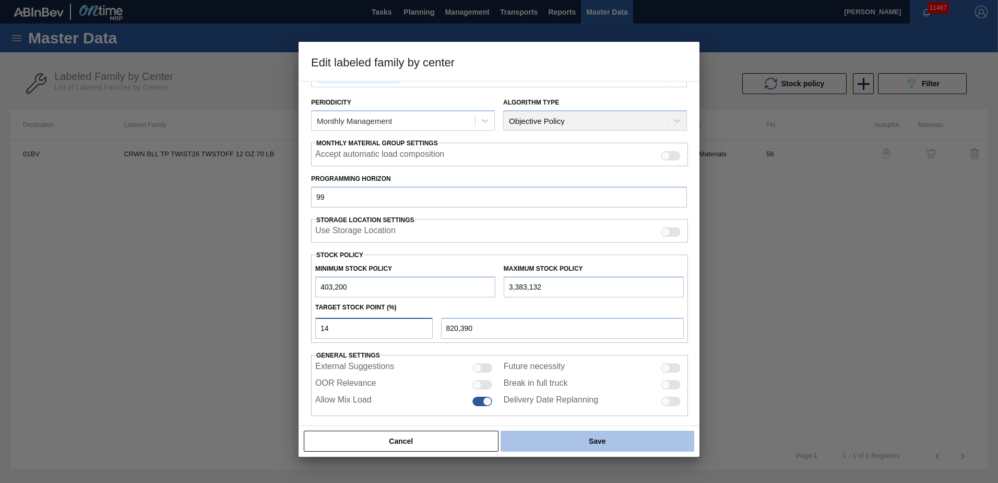
type input "14"
click at [597, 441] on button "Save" at bounding box center [598, 440] width 194 height 21
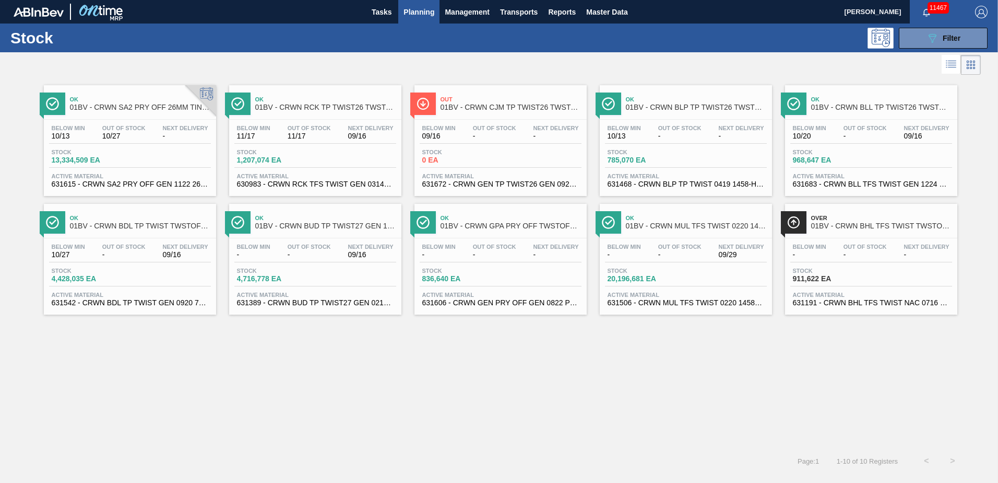
click at [126, 227] on span "01BV - CRWN BDL TP TWIST TWSTOFF 3-COLR 26MM COMMON GLASS BOTTLE" at bounding box center [140, 226] width 141 height 8
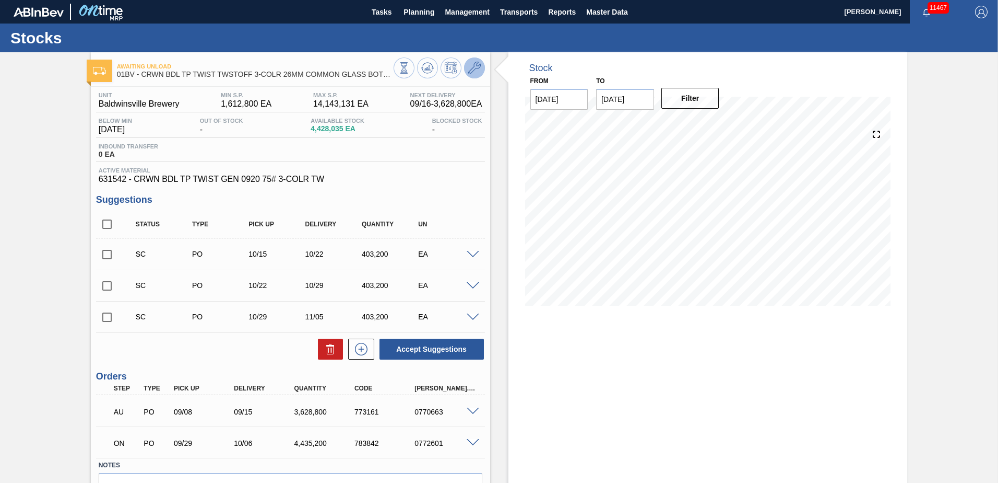
click at [472, 71] on icon at bounding box center [474, 68] width 13 height 13
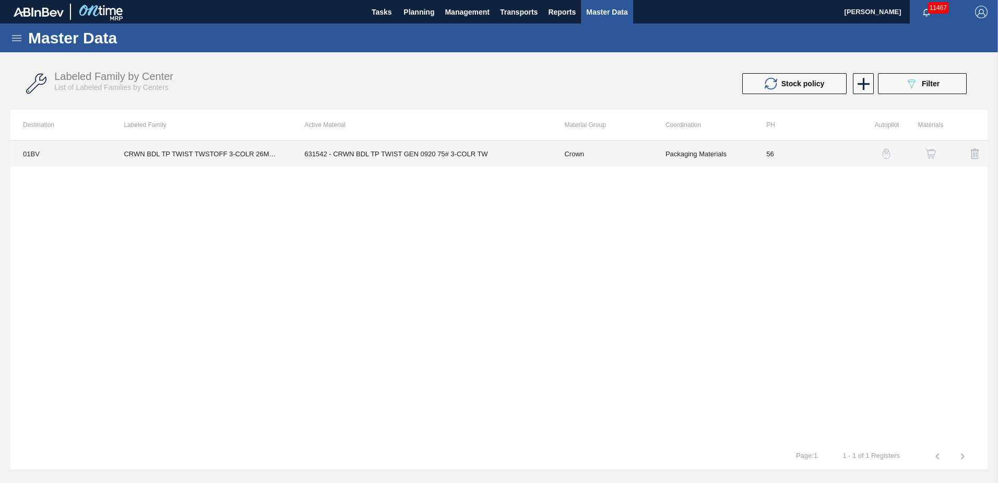
click at [372, 155] on td "631542 - CRWN BDL TP TWIST GEN 0920 75# 3-COLR TW" at bounding box center [422, 153] width 260 height 26
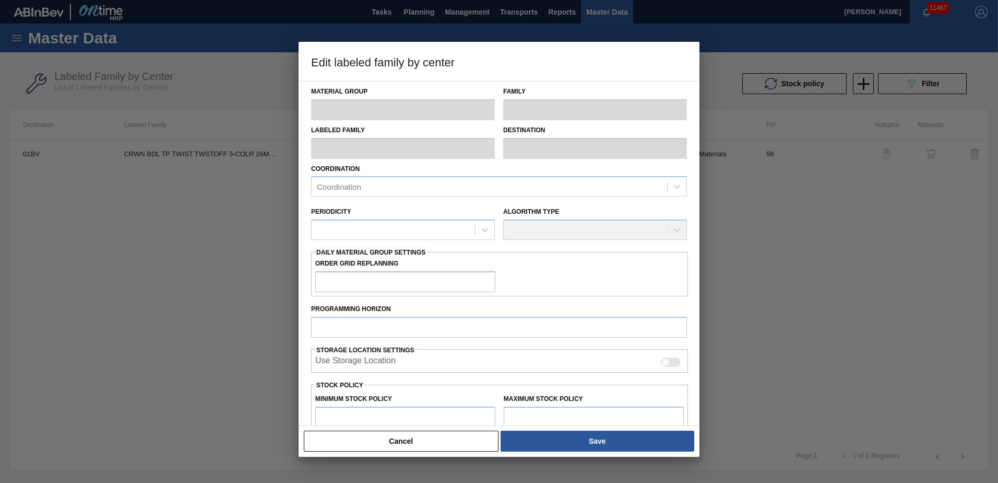
type input "Crown"
type input "Crowns"
type input "CRWN BDL TP TWIST TWSTOFF 3-COLR 26MM COMMON GLASS BOTTLE"
type input "01BV - [GEOGRAPHIC_DATA] Brewery"
type input "56"
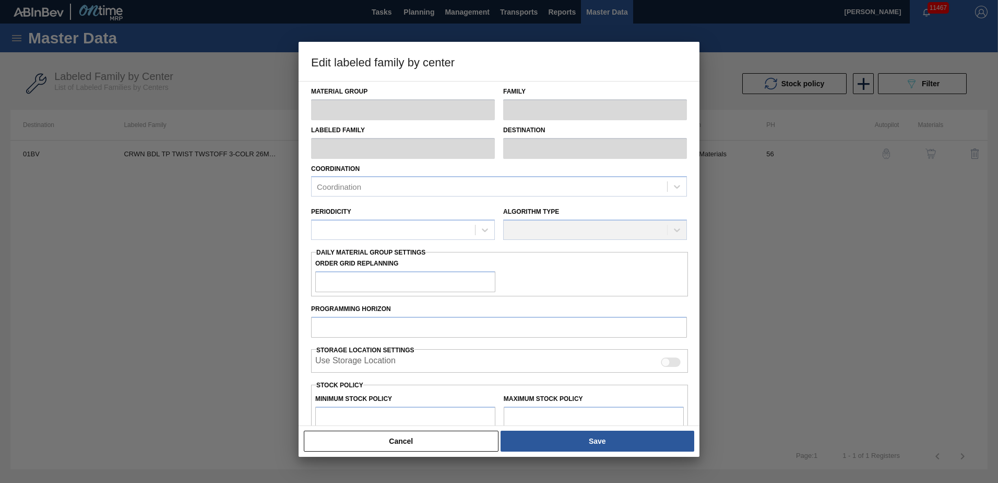
type input "1,612,800"
type input "14,143,131"
type input "0"
type input "1,612,800"
checkbox input "true"
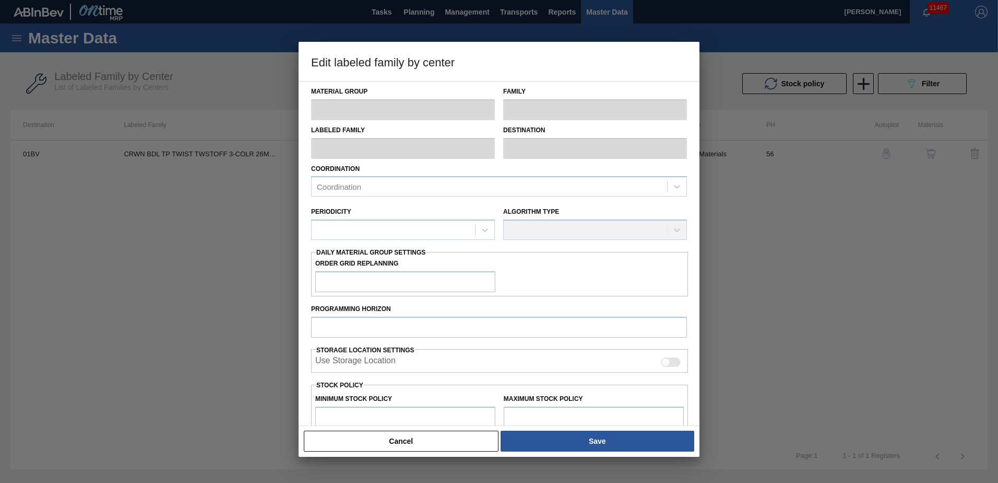
checkbox input "true"
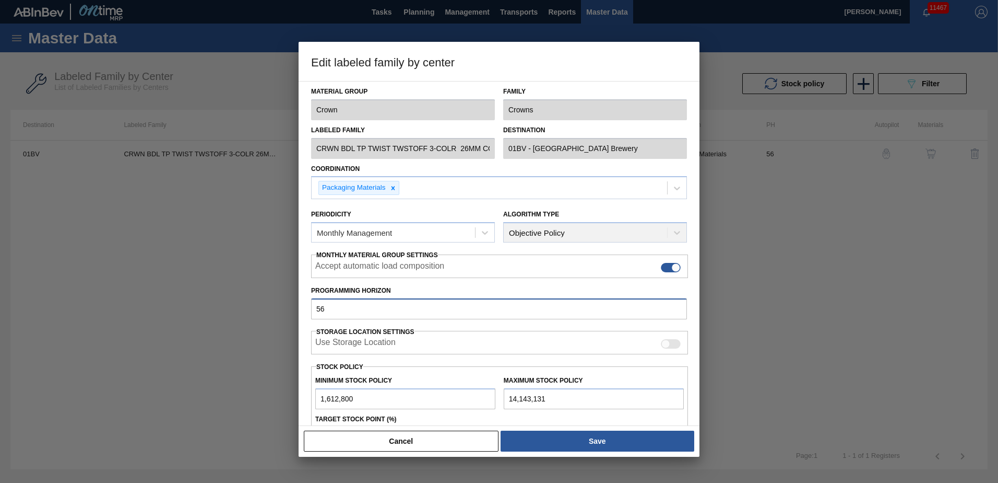
drag, startPoint x: 115, startPoint y: 305, endPoint x: 74, endPoint y: 312, distance: 41.7
click at [75, 305] on div "Edit labeled family by center Material Group Crown Family Crowns Labeled Family…" at bounding box center [499, 241] width 998 height 483
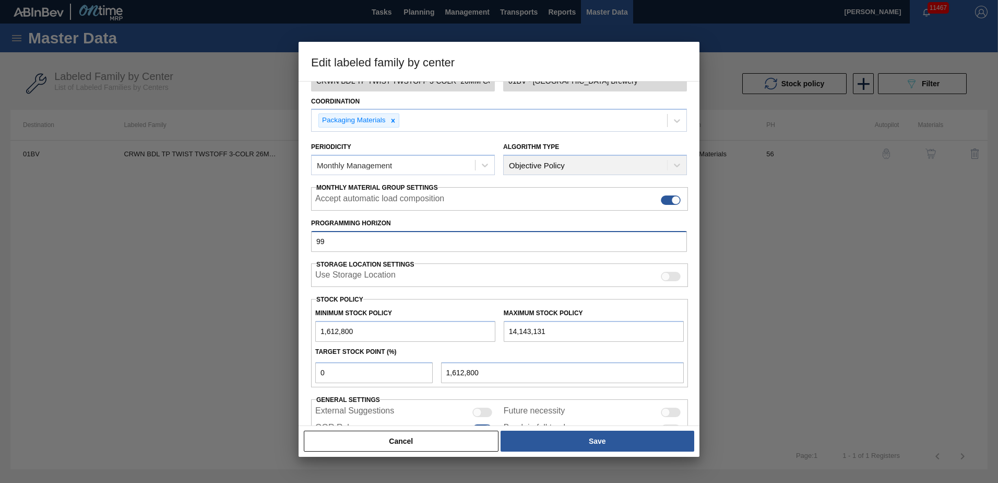
scroll to position [120, 0]
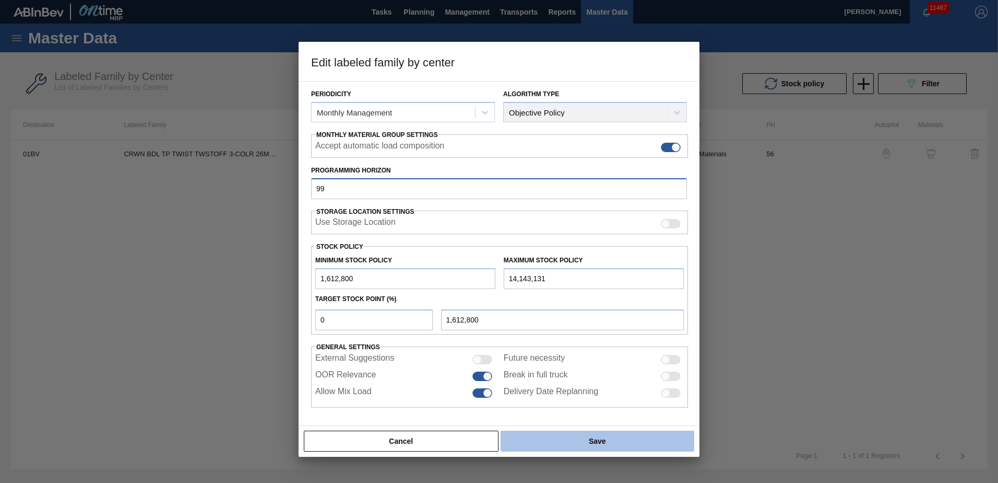
type input "99"
click at [594, 441] on button "Save" at bounding box center [598, 440] width 194 height 21
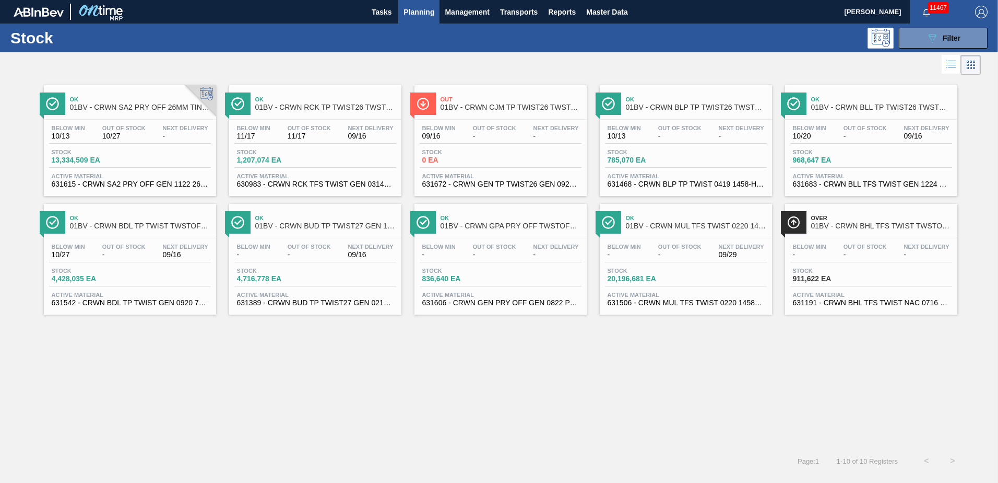
click at [296, 229] on span "01BV - CRWN BUD TP TWIST27 GEN 1020 75# 1-COLR" at bounding box center [325, 226] width 141 height 8
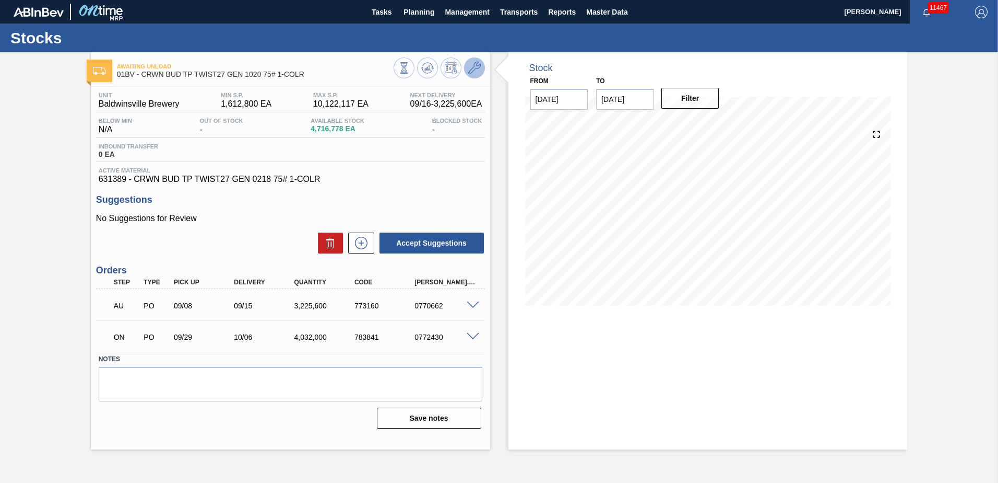
click at [478, 67] on icon at bounding box center [474, 68] width 13 height 13
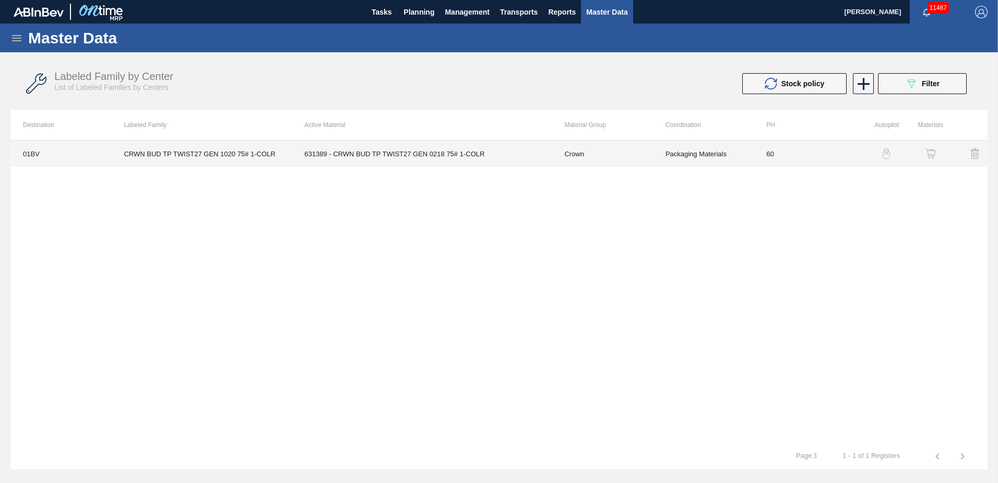
click at [331, 151] on td "631389 - CRWN BUD TP TWIST27 GEN 0218 75# 1-COLR" at bounding box center [422, 153] width 260 height 26
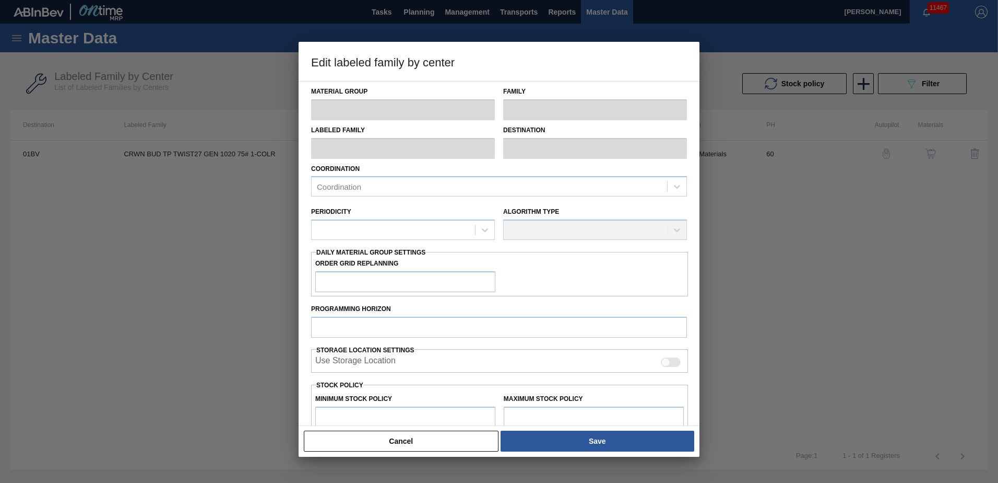
type input "Crown"
type input "Crowns"
type input "CRWN BUD TP TWIST27 GEN 1020 75# 1-COLR"
type input "01BV - [GEOGRAPHIC_DATA] Brewery"
type input "60"
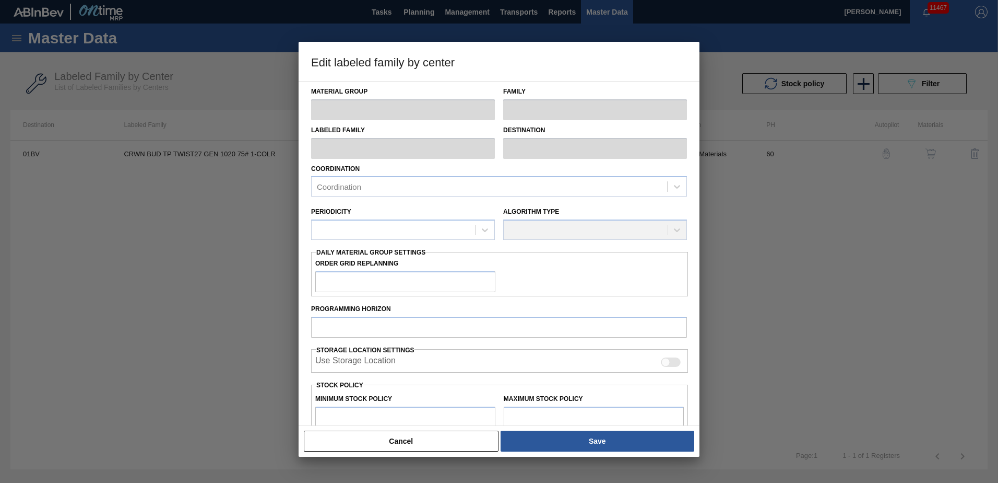
type input "1,612,800"
type input "10,122,117"
type input "0"
type input "1,612,800"
checkbox input "true"
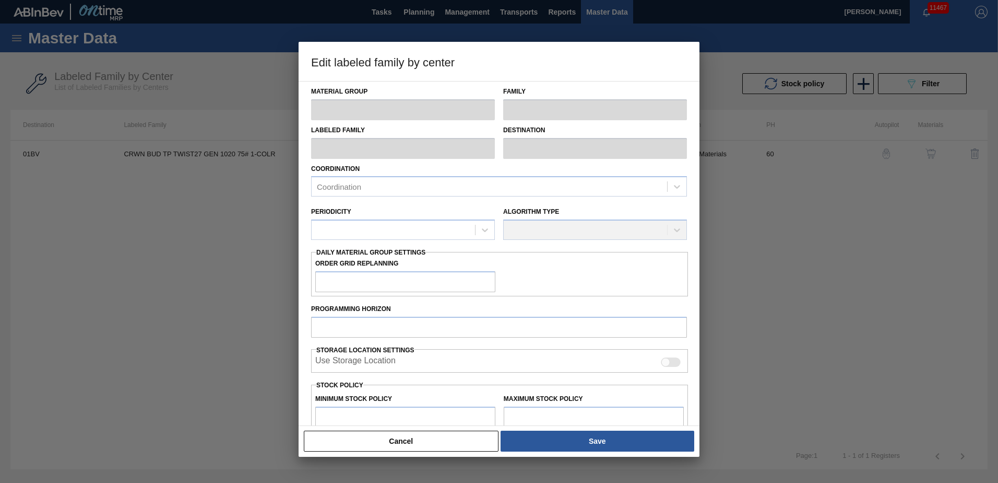
checkbox input "true"
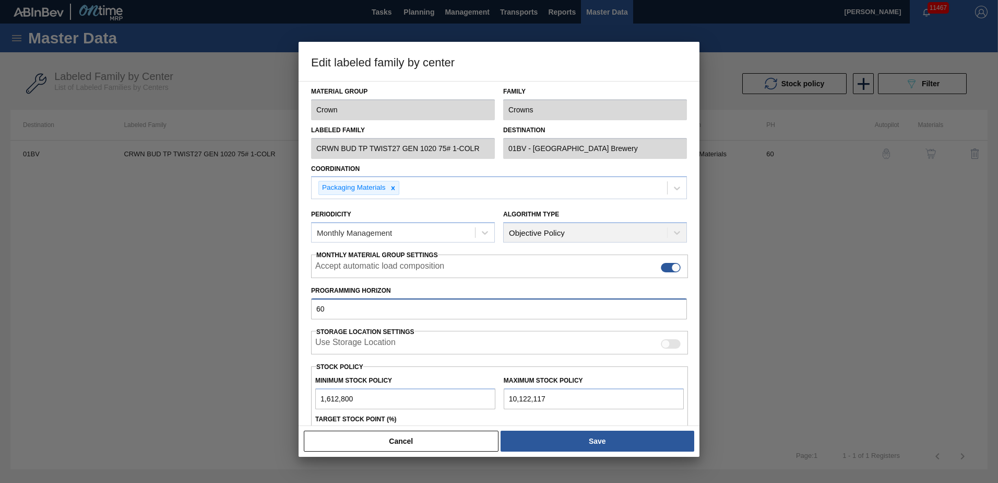
drag, startPoint x: 342, startPoint y: 311, endPoint x: 214, endPoint y: 306, distance: 127.5
click at [214, 306] on div "Edit labeled family by center Material Group Crown Family Crowns Labeled Family…" at bounding box center [499, 241] width 998 height 483
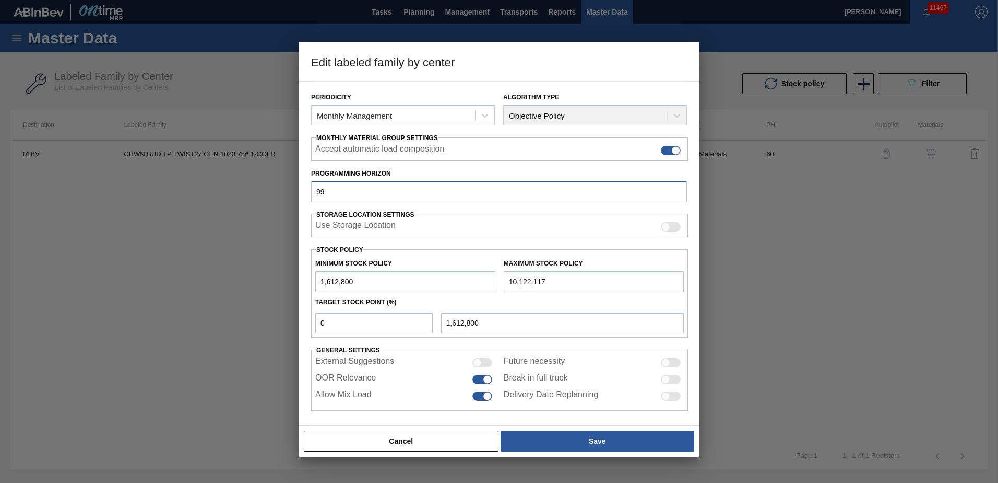
scroll to position [120, 0]
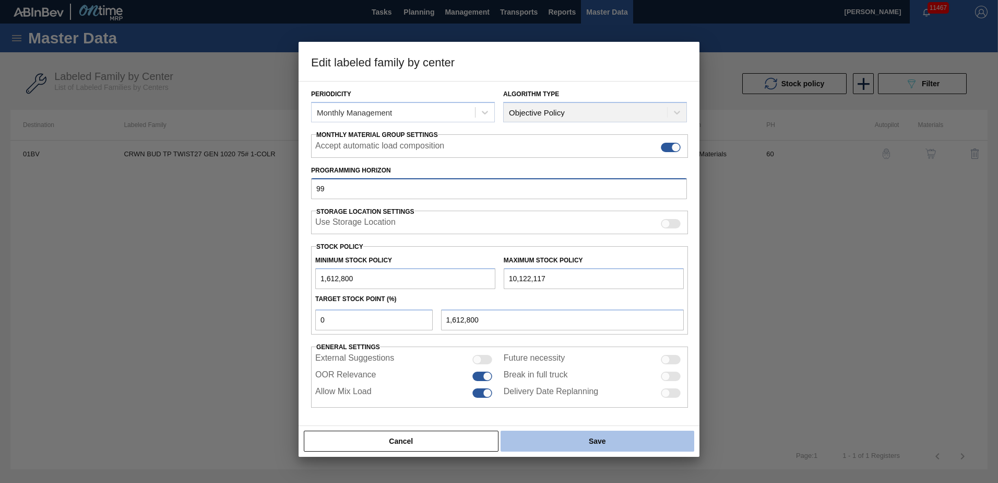
type input "99"
click at [612, 439] on button "Save" at bounding box center [598, 440] width 194 height 21
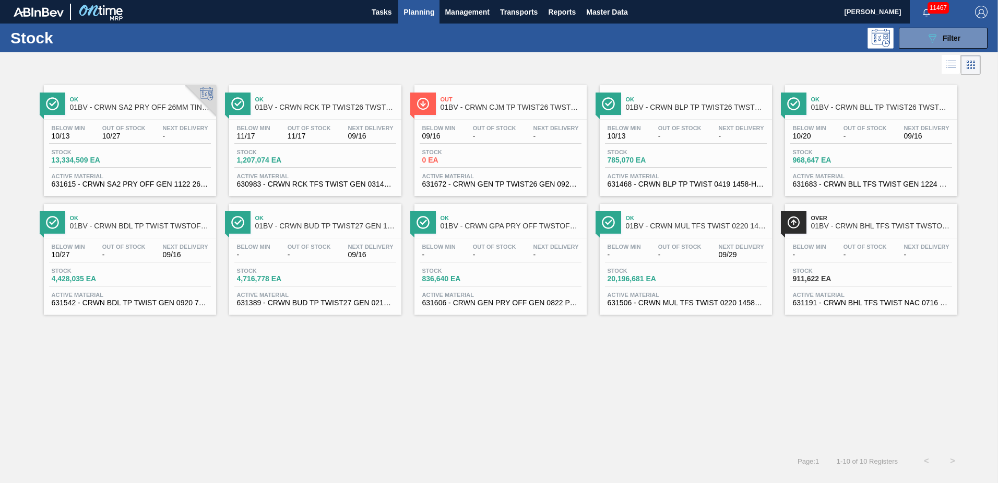
click at [483, 224] on span "01BV - CRWN GPA PRY OFF TWSTOFF #75 4-COLR 1458-H" at bounding box center [511, 226] width 141 height 8
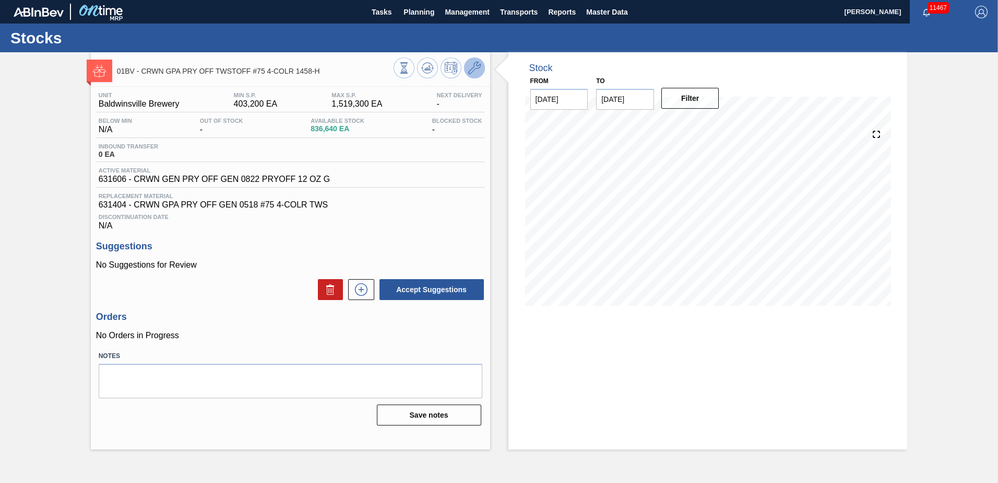
click at [474, 68] on icon at bounding box center [474, 68] width 13 height 13
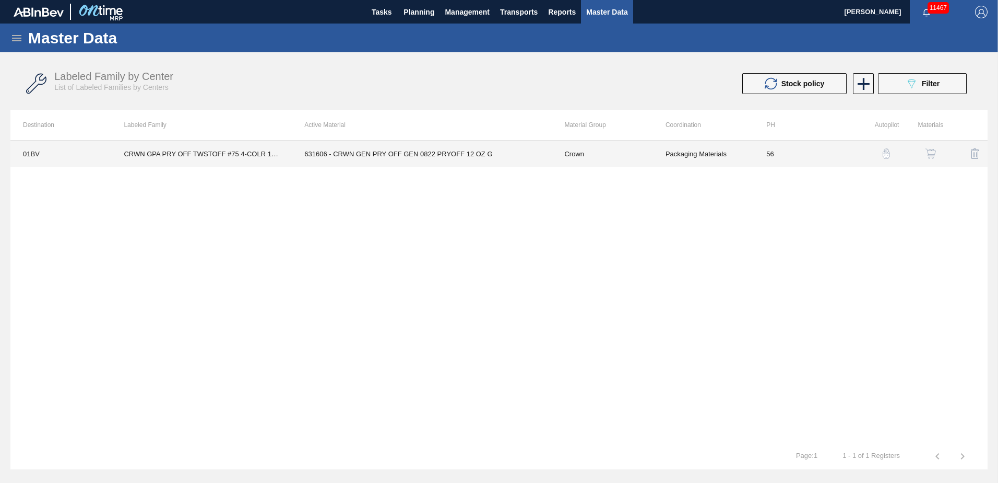
click at [437, 156] on td "631606 - CRWN GEN PRY OFF GEN 0822 PRYOFF 12 OZ G" at bounding box center [422, 153] width 260 height 26
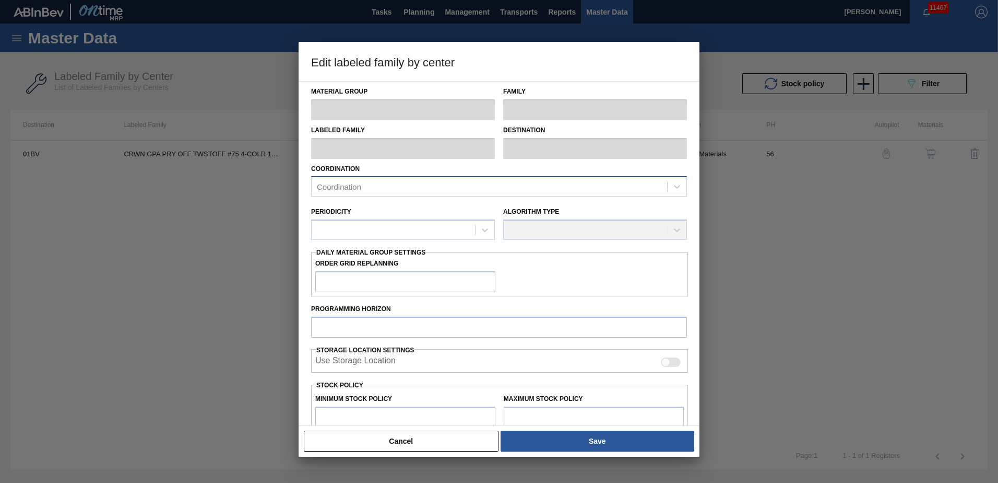
type input "Crown"
type input "Crowns"
type input "CRWN GPA PRY OFF TWSTOFF #75 4-COLR 1458-H"
type input "01BV - [GEOGRAPHIC_DATA] Brewery"
type input "56"
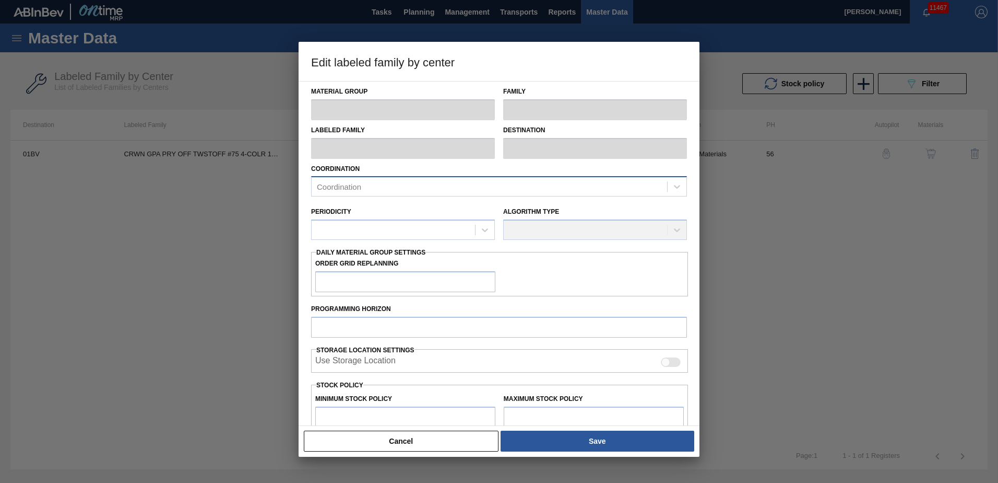
type input "403,200"
type input "1,519,300"
type input "0"
type input "403,200"
checkbox input "true"
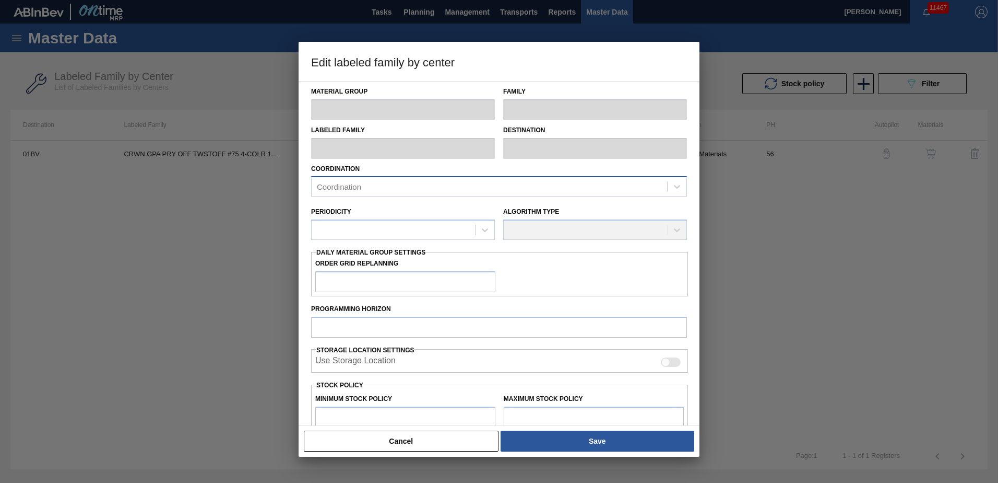
checkbox input "true"
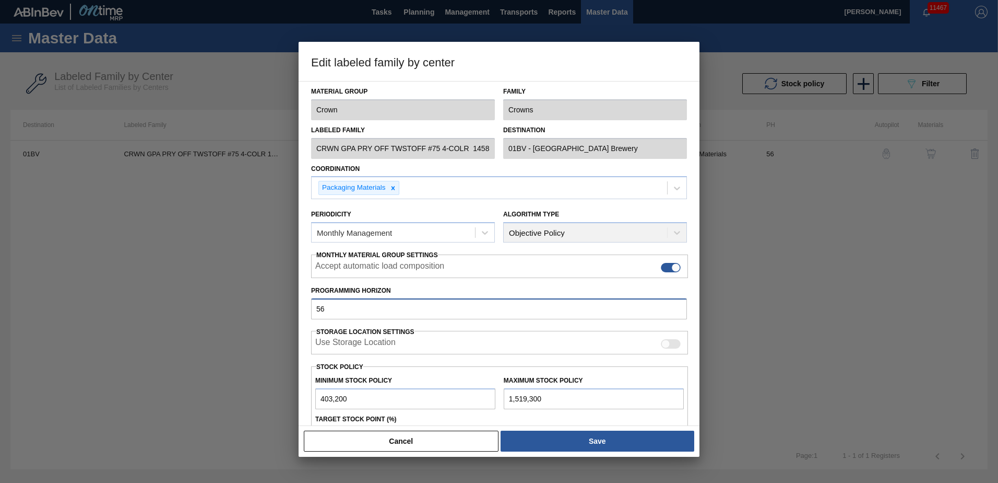
drag, startPoint x: 346, startPoint y: 307, endPoint x: 129, endPoint y: 301, distance: 217.3
click at [133, 303] on div "Edit labeled family by center Material Group Crown Family Crowns Labeled Family…" at bounding box center [499, 241] width 998 height 483
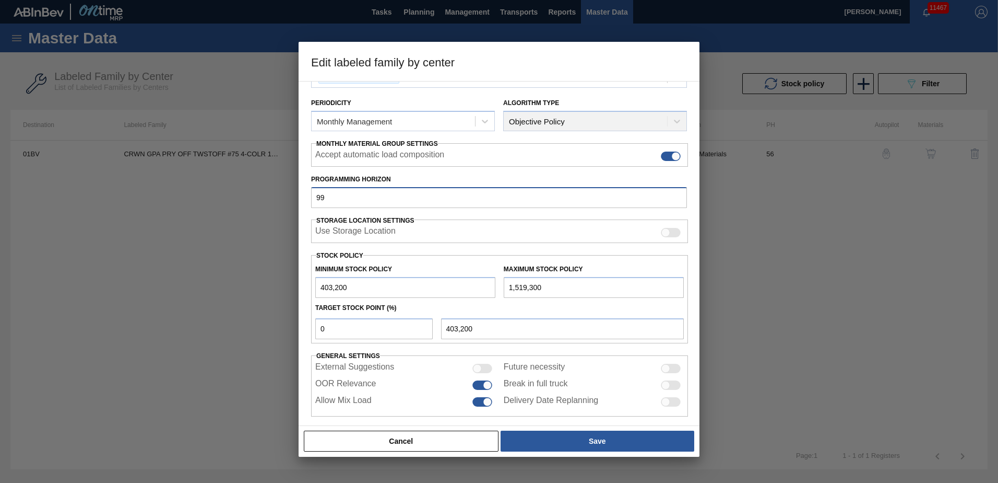
scroll to position [109, 0]
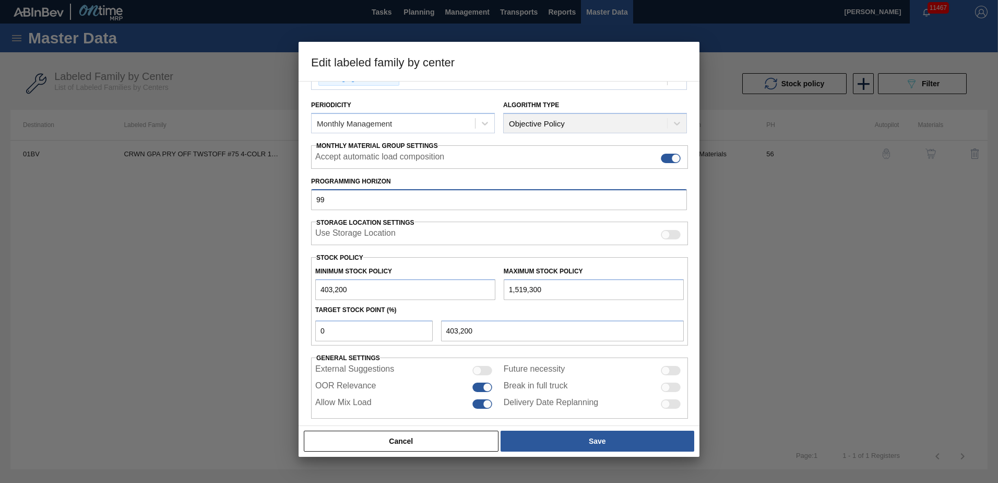
type input "99"
drag, startPoint x: 192, startPoint y: 331, endPoint x: 96, endPoint y: 331, distance: 96.6
click at [105, 332] on div "Edit labeled family by center Material Group Crown Family Crowns Labeled Family…" at bounding box center [499, 241] width 998 height 483
type input "2"
type input "425,522"
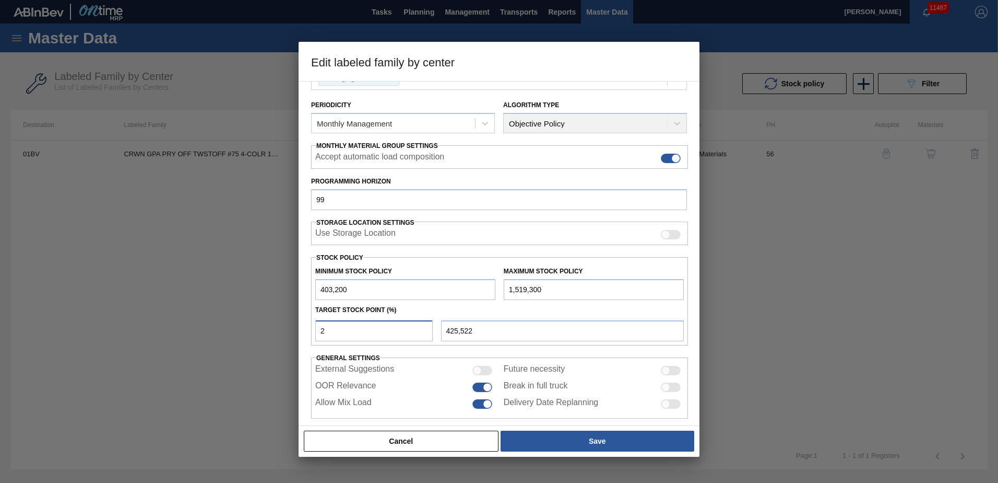
type input "20"
type input "626,420"
type input "2"
type input "425,522"
type input "403,200"
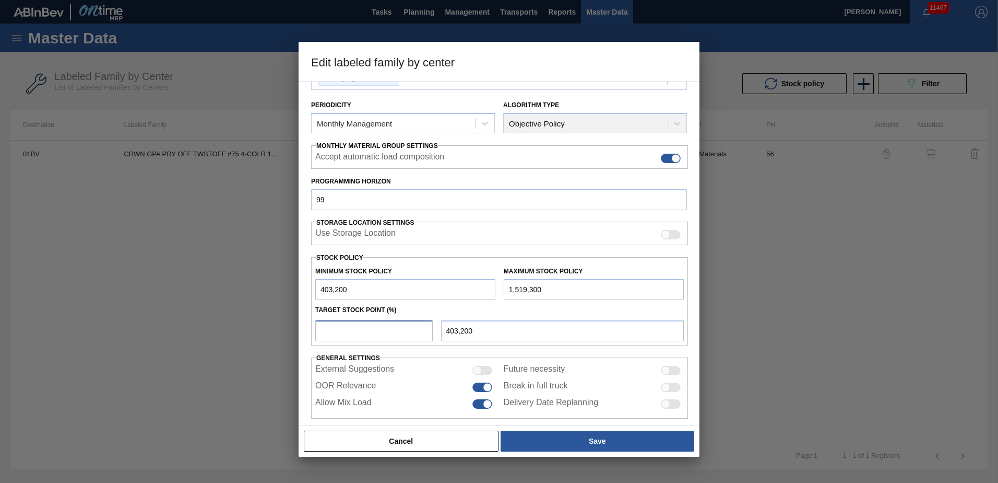
type input "3"
type input "436,683"
type input "30"
type input "738,030"
type input "3"
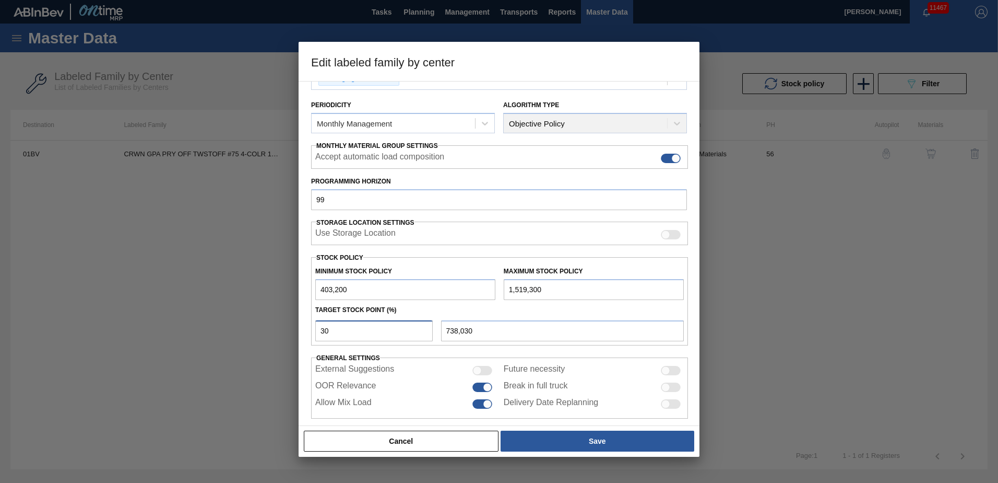
type input "436,683"
type input "403,200"
type input "3"
type input "436,683"
type input "35"
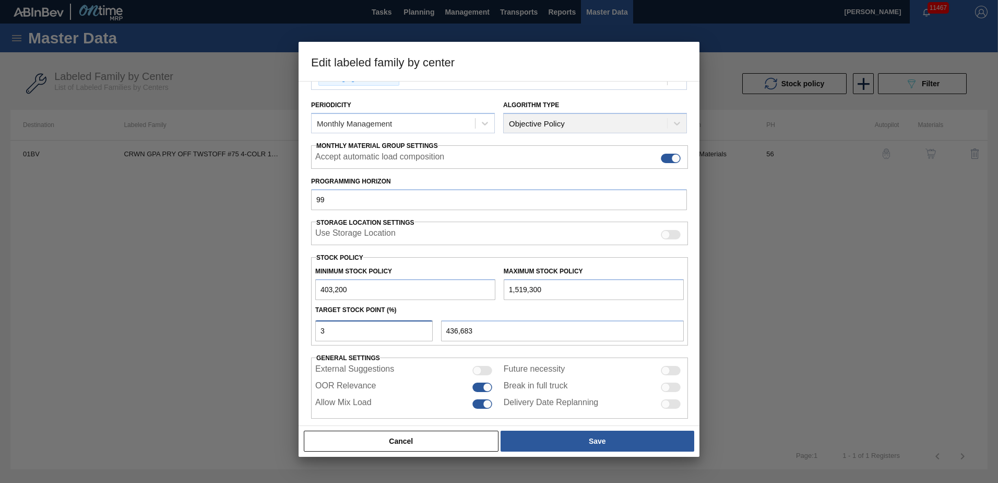
type input "793,835"
type input "3"
type input "436,683"
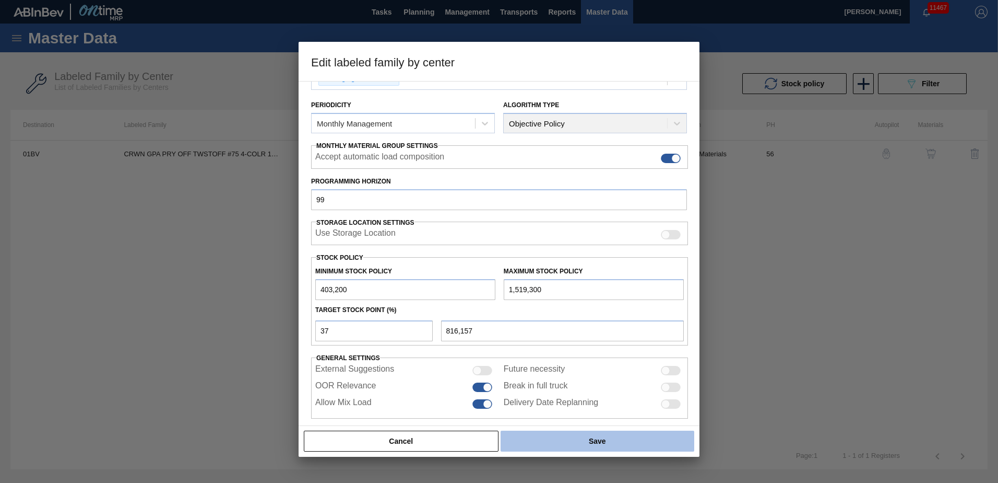
click at [591, 440] on button "Save" at bounding box center [598, 440] width 194 height 21
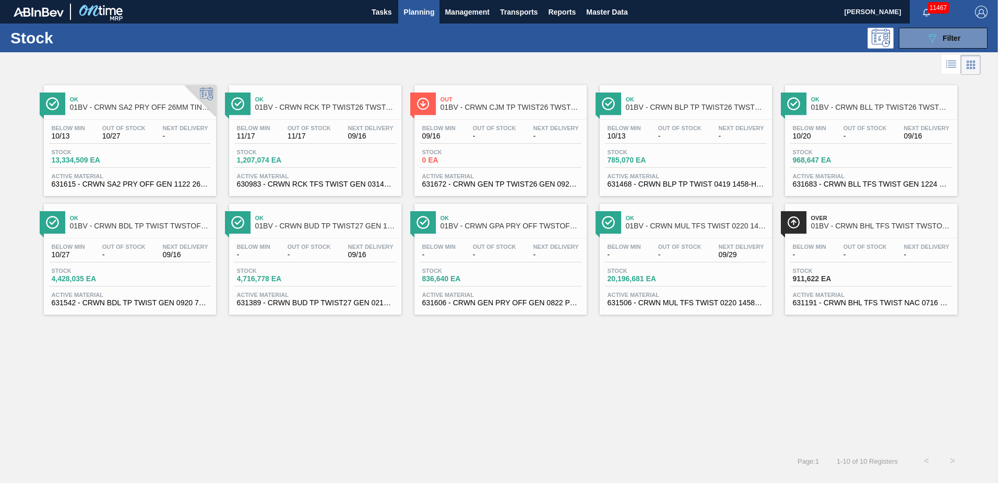
click at [677, 224] on span "01BV - CRWN MUL TFS TWIST 0220 1458-H 3-COLR TW" at bounding box center [696, 226] width 141 height 8
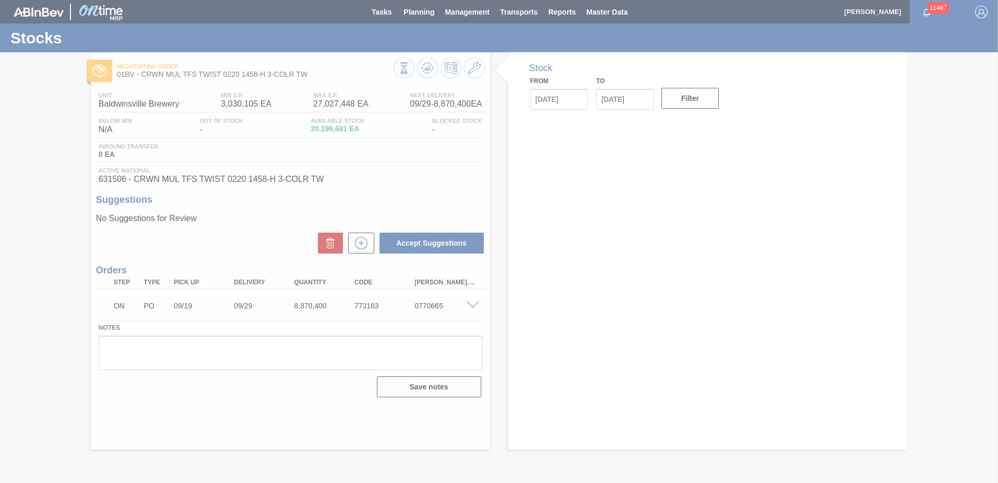
click at [478, 67] on div at bounding box center [499, 241] width 998 height 483
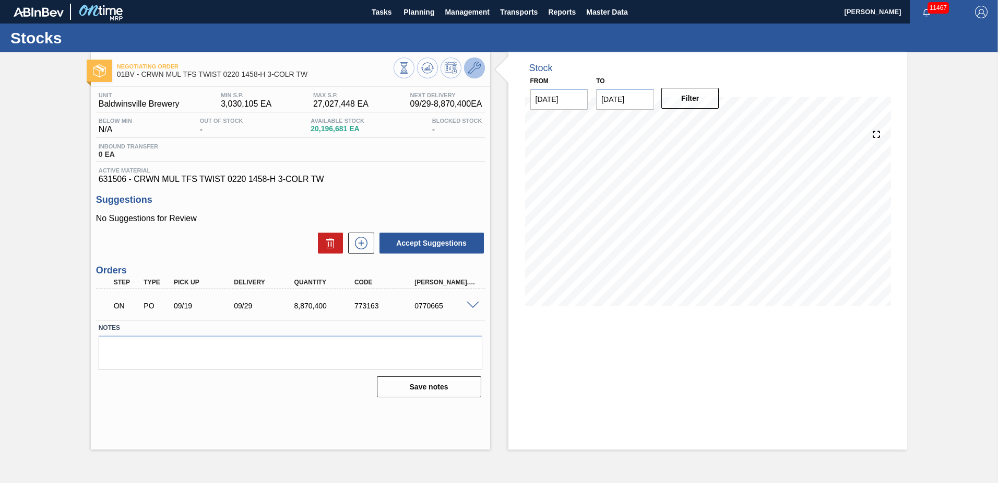
click at [473, 64] on icon at bounding box center [474, 68] width 13 height 13
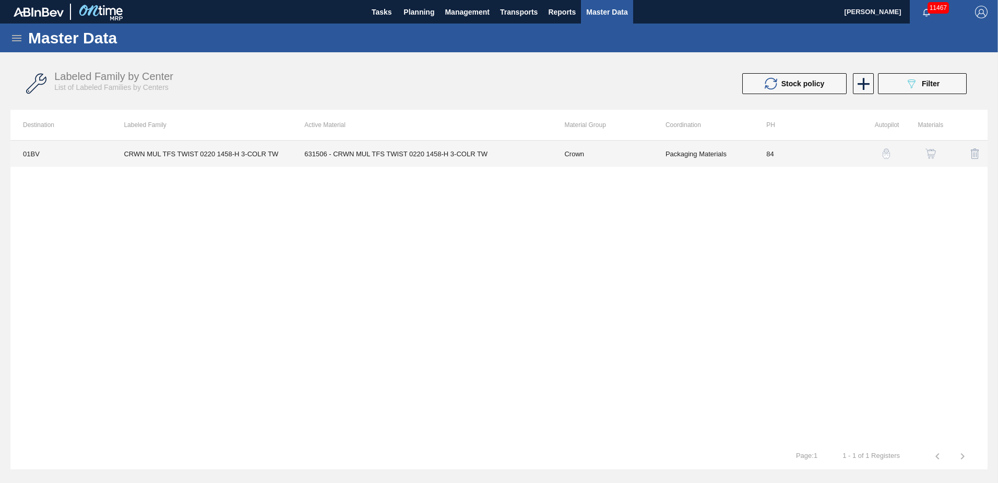
click at [334, 157] on td "631506 - CRWN MUL TFS TWIST 0220 1458-H 3-COLR TW" at bounding box center [422, 153] width 260 height 26
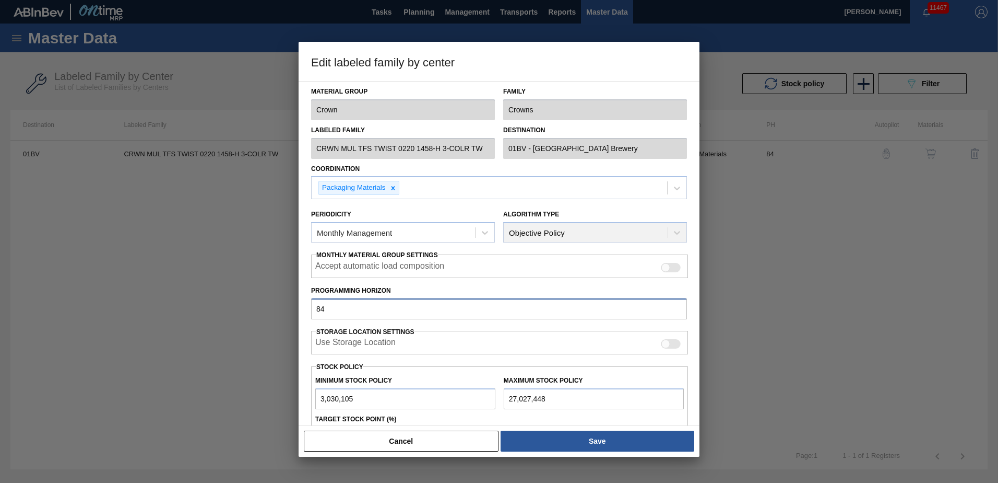
drag, startPoint x: 338, startPoint y: 306, endPoint x: 136, endPoint y: 310, distance: 202.1
click at [136, 310] on div "Edit labeled family by center Material Group Crown Family Crowns Labeled Family…" at bounding box center [499, 241] width 998 height 483
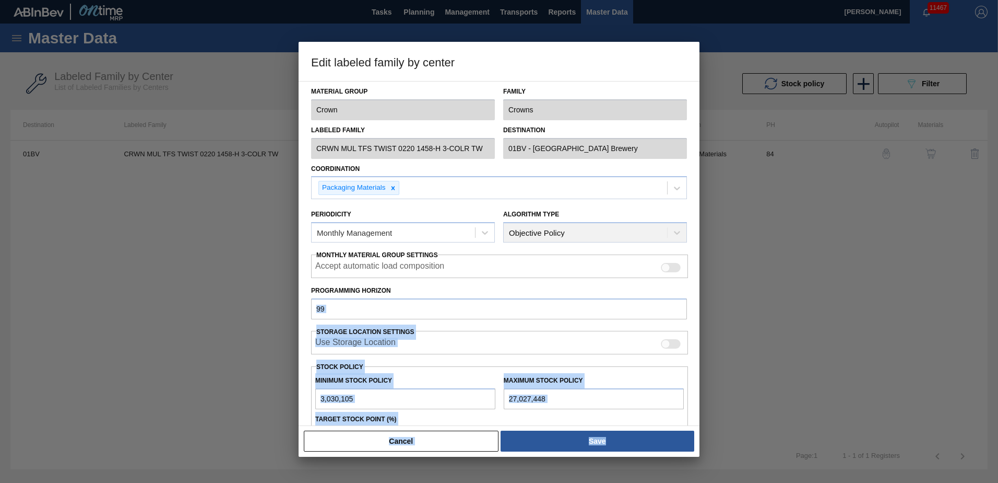
drag, startPoint x: 700, startPoint y: 291, endPoint x: 693, endPoint y: 317, distance: 27.0
click at [693, 317] on div "Edit labeled family by center Material Group Crown Family Crowns Labeled Family…" at bounding box center [499, 241] width 998 height 483
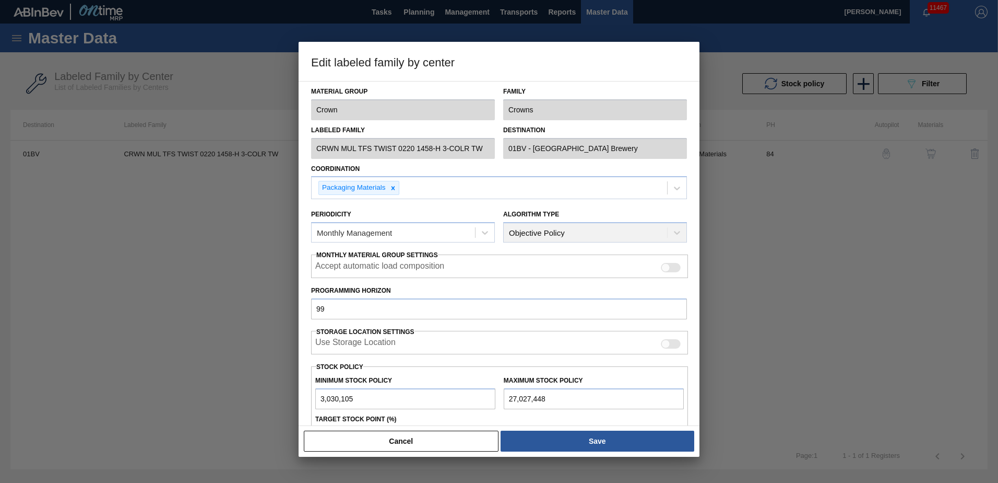
click at [419, 210] on div "Periodicity Monthly Management" at bounding box center [403, 225] width 184 height 36
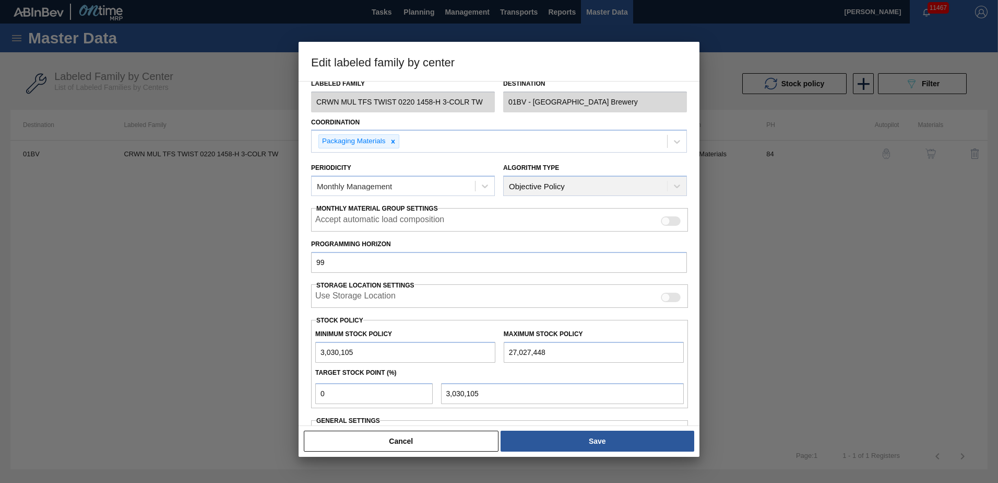
scroll to position [120, 0]
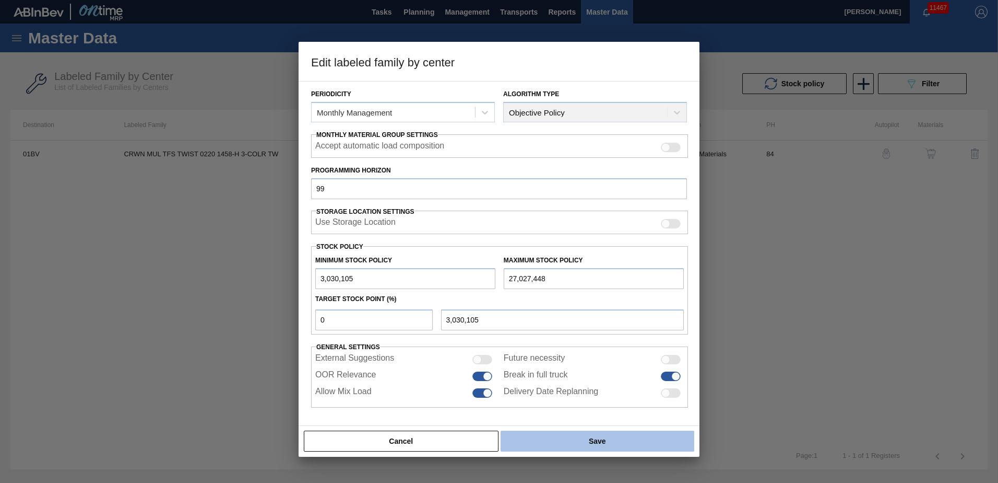
click at [600, 450] on button "Save" at bounding box center [598, 440] width 194 height 21
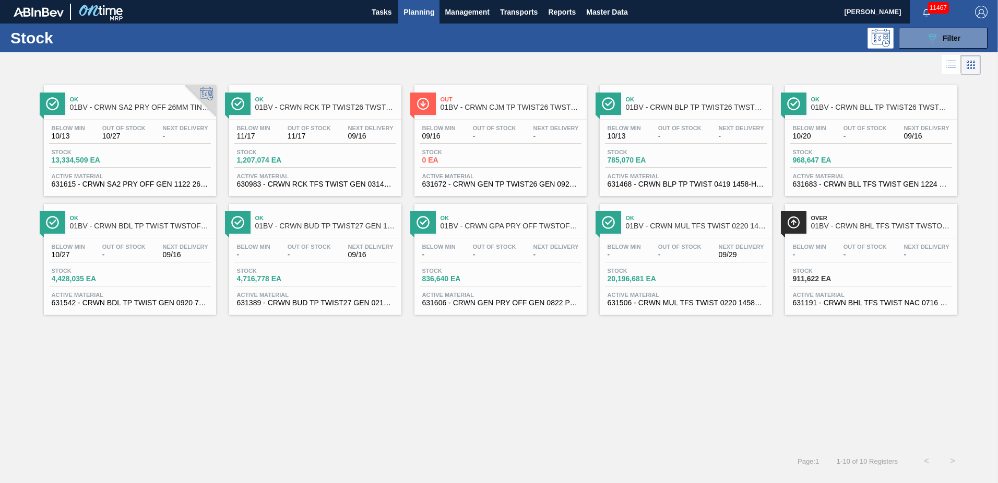
click at [832, 222] on span "01BV - CRWN BHL TFS TWIST TWSTOFF 70# 2-COLR 1458-H 70LB CROWN" at bounding box center [882, 226] width 141 height 8
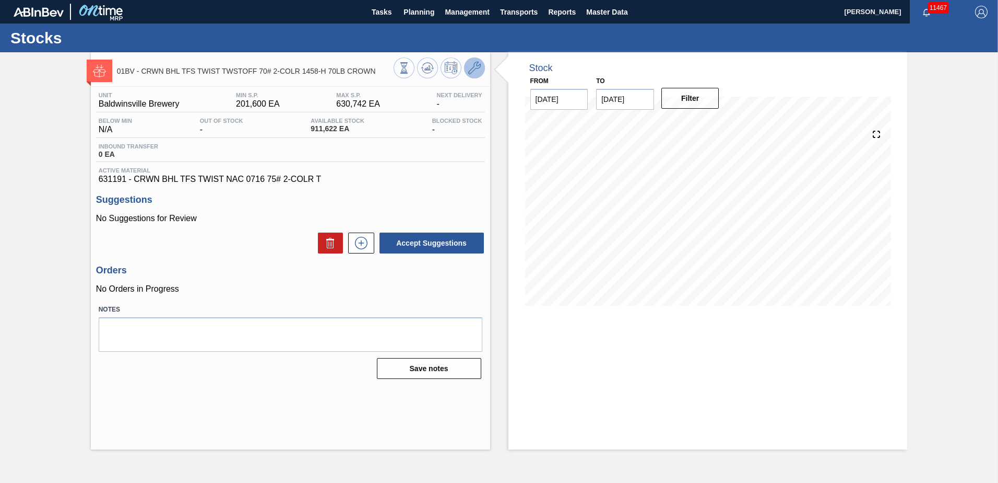
click at [473, 67] on icon at bounding box center [474, 68] width 13 height 13
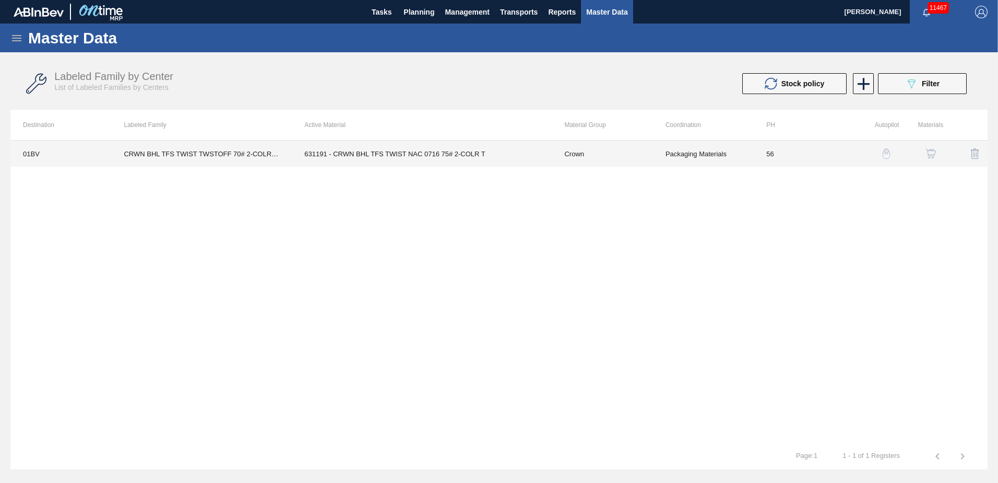
click at [381, 153] on td "631191 - CRWN BHL TFS TWIST NAC 0716 75# 2-COLR T" at bounding box center [422, 153] width 260 height 26
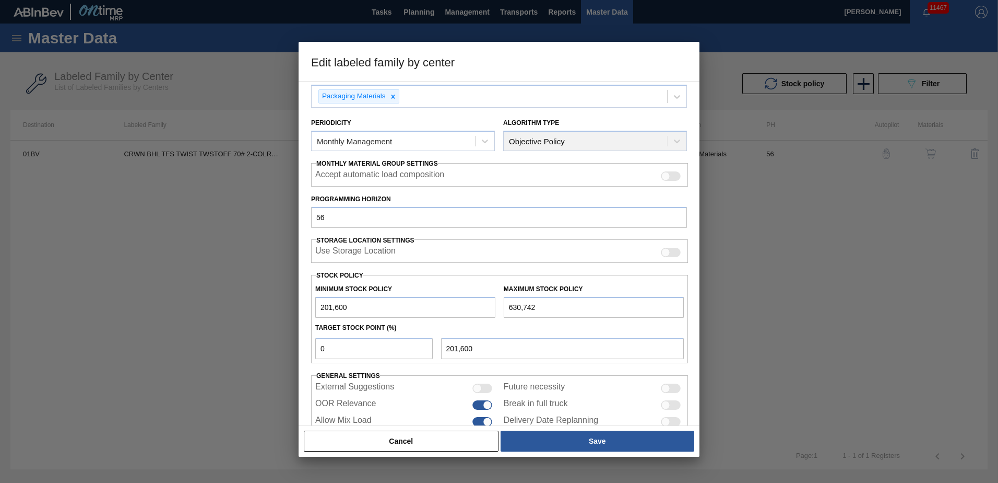
scroll to position [108, 0]
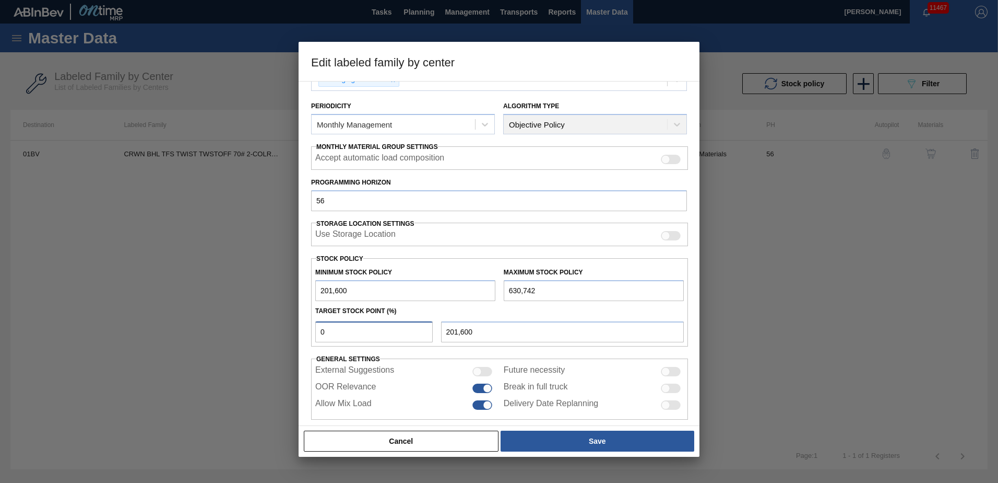
drag, startPoint x: 346, startPoint y: 338, endPoint x: 146, endPoint y: 328, distance: 200.8
click at [146, 328] on div "Edit labeled family by center Material Group Crown Family Crowns Labeled Family…" at bounding box center [499, 241] width 998 height 483
drag, startPoint x: 358, startPoint y: 198, endPoint x: 84, endPoint y: 187, distance: 274.9
click at [84, 171] on div "Edit labeled family by center Material Group Crown Family Crowns Labeled Family…" at bounding box center [499, 241] width 998 height 483
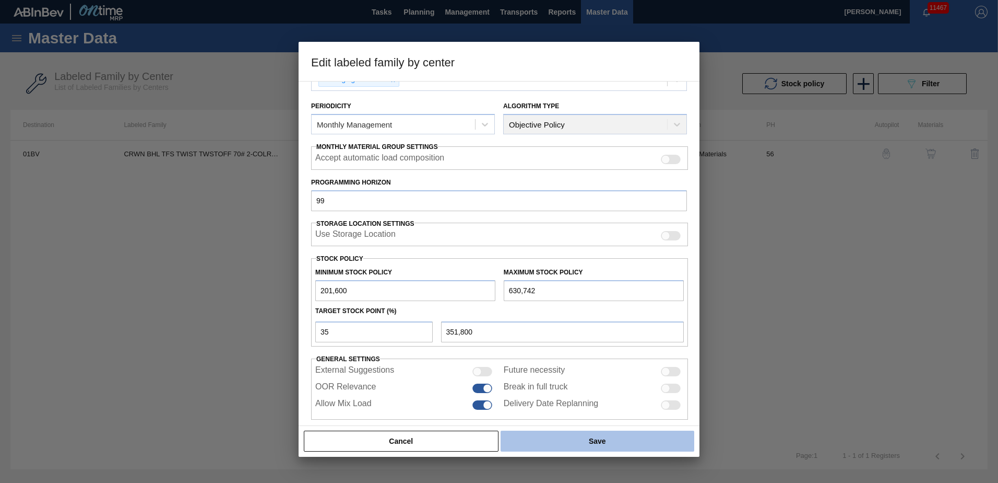
click at [596, 441] on button "Save" at bounding box center [598, 440] width 194 height 21
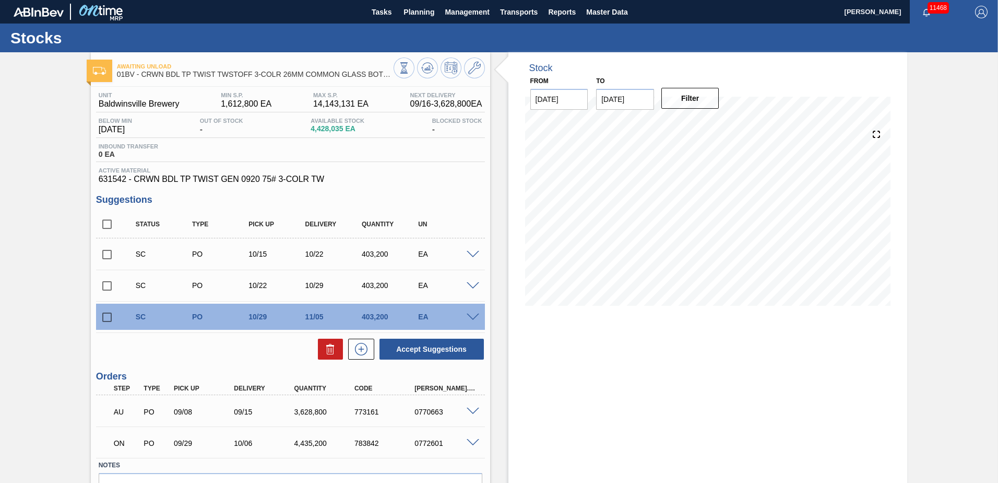
drag, startPoint x: 426, startPoint y: 12, endPoint x: 429, endPoint y: 30, distance: 18.0
click at [425, 12] on span "Planning" at bounding box center [419, 12] width 31 height 13
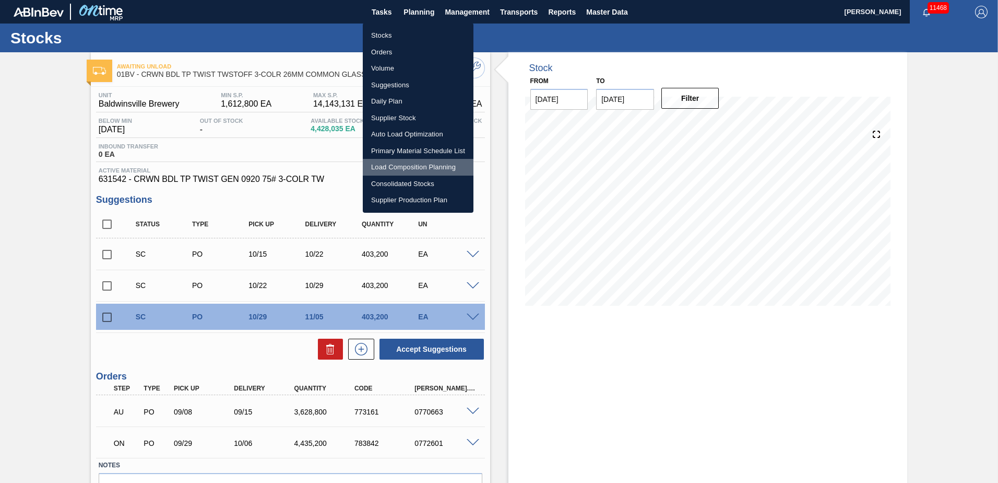
click at [406, 168] on li "Load Composition Planning" at bounding box center [418, 167] width 111 height 17
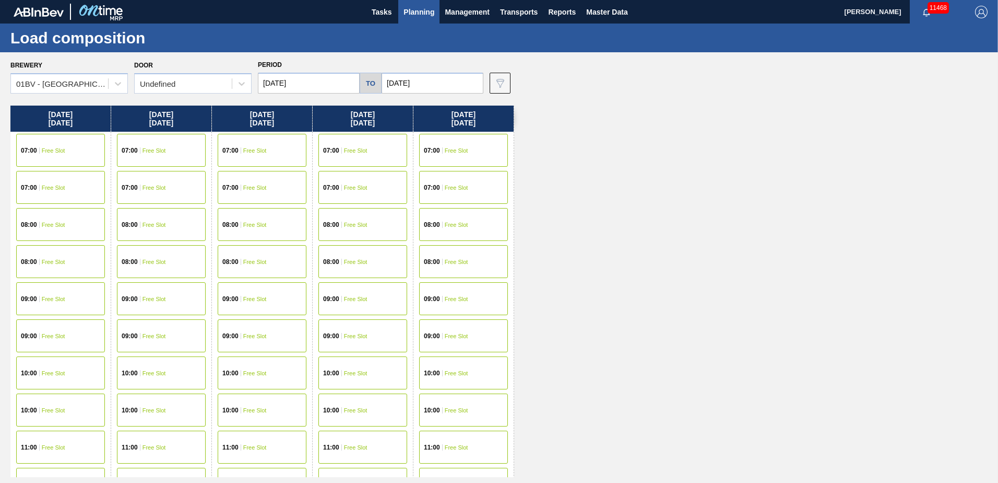
click at [46, 381] on div "10:00 Free Slot" at bounding box center [60, 372] width 89 height 33
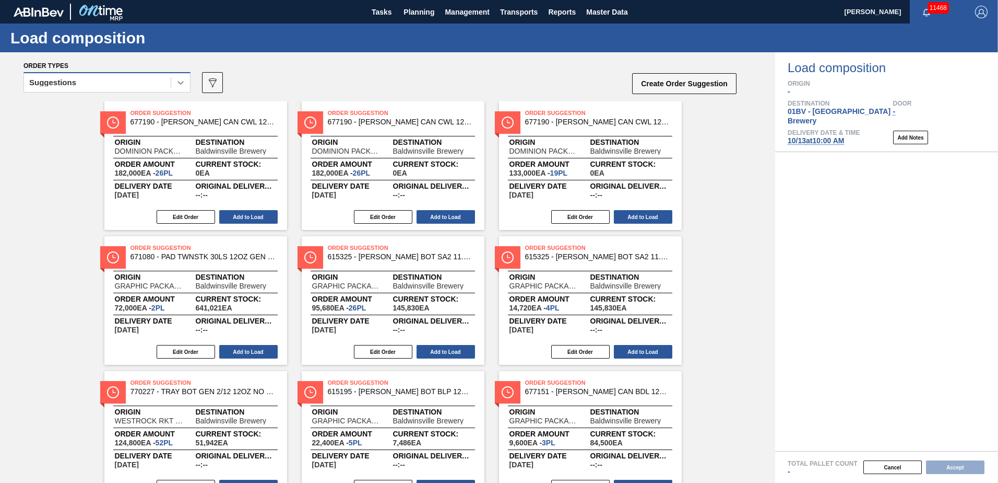
click at [180, 83] on icon at bounding box center [181, 83] width 6 height 4
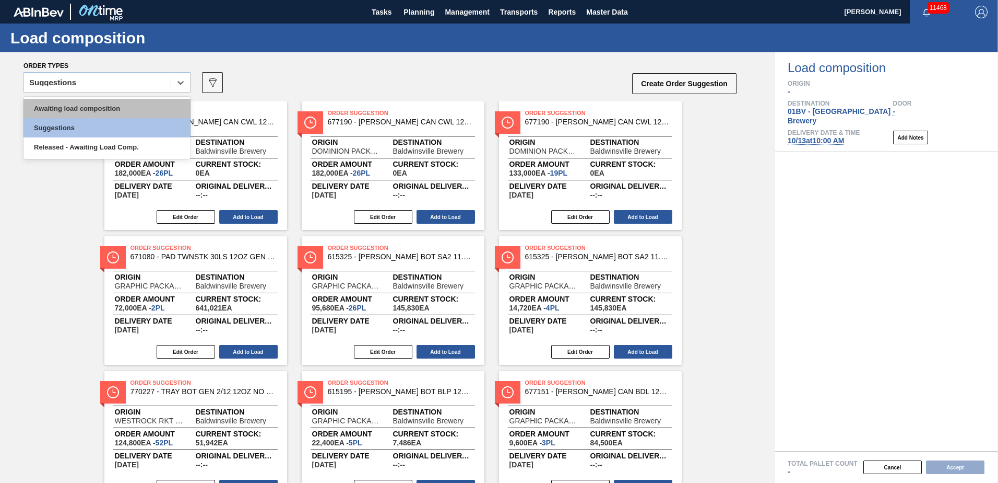
click at [112, 102] on div "Awaiting load composition" at bounding box center [106, 108] width 167 height 19
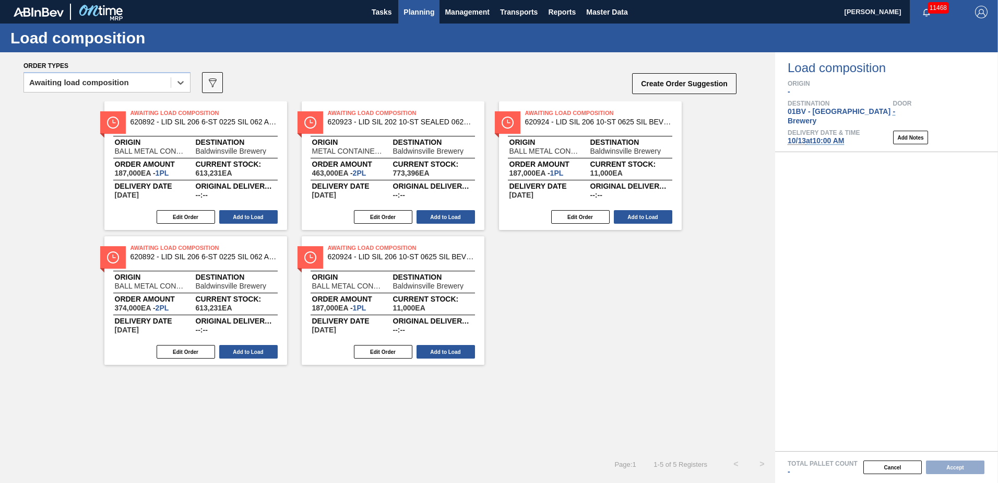
click at [418, 15] on span "Planning" at bounding box center [419, 12] width 31 height 13
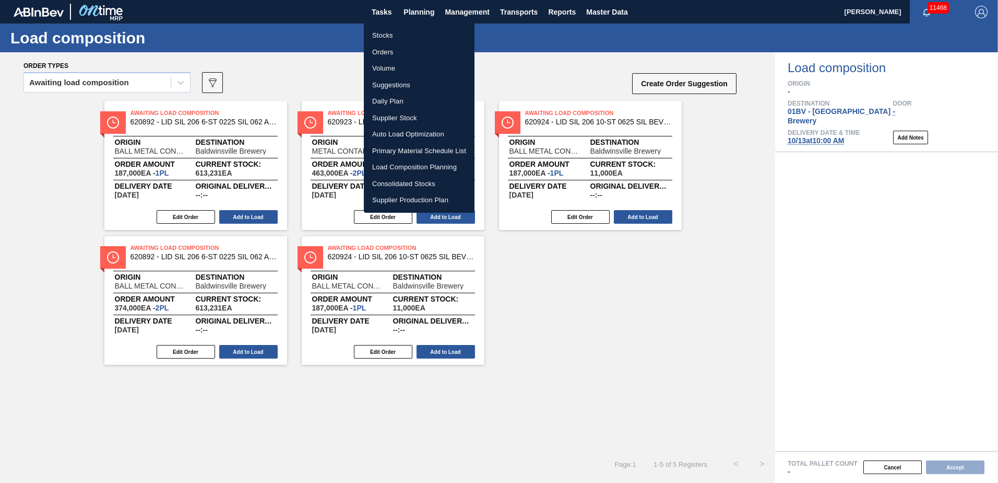
click at [387, 85] on li "Suggestions" at bounding box center [419, 85] width 111 height 17
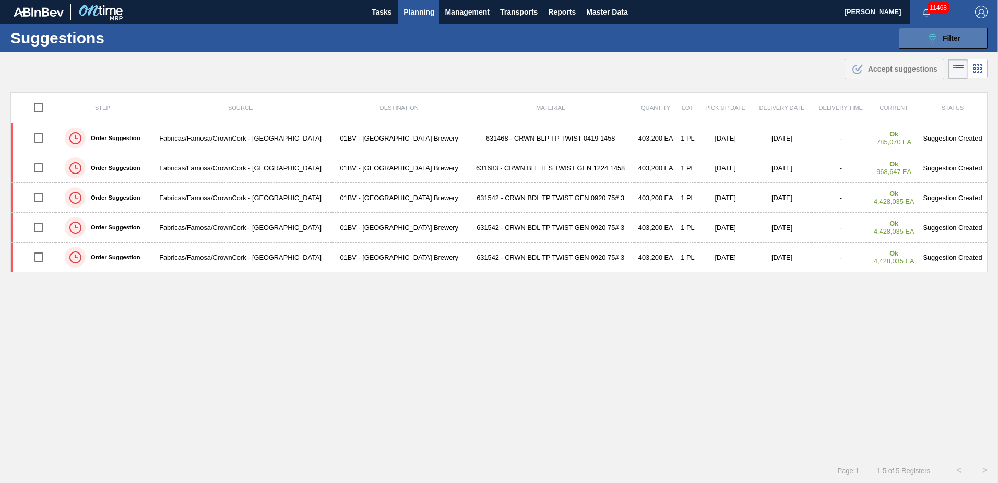
click at [943, 39] on span "Filter" at bounding box center [952, 38] width 18 height 8
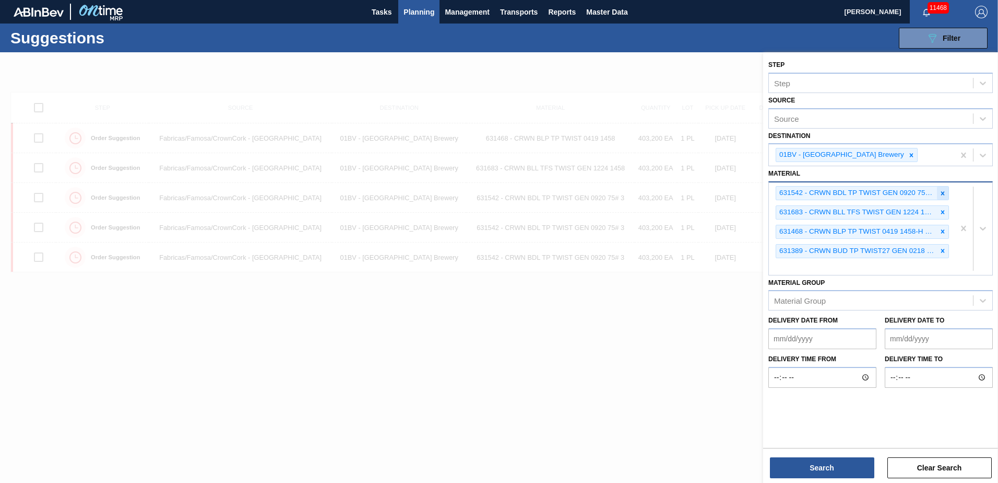
click at [944, 192] on icon at bounding box center [944, 193] width 4 height 4
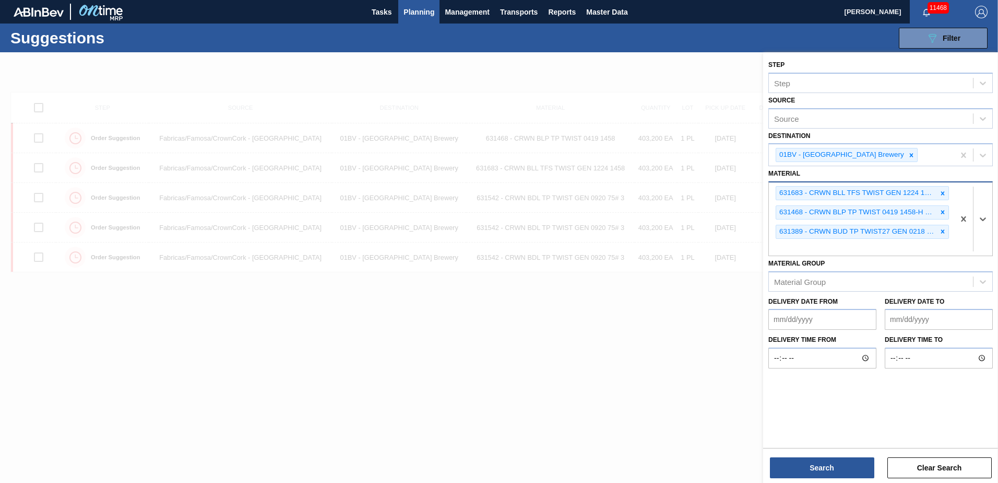
click at [944, 192] on icon at bounding box center [944, 193] width 4 height 4
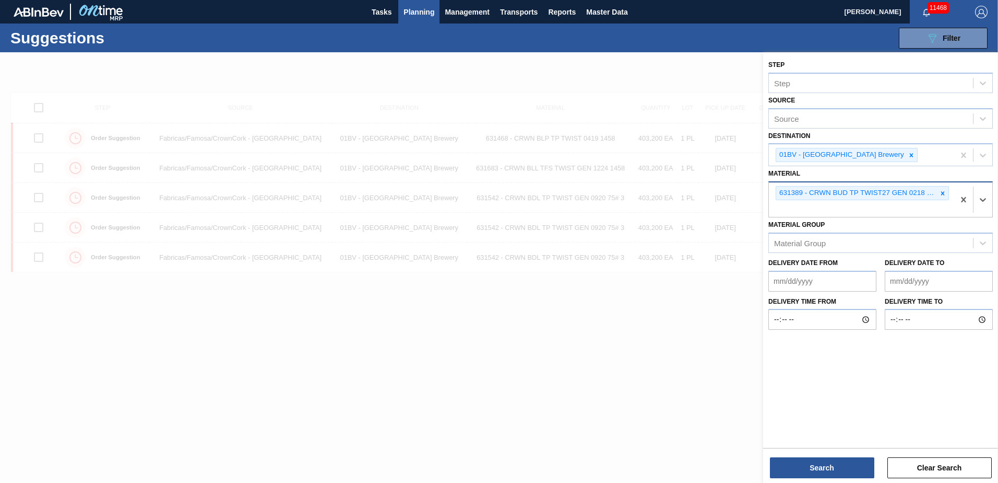
click at [944, 192] on icon at bounding box center [944, 193] width 4 height 4
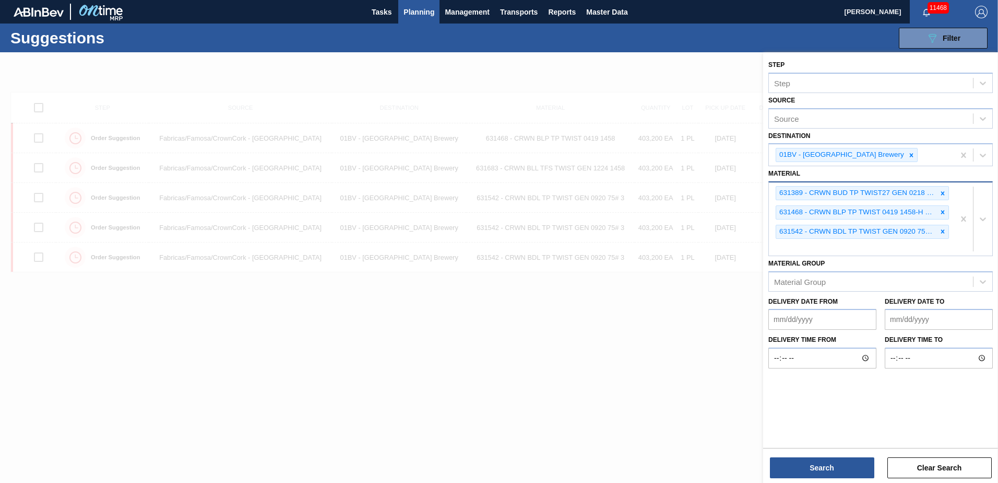
click at [800, 252] on div "631389 - CRWN BUD TP TWIST27 GEN 0218 75# 1-COLR 631468 - CRWN BLP TP TWIST 041…" at bounding box center [861, 218] width 185 height 73
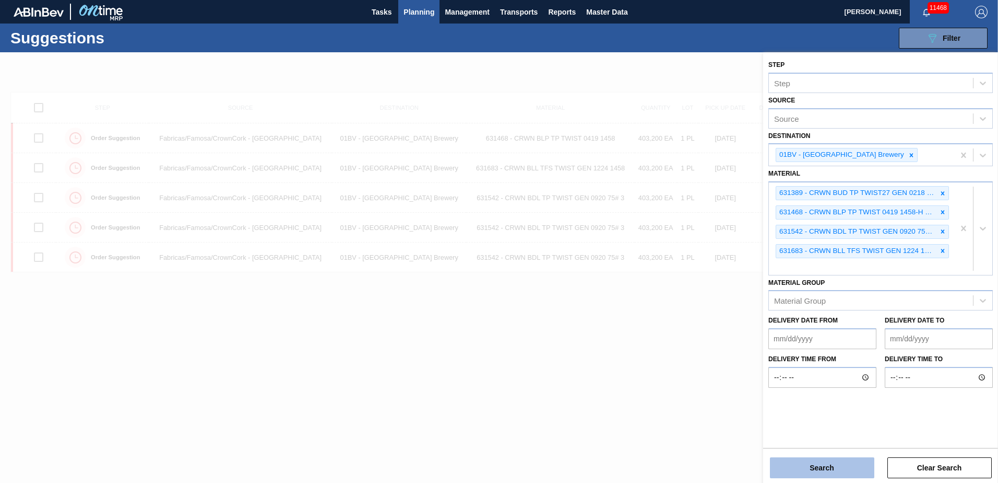
click at [834, 467] on button "Search" at bounding box center [822, 467] width 104 height 21
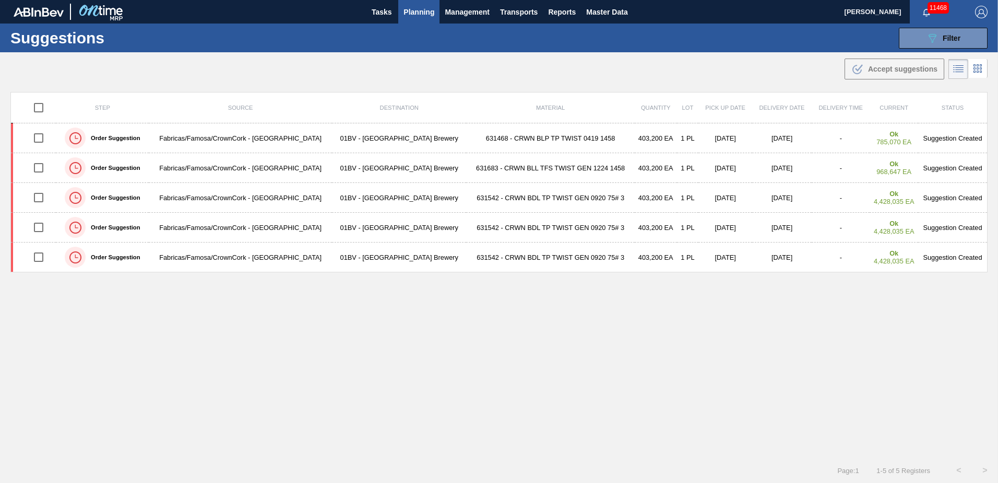
click at [418, 13] on span "Planning" at bounding box center [419, 12] width 31 height 13
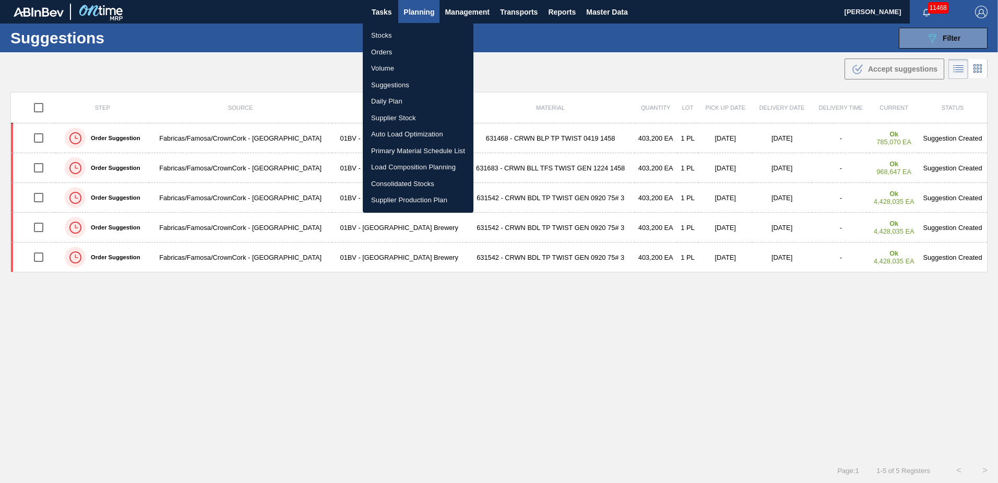
click at [697, 65] on div at bounding box center [499, 241] width 998 height 483
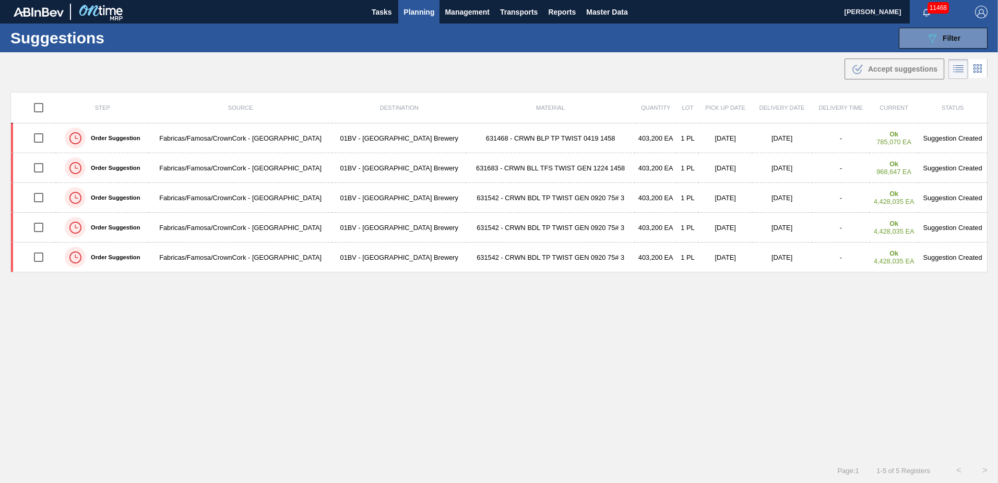
click at [983, 13] on img "button" at bounding box center [982, 12] width 13 height 13
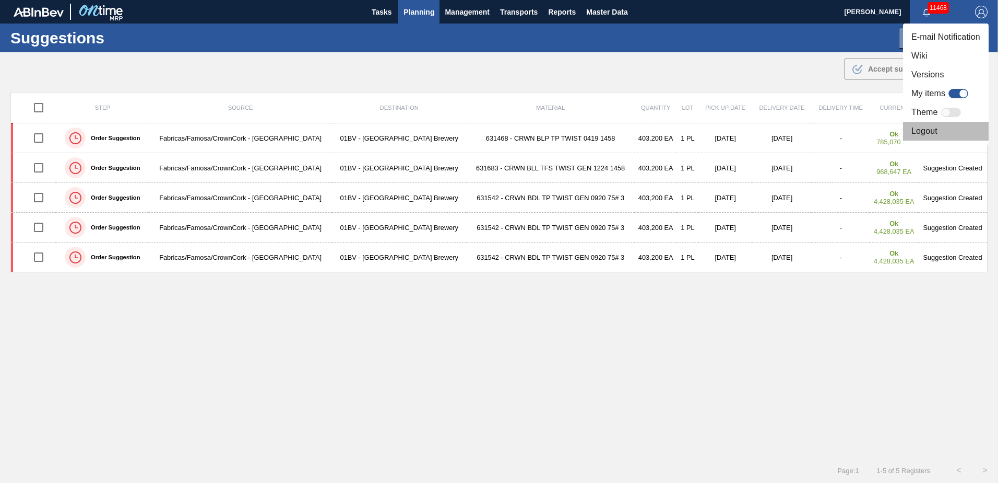
click at [926, 127] on li "Logout" at bounding box center [946, 131] width 86 height 19
